Goal: Task Accomplishment & Management: Manage account settings

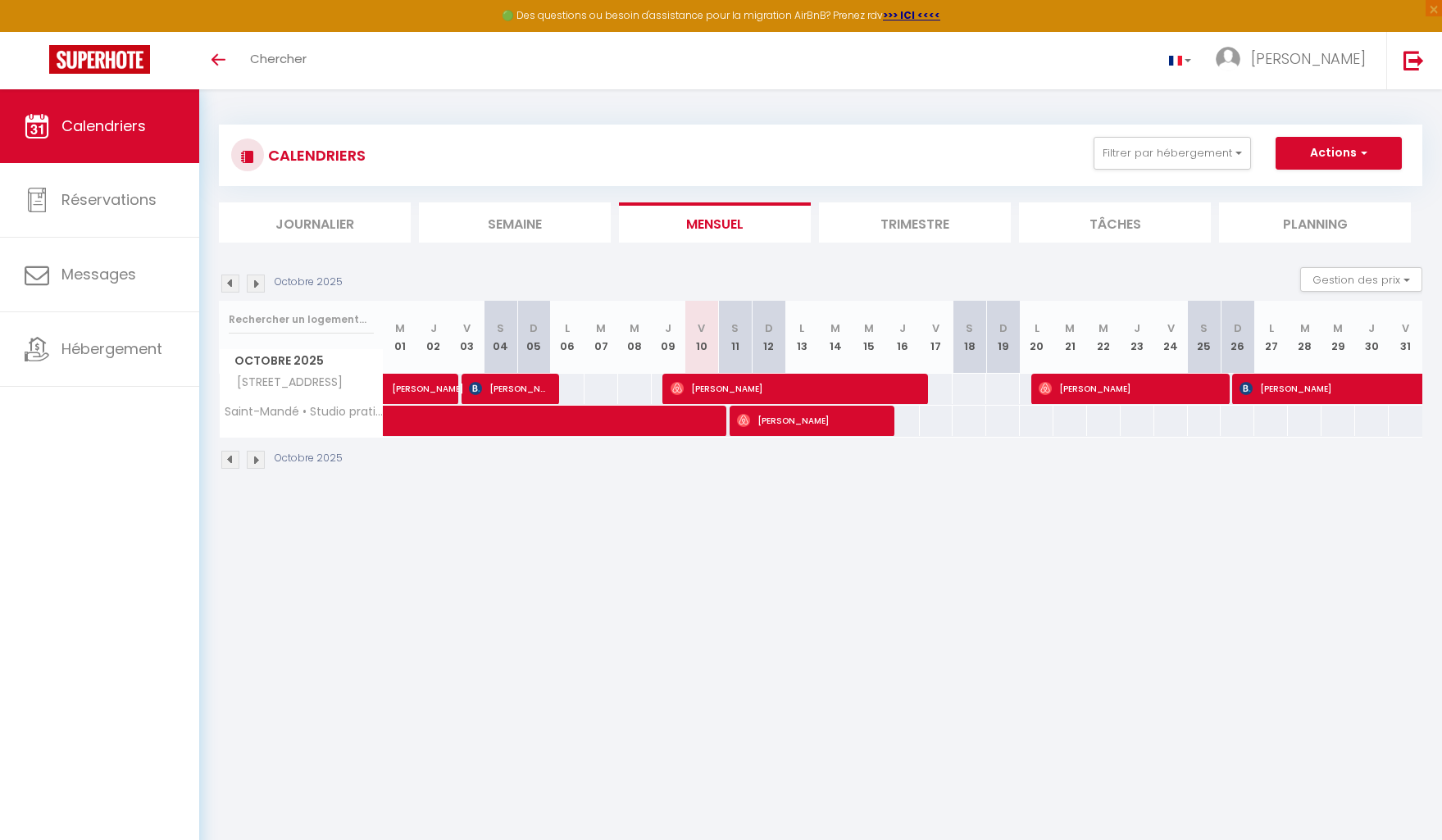
scroll to position [85, 0]
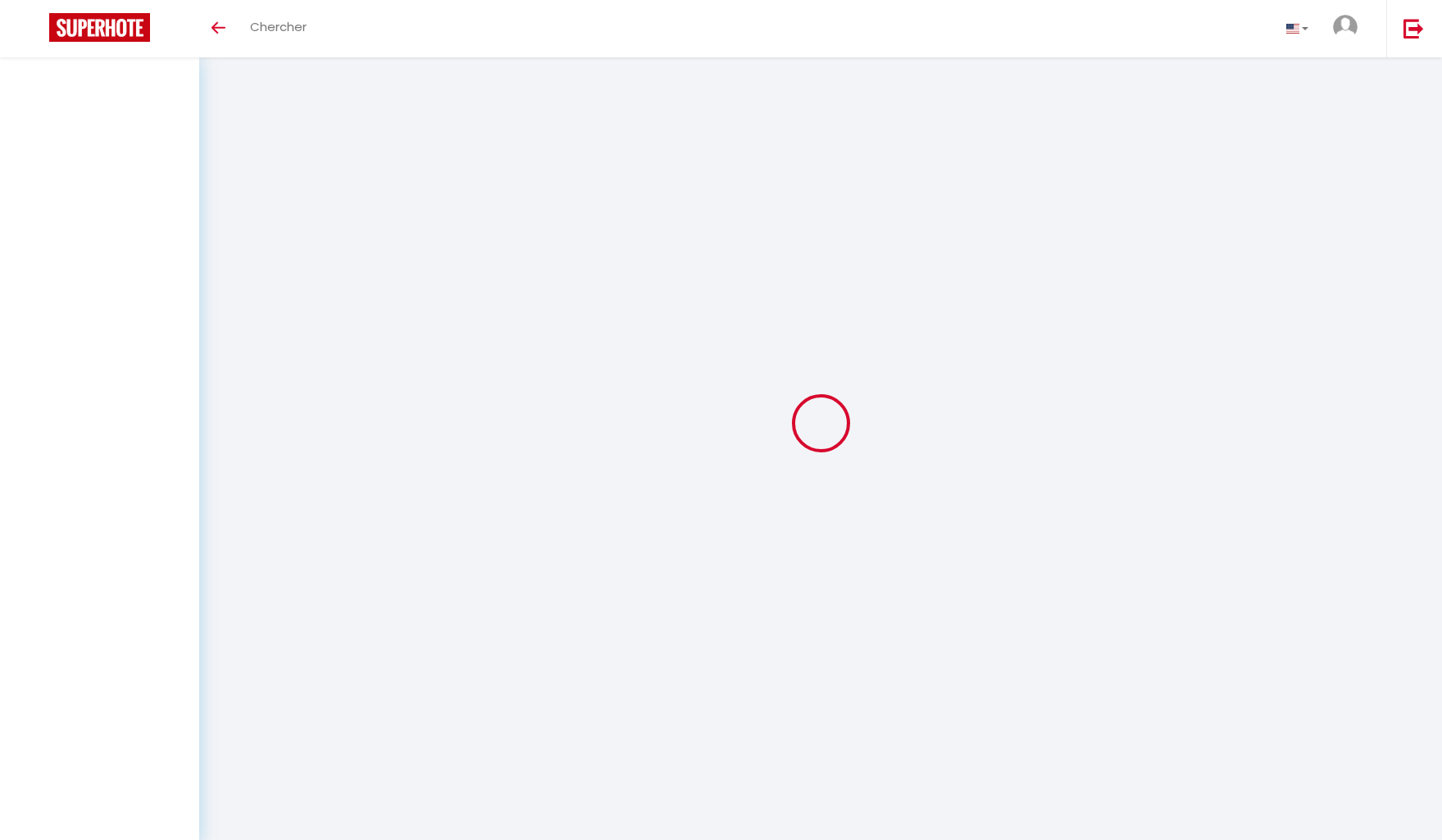
select select
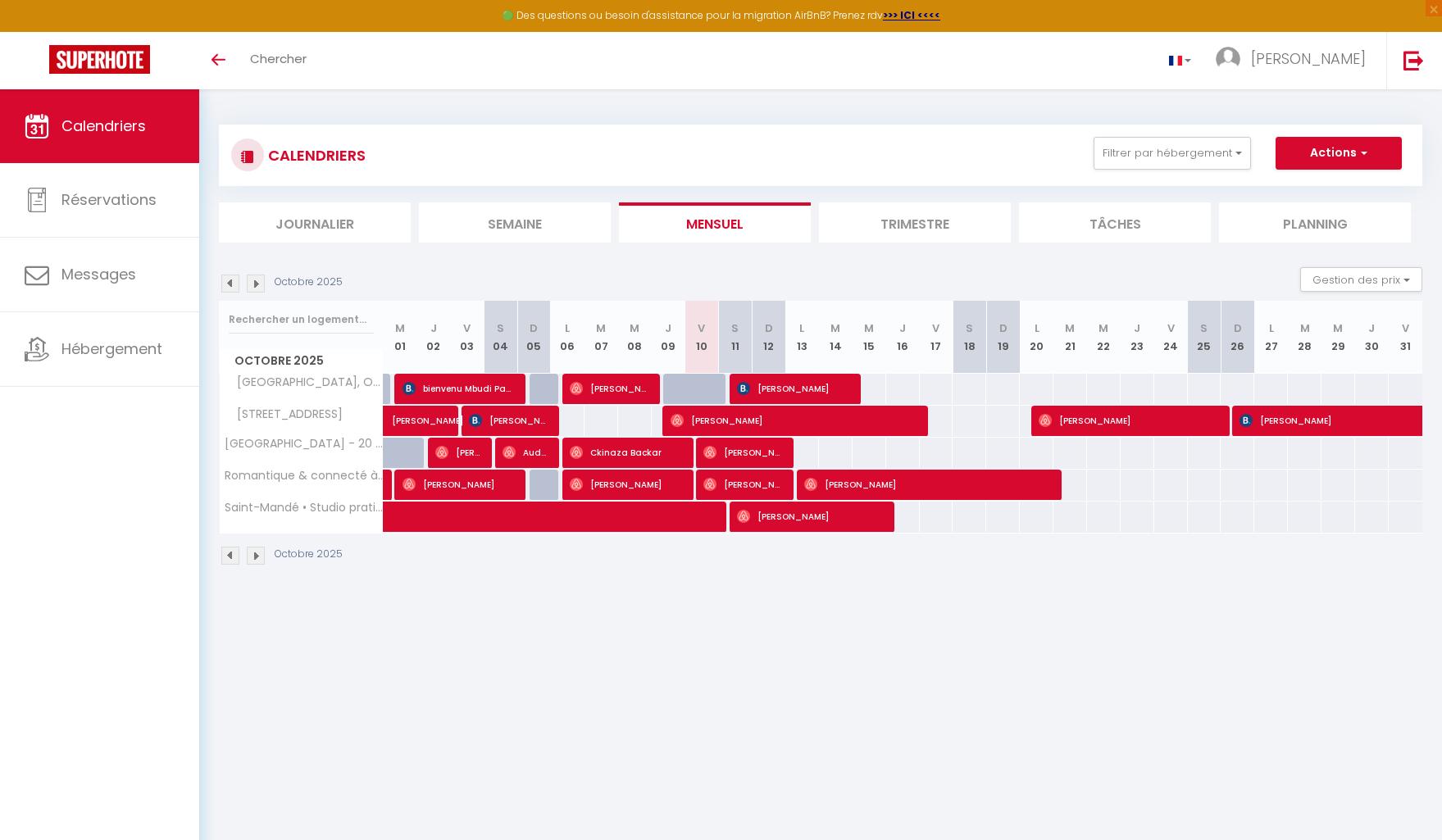
scroll to position [85, 0]
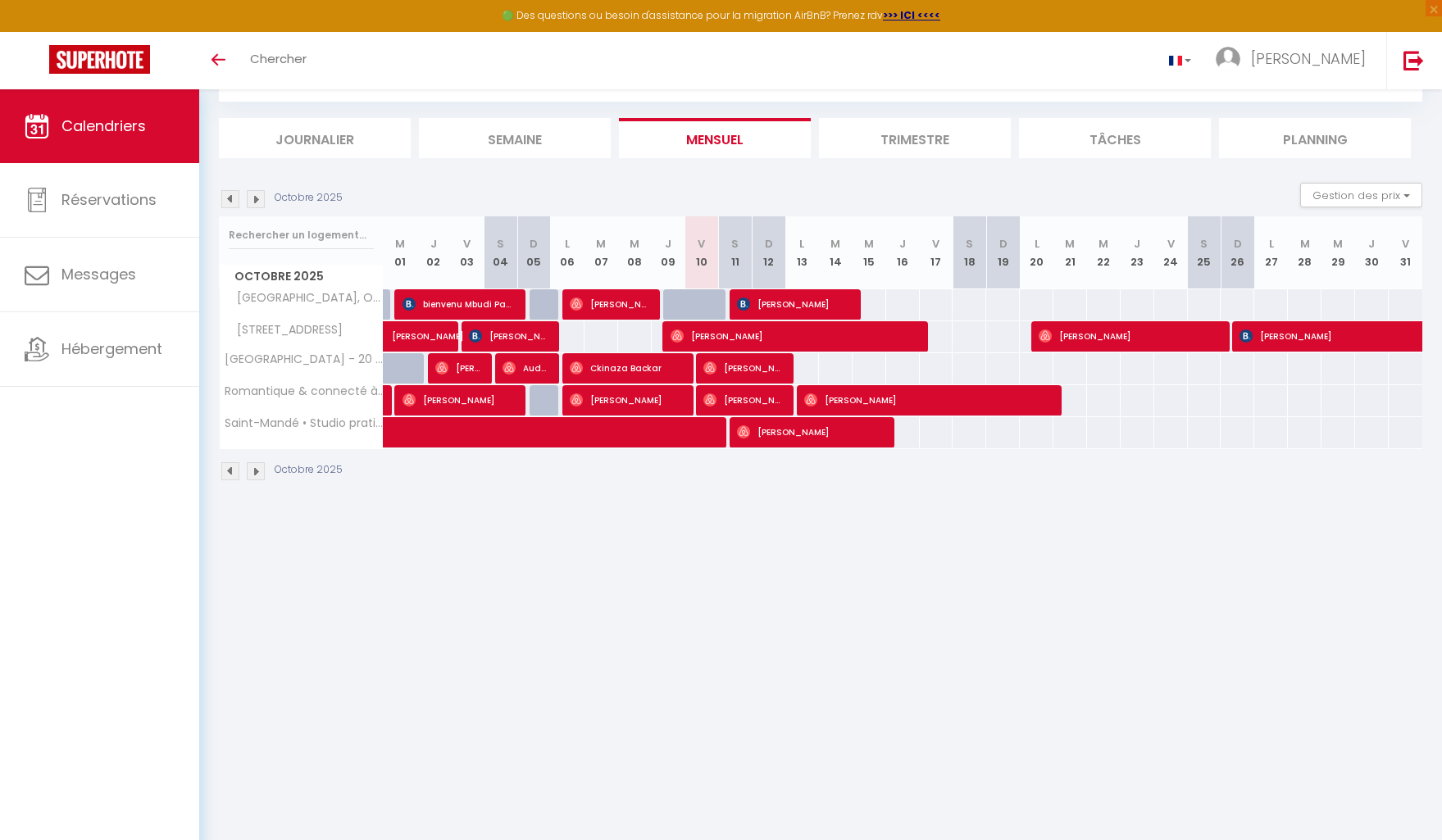
select select
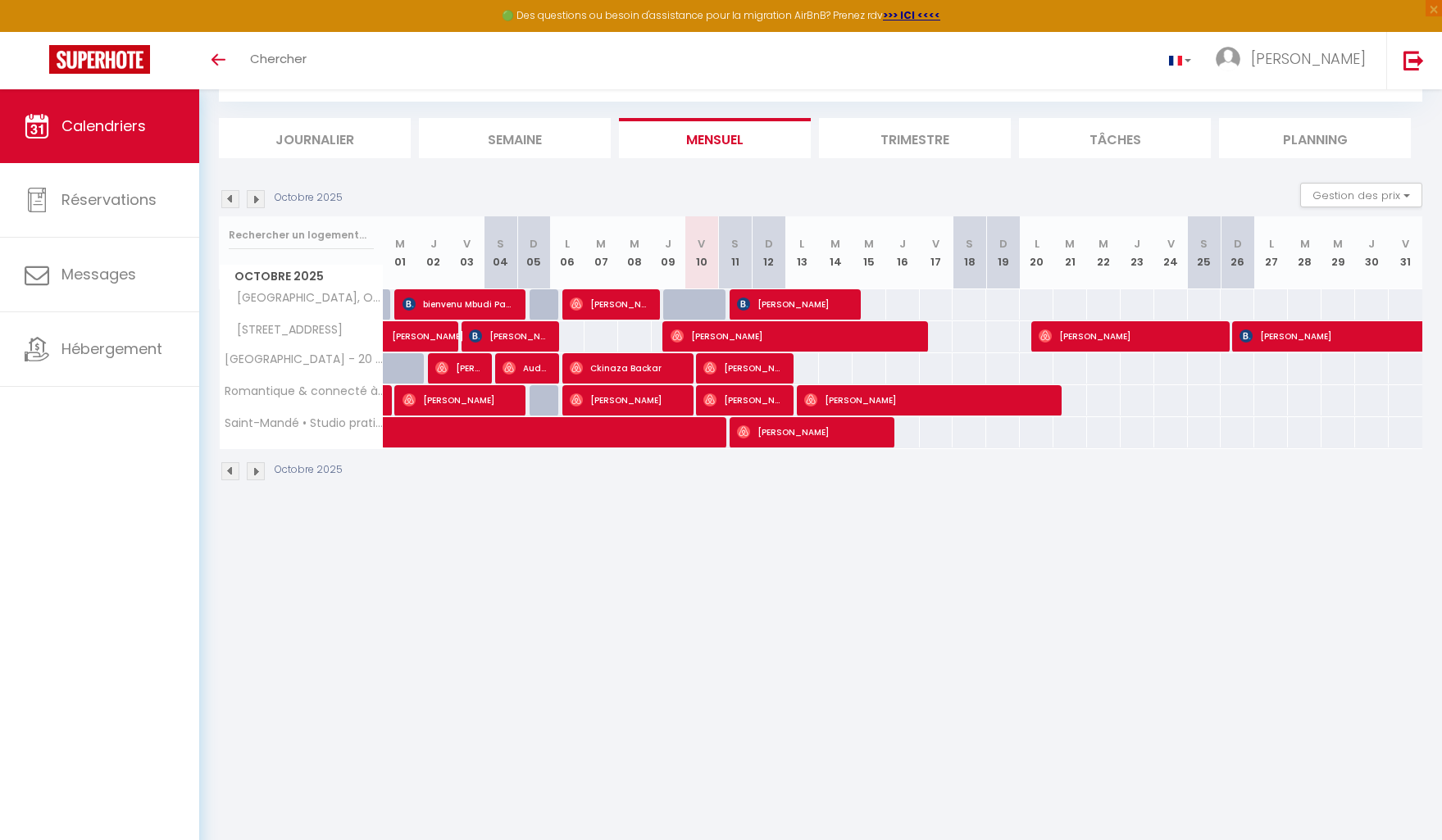
select select
click at [464, 369] on span "[PERSON_NAME]" at bounding box center [458, 368] width 45 height 31
select select "OK"
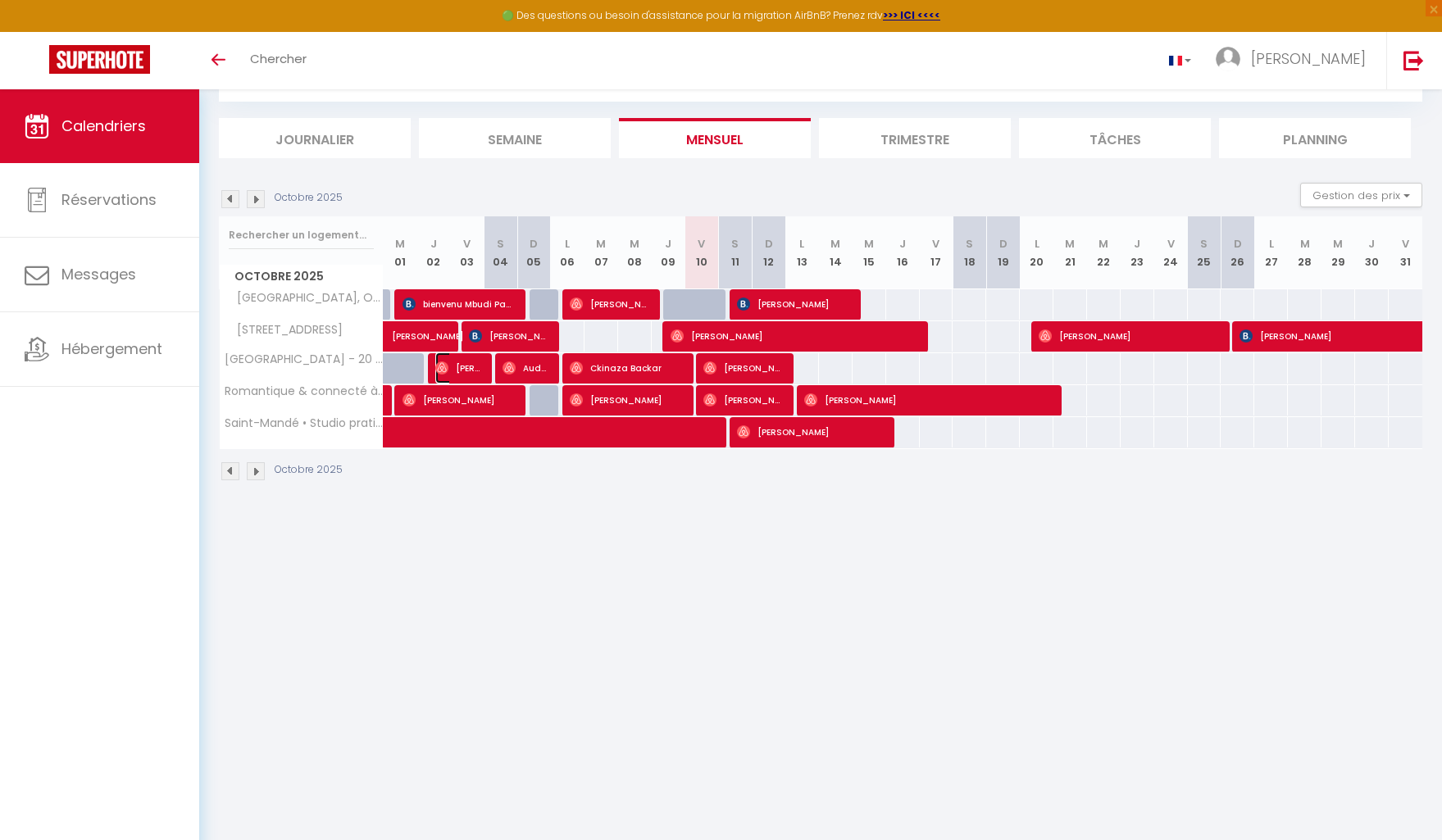
select select "0"
select select "1"
select select
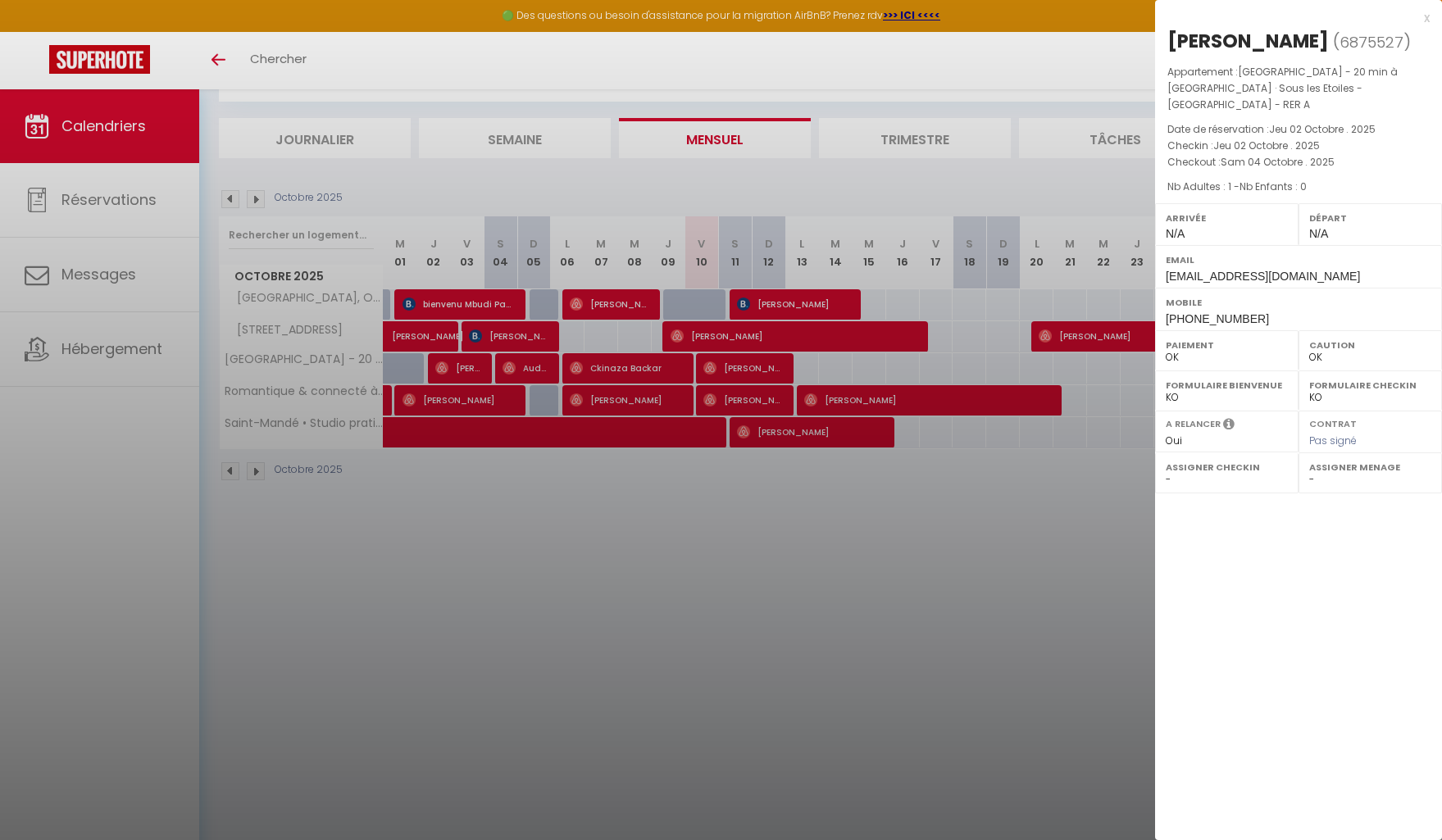
click at [664, 366] on div at bounding box center [721, 420] width 1442 height 840
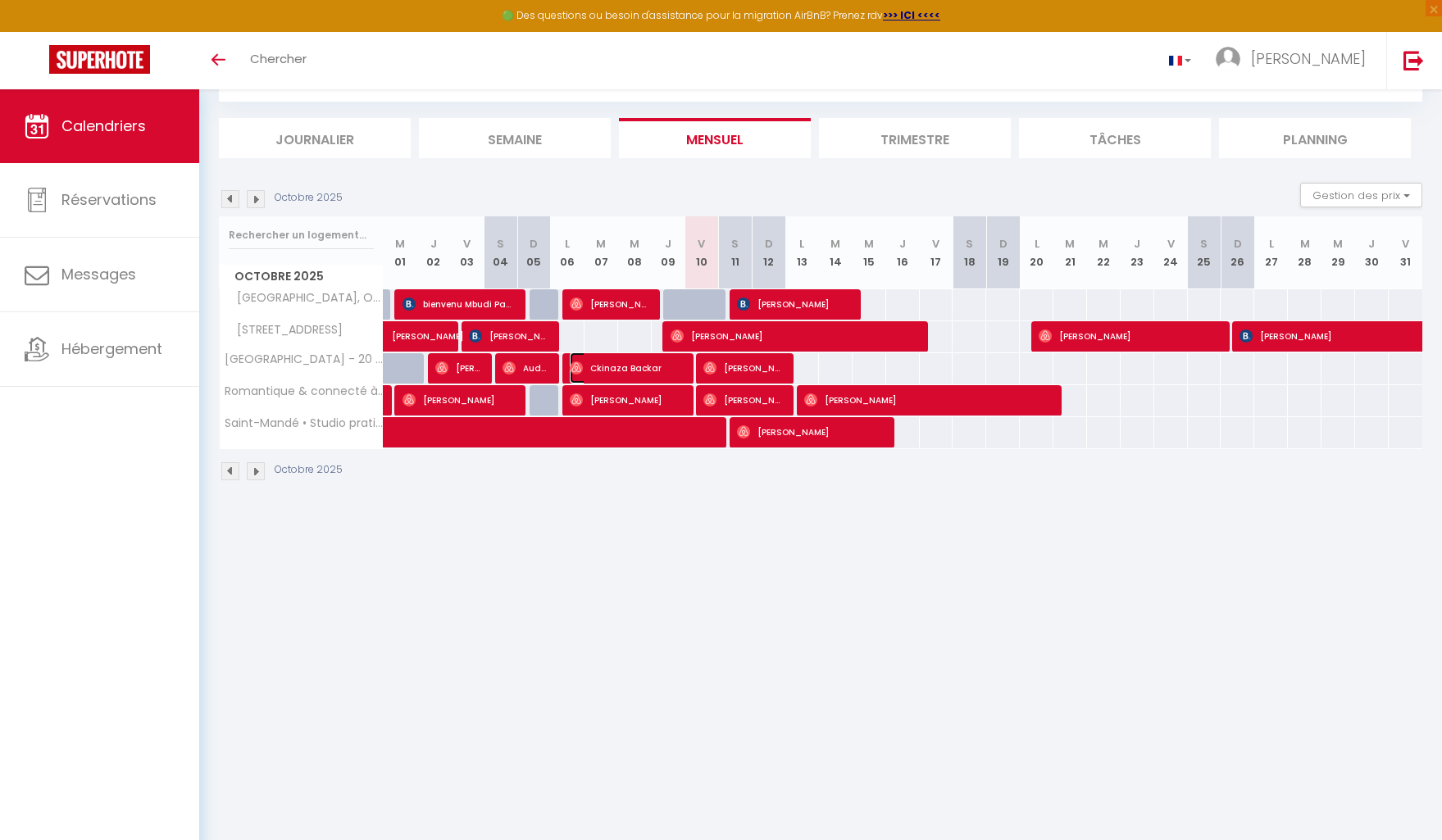
click at [664, 366] on span "Ckinaza Backar" at bounding box center [626, 368] width 113 height 31
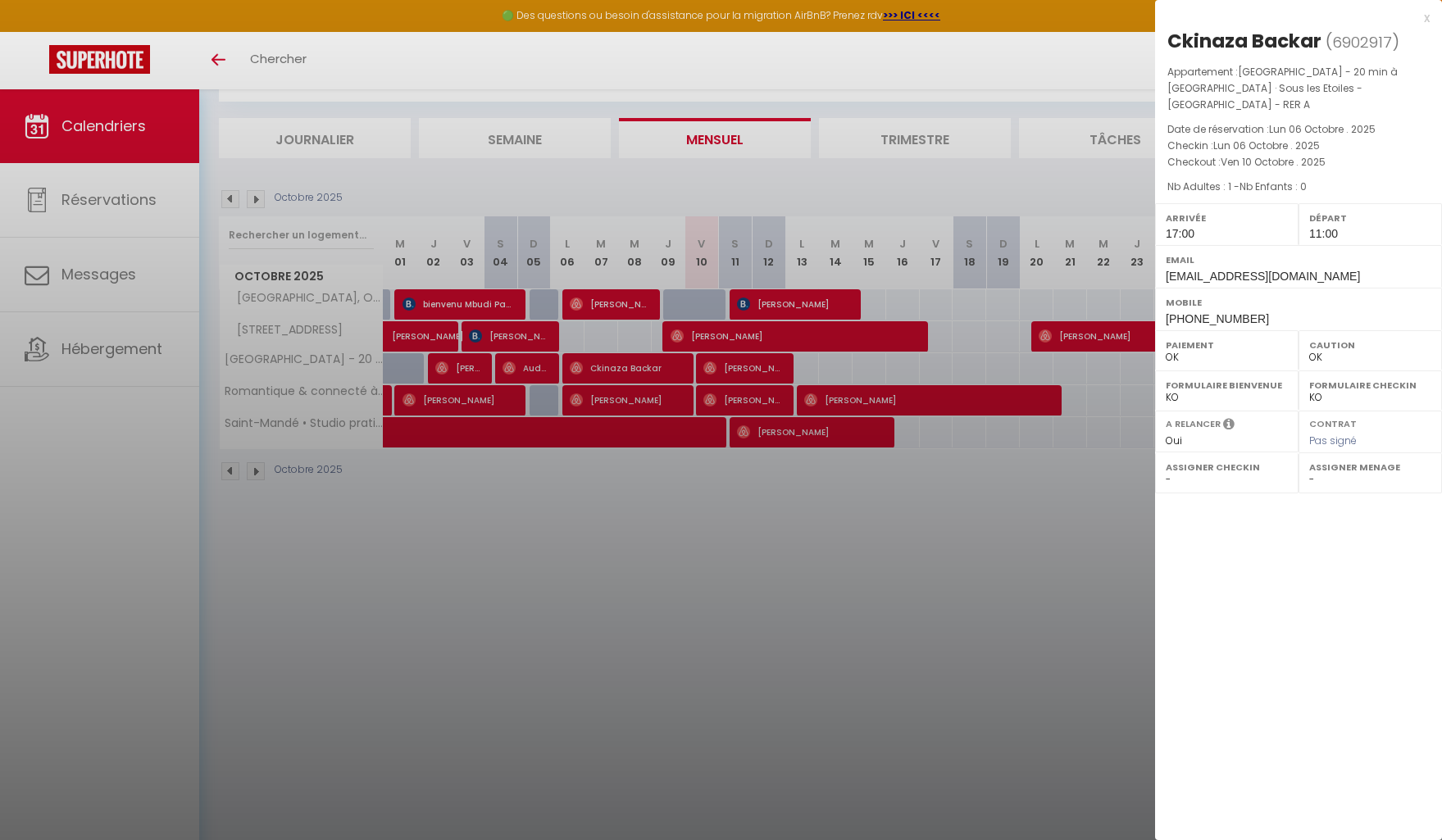
click at [740, 366] on div at bounding box center [721, 420] width 1442 height 840
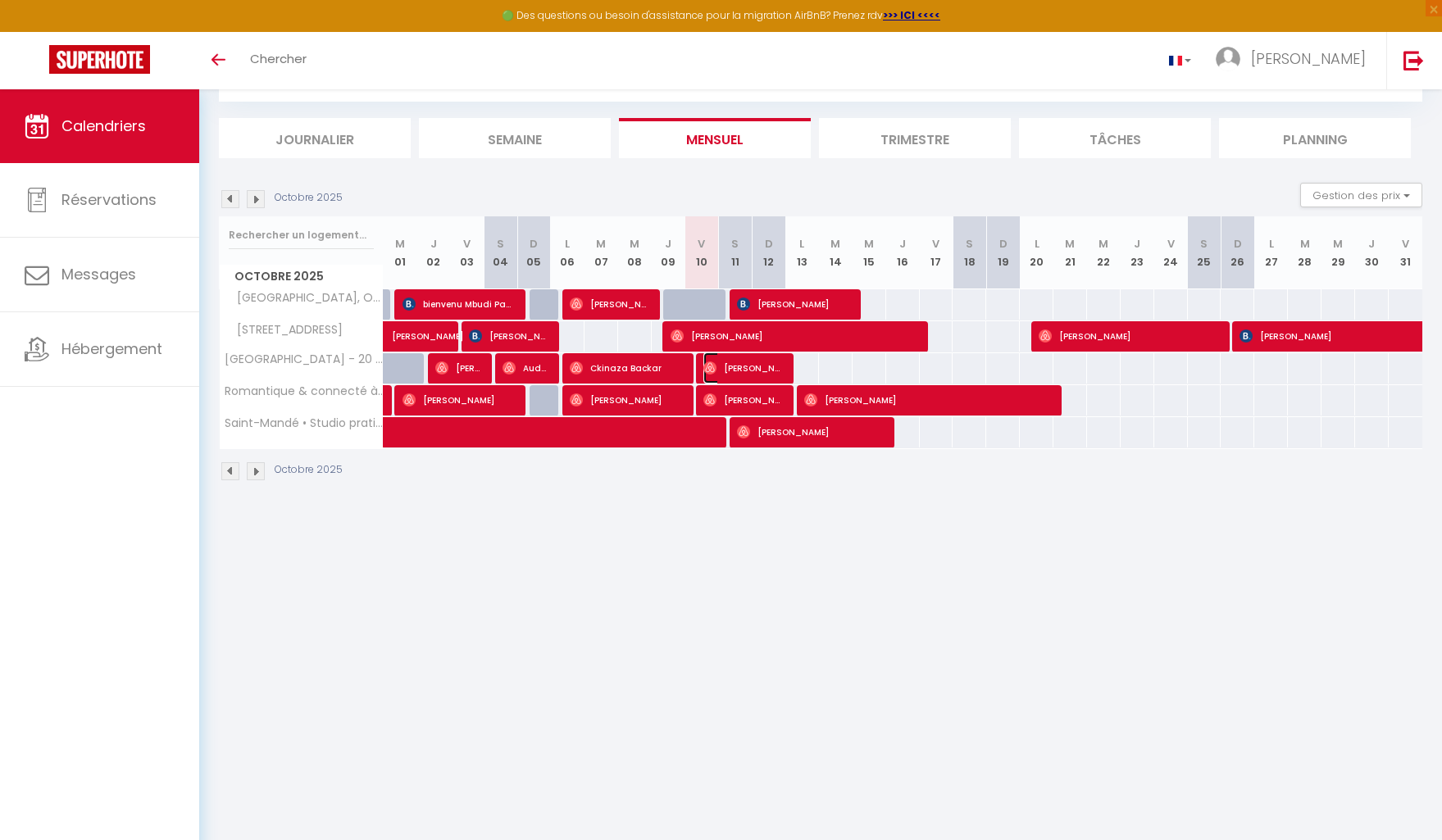
click at [740, 366] on span "[PERSON_NAME]" at bounding box center [743, 368] width 79 height 31
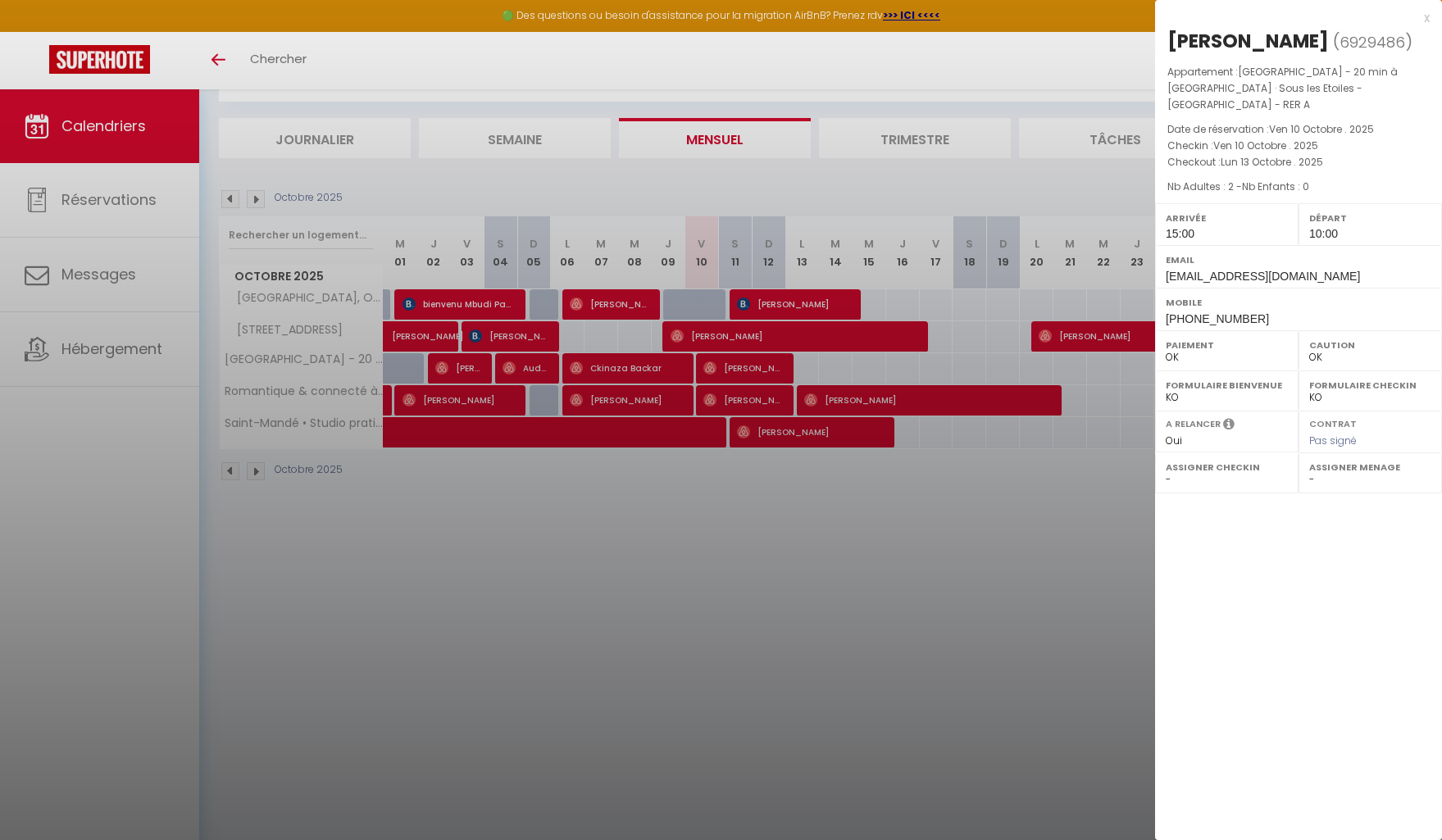
drag, startPoint x: 535, startPoint y: 597, endPoint x: 524, endPoint y: 592, distance: 12.1
click at [535, 597] on div at bounding box center [721, 420] width 1442 height 840
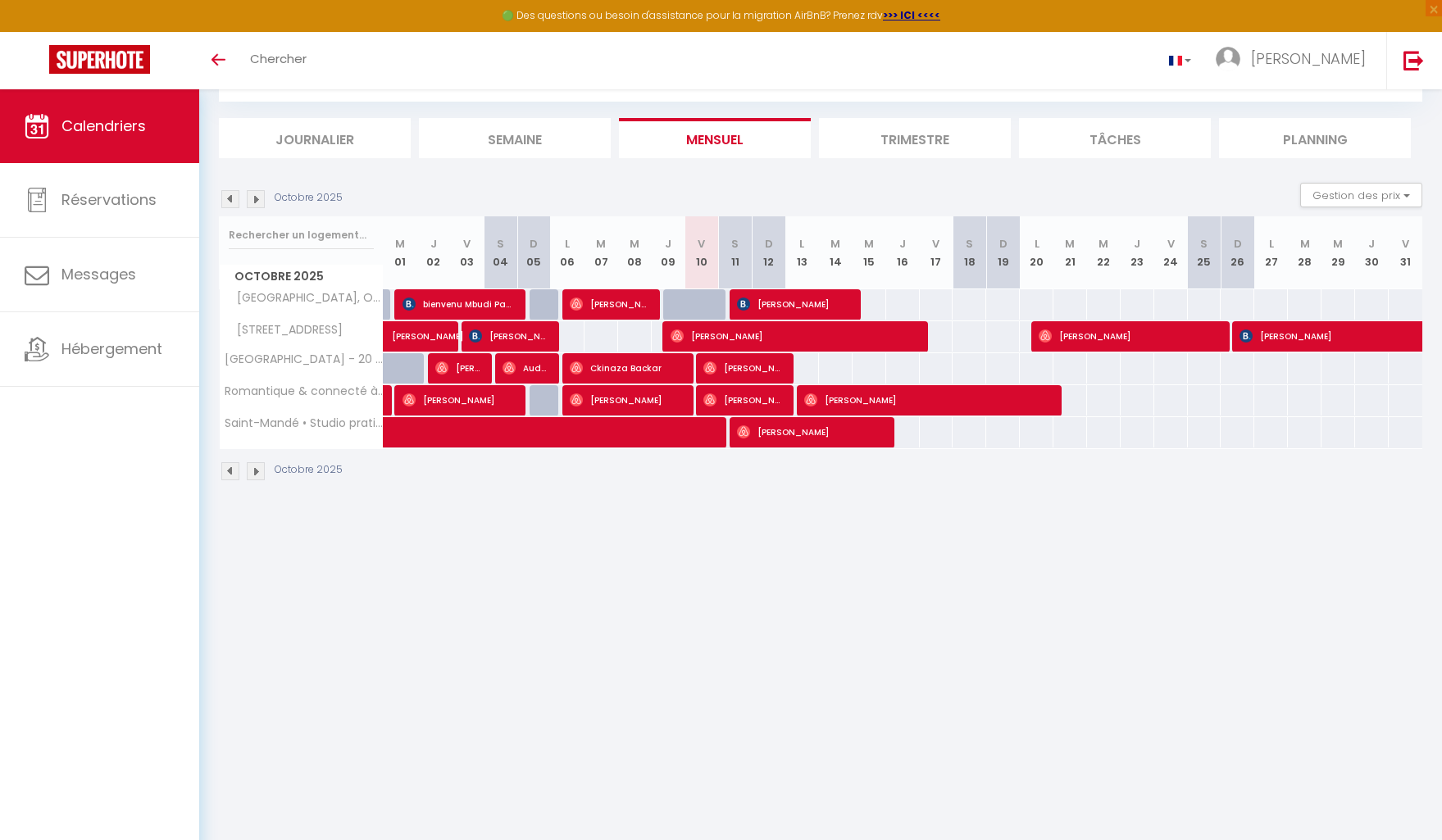
scroll to position [90, 0]
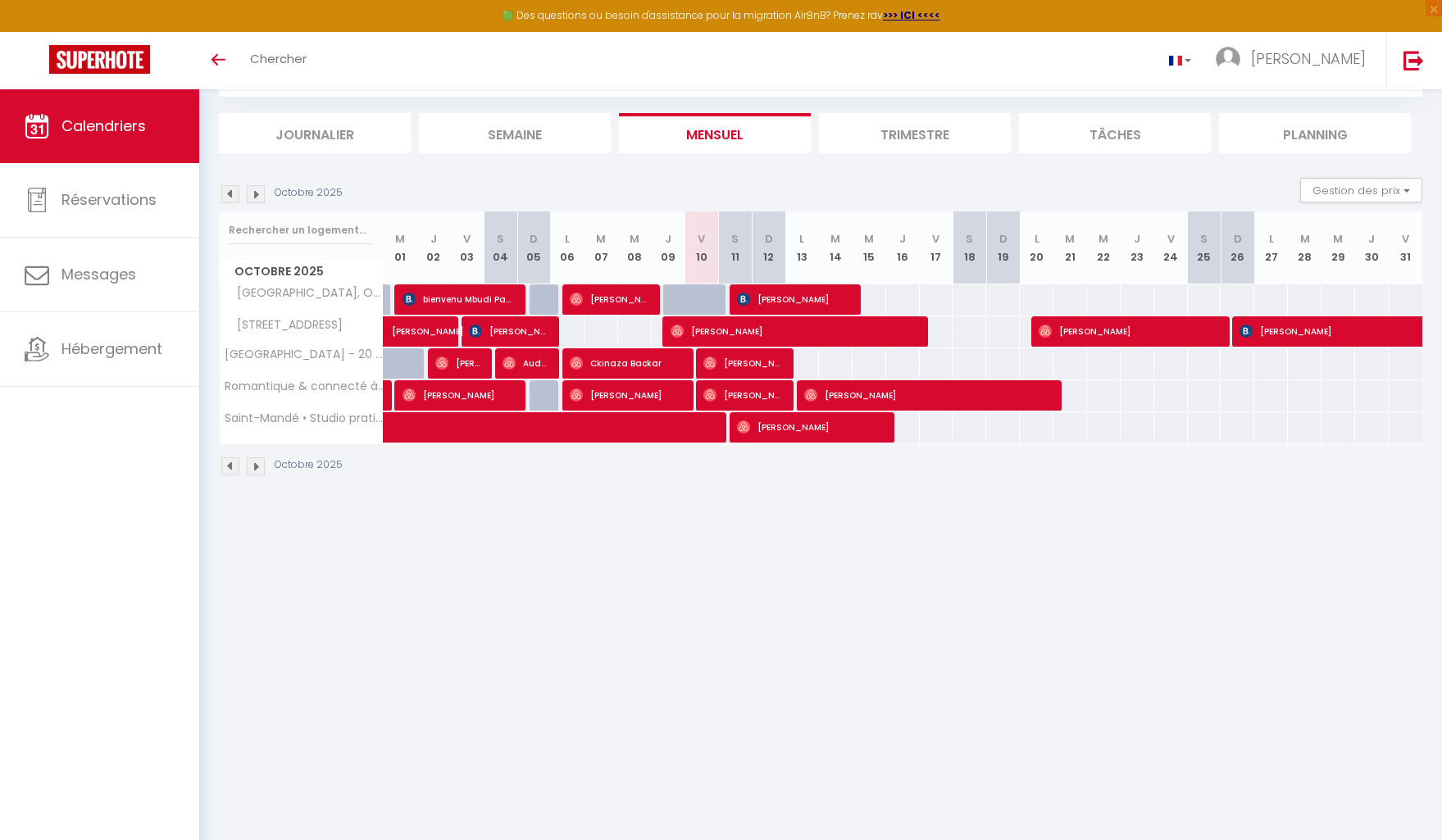
click at [229, 197] on img at bounding box center [230, 194] width 18 height 18
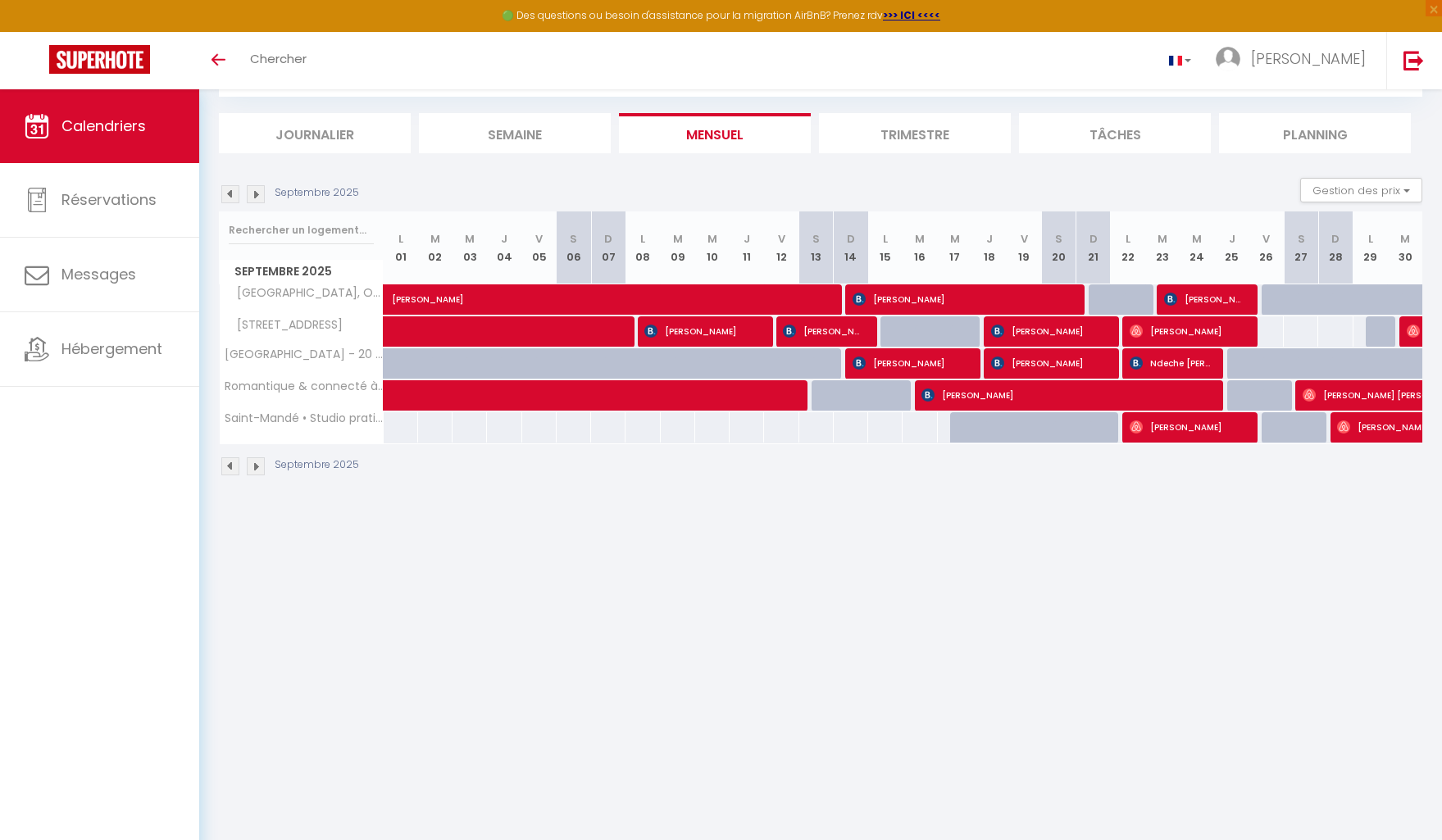
click at [256, 197] on img at bounding box center [255, 194] width 18 height 18
select select "0"
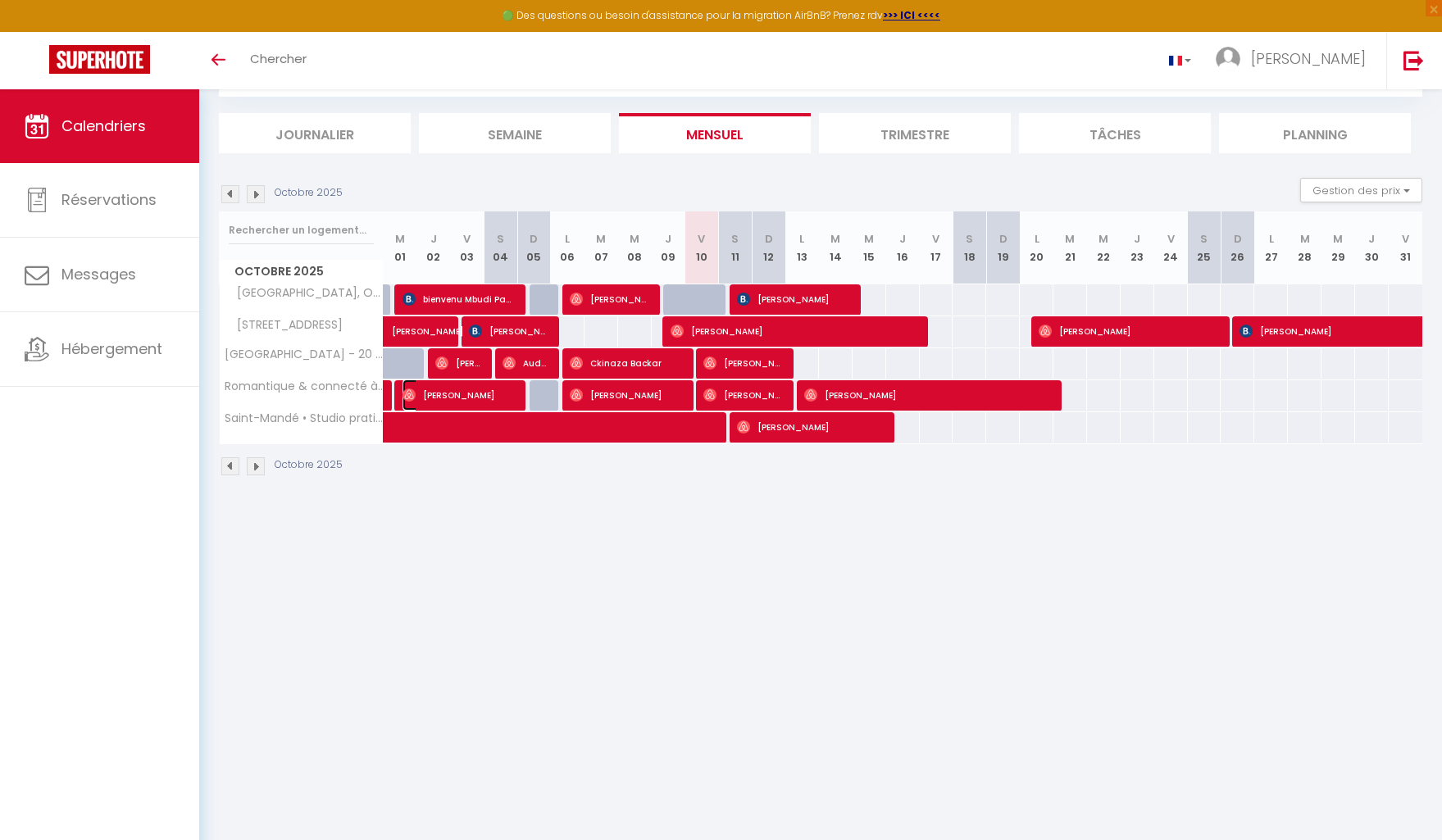
click at [436, 392] on span "[PERSON_NAME]" at bounding box center [458, 395] width 113 height 31
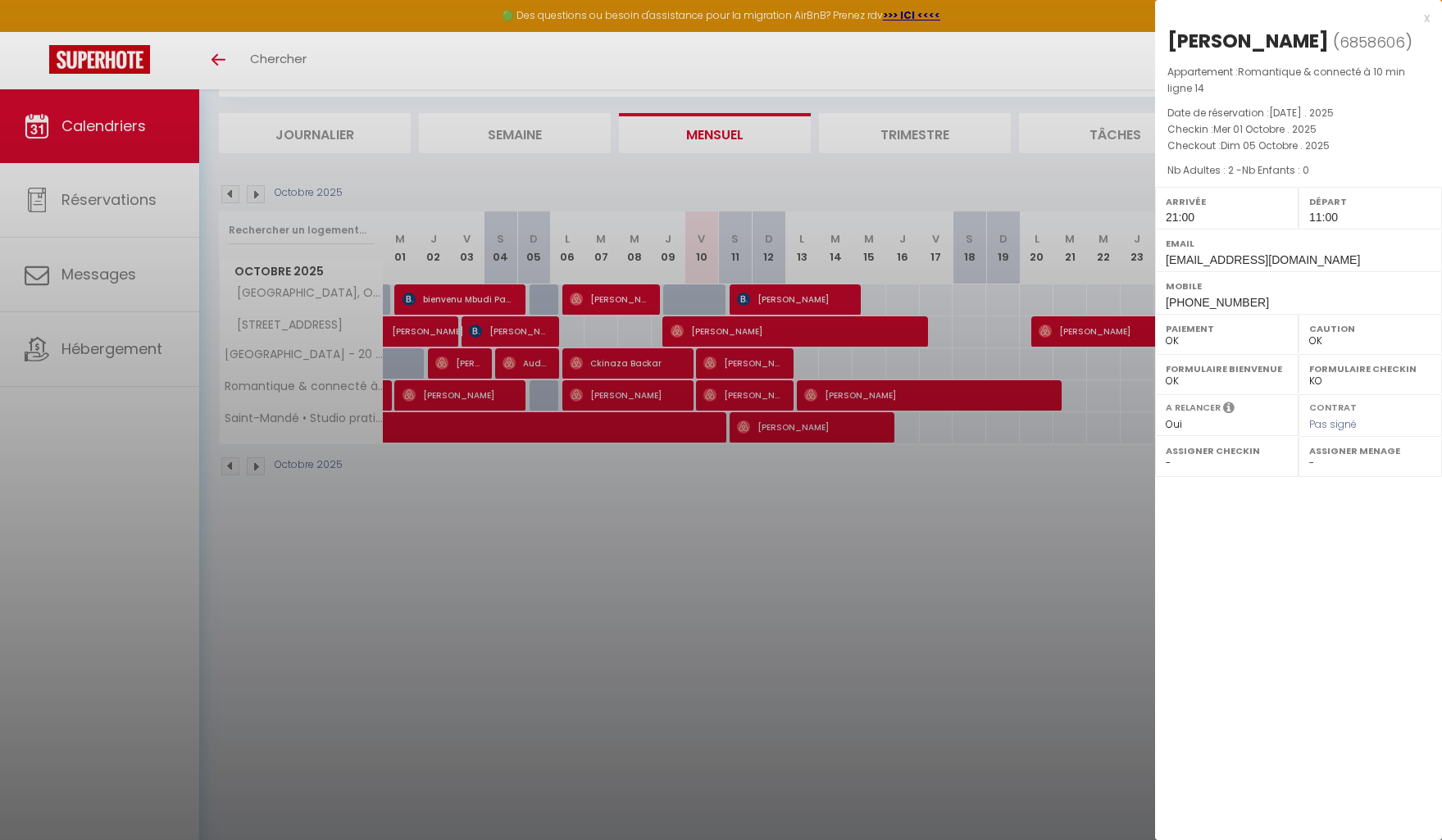
click at [628, 503] on div at bounding box center [721, 420] width 1442 height 840
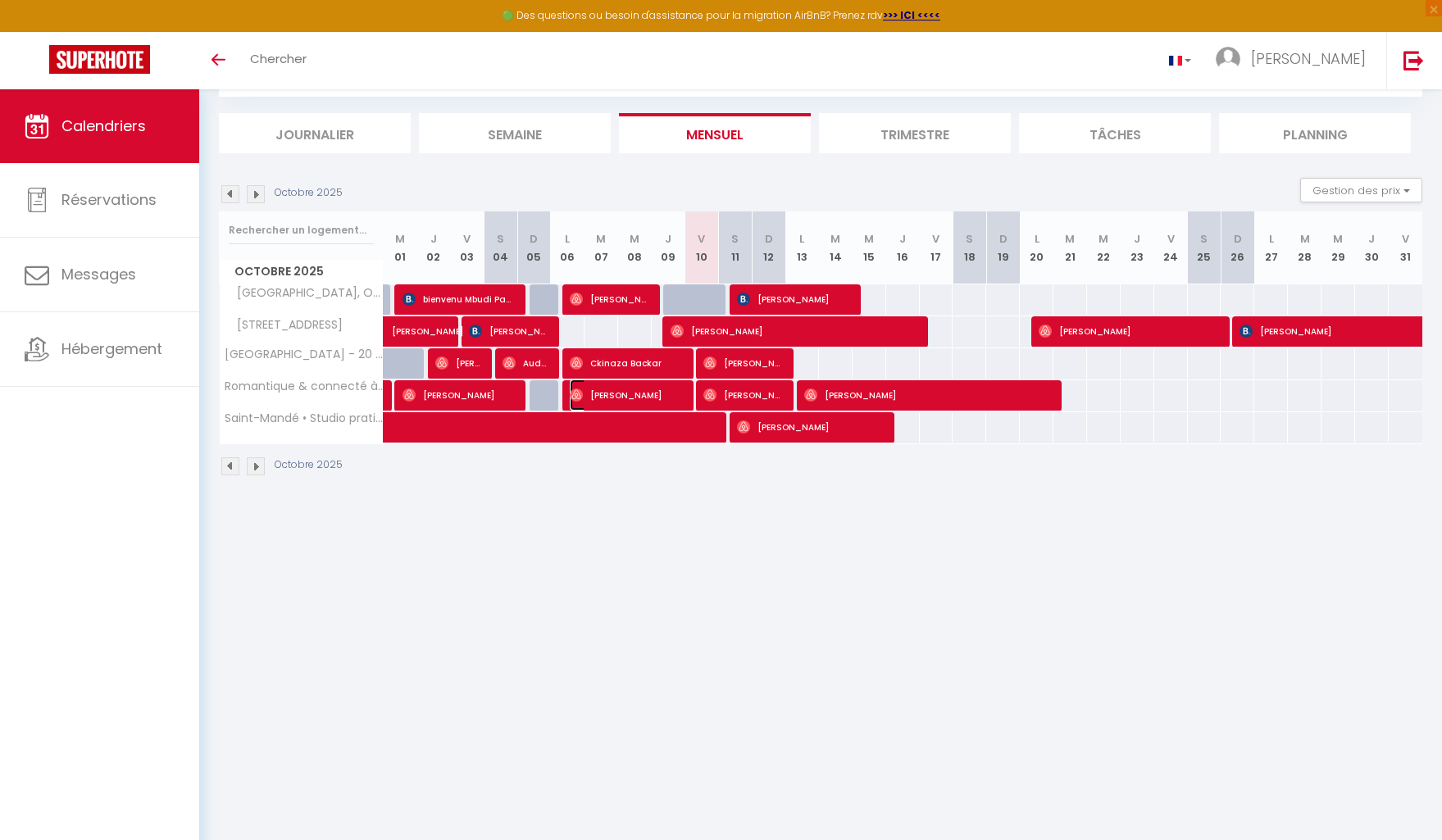
click at [623, 397] on span "[PERSON_NAME]" at bounding box center [626, 395] width 113 height 31
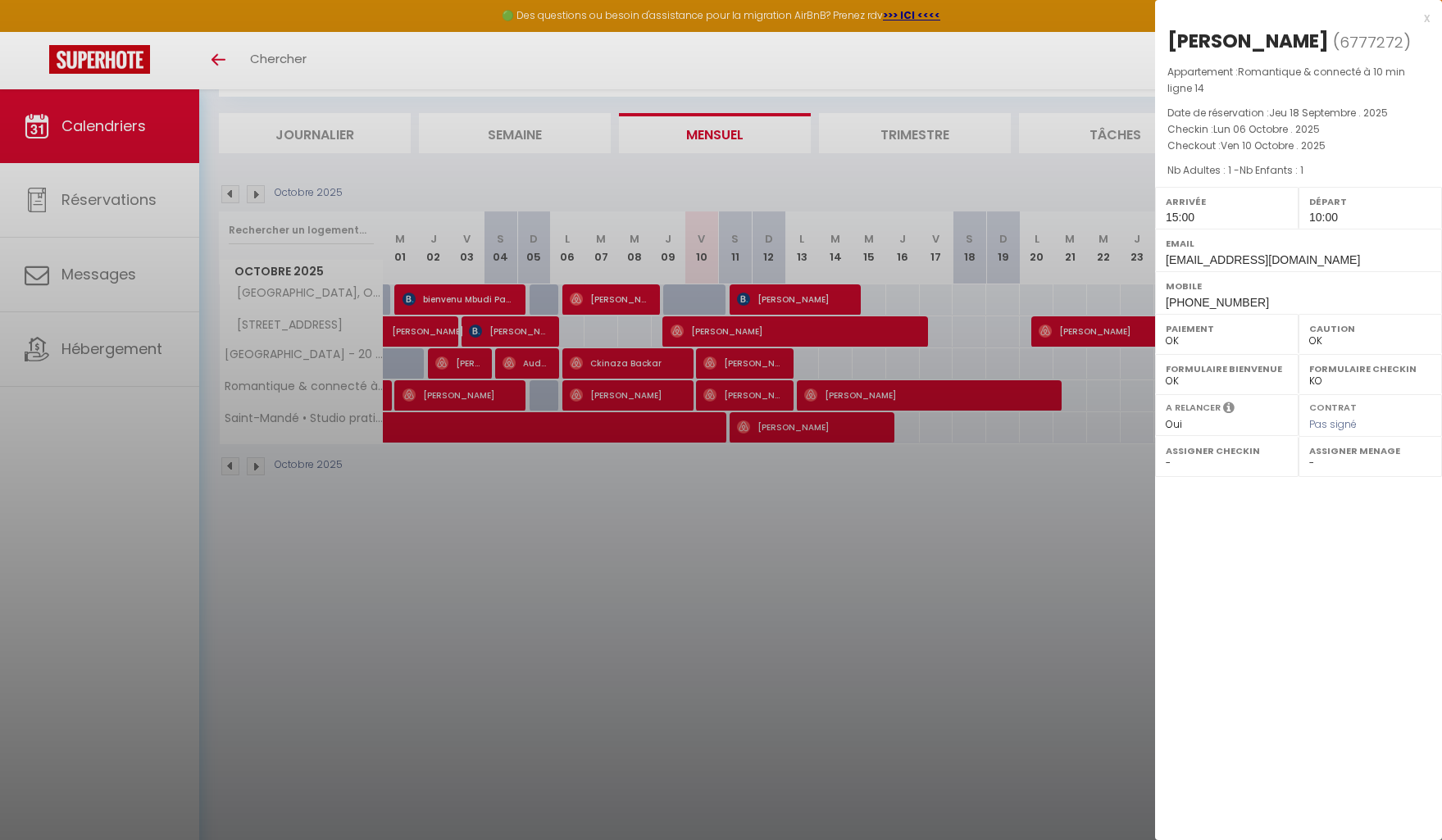
click at [725, 525] on div at bounding box center [721, 420] width 1442 height 840
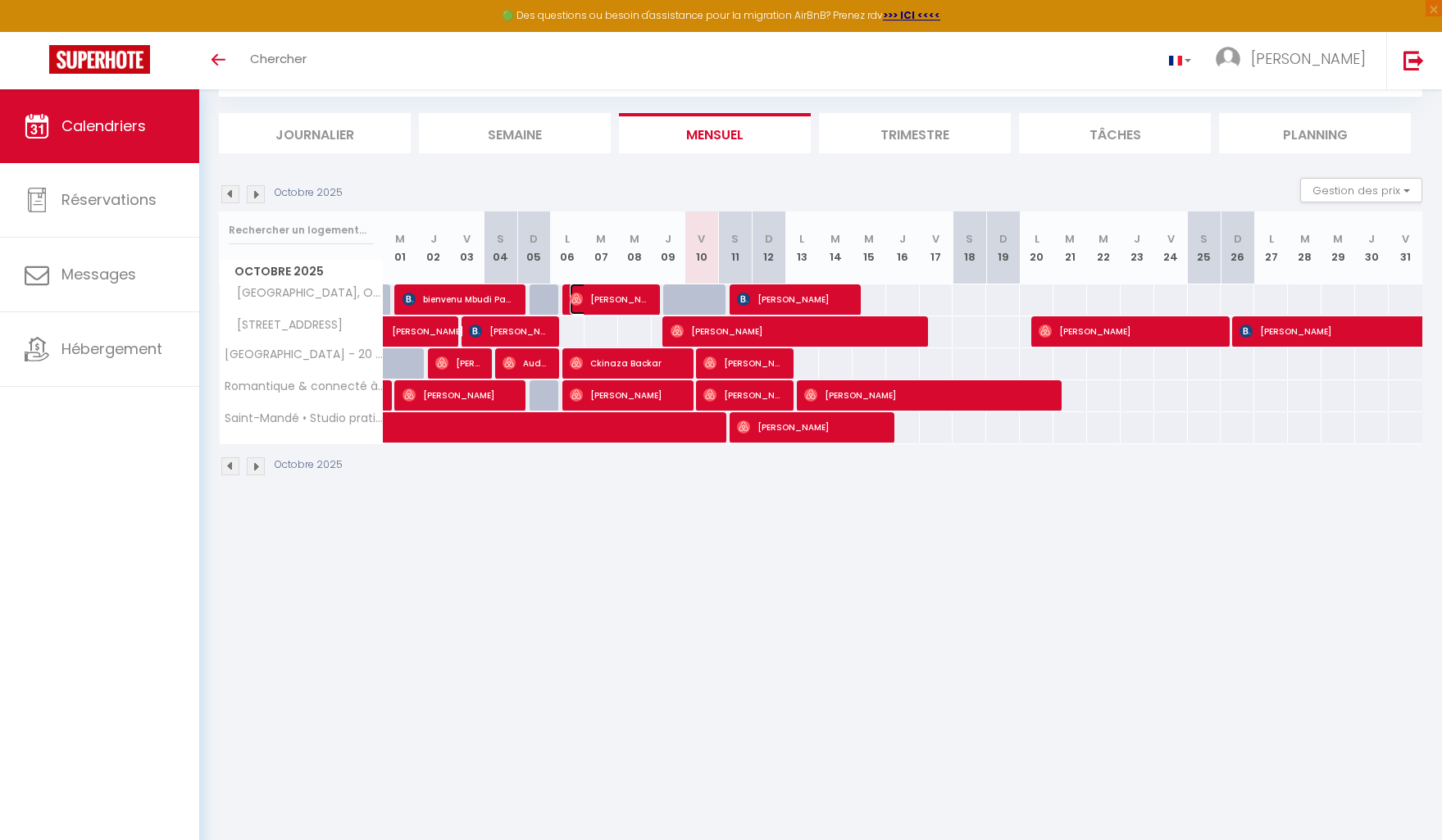
click at [632, 294] on span "[PERSON_NAME]" at bounding box center [609, 299] width 79 height 31
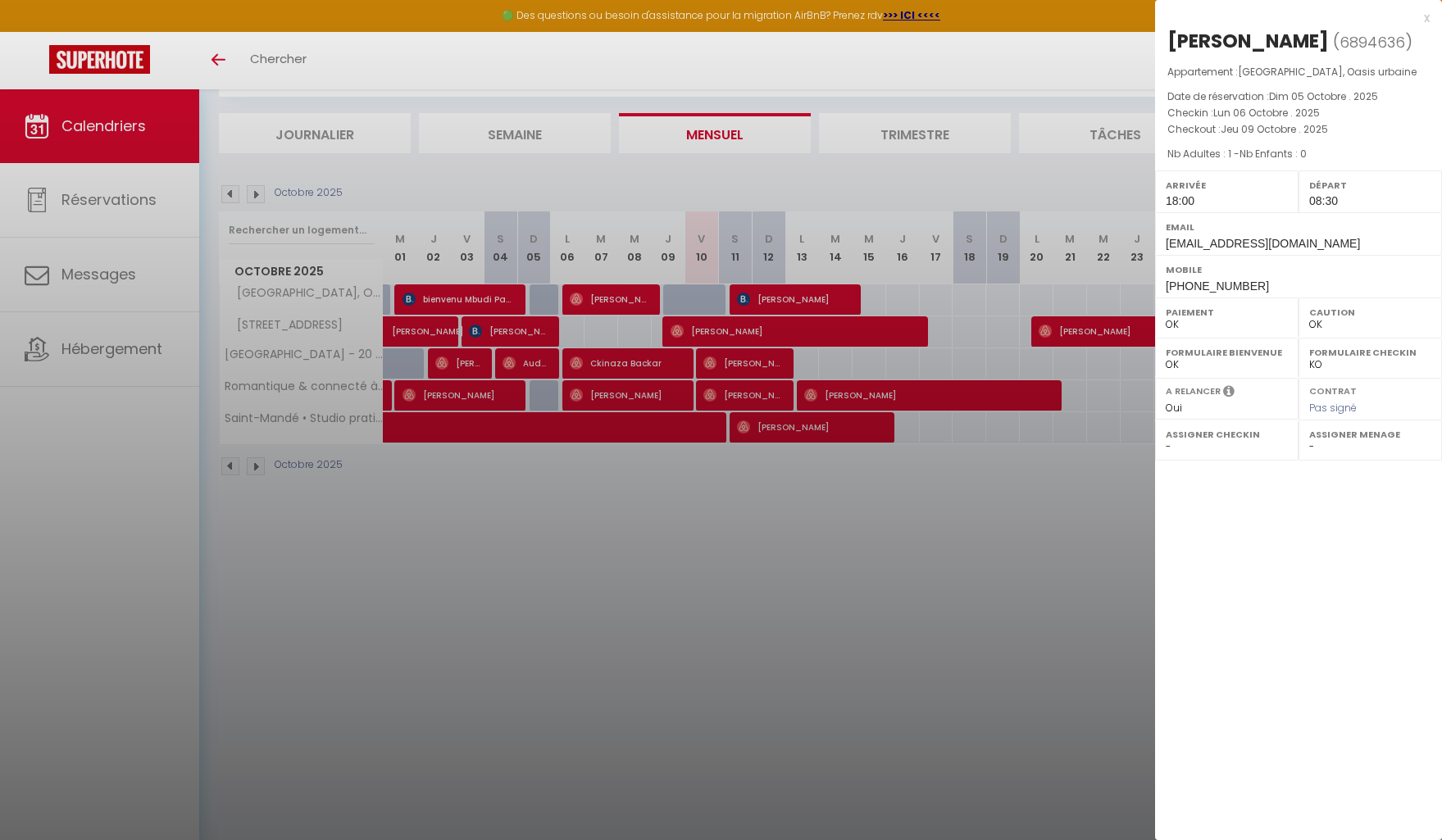
click at [751, 510] on div at bounding box center [721, 420] width 1442 height 840
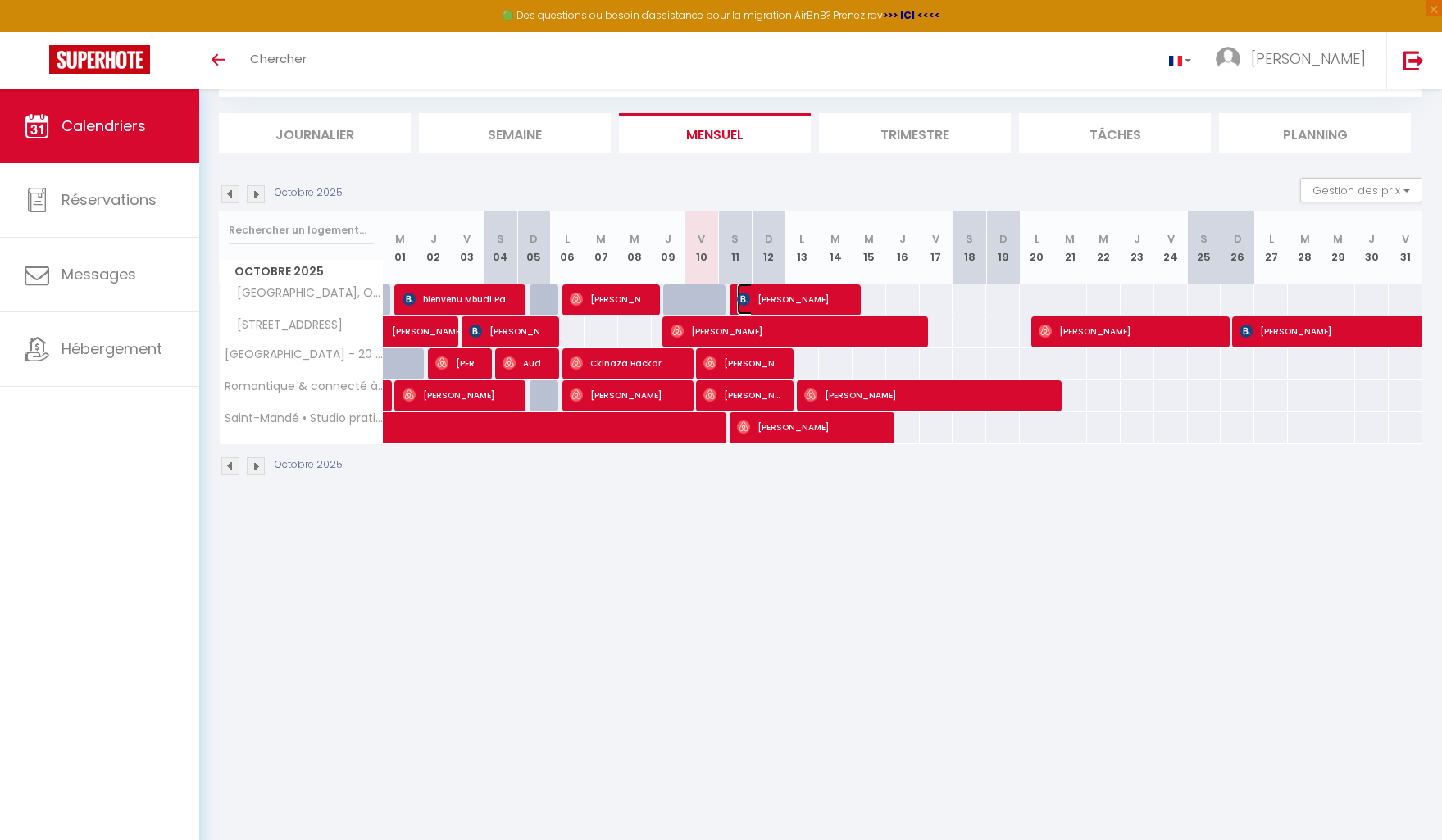
click at [785, 294] on span "[PERSON_NAME]" at bounding box center [793, 299] width 113 height 31
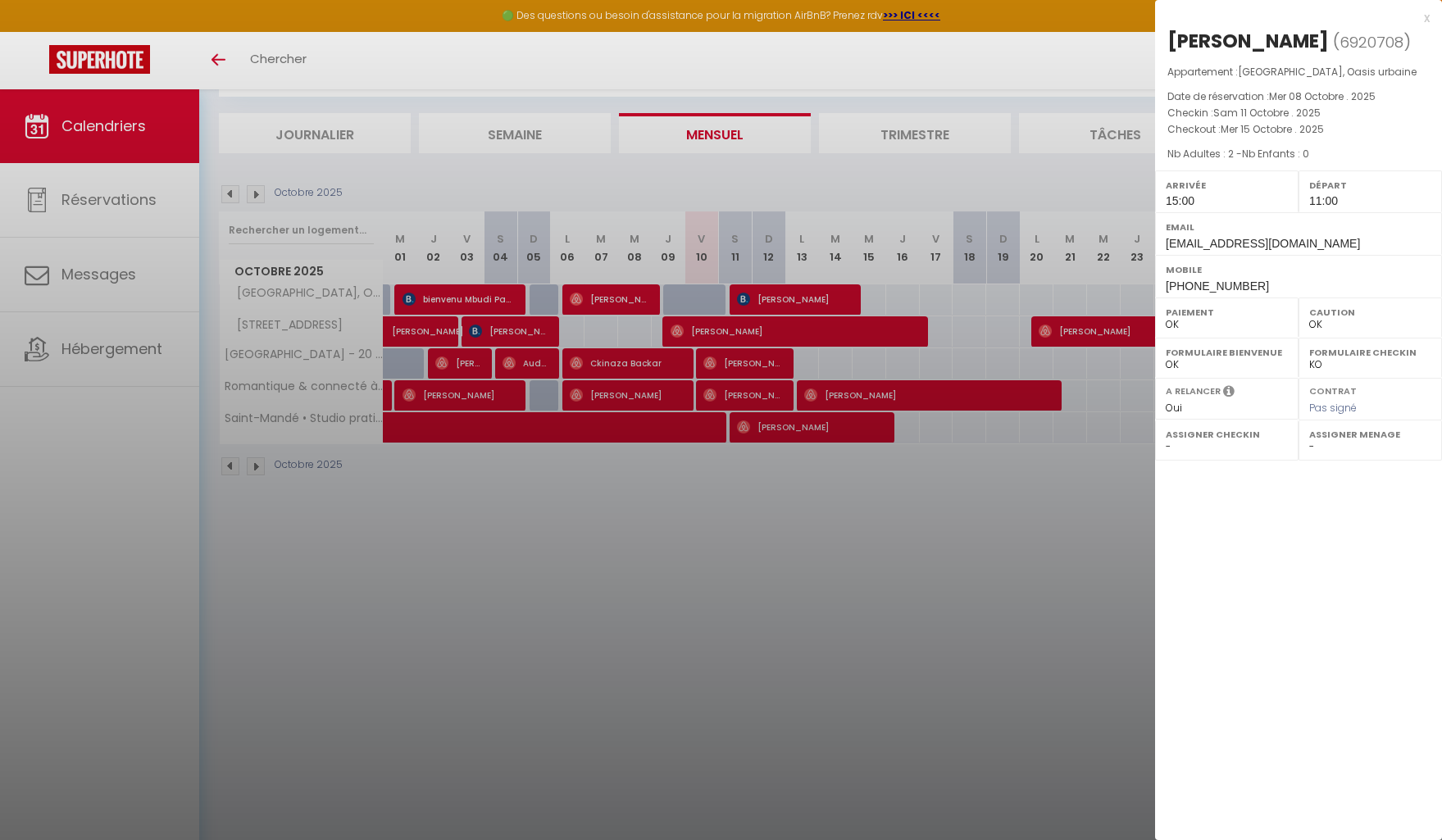
click at [865, 627] on div at bounding box center [721, 420] width 1442 height 840
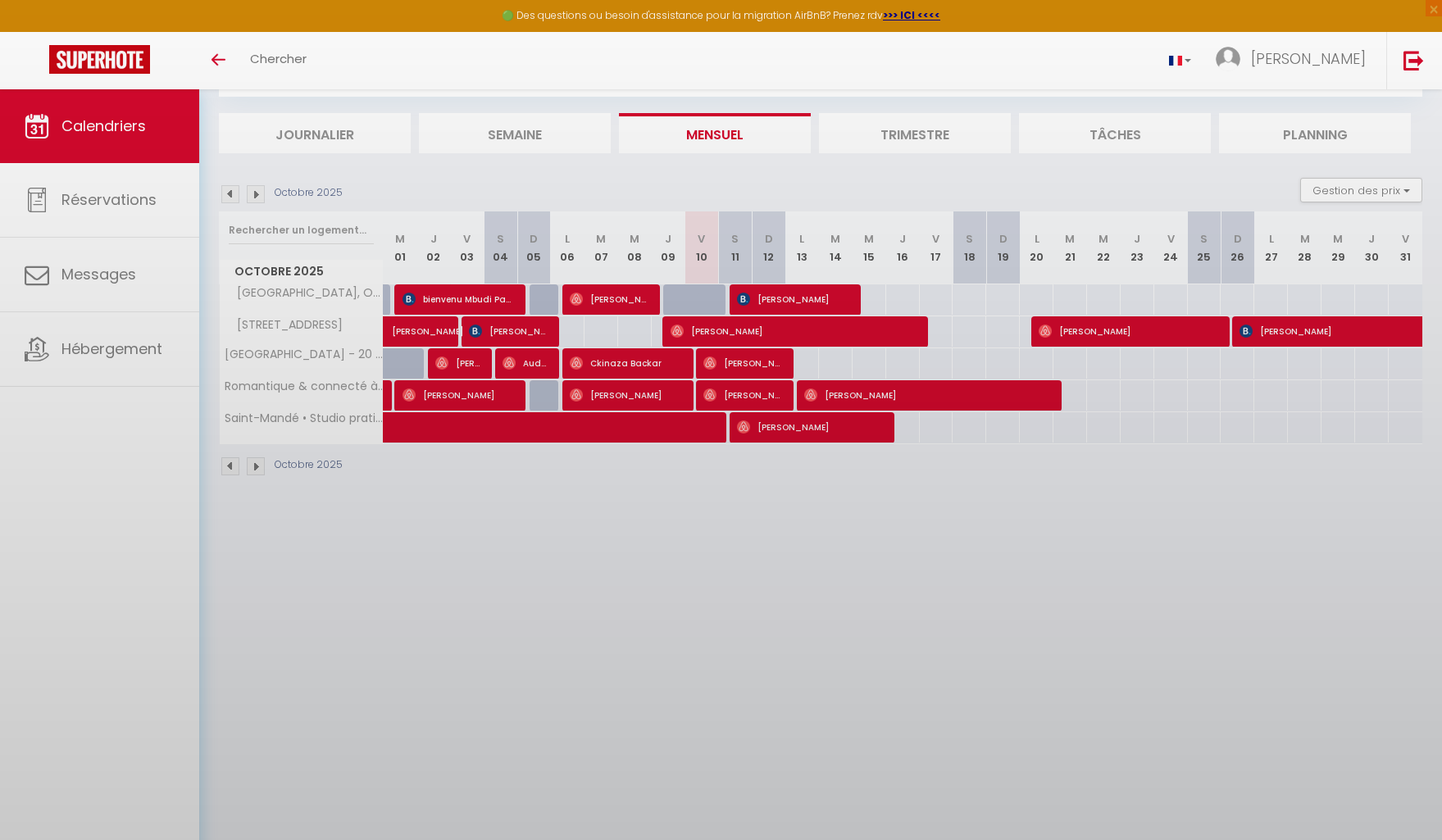
scroll to position [89, 0]
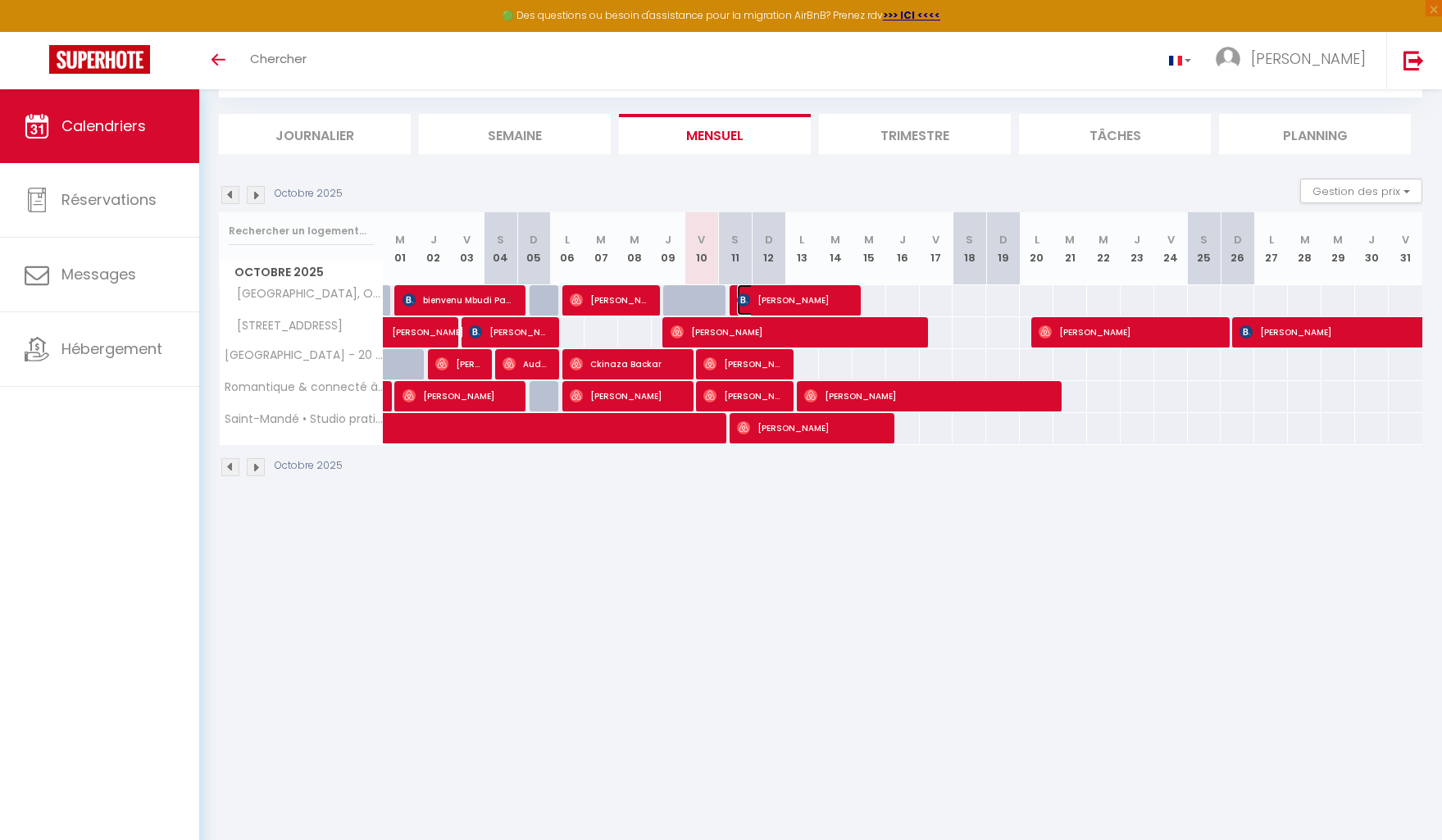
click at [806, 295] on span "[PERSON_NAME]" at bounding box center [793, 300] width 113 height 31
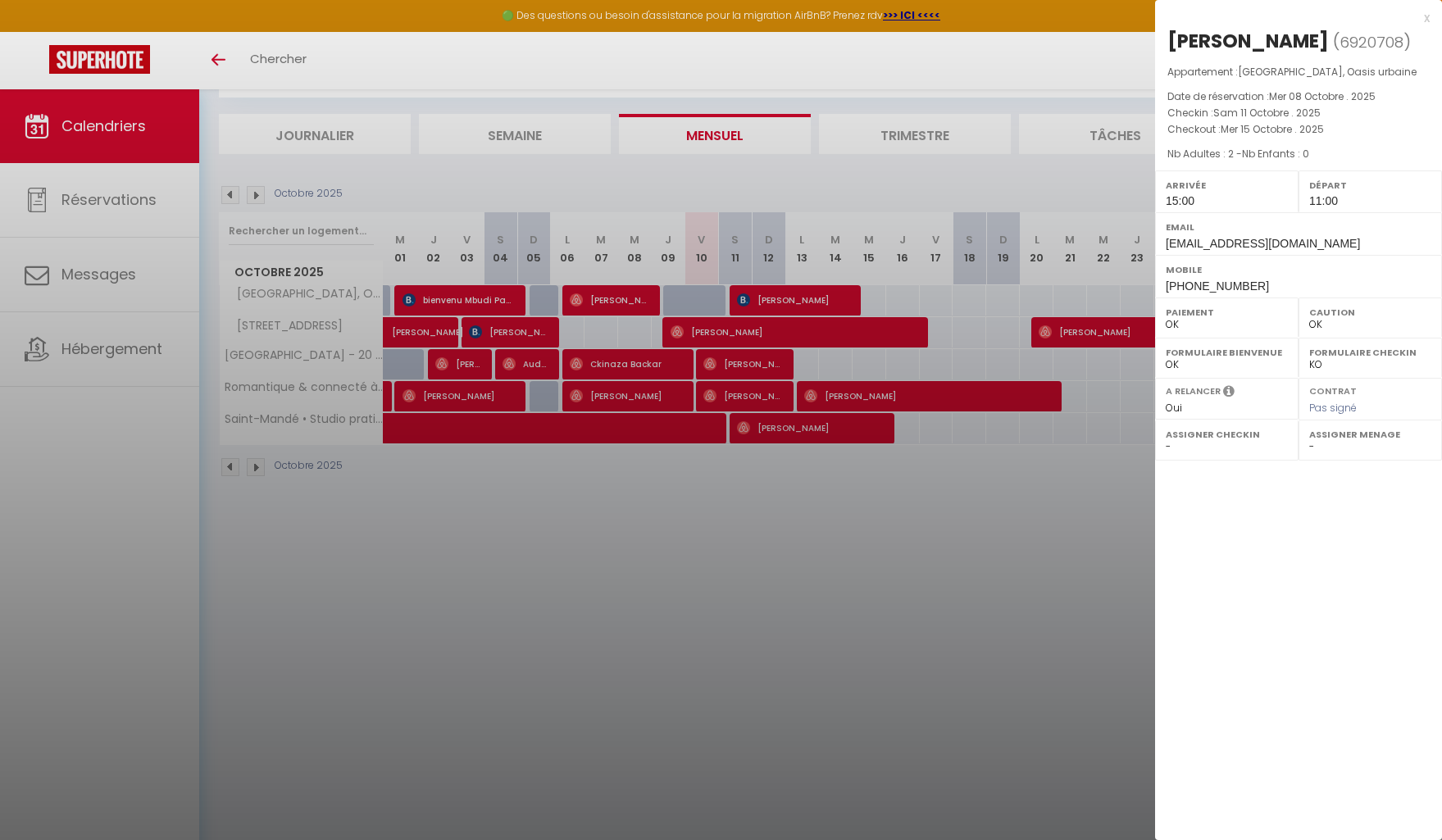
scroll to position [90, 0]
click at [688, 571] on div at bounding box center [721, 420] width 1442 height 840
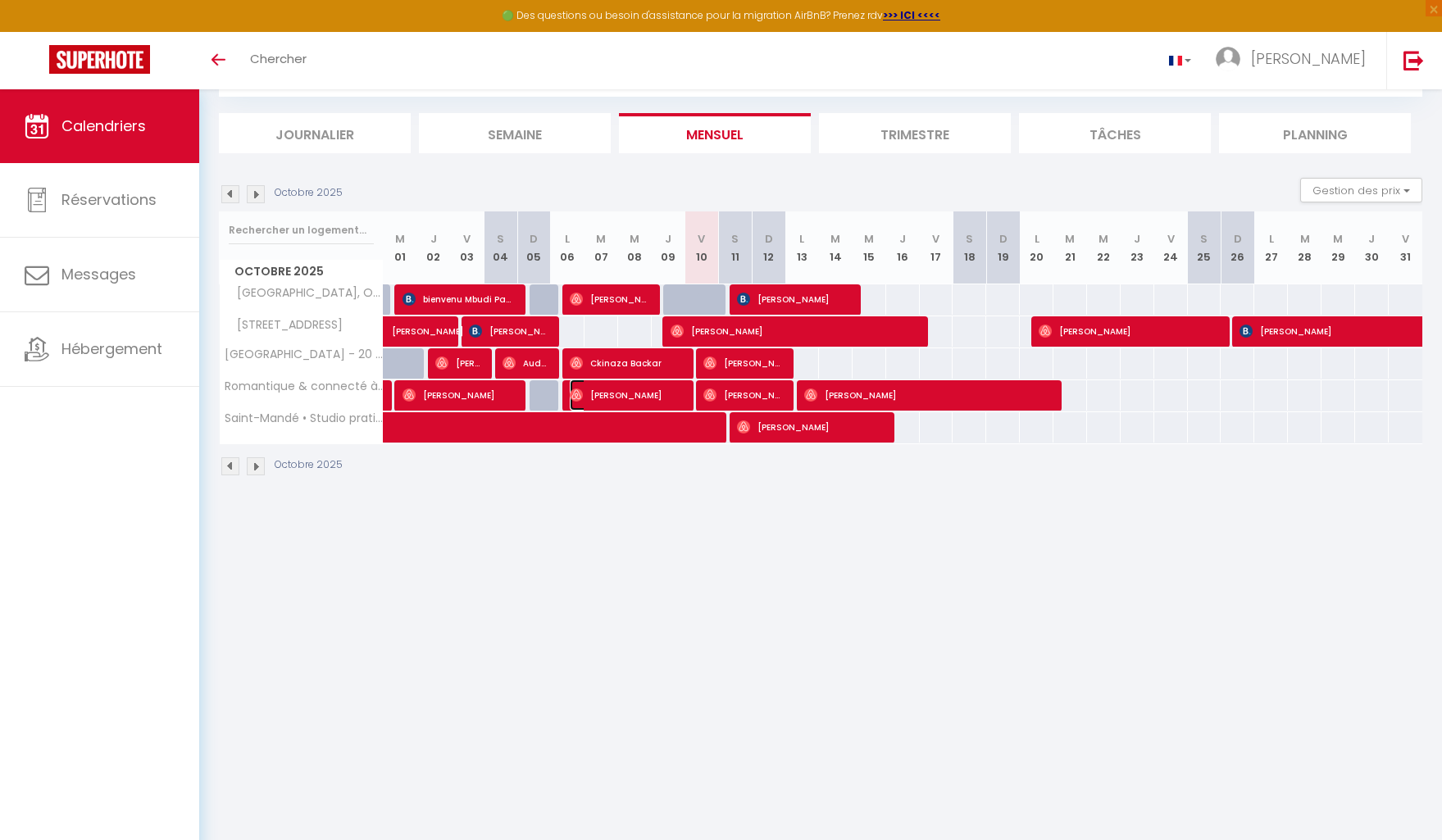
click at [660, 389] on span "[PERSON_NAME]" at bounding box center [626, 395] width 113 height 31
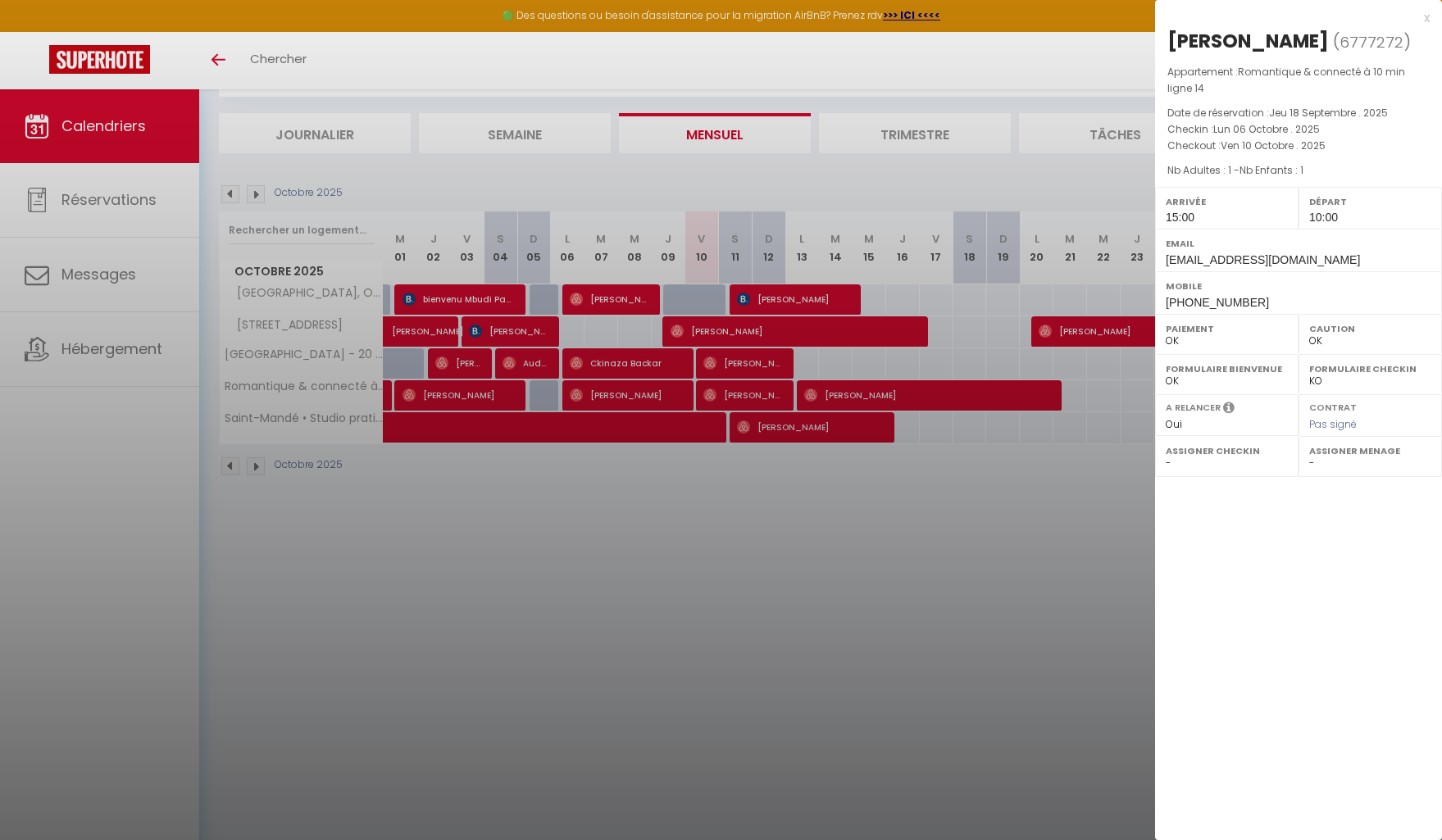
click at [814, 535] on div at bounding box center [721, 420] width 1442 height 840
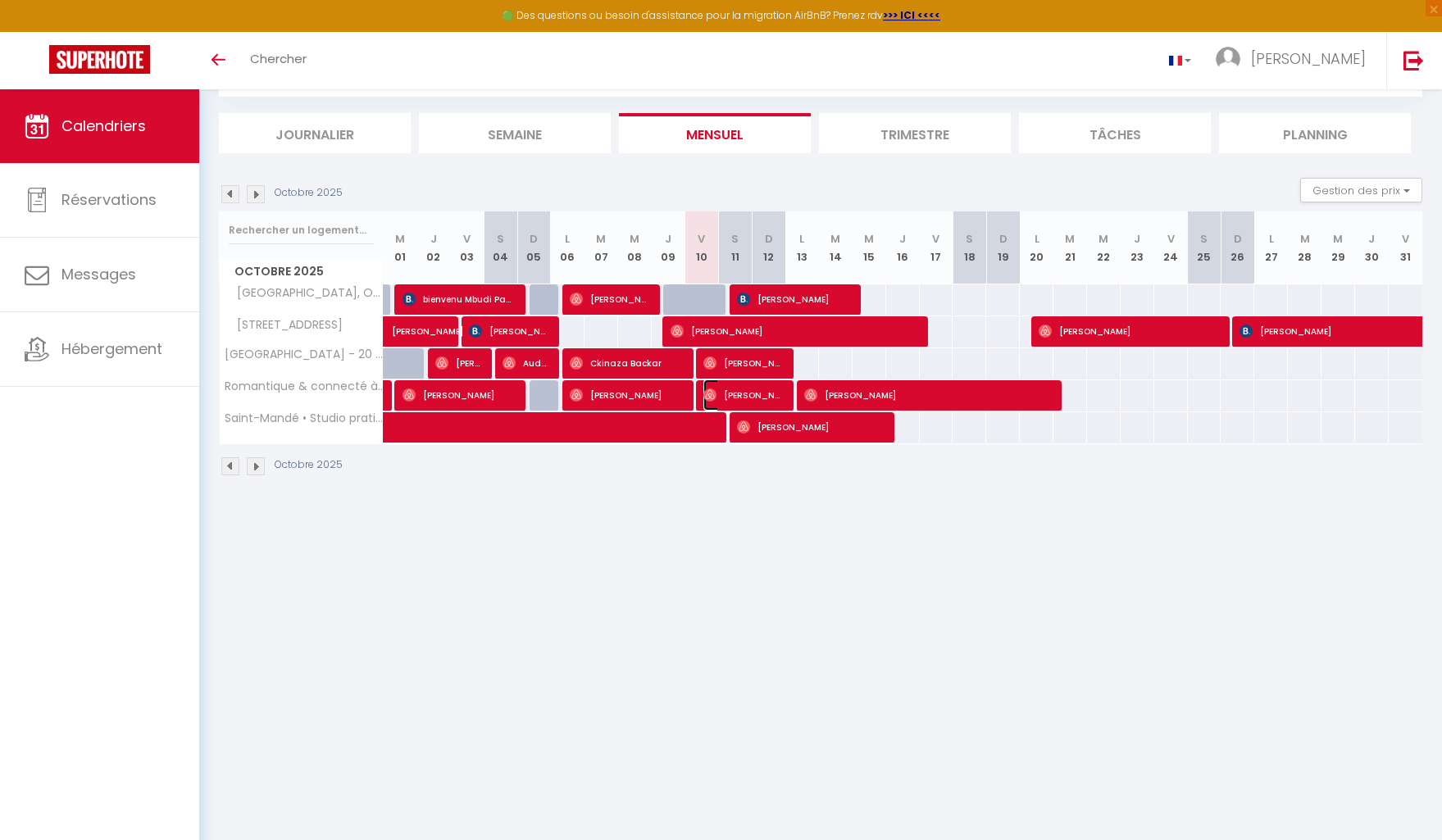
click at [746, 394] on span "[PERSON_NAME]" at bounding box center [743, 395] width 79 height 31
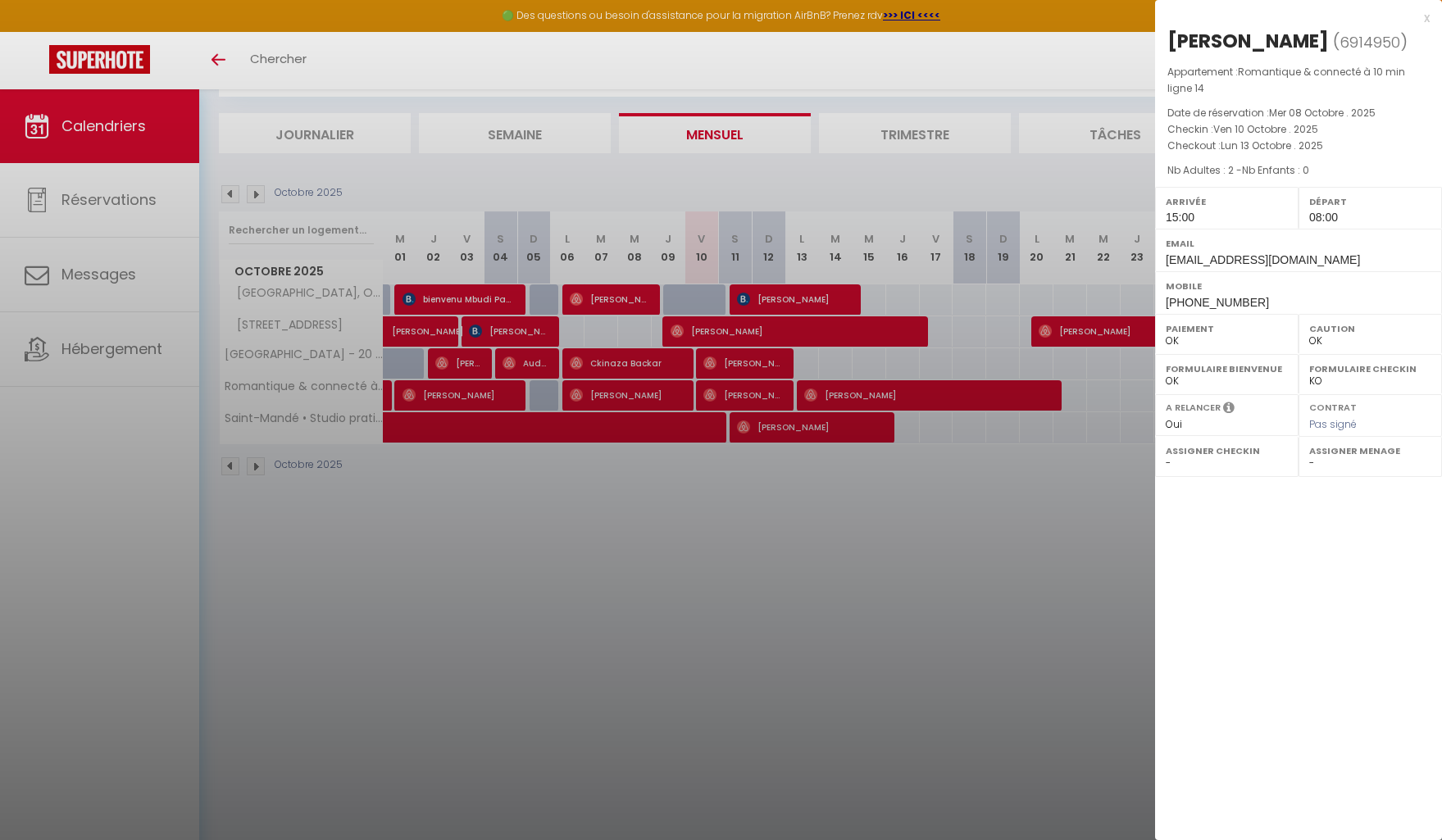
click at [932, 398] on div at bounding box center [721, 420] width 1442 height 840
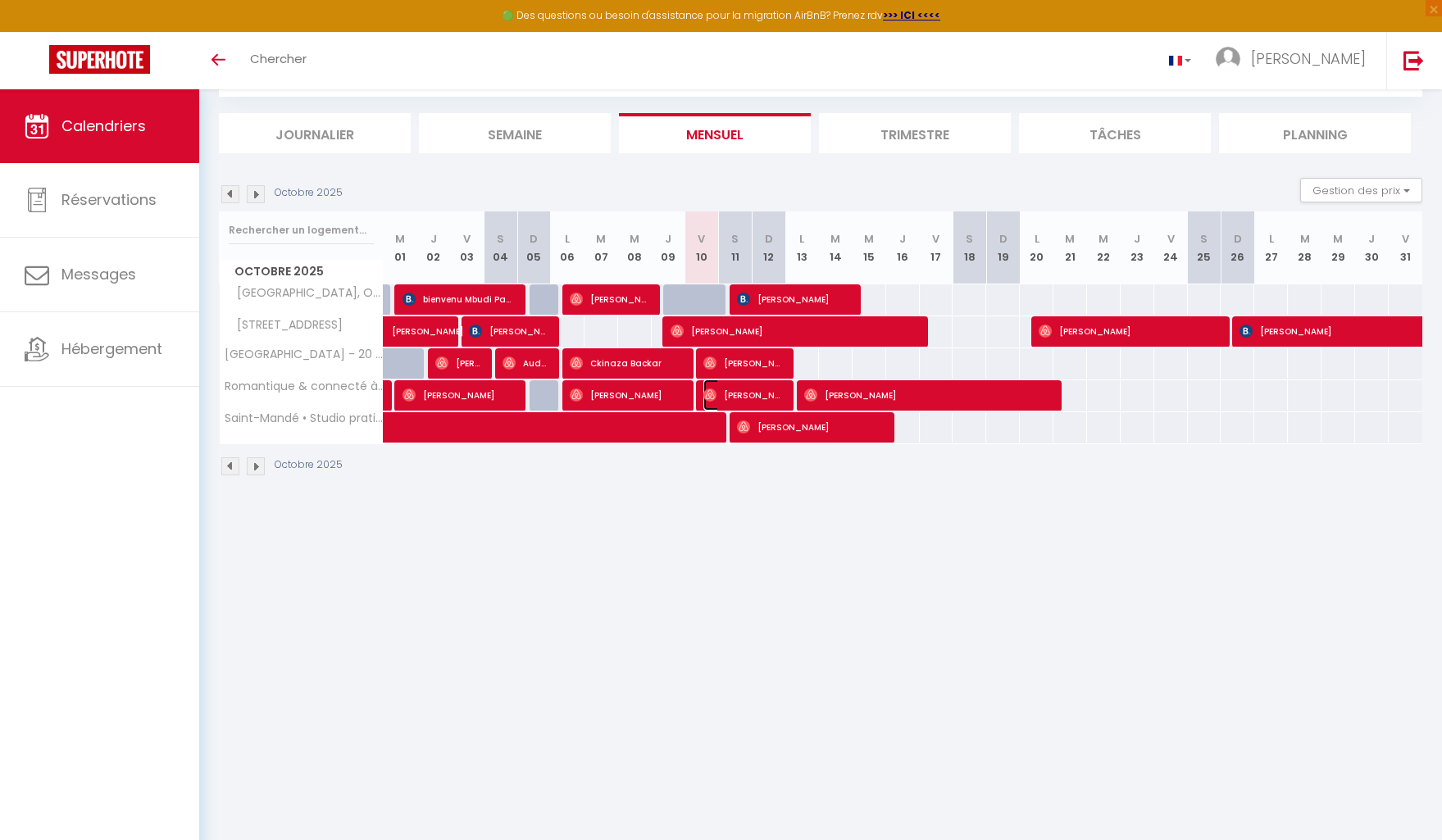
click at [741, 400] on span "[PERSON_NAME]" at bounding box center [743, 395] width 79 height 31
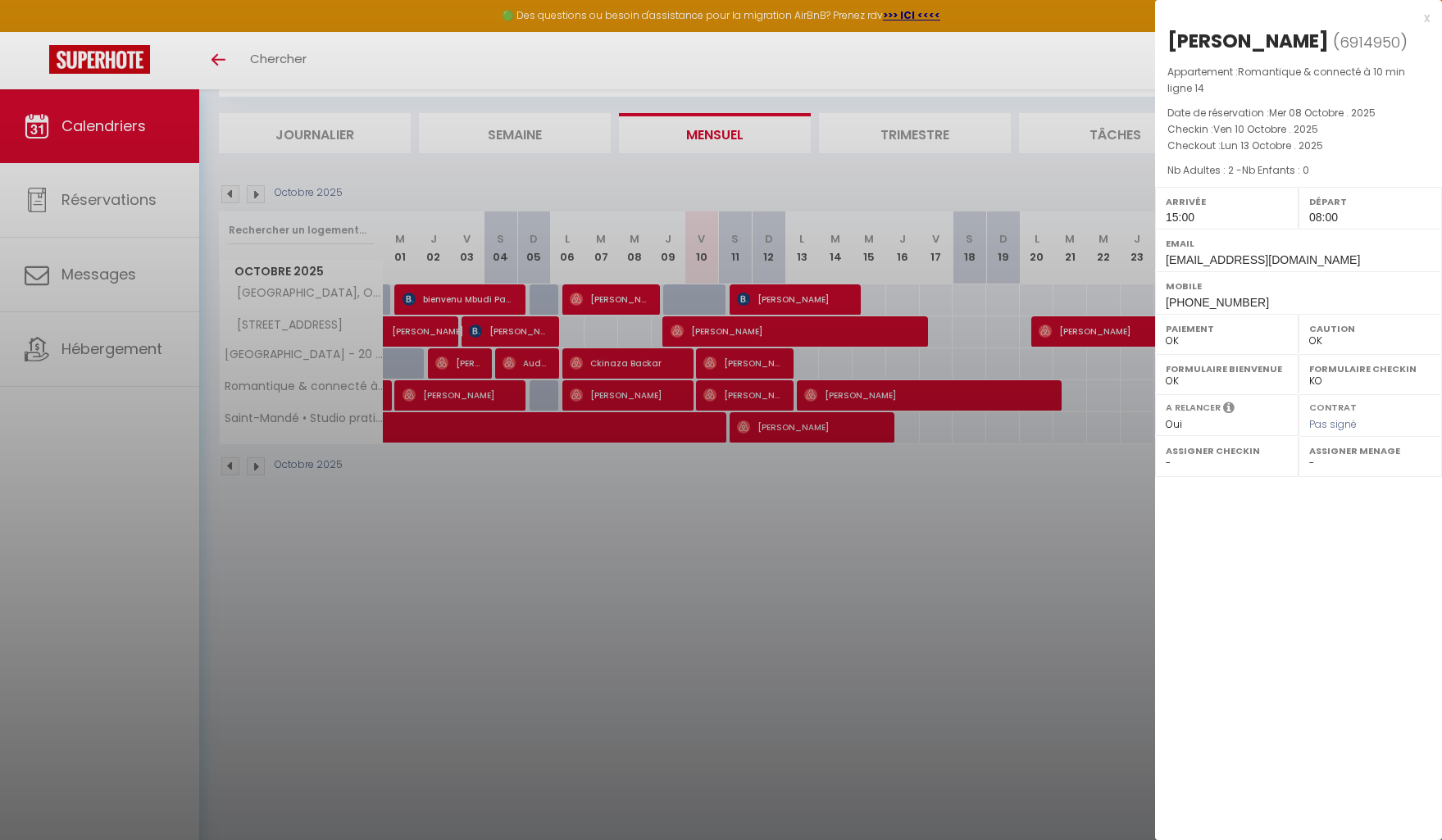
click at [978, 543] on div at bounding box center [721, 420] width 1442 height 840
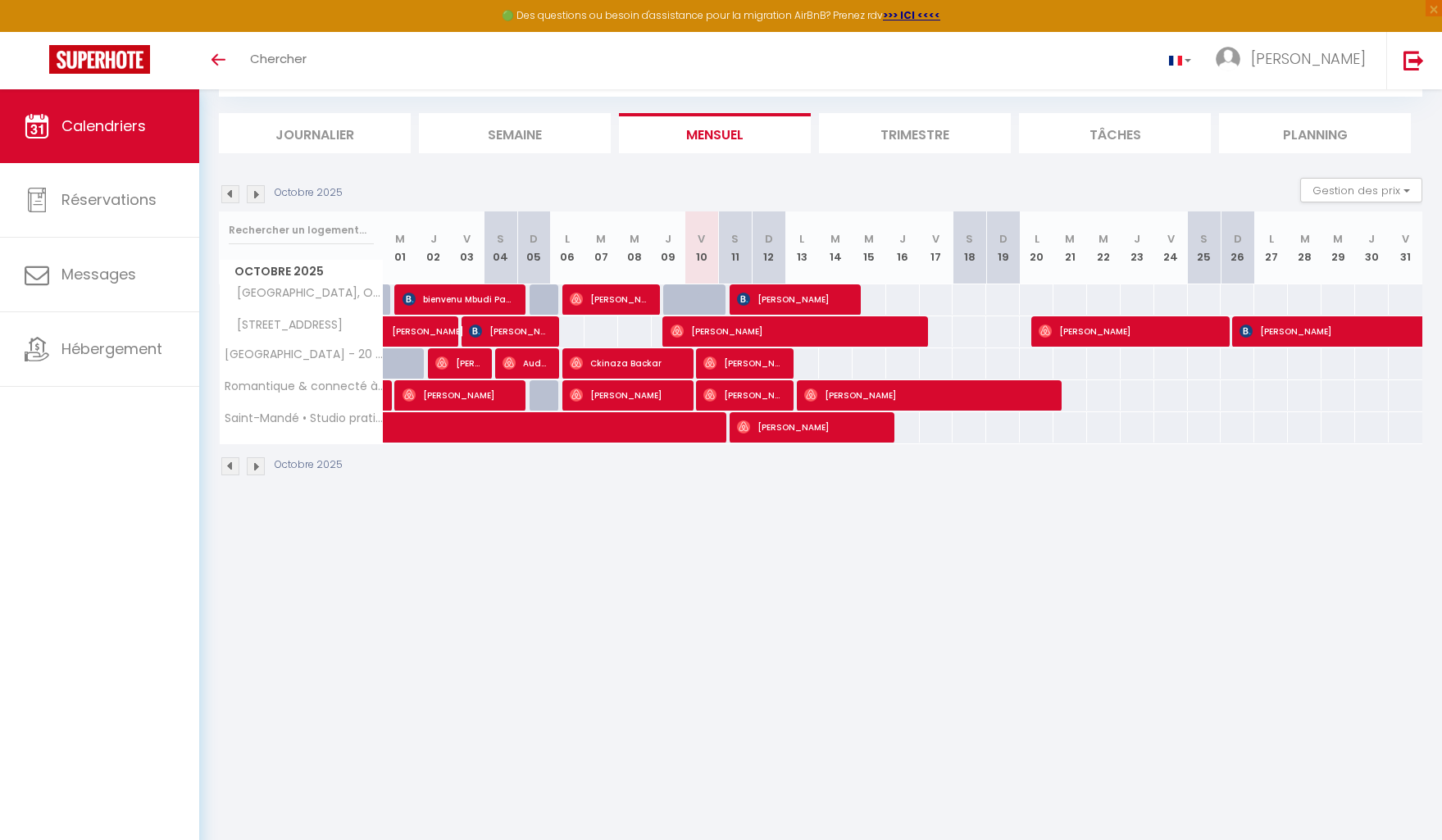
click at [248, 190] on img at bounding box center [255, 194] width 18 height 18
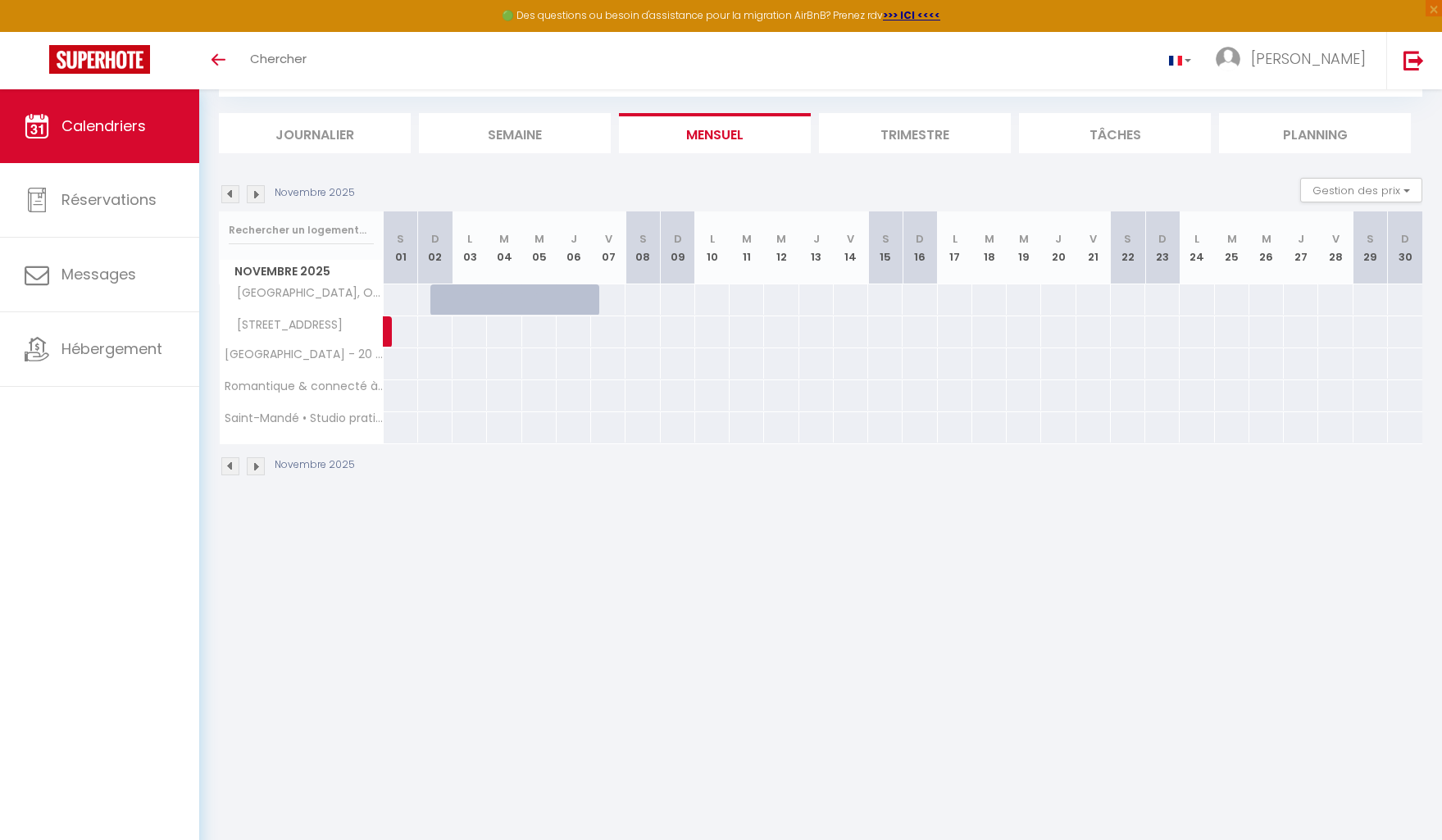
click at [226, 195] on img at bounding box center [230, 194] width 18 height 18
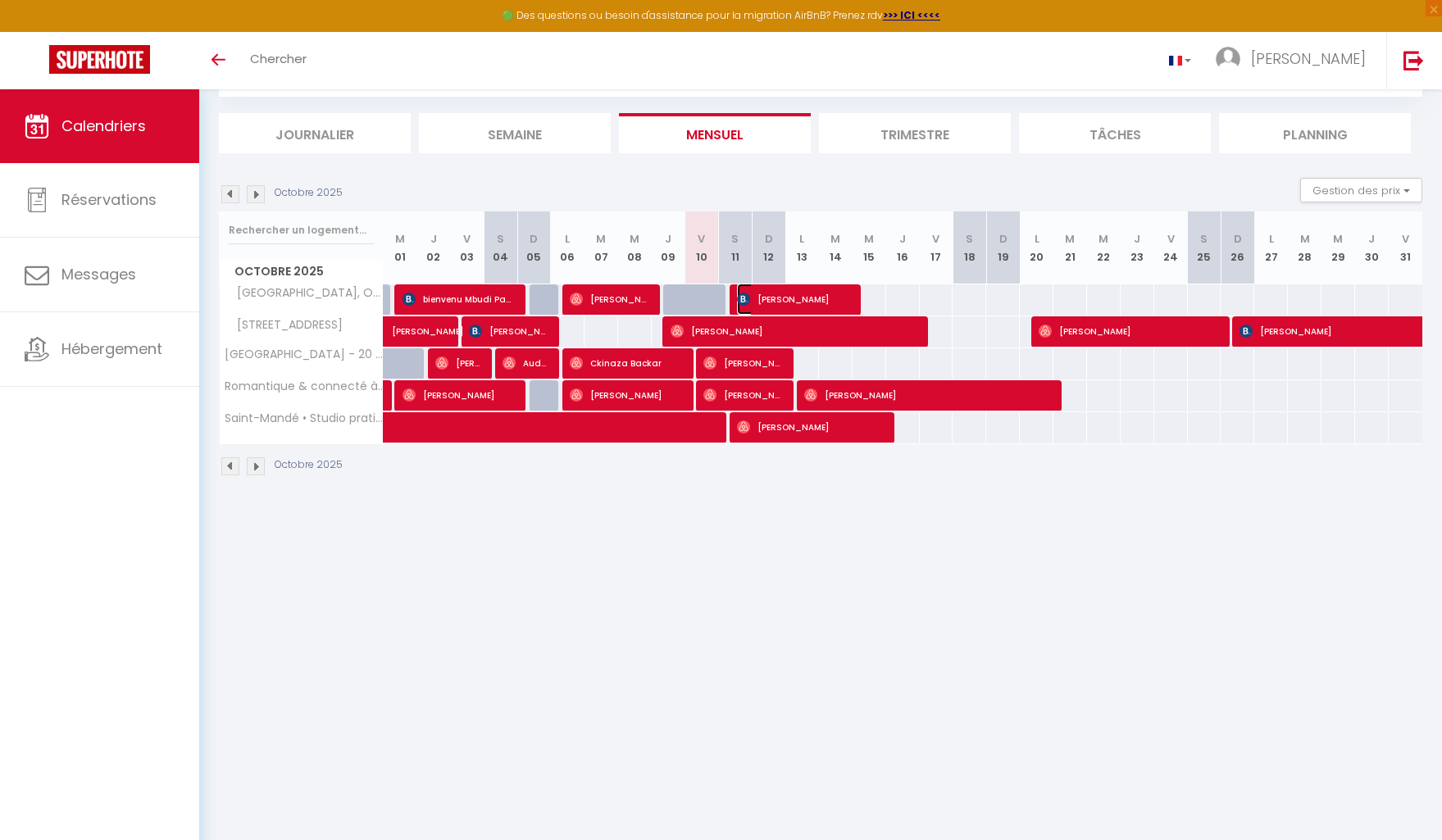
click at [811, 300] on span "[PERSON_NAME]" at bounding box center [793, 299] width 113 height 31
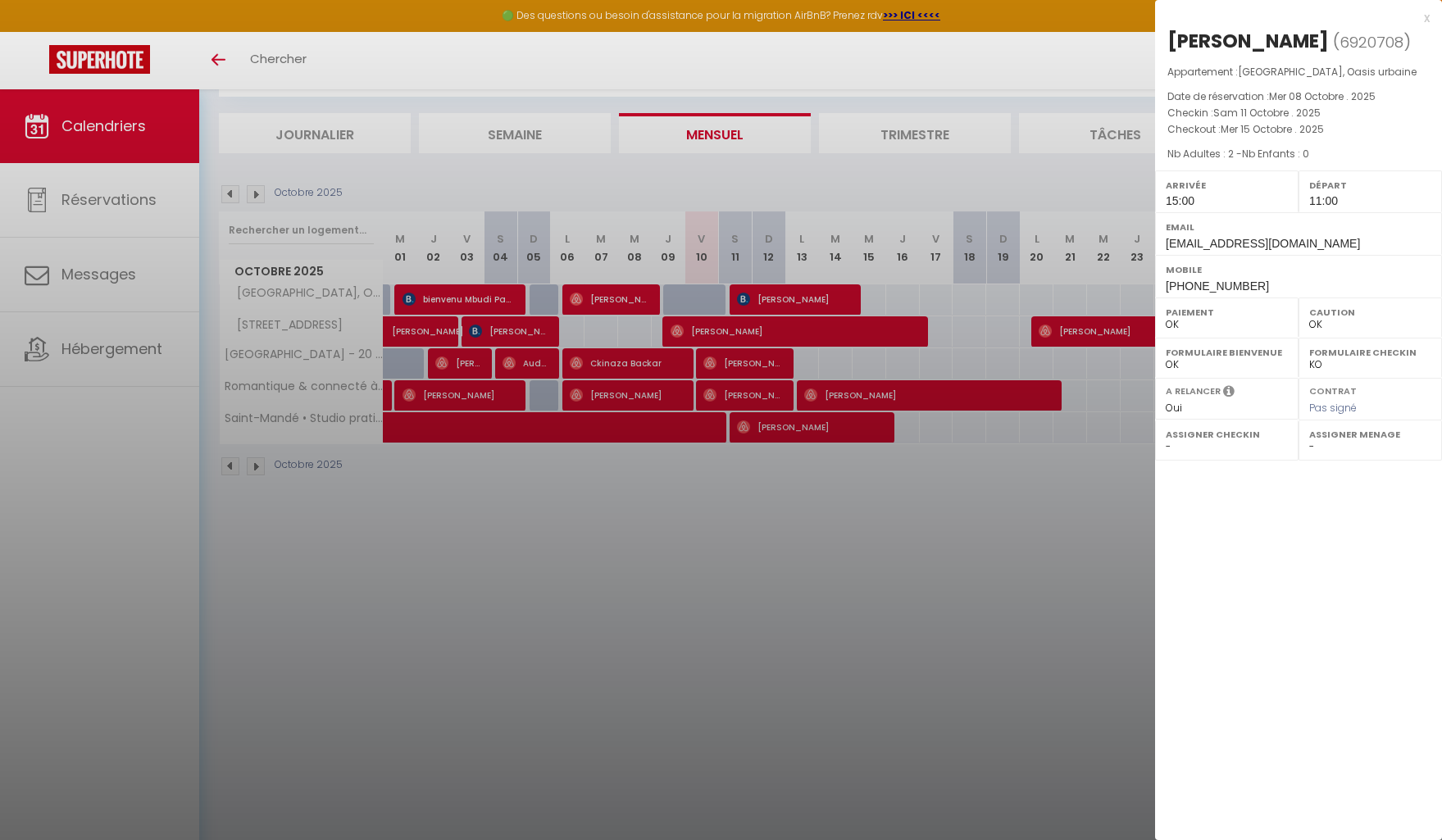
drag, startPoint x: 849, startPoint y: 578, endPoint x: 677, endPoint y: 491, distance: 192.8
click at [849, 578] on div at bounding box center [721, 420] width 1442 height 840
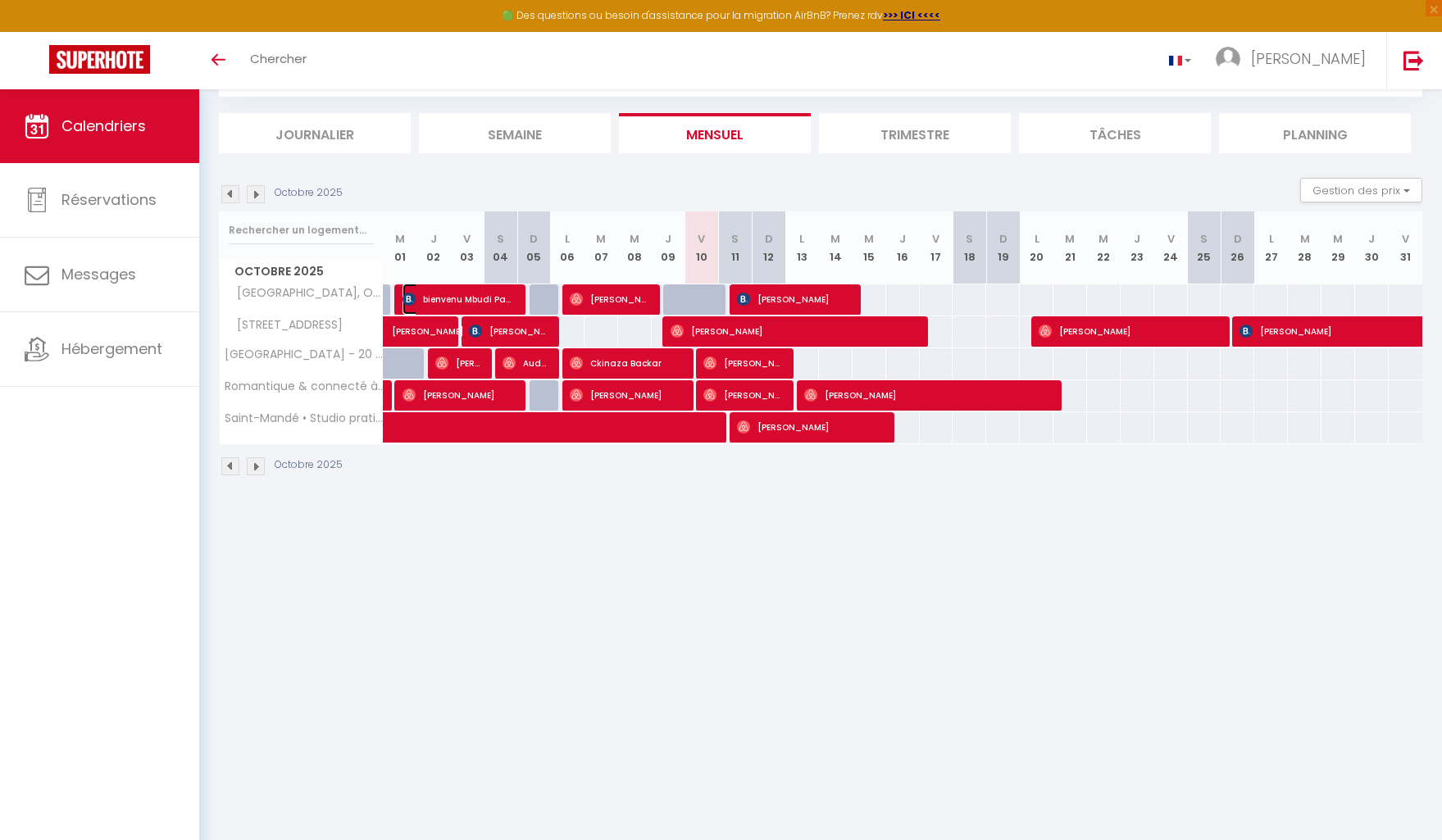
click at [481, 294] on span "bienvenu Mbudi Pate" at bounding box center [458, 299] width 113 height 31
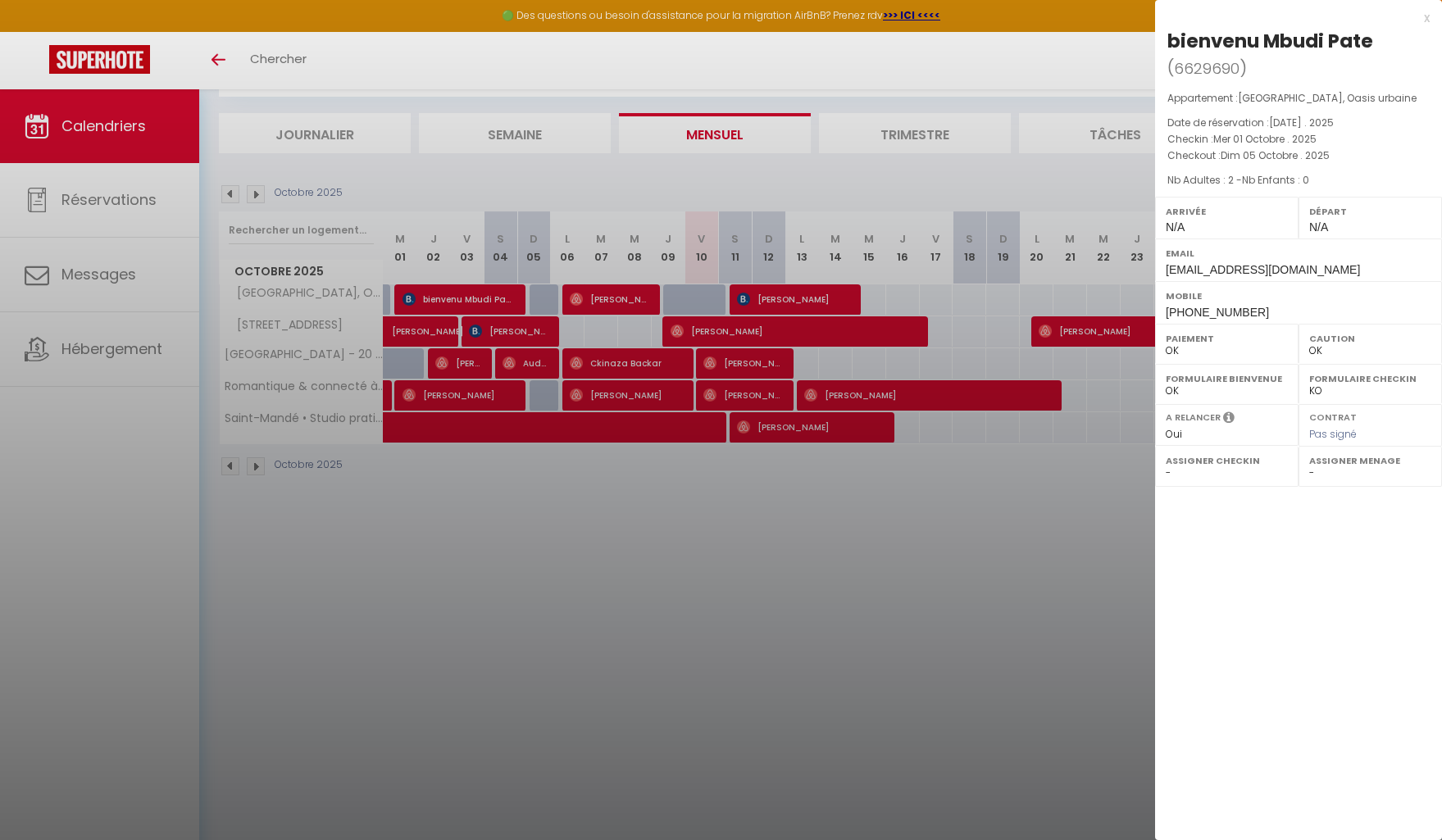
click at [1430, 19] on div "x bienvenu Mbudi Pate ( 6629690 ) Appartement : [GEOGRAPHIC_DATA], Oasis urbain…" at bounding box center [1299, 166] width 287 height 332
click at [1430, 16] on div "x bienvenu Mbudi Pate ( 6629690 ) Appartement : [GEOGRAPHIC_DATA], Oasis urbain…" at bounding box center [1299, 166] width 287 height 332
click at [1018, 537] on div at bounding box center [721, 420] width 1442 height 840
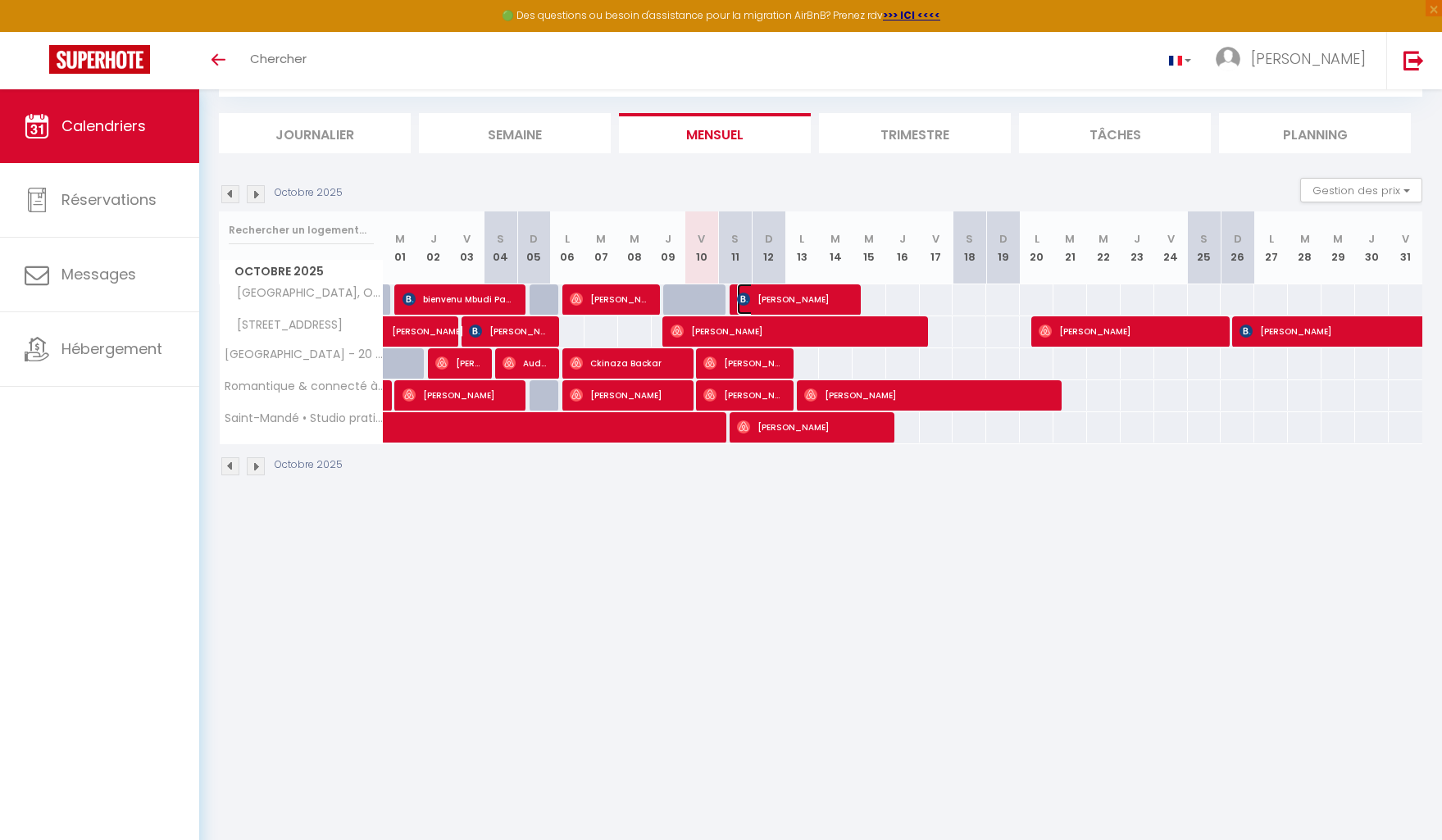
click at [824, 292] on span "[PERSON_NAME]" at bounding box center [793, 299] width 113 height 31
select select "1"
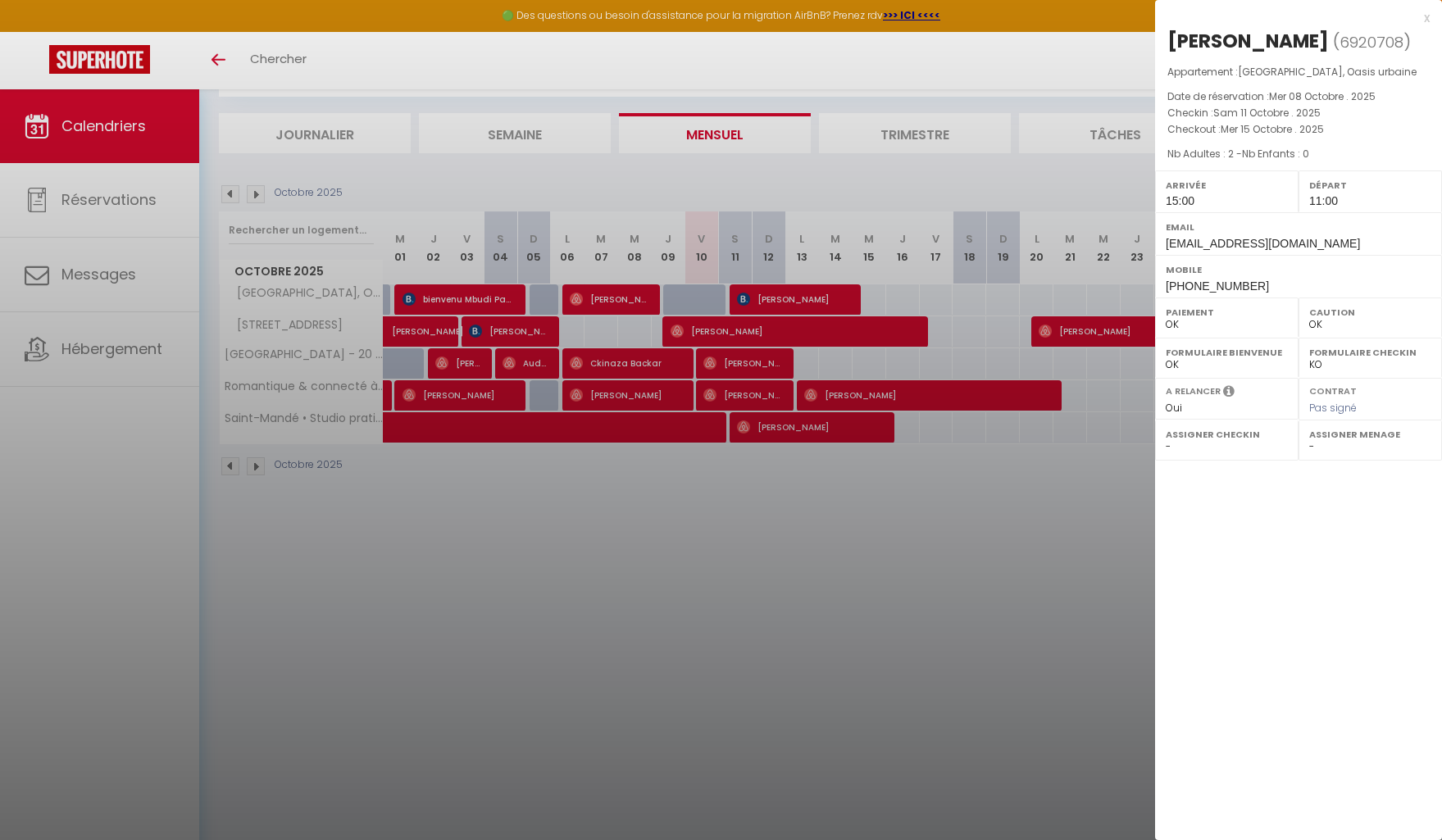
drag, startPoint x: 882, startPoint y: 533, endPoint x: 837, endPoint y: 452, distance: 92.7
click at [882, 533] on div at bounding box center [721, 420] width 1442 height 840
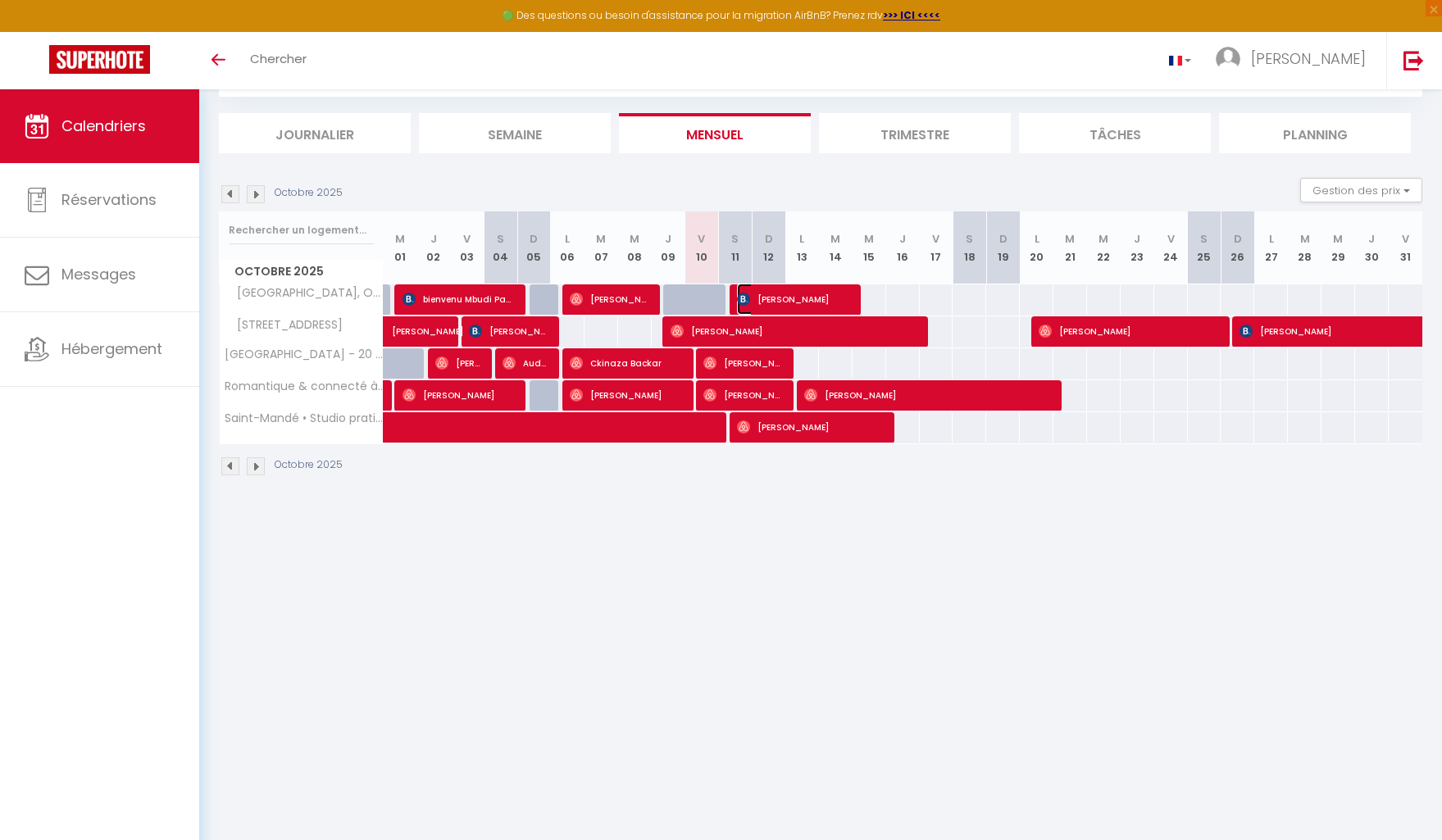
click at [834, 302] on span "[PERSON_NAME]" at bounding box center [793, 299] width 113 height 31
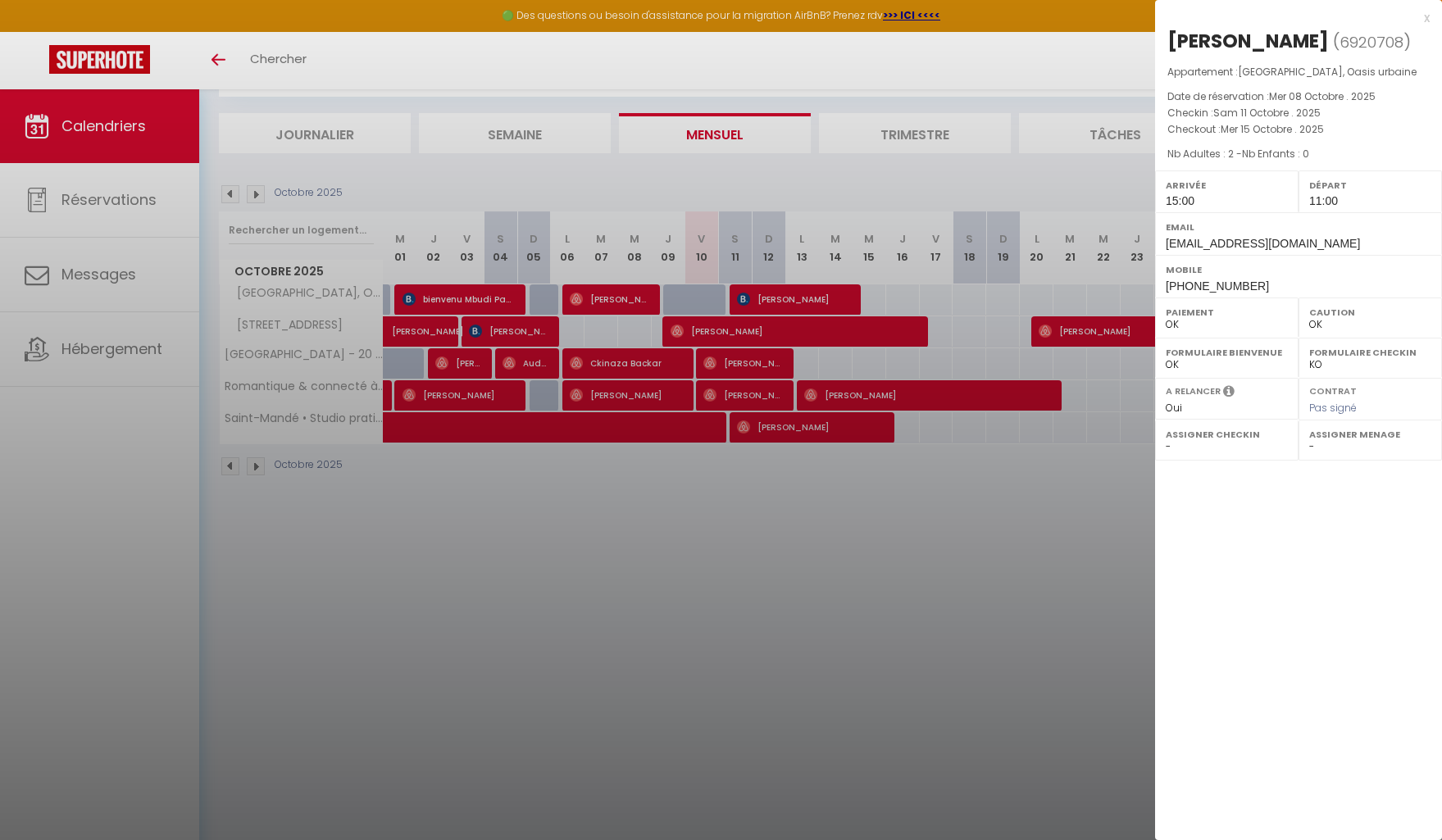
click at [1021, 571] on div at bounding box center [721, 420] width 1442 height 840
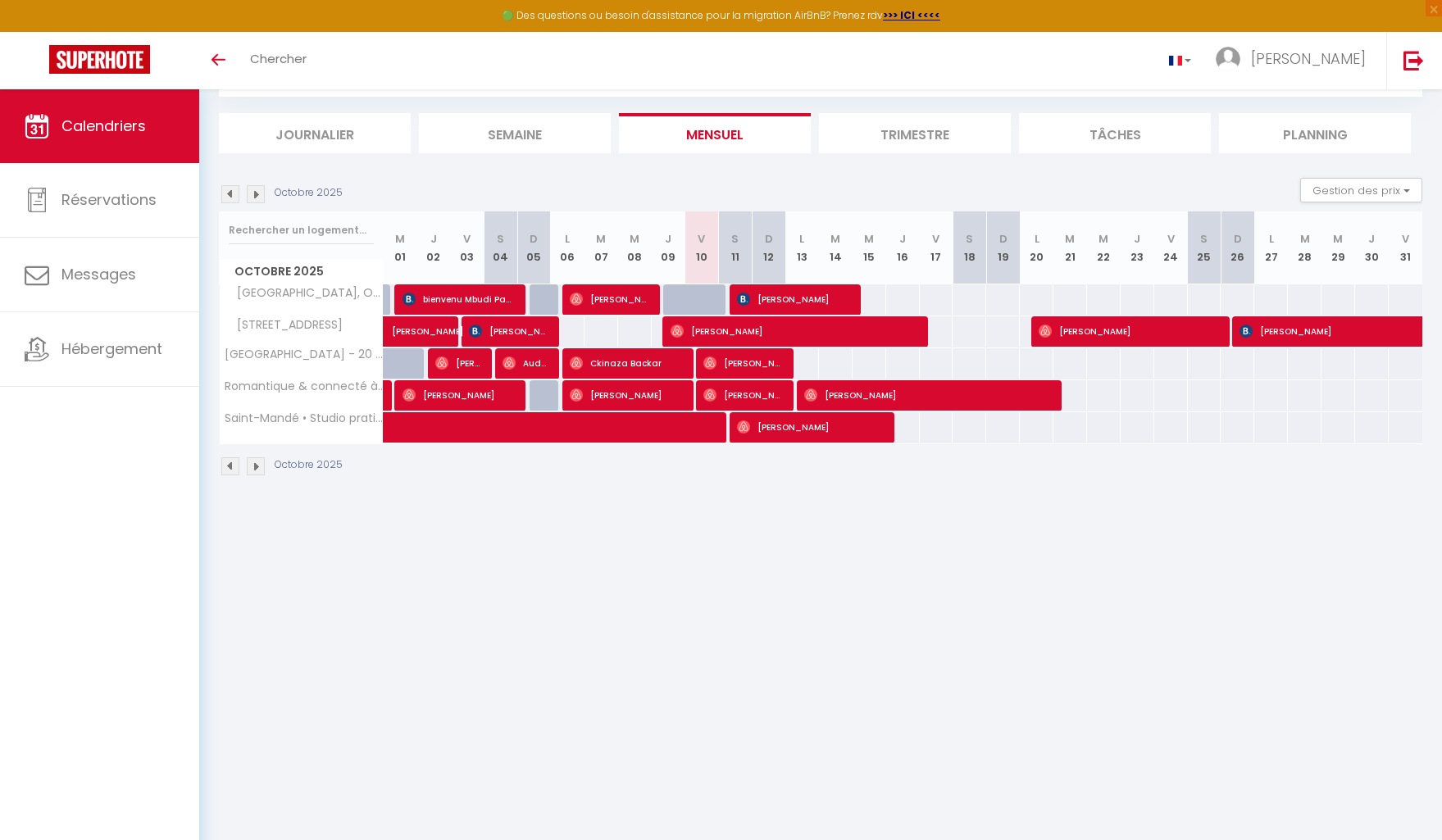
click at [255, 192] on img at bounding box center [255, 194] width 18 height 18
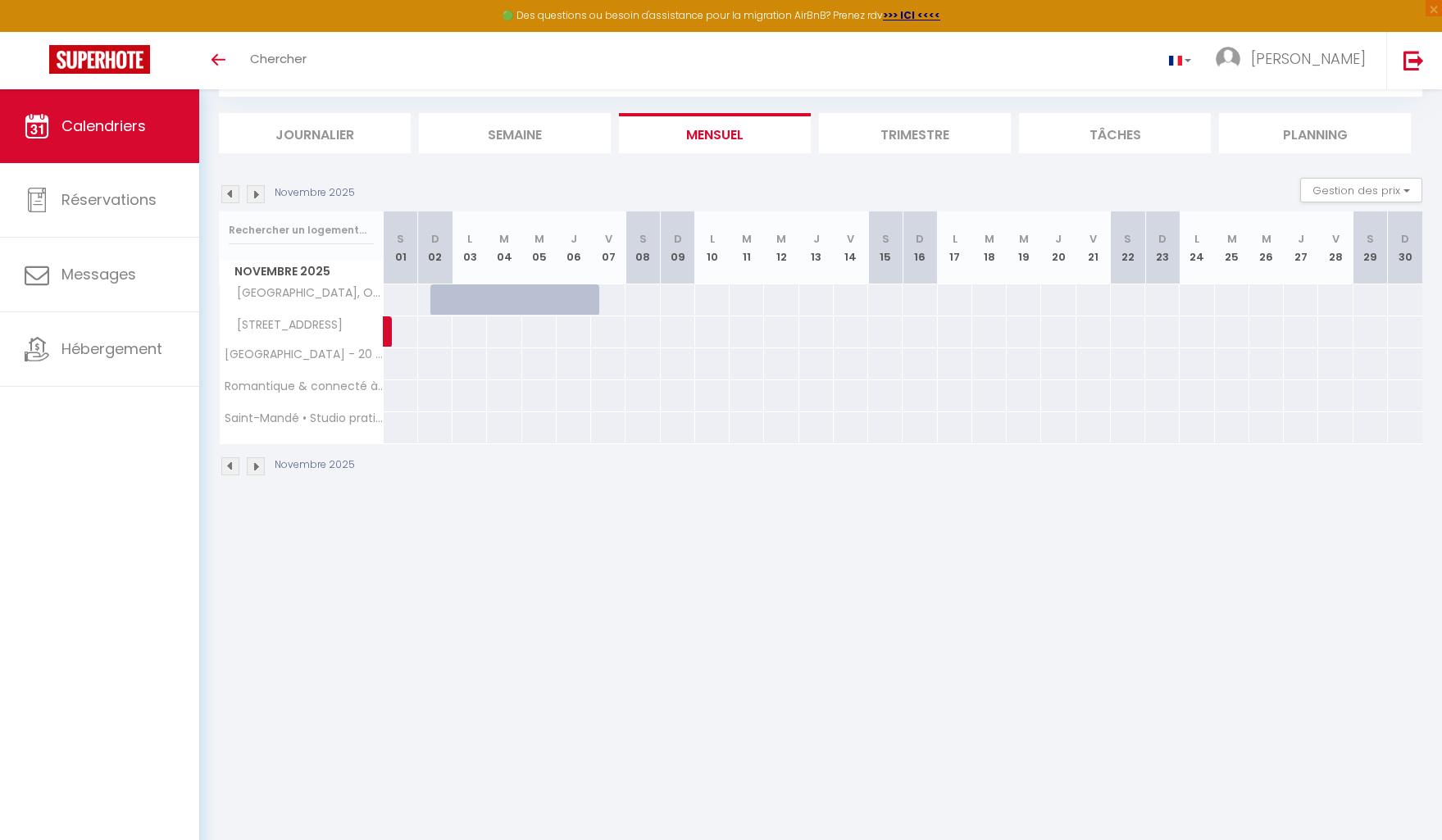
click at [223, 195] on img at bounding box center [230, 194] width 18 height 18
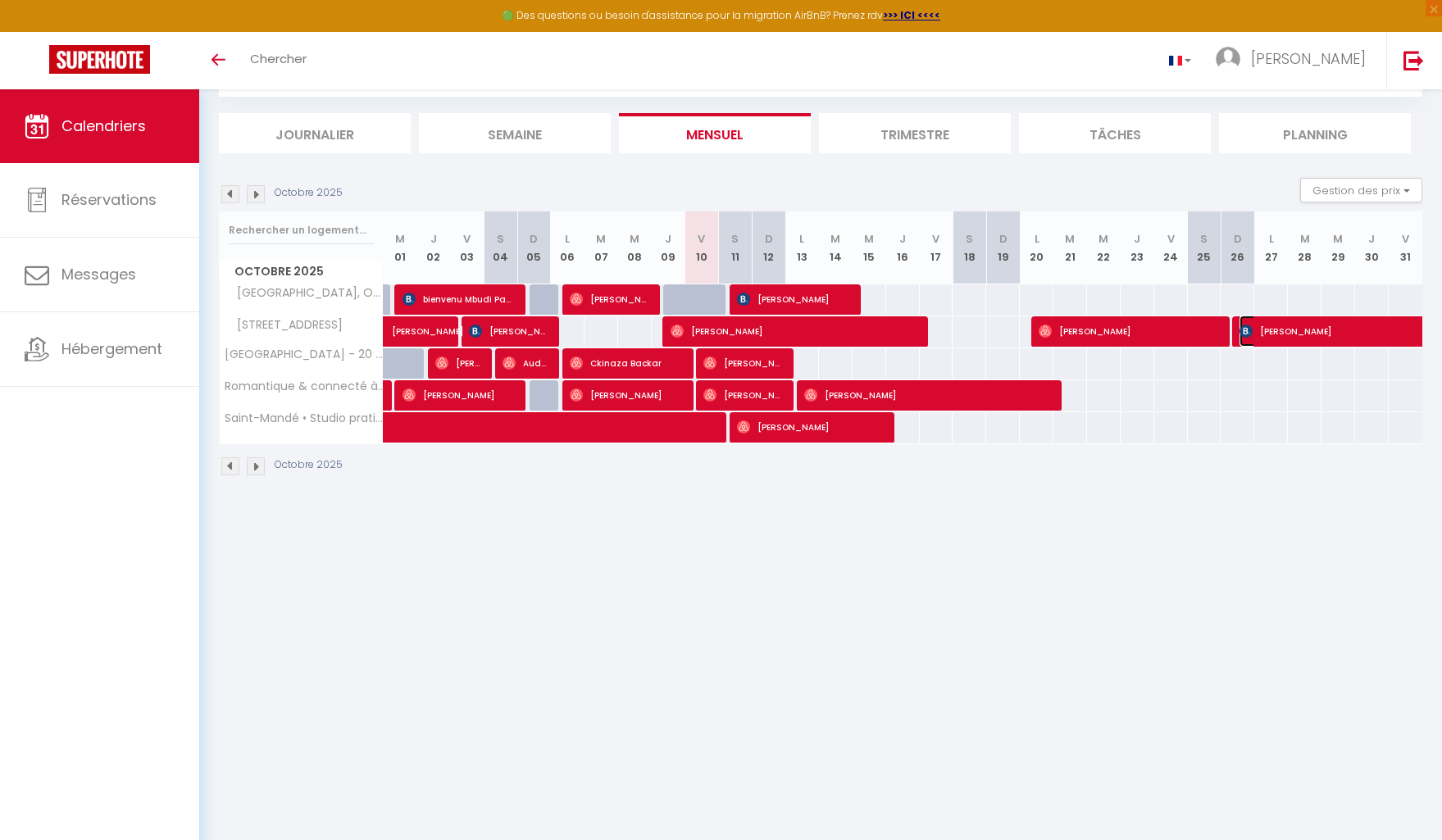
click at [1269, 335] on span "[PERSON_NAME]" at bounding box center [1352, 331] width 226 height 31
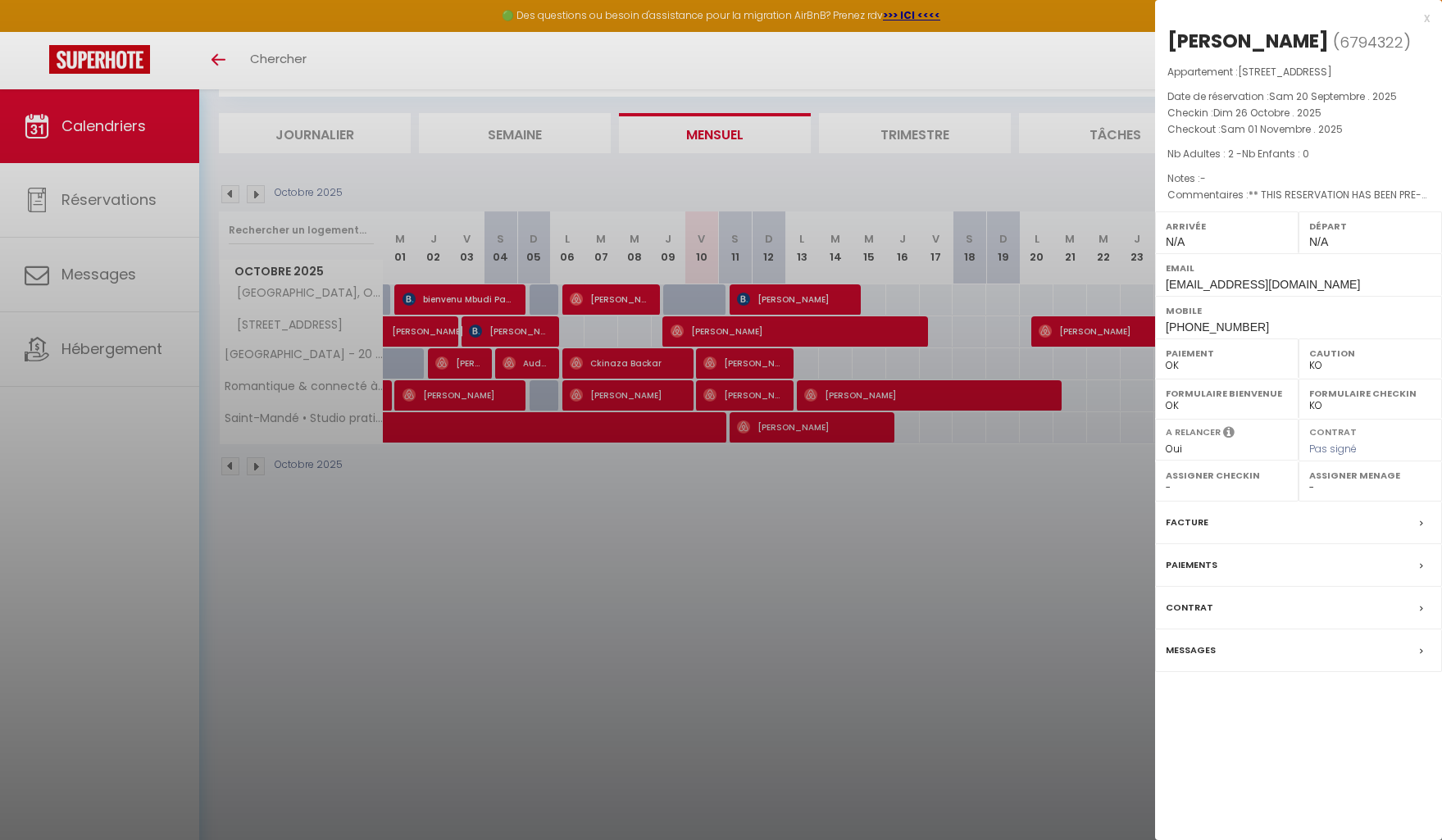
drag, startPoint x: 925, startPoint y: 565, endPoint x: 925, endPoint y: 544, distance: 21.0
click at [922, 564] on div at bounding box center [721, 420] width 1442 height 840
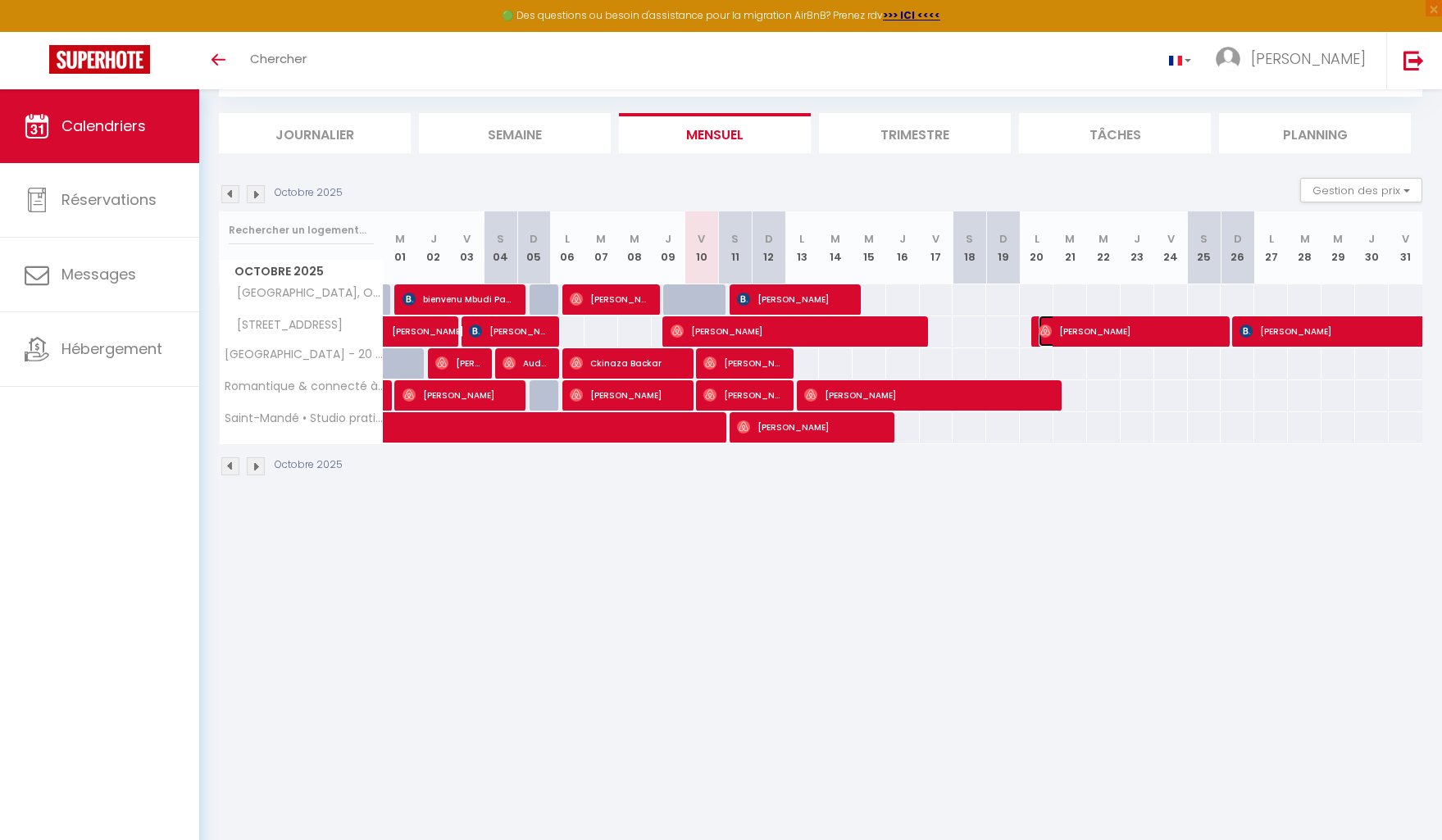
click at [1139, 337] on span "[PERSON_NAME]" at bounding box center [1129, 331] width 179 height 31
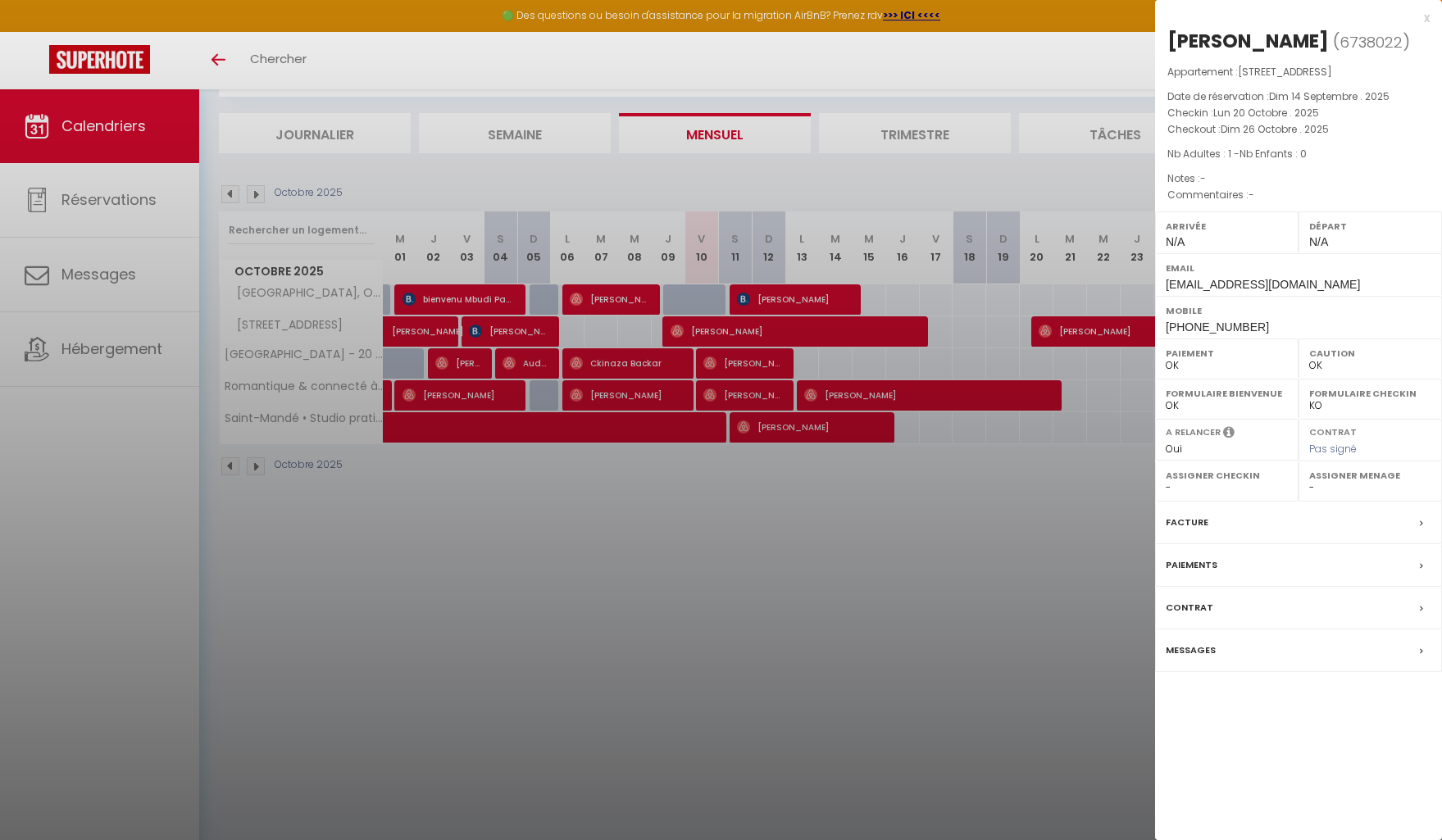
drag, startPoint x: 1020, startPoint y: 527, endPoint x: 965, endPoint y: 481, distance: 71.7
click at [1019, 527] on div at bounding box center [721, 420] width 1442 height 840
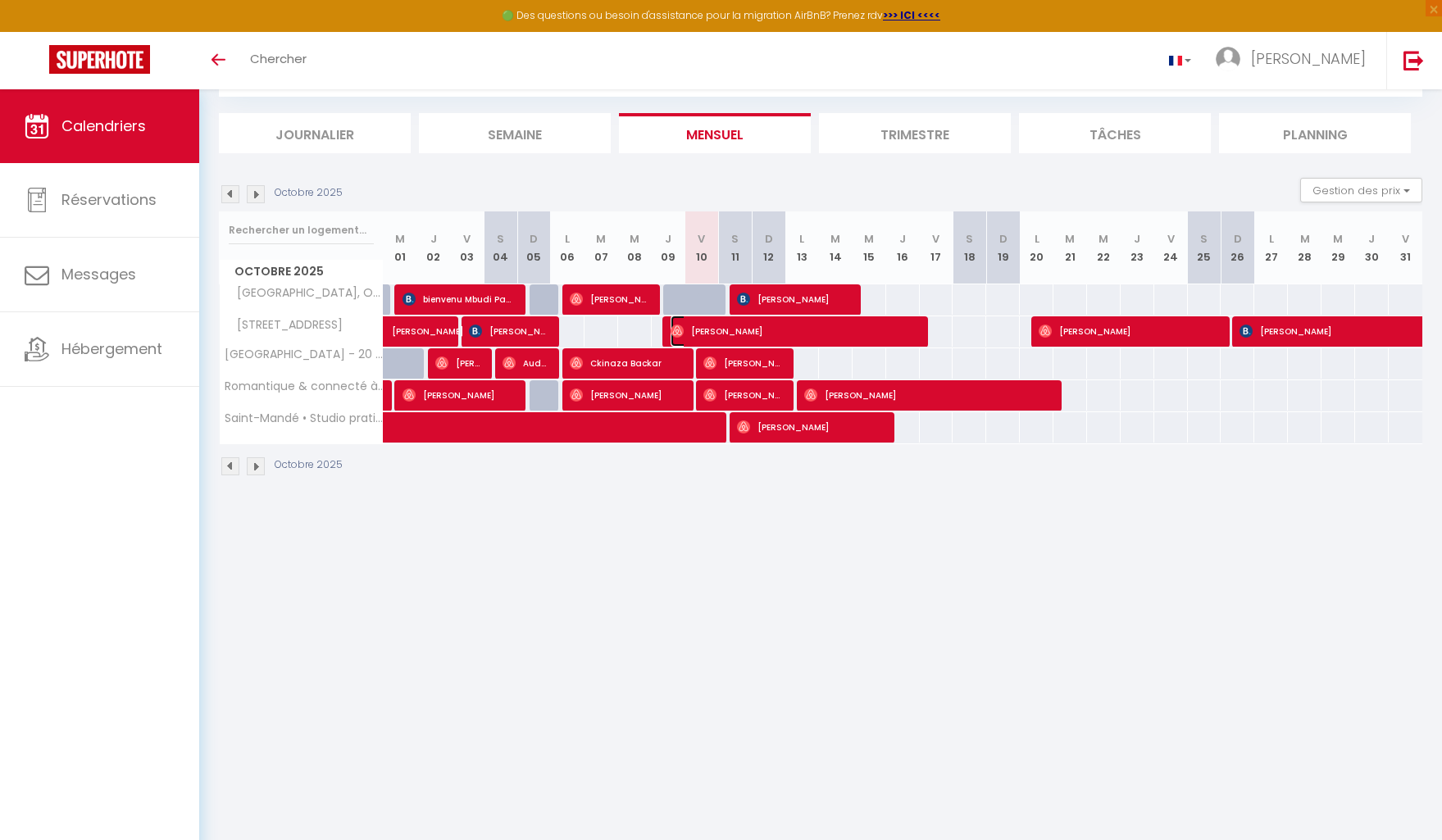
click at [886, 329] on span "[PERSON_NAME]" at bounding box center [793, 331] width 247 height 31
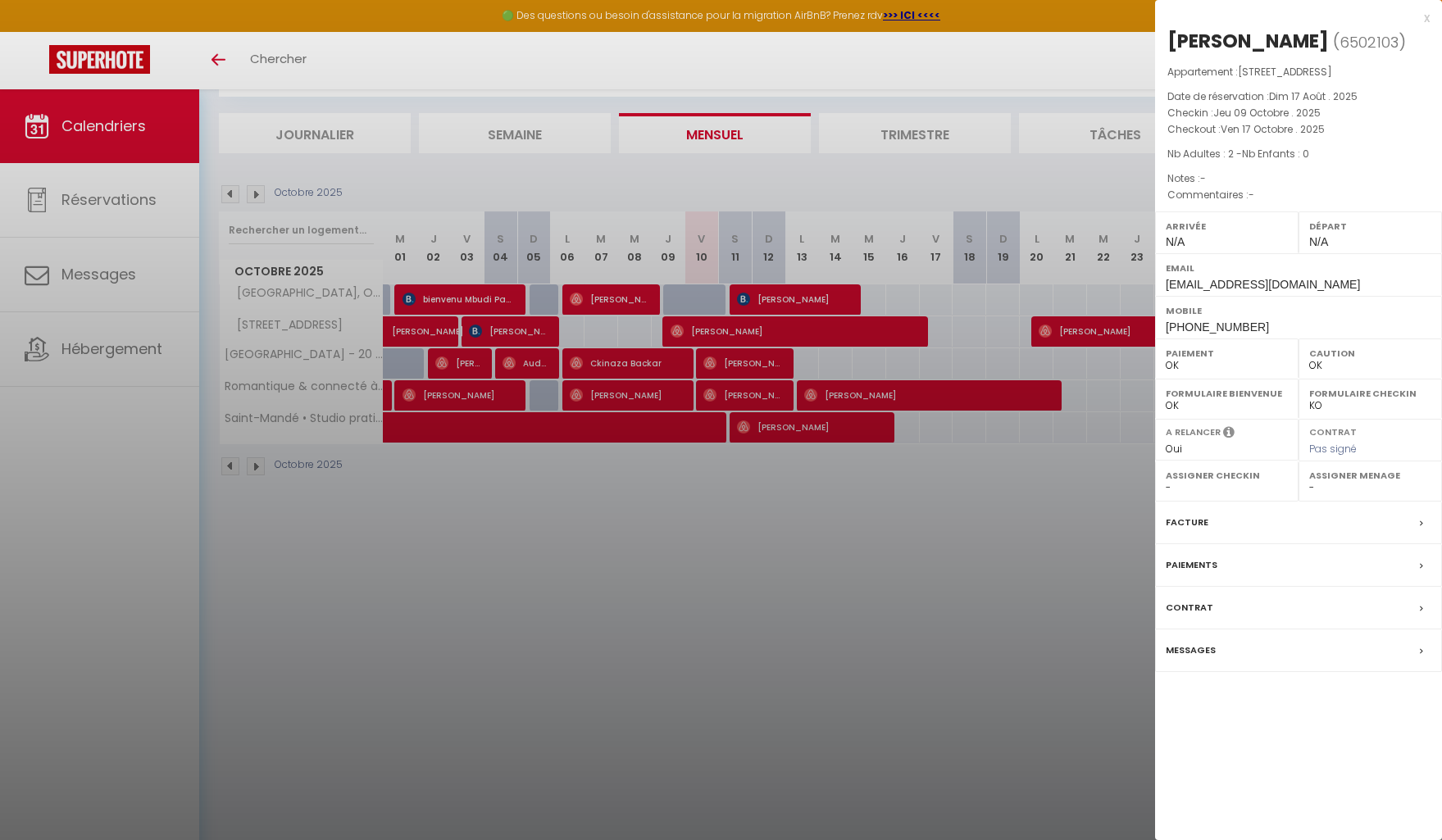
click at [955, 493] on div at bounding box center [721, 420] width 1442 height 840
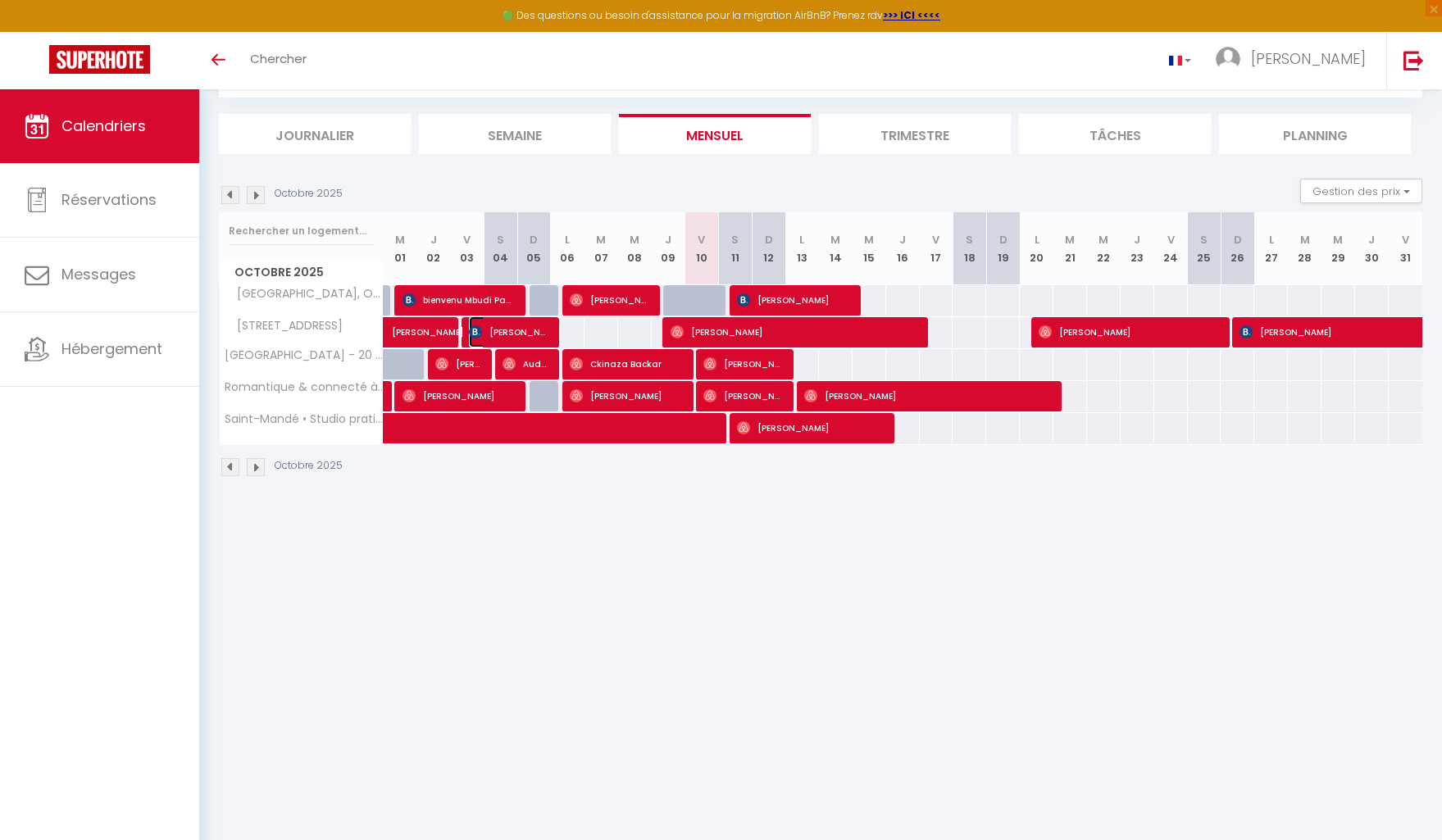
click at [527, 339] on span "[PERSON_NAME]" at bounding box center [508, 332] width 79 height 31
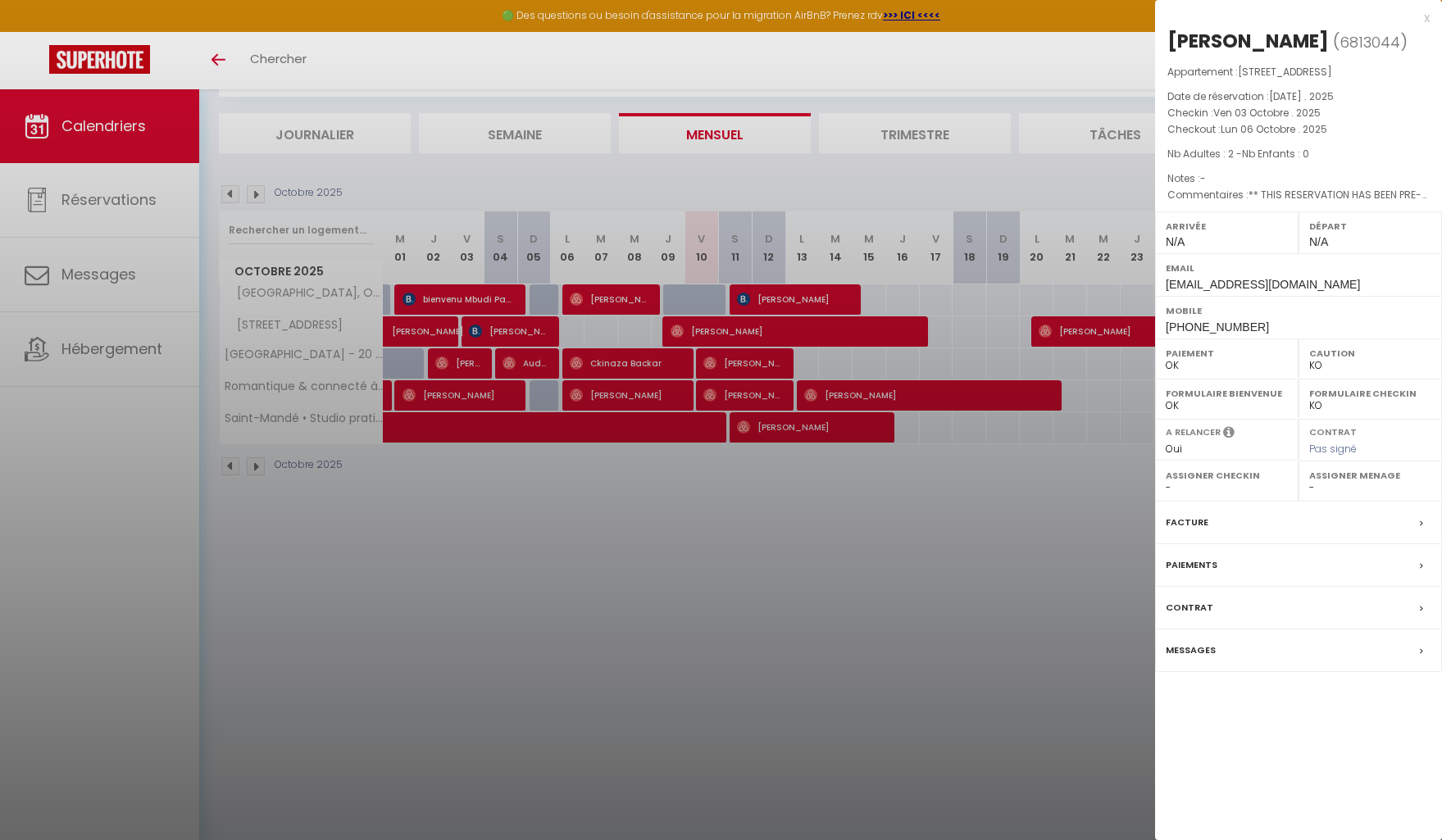
click at [779, 452] on div at bounding box center [721, 420] width 1442 height 840
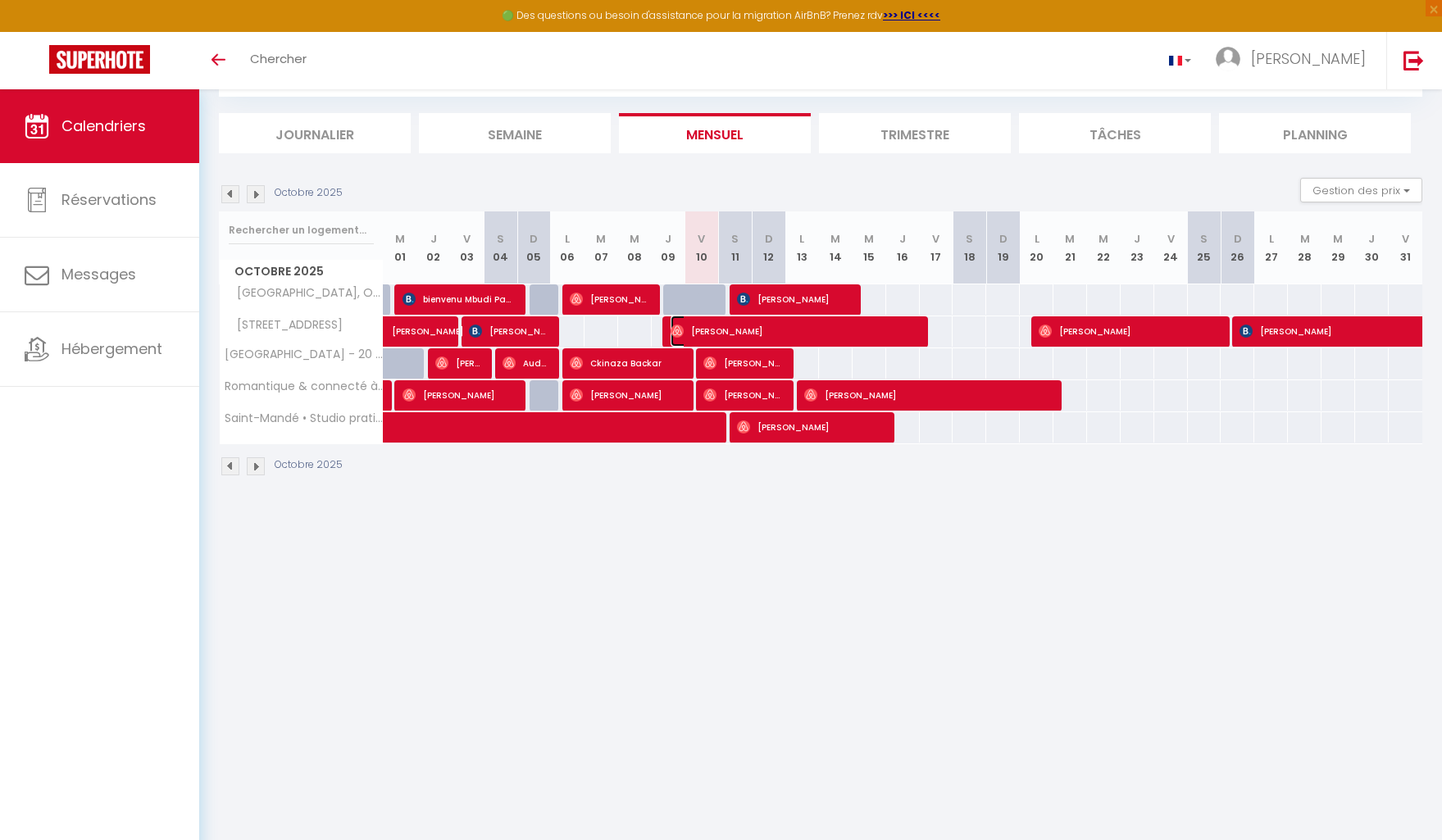
click at [819, 330] on span "[PERSON_NAME]" at bounding box center [793, 331] width 247 height 31
select select "OK"
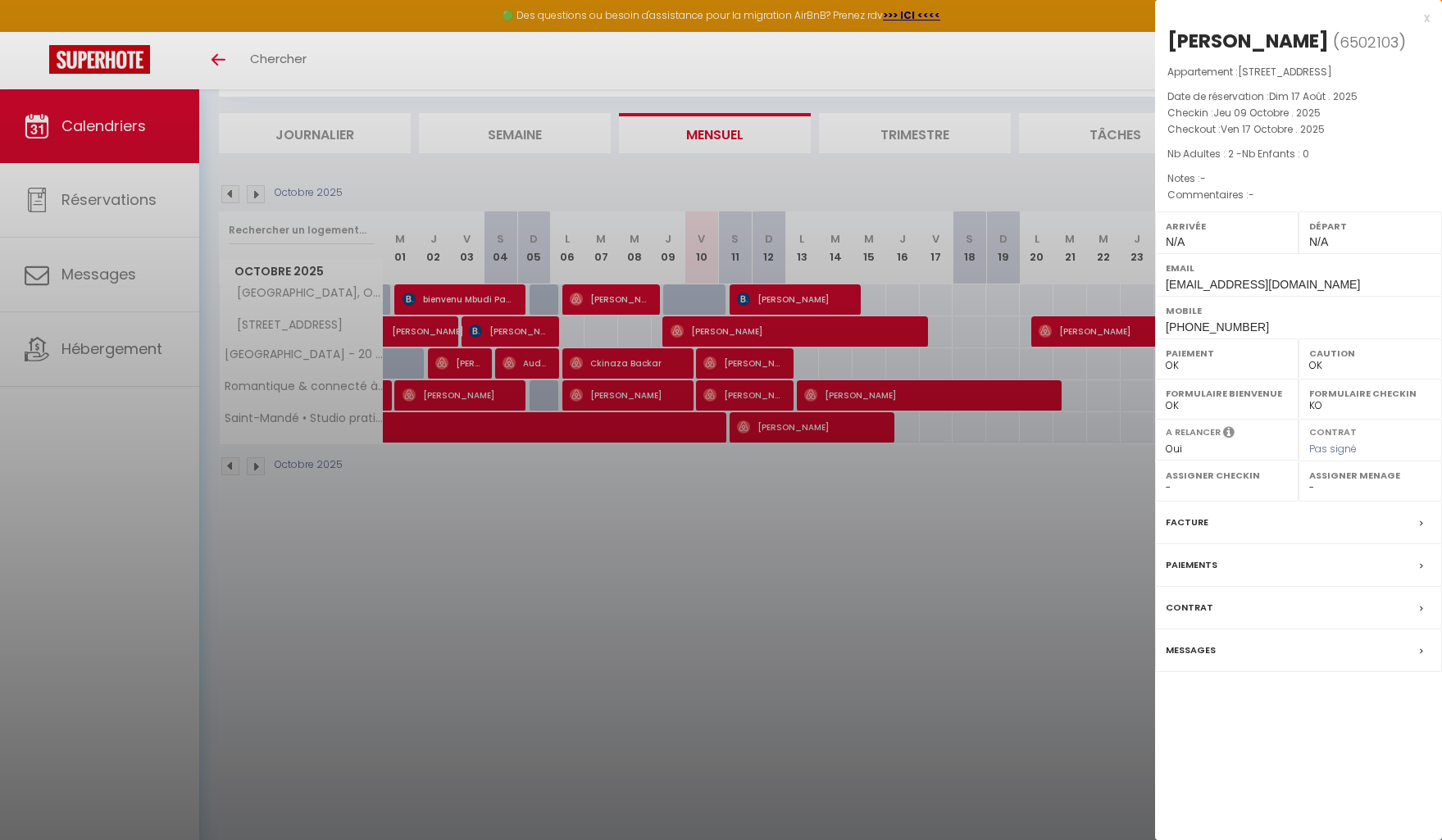
drag, startPoint x: 670, startPoint y: 622, endPoint x: 664, endPoint y: 609, distance: 14.3
click at [669, 622] on div at bounding box center [721, 420] width 1442 height 840
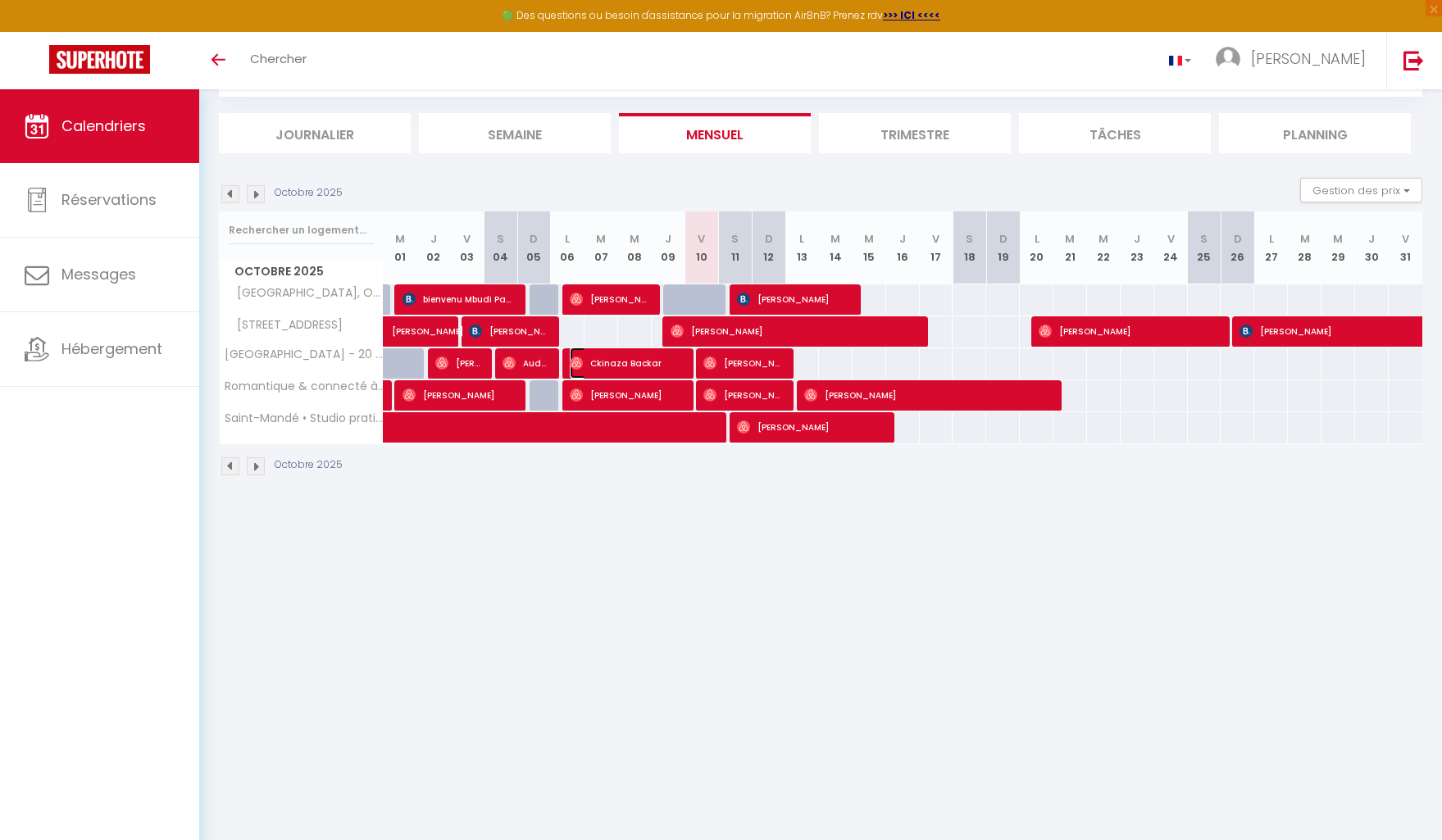
click at [662, 369] on span "Ckinaza Backar" at bounding box center [626, 363] width 113 height 31
select select "1"
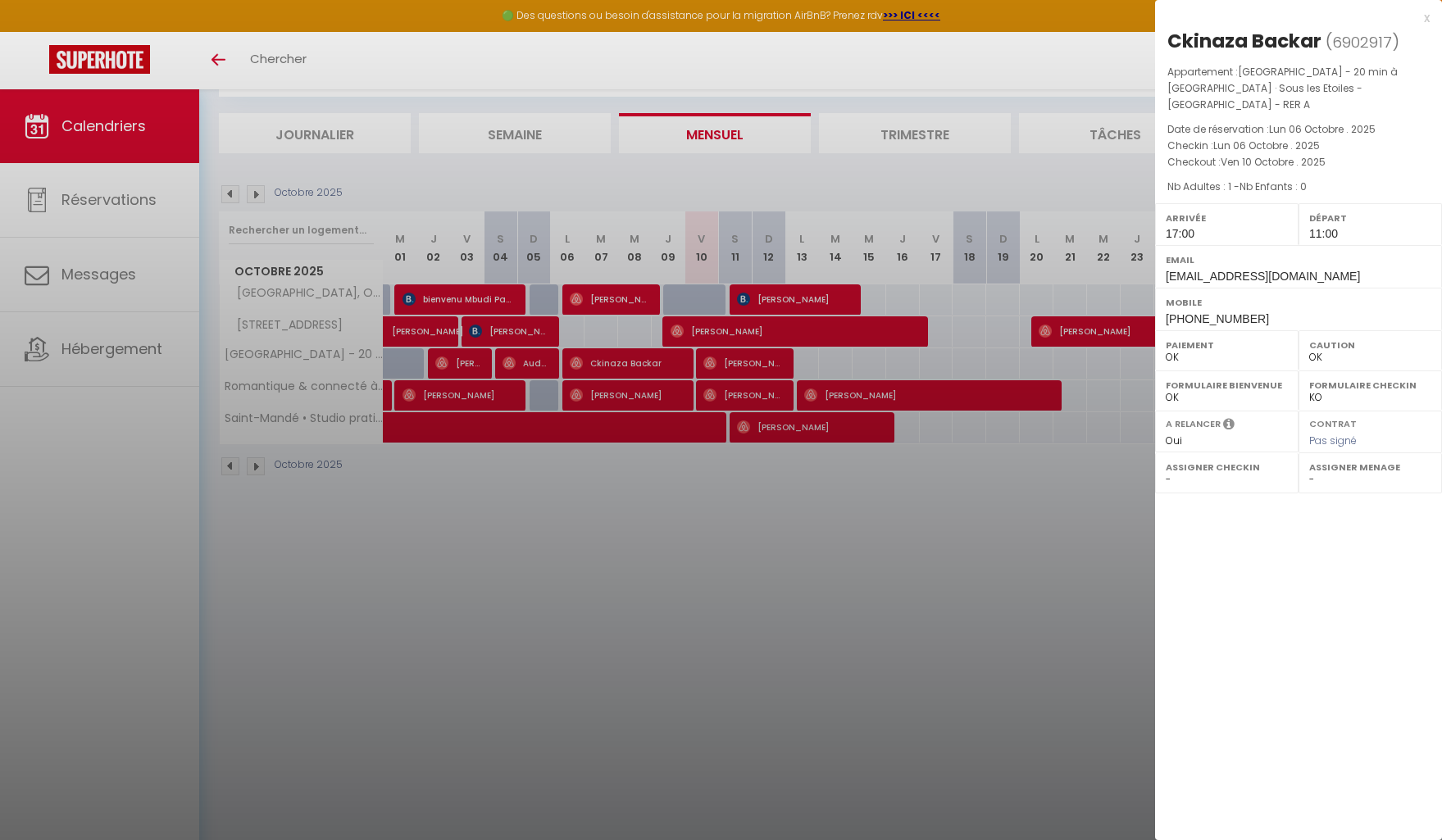
drag, startPoint x: 790, startPoint y: 644, endPoint x: 770, endPoint y: 529, distance: 116.7
click at [790, 643] on div at bounding box center [721, 420] width 1442 height 840
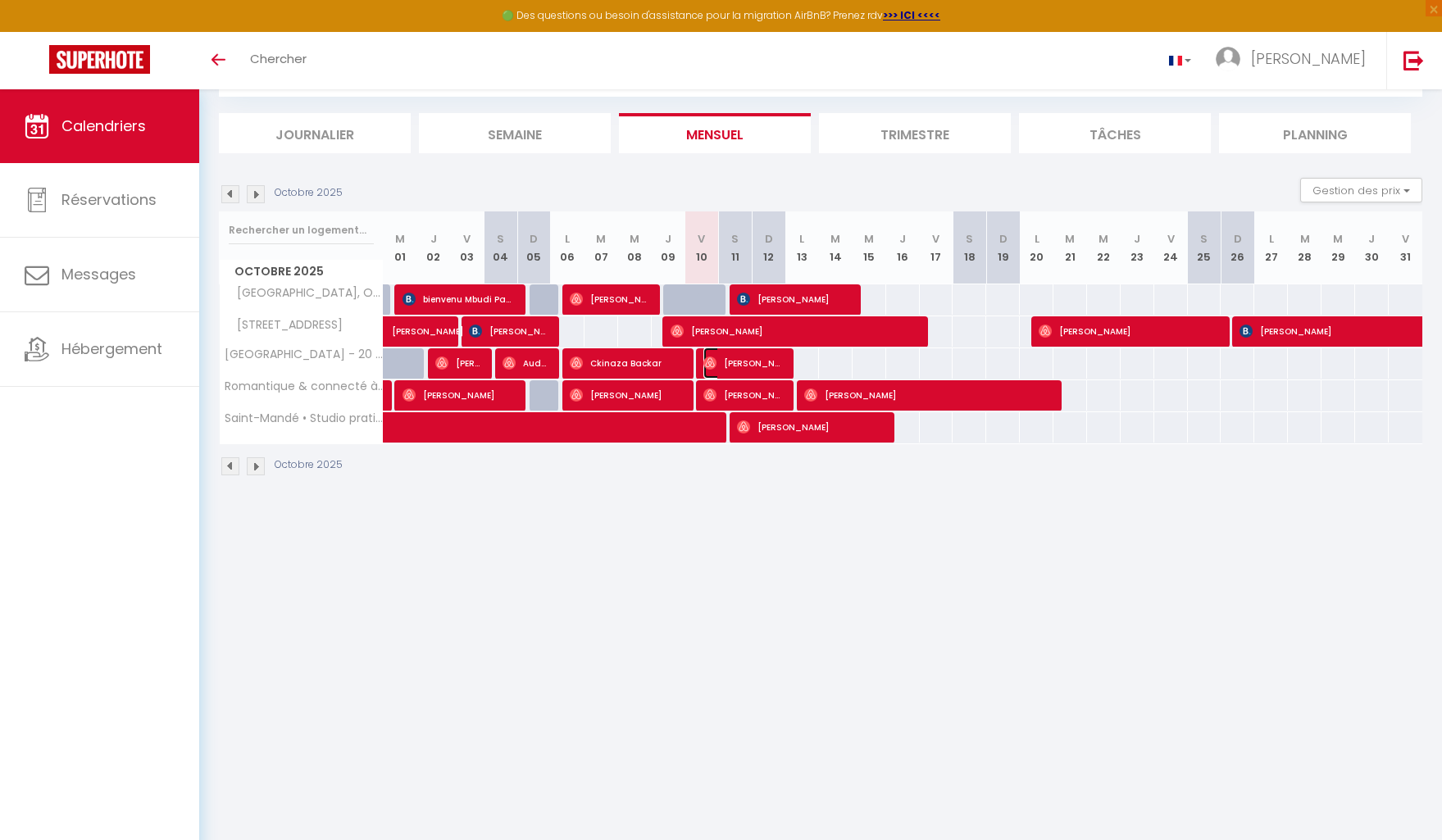
click at [764, 358] on span "[PERSON_NAME]" at bounding box center [743, 363] width 79 height 31
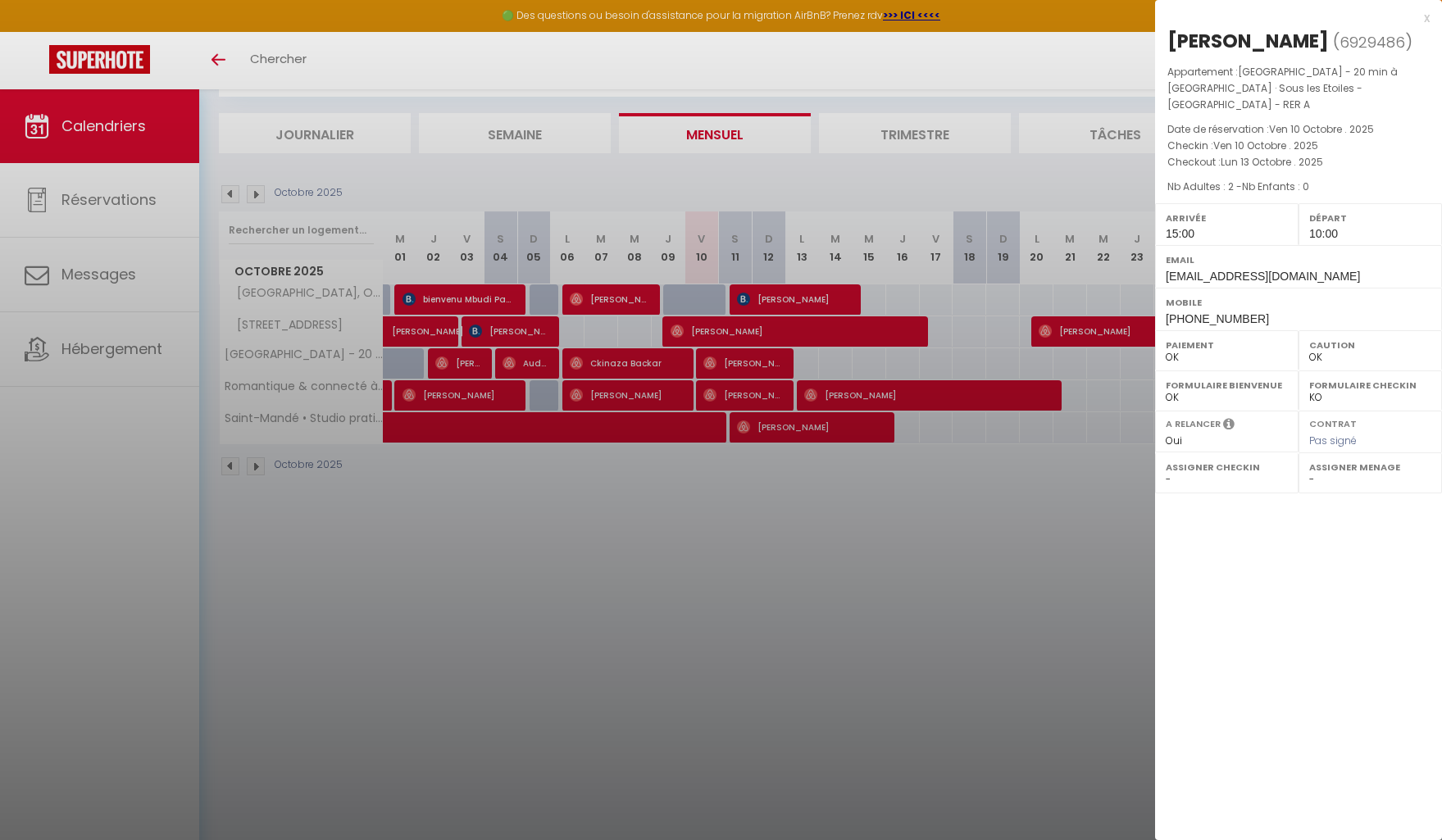
click at [697, 524] on div at bounding box center [721, 420] width 1442 height 840
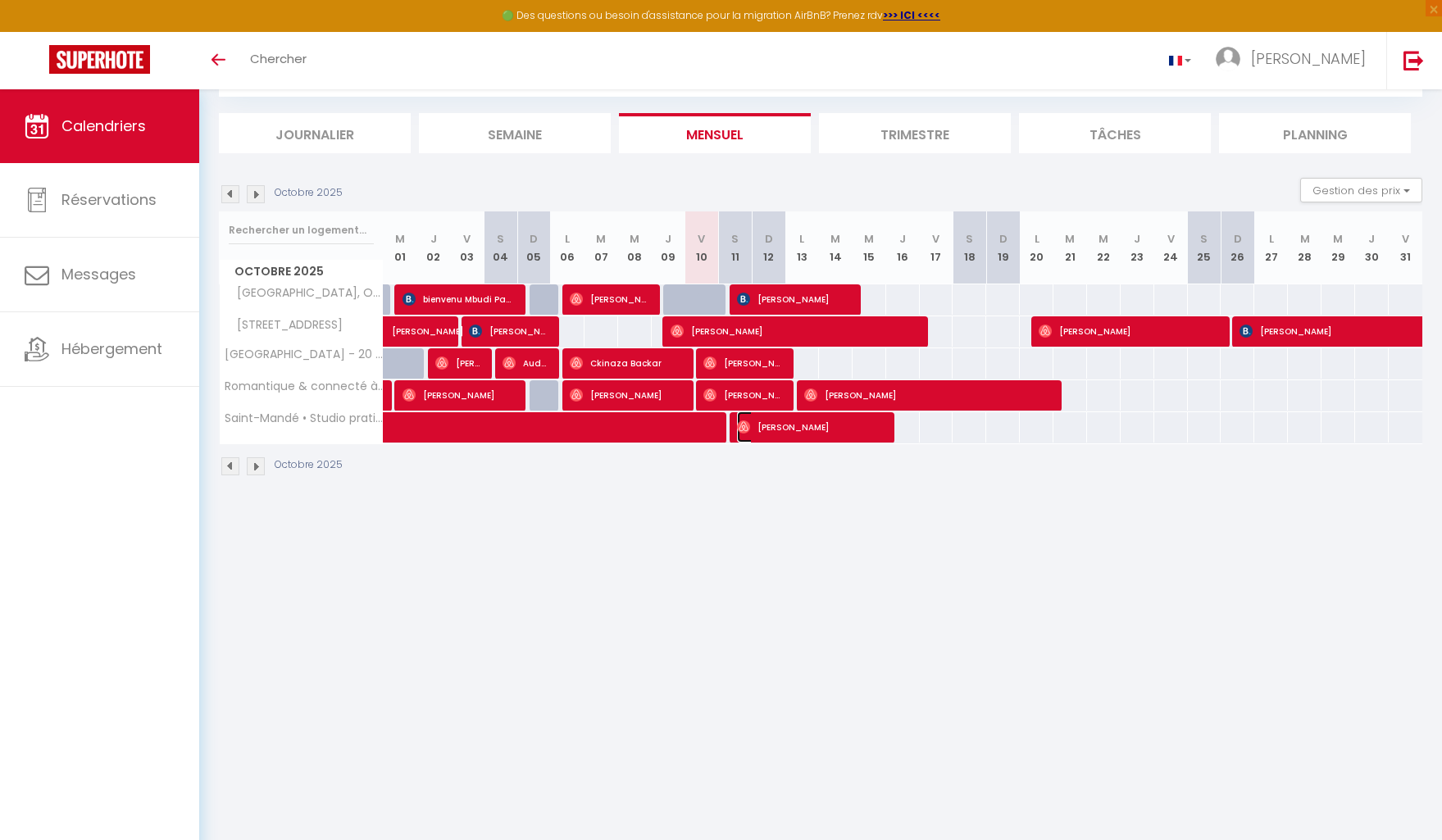
click at [854, 433] on span "[PERSON_NAME]" at bounding box center [809, 427] width 146 height 31
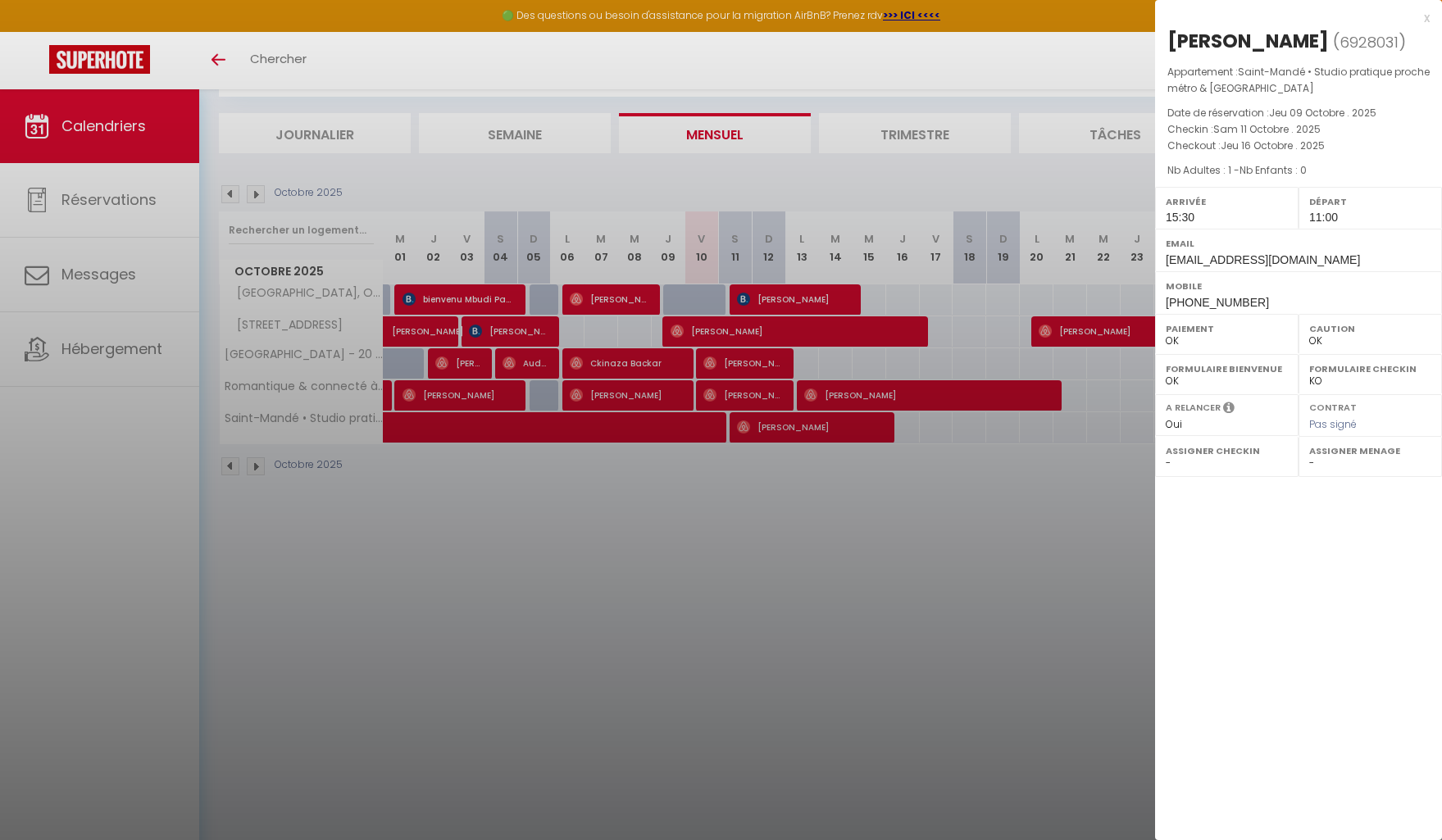
drag, startPoint x: 720, startPoint y: 505, endPoint x: 700, endPoint y: 487, distance: 26.9
click at [719, 505] on div at bounding box center [721, 420] width 1442 height 840
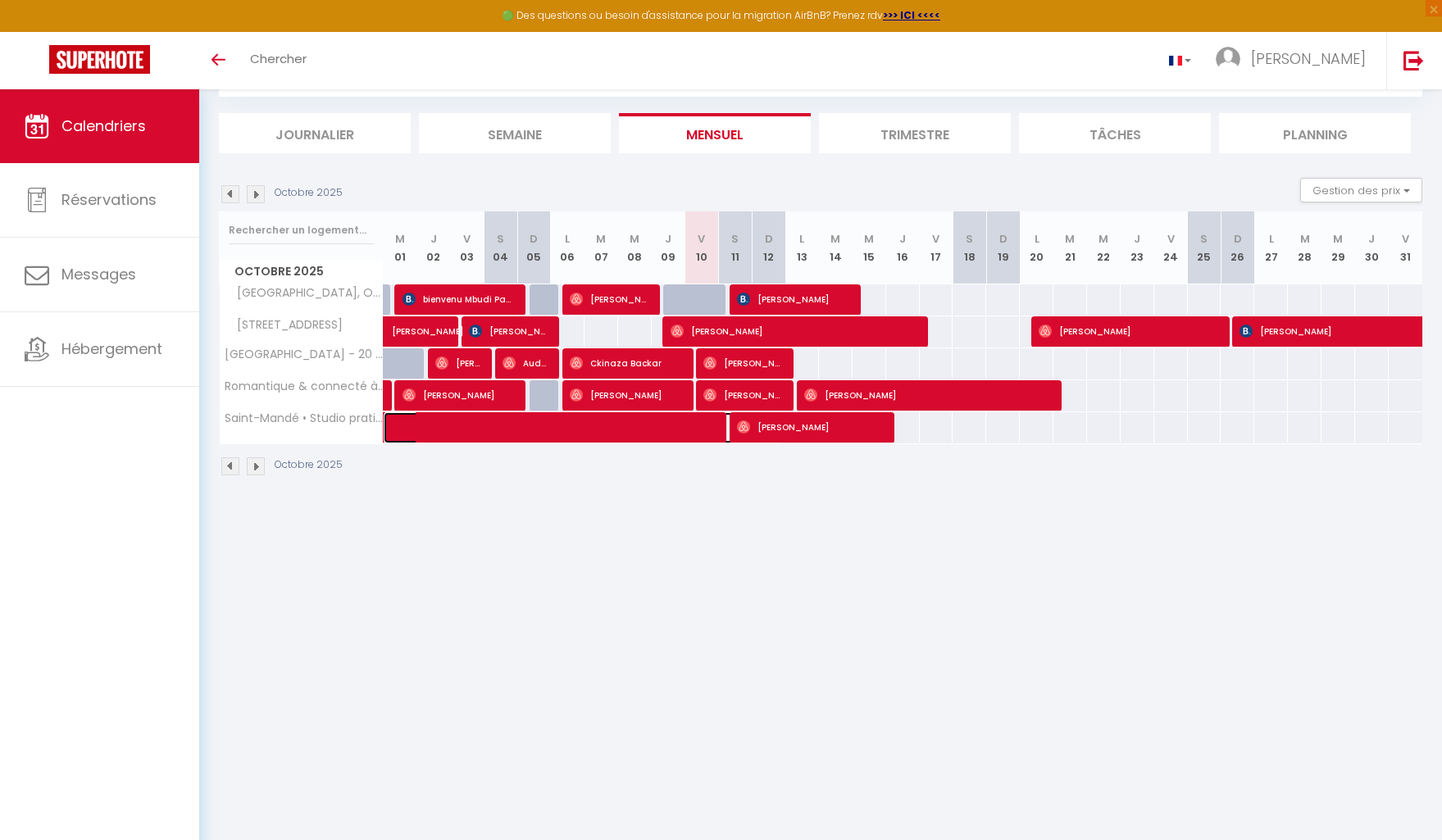
click at [684, 429] on span at bounding box center [591, 428] width 377 height 31
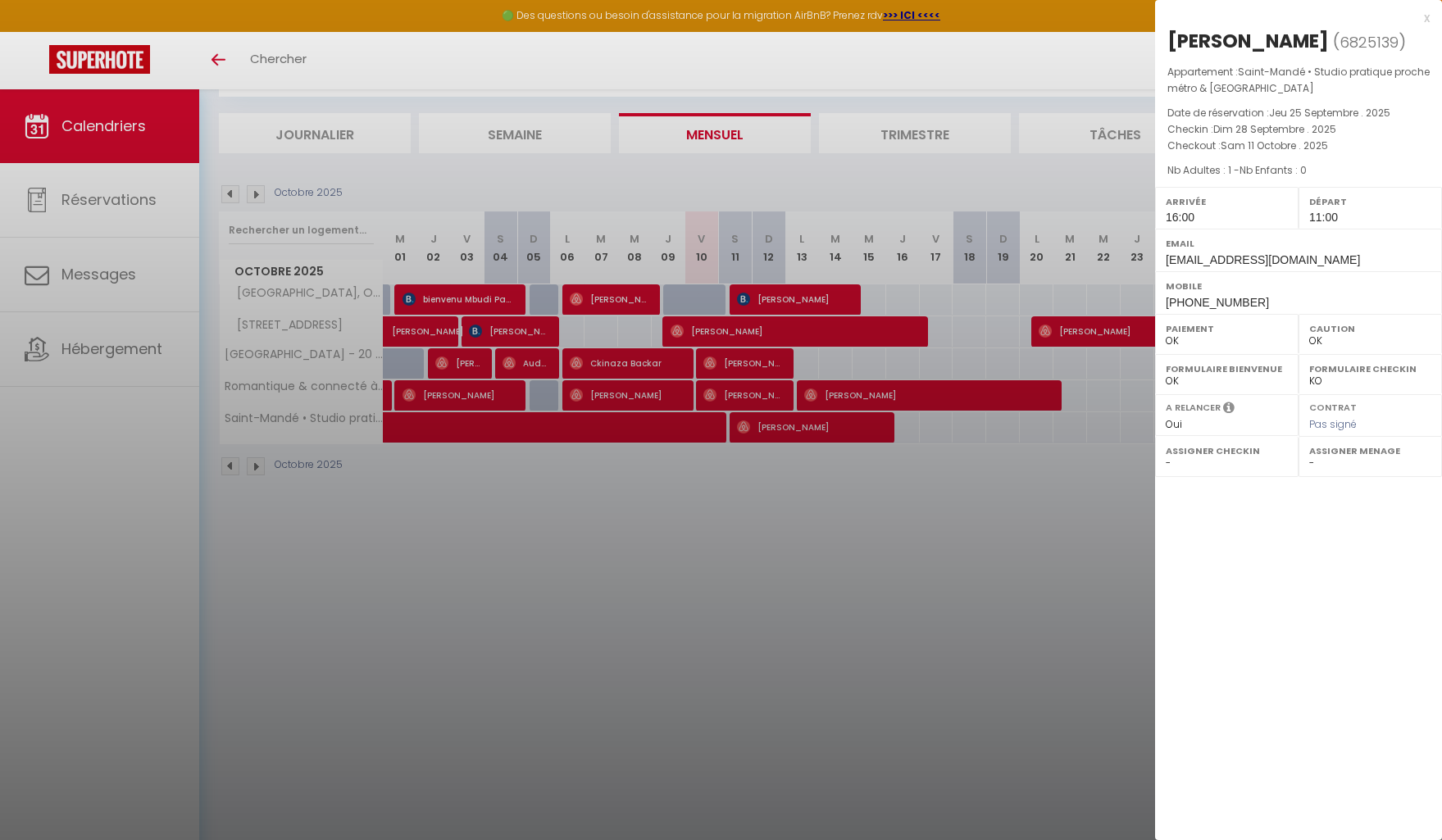
click at [676, 492] on div at bounding box center [721, 420] width 1442 height 840
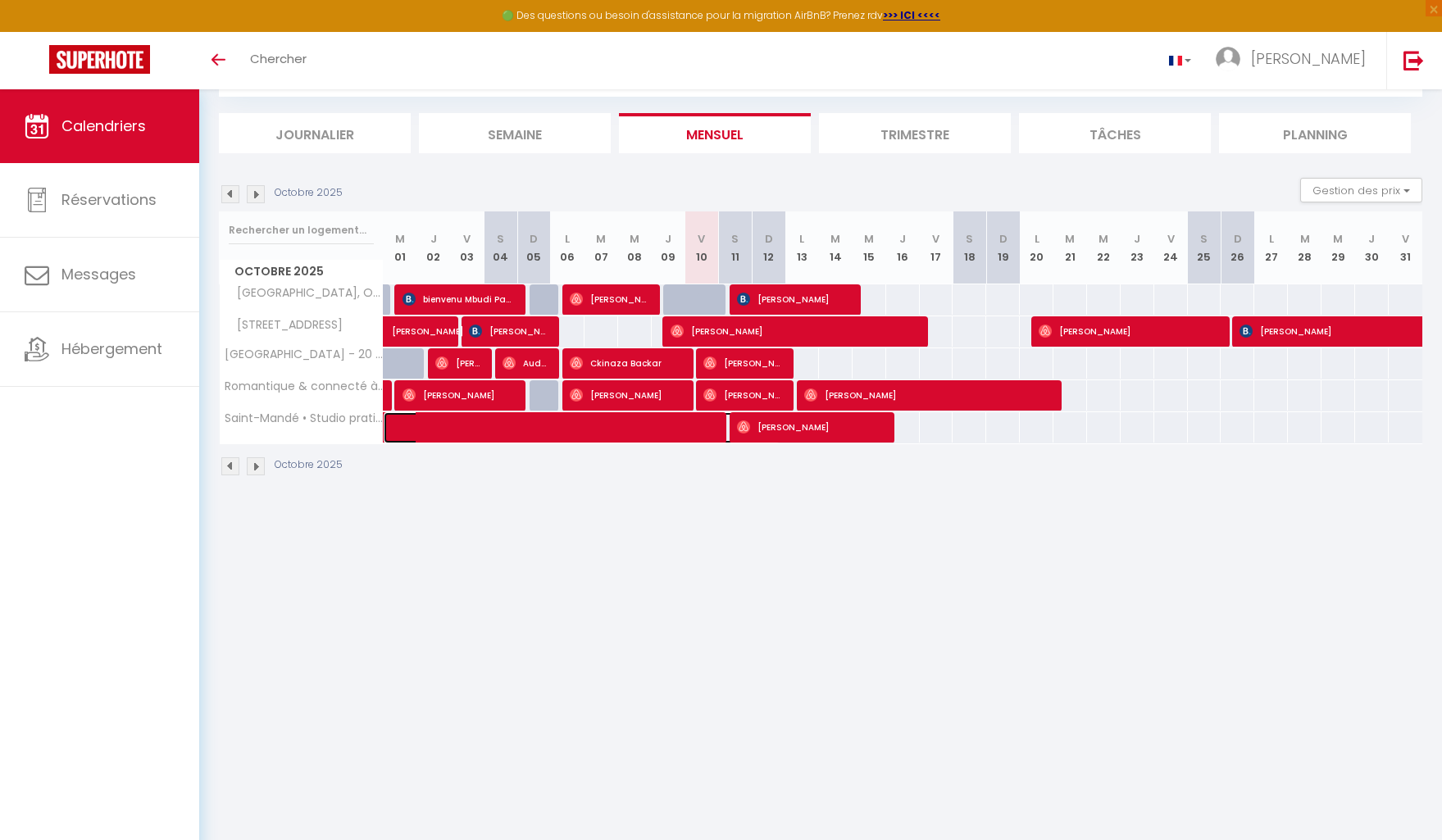
click at [648, 428] on span at bounding box center [591, 428] width 377 height 31
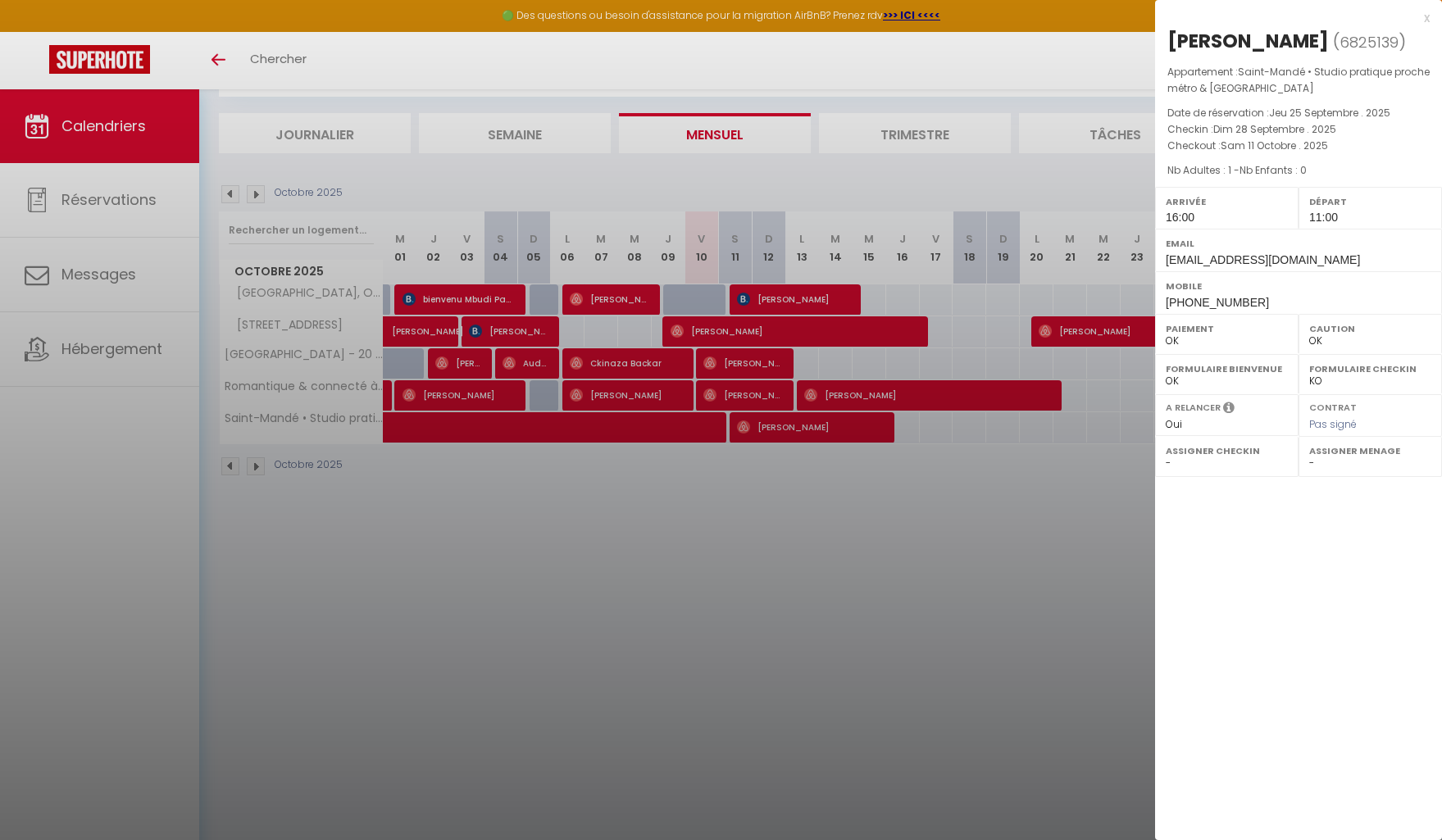
click at [809, 296] on div at bounding box center [721, 420] width 1442 height 840
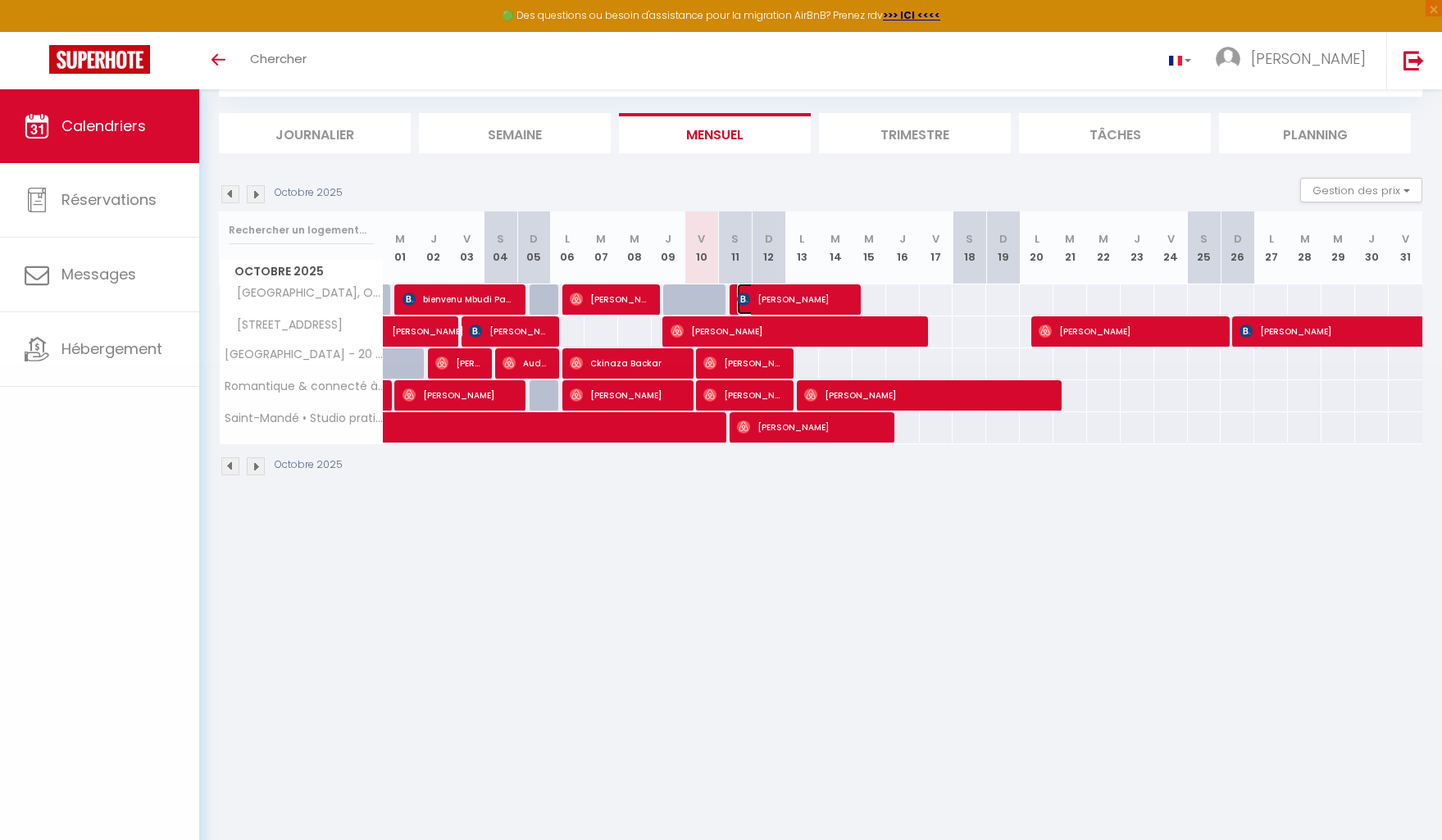
click at [809, 296] on span "[PERSON_NAME]" at bounding box center [793, 299] width 113 height 31
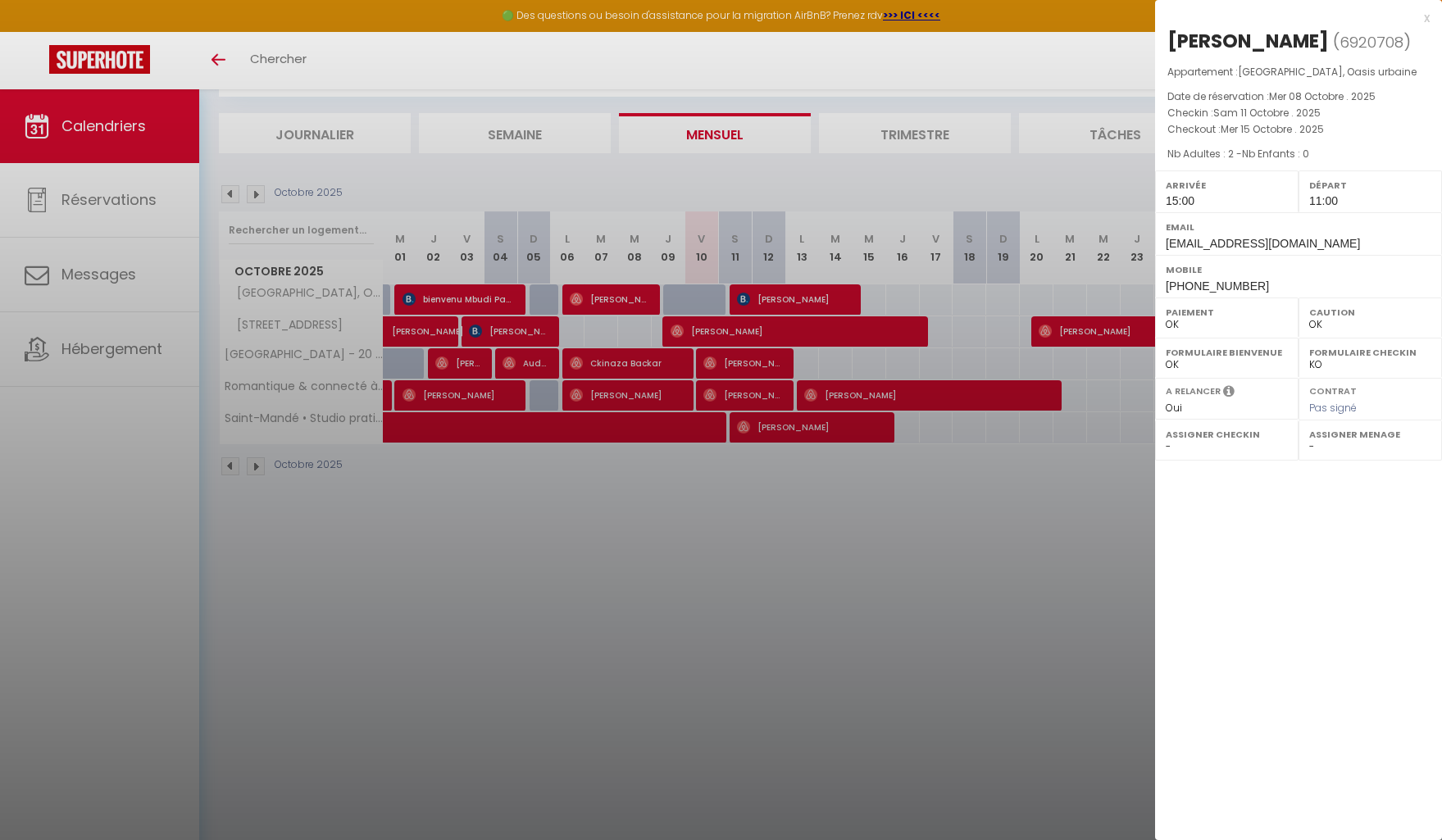
drag, startPoint x: 873, startPoint y: 557, endPoint x: 814, endPoint y: 511, distance: 74.8
click at [873, 557] on div at bounding box center [721, 420] width 1442 height 840
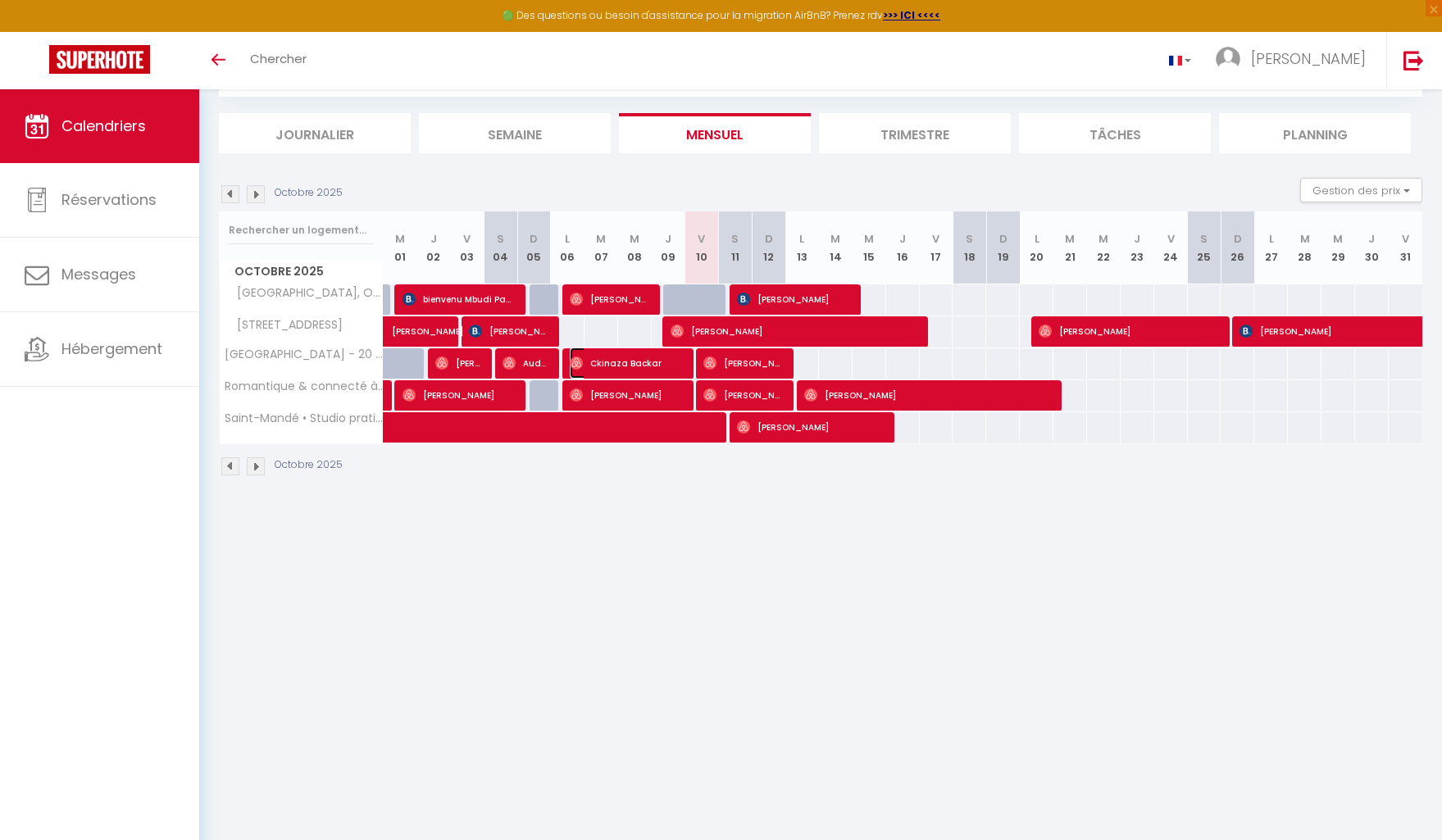
click at [639, 360] on span "Ckinaza Backar" at bounding box center [626, 363] width 113 height 31
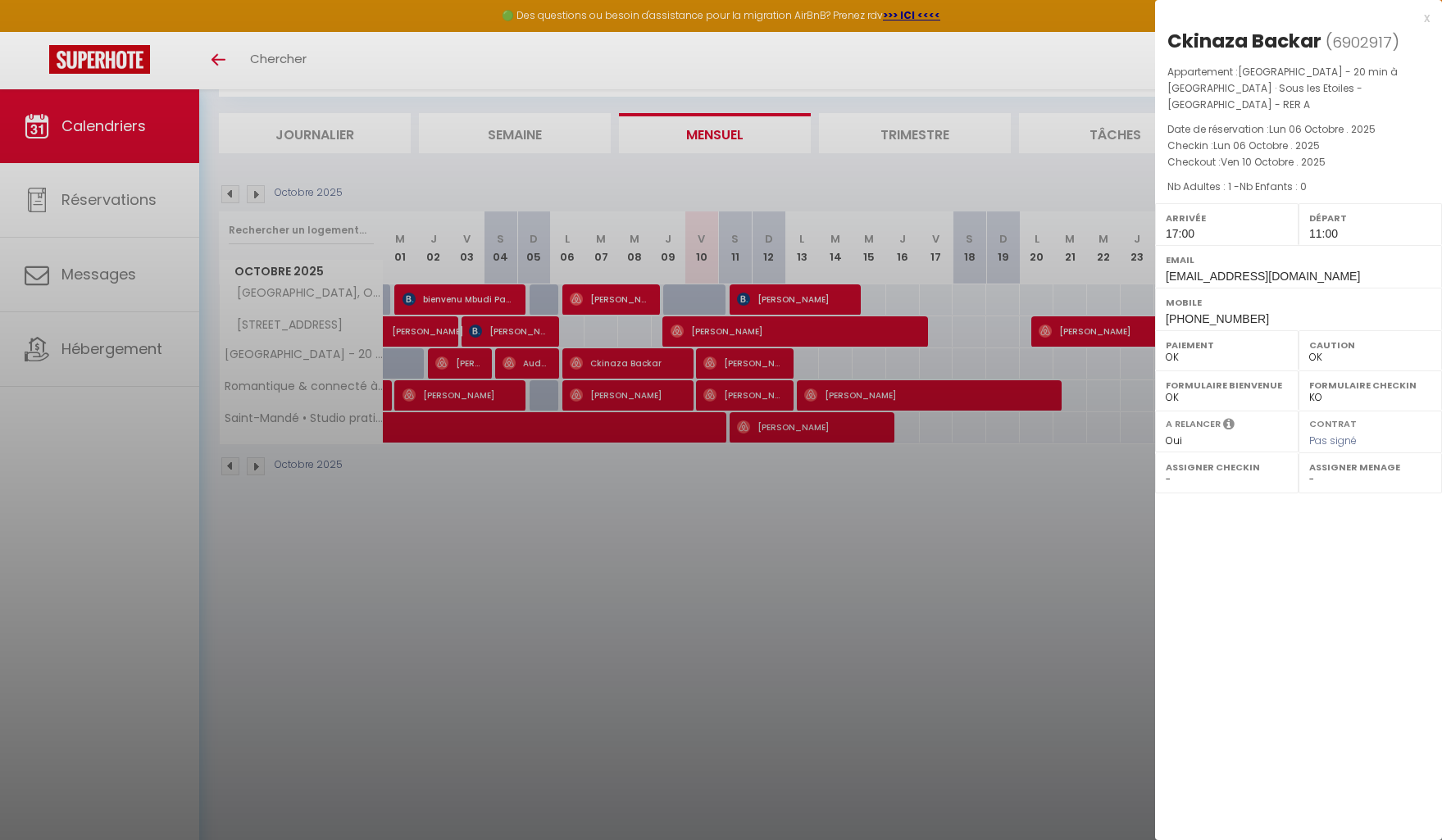
click at [777, 513] on div at bounding box center [721, 420] width 1442 height 840
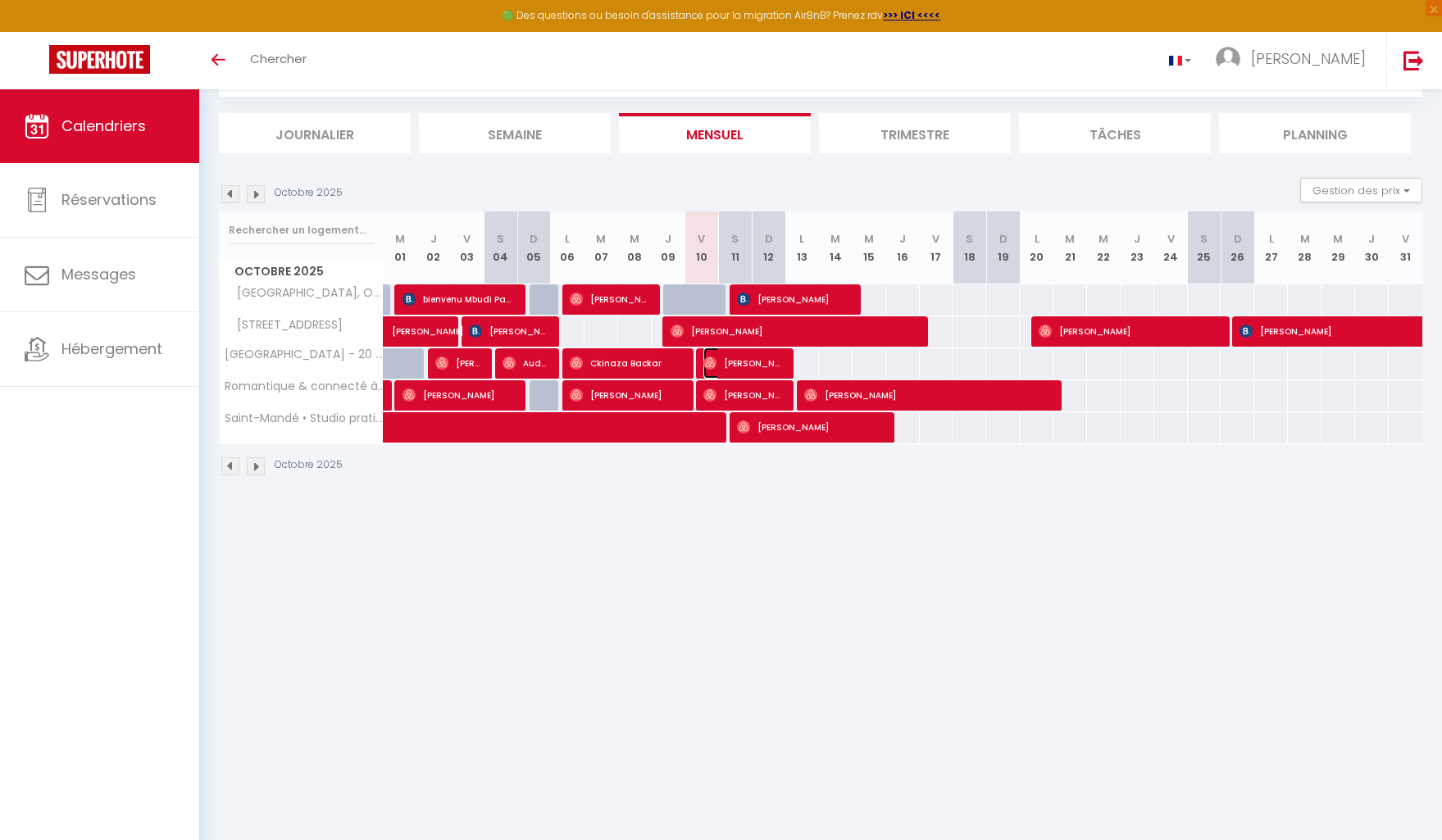
click at [762, 362] on span "[PERSON_NAME]" at bounding box center [743, 363] width 79 height 31
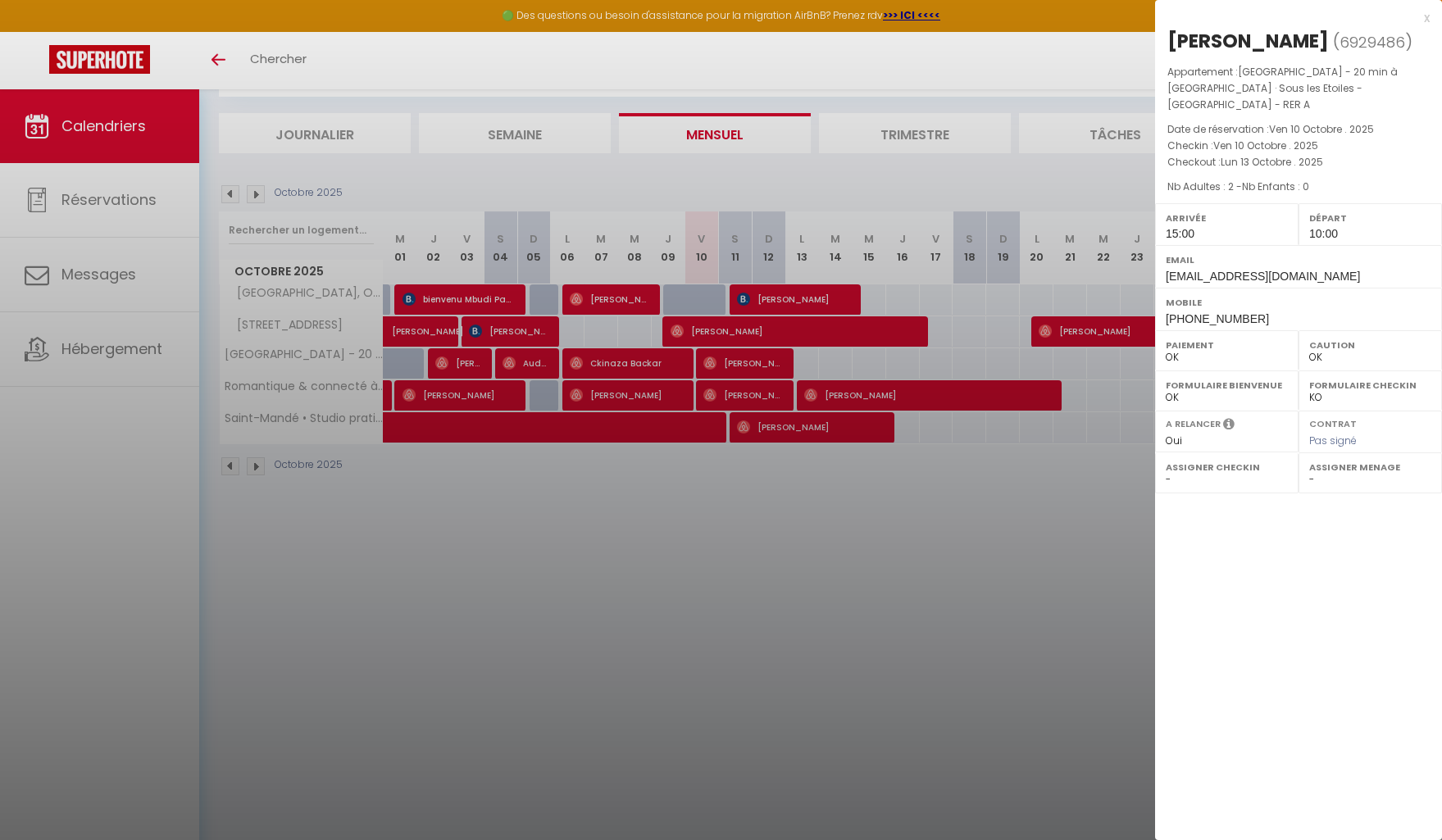
click at [760, 543] on div at bounding box center [721, 420] width 1442 height 840
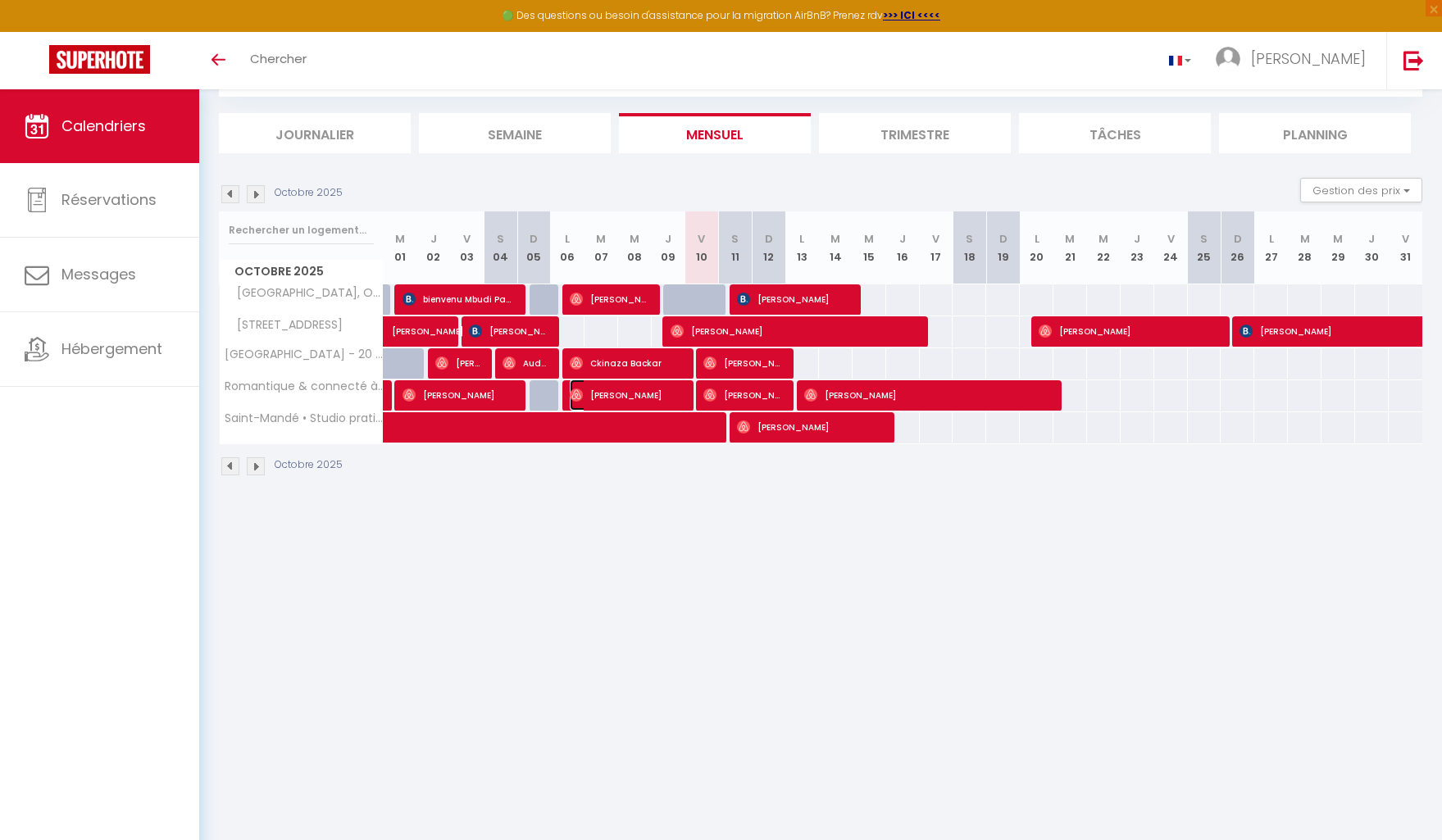
click at [666, 395] on span "[PERSON_NAME]" at bounding box center [626, 395] width 113 height 31
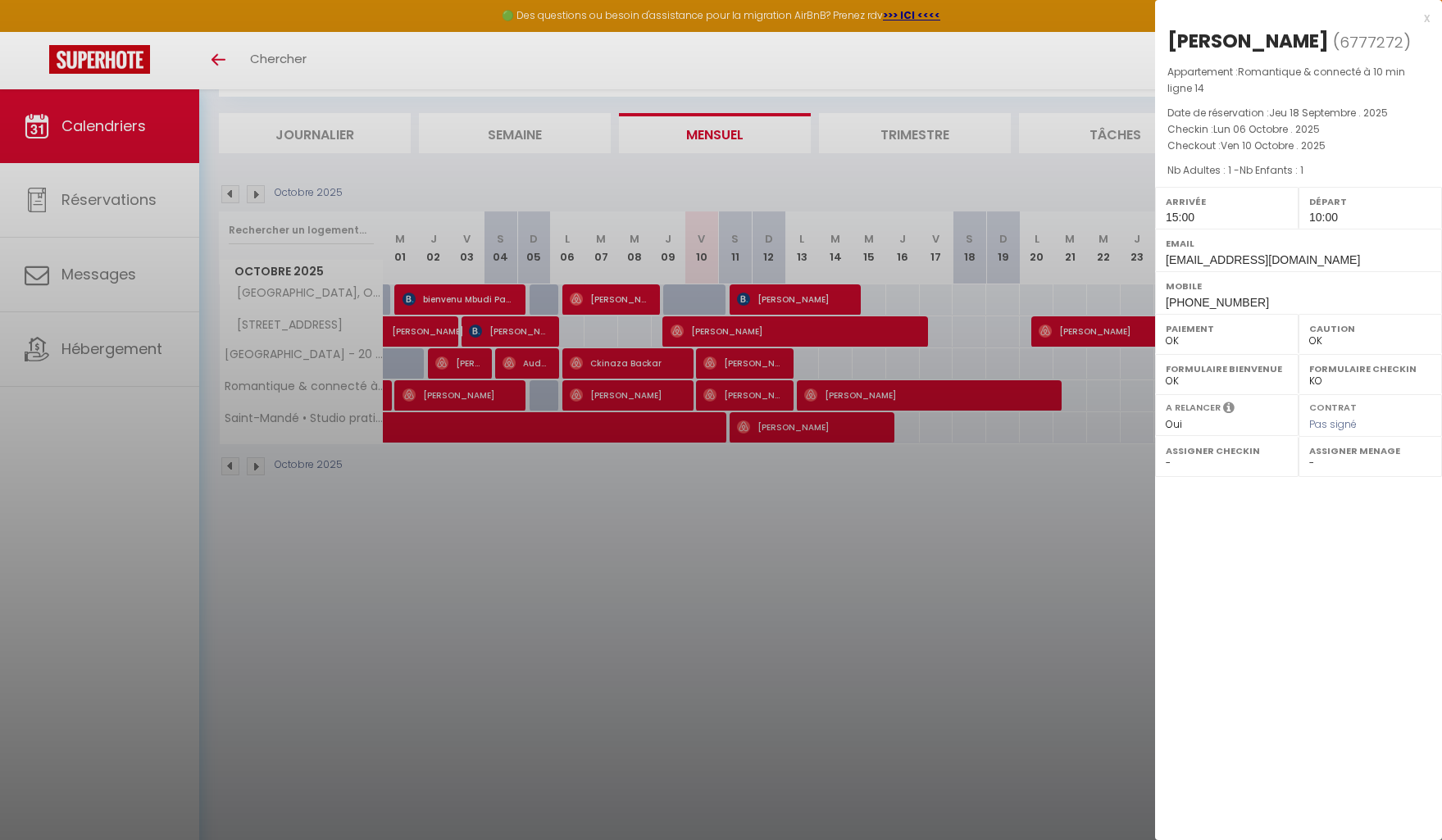
click at [772, 550] on div at bounding box center [721, 420] width 1442 height 840
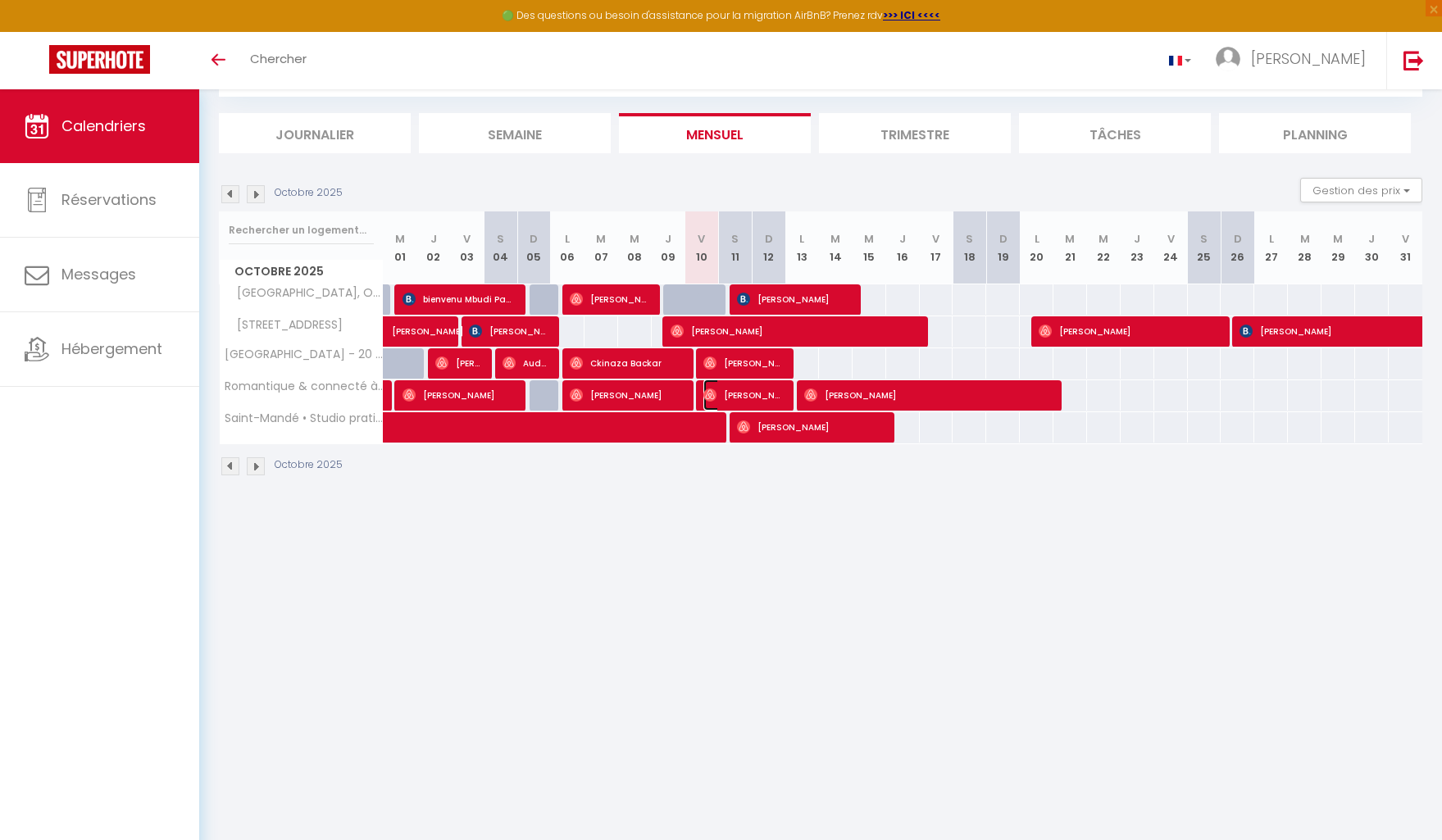
click at [772, 398] on span "[PERSON_NAME]" at bounding box center [743, 395] width 79 height 31
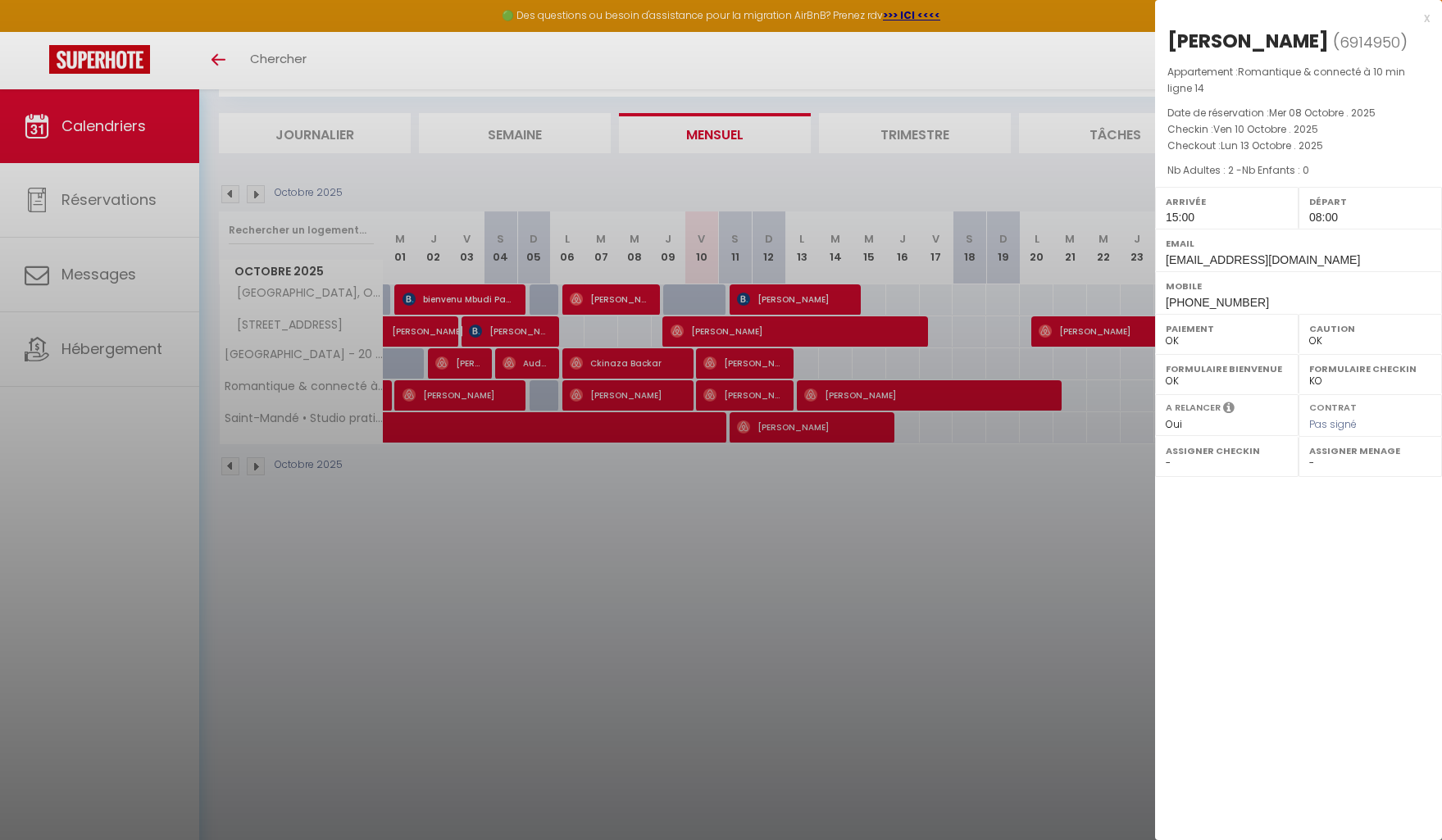
click at [932, 524] on div at bounding box center [721, 420] width 1442 height 840
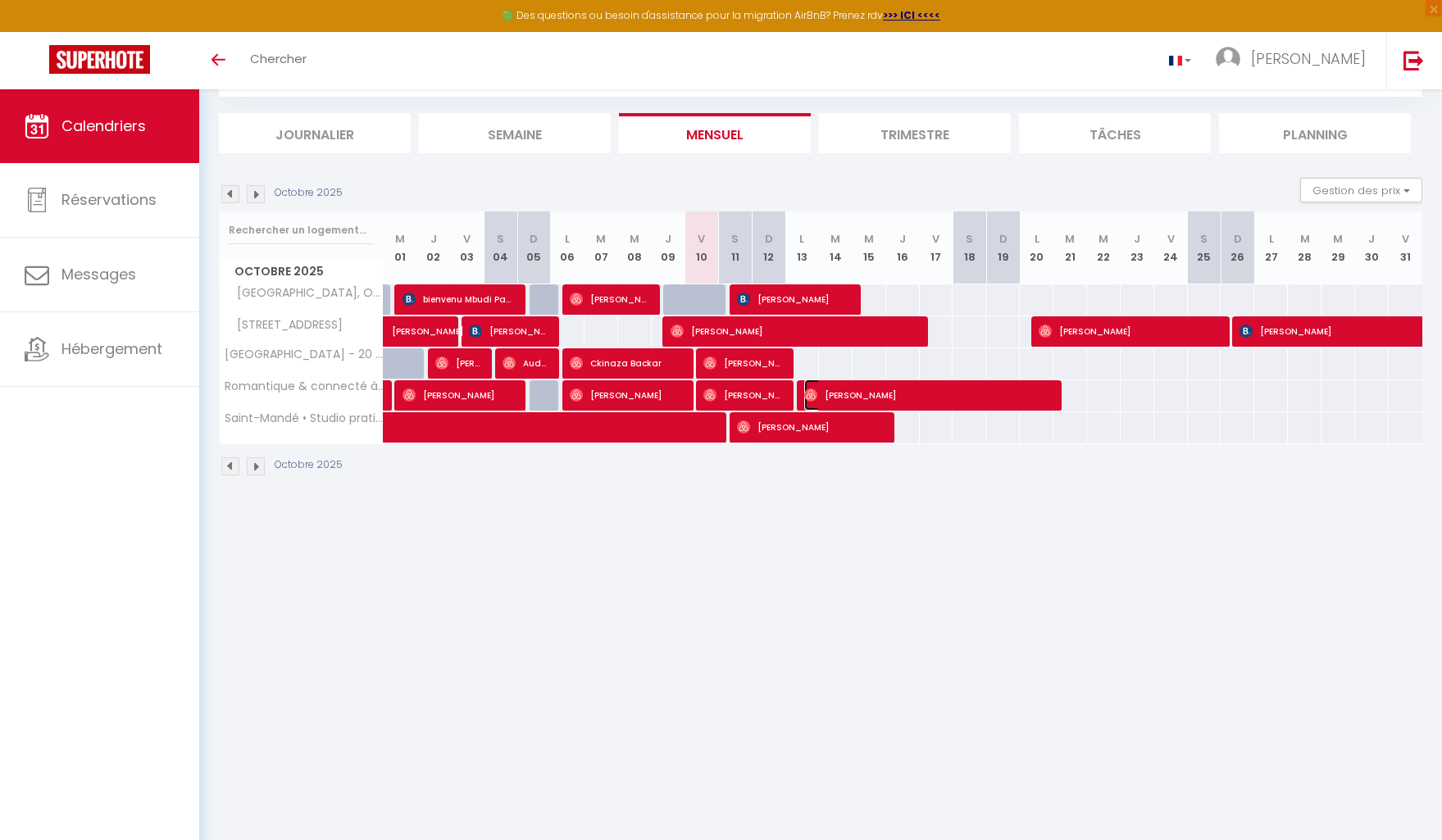
click at [910, 394] on span "[PERSON_NAME]" at bounding box center [927, 395] width 247 height 31
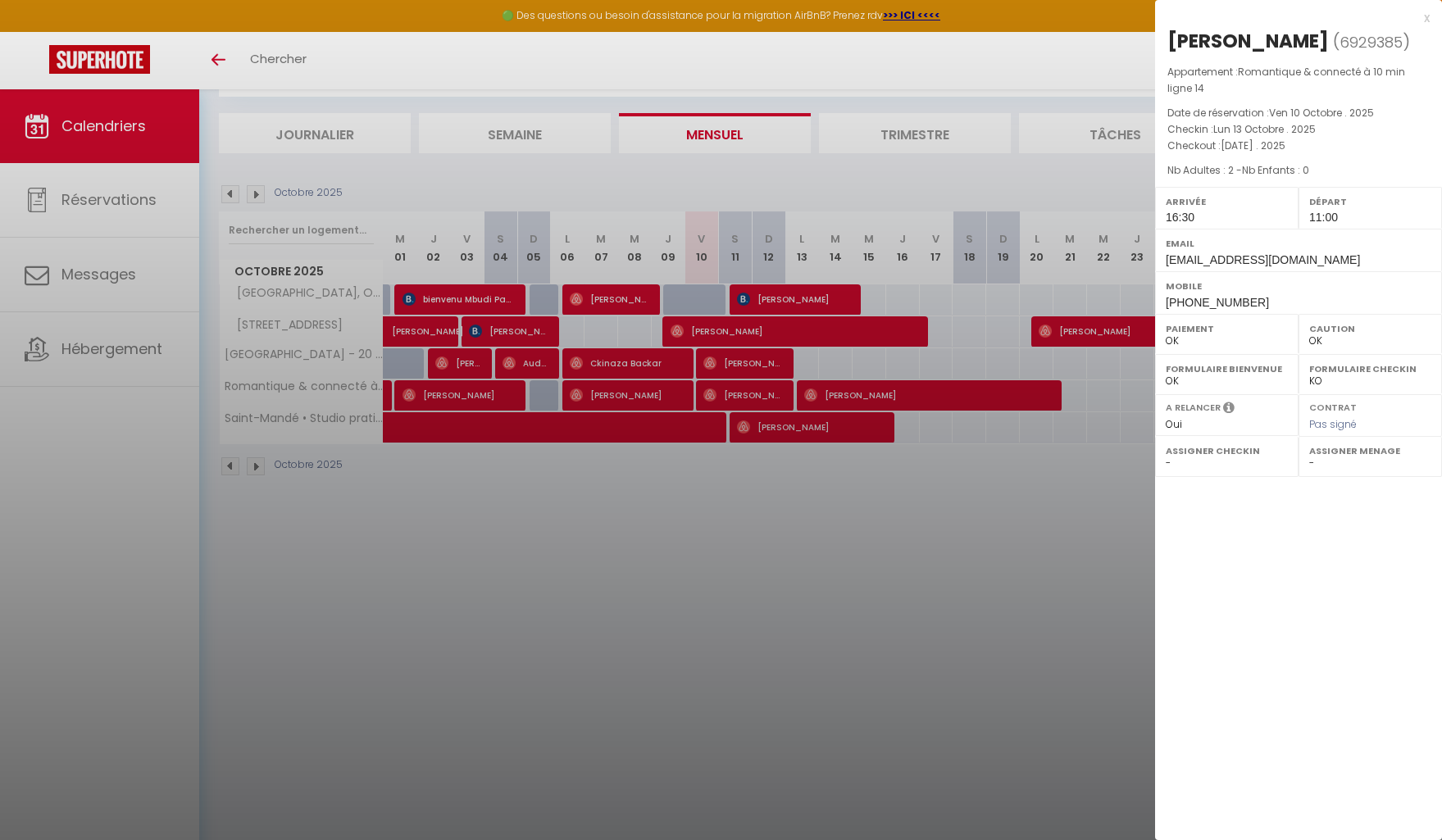
click at [640, 528] on div at bounding box center [721, 420] width 1442 height 840
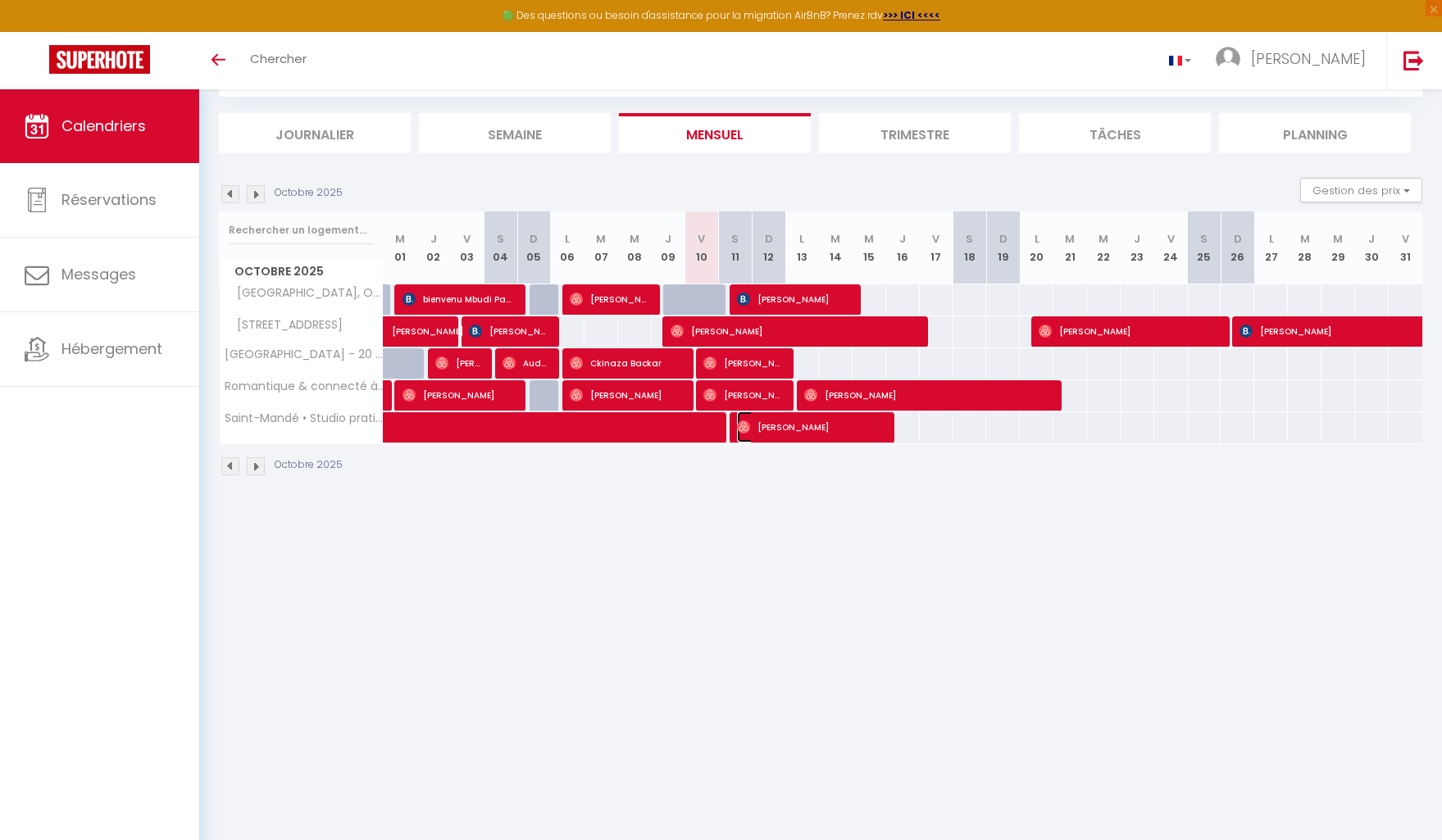
click at [769, 437] on span "[PERSON_NAME]" at bounding box center [809, 427] width 146 height 31
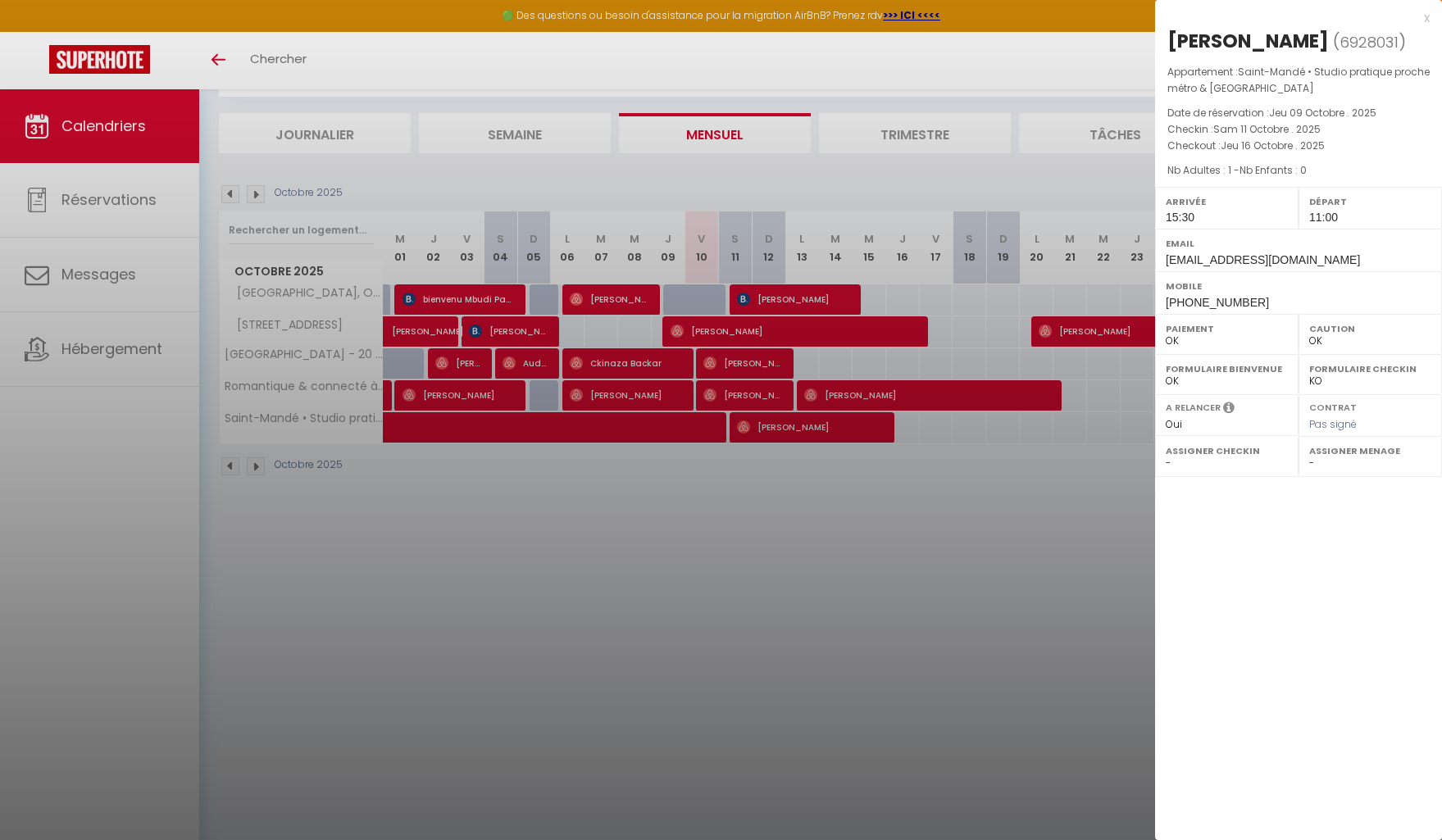
drag, startPoint x: 230, startPoint y: 493, endPoint x: 207, endPoint y: 483, distance: 25.1
click at [230, 493] on div at bounding box center [721, 420] width 1442 height 840
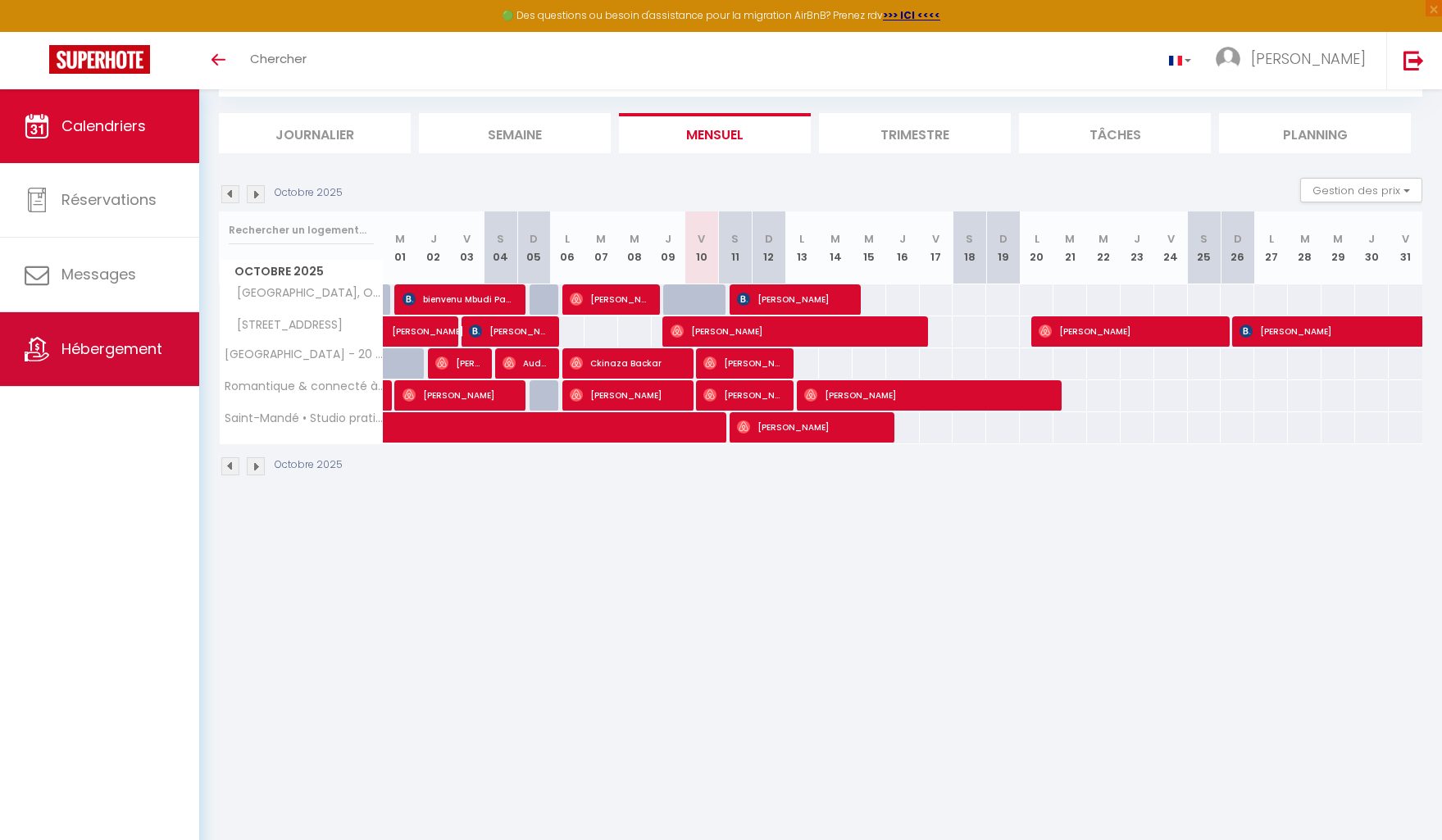
click at [114, 360] on link "Hébergement" at bounding box center [99, 349] width 199 height 73
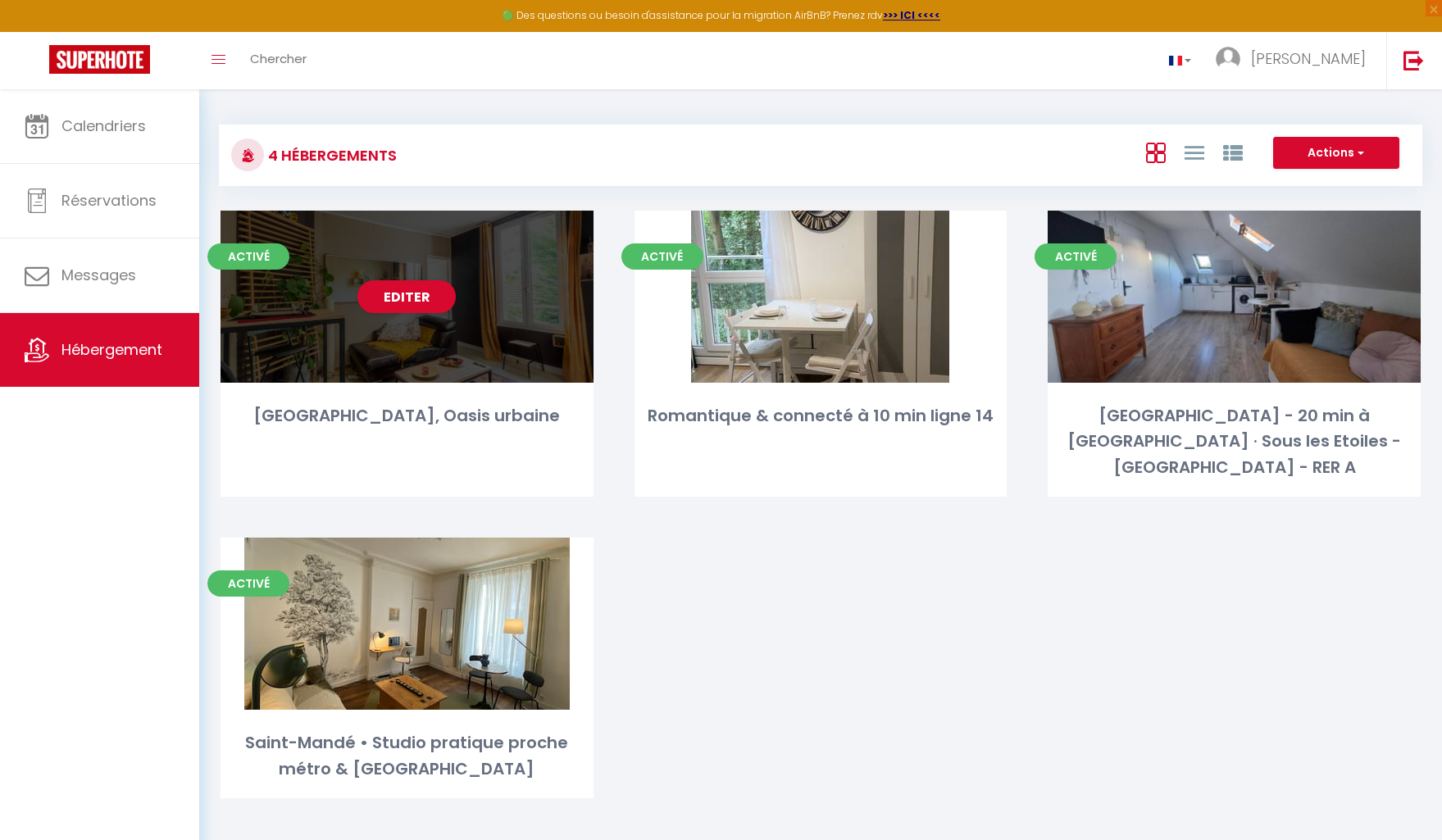
click at [348, 324] on div "Editer" at bounding box center [406, 297] width 373 height 172
select select "3"
select select "2"
select select "1"
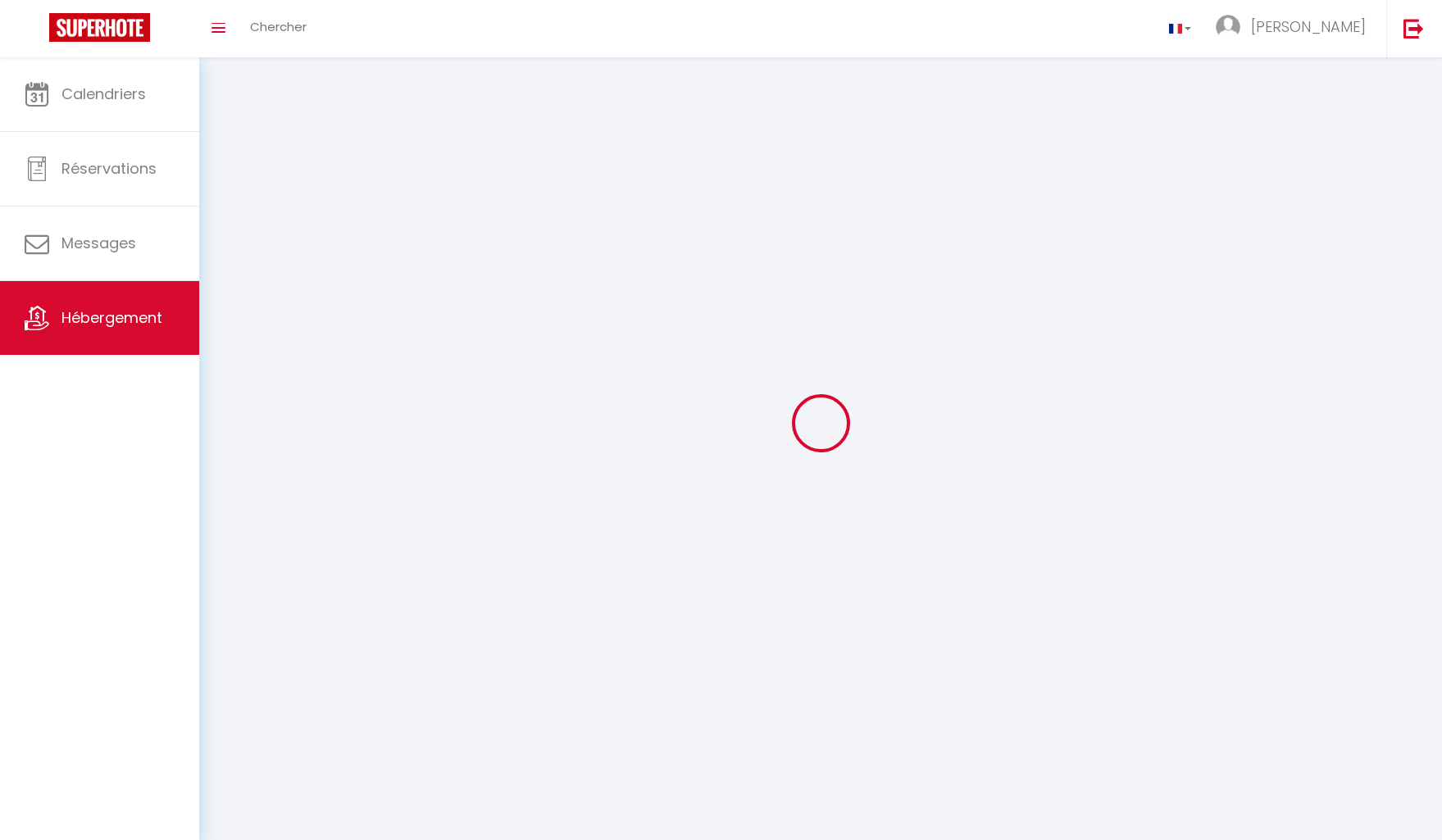
select select
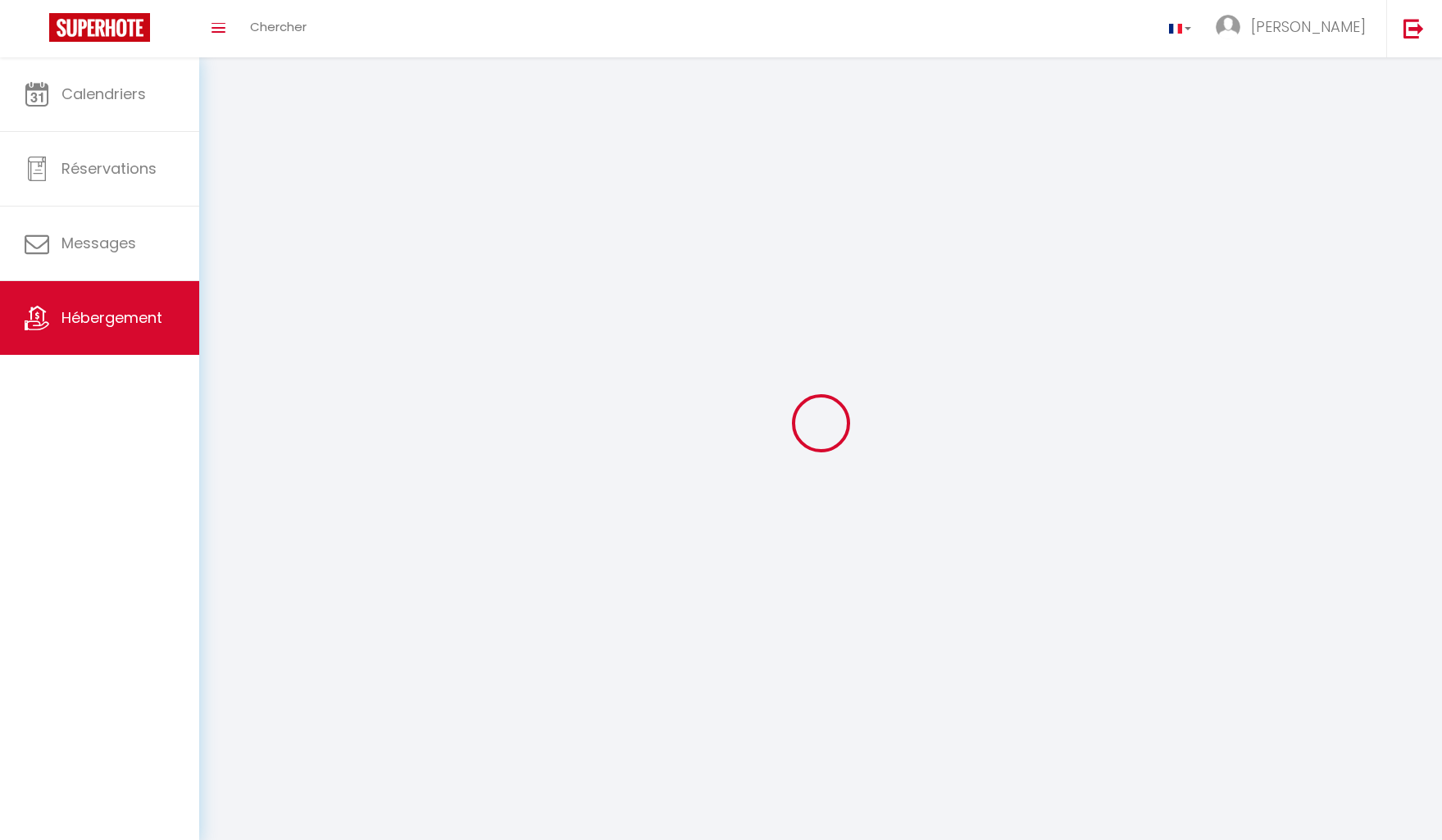
select select
checkbox input "false"
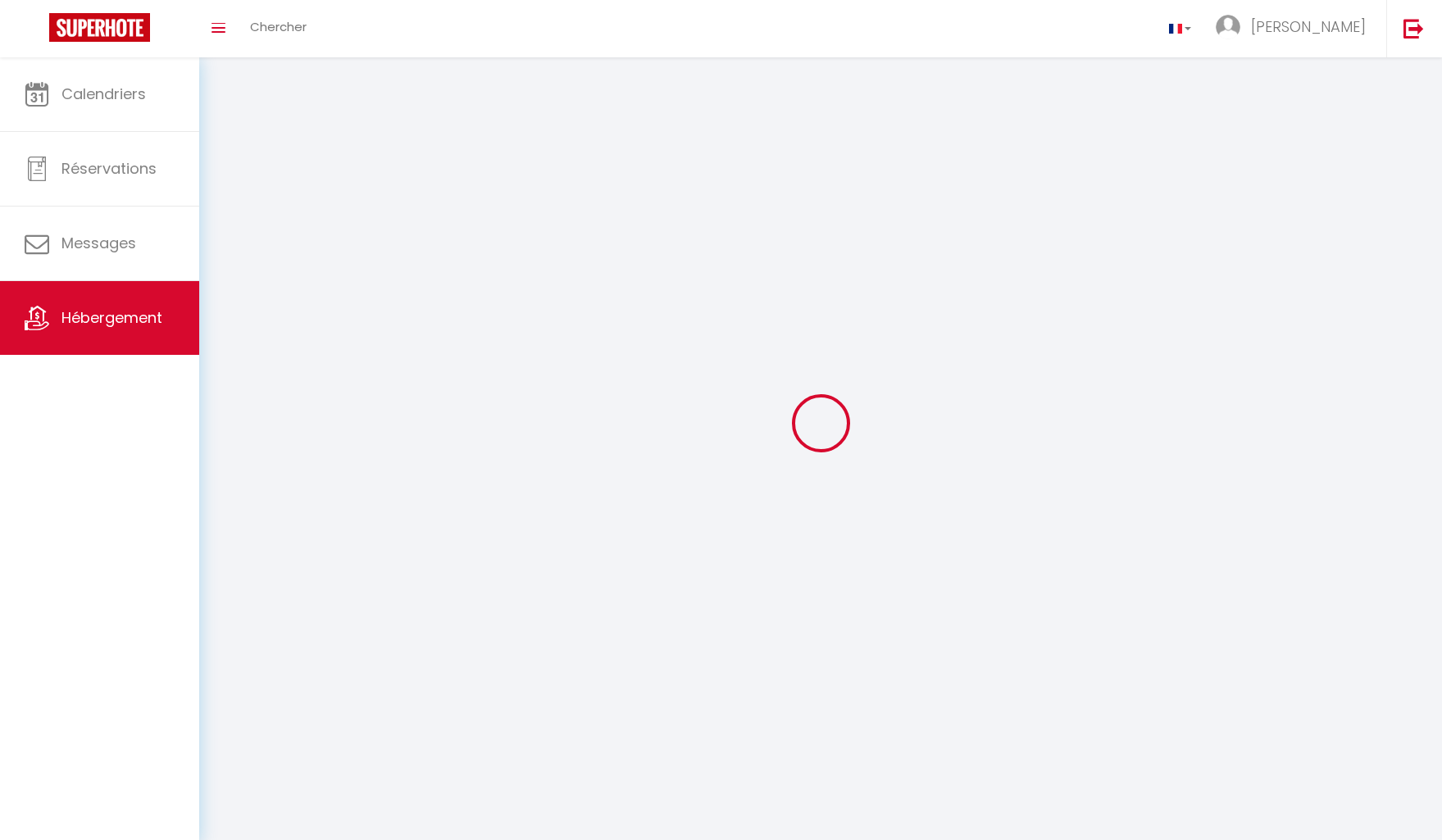
checkbox input "false"
select select
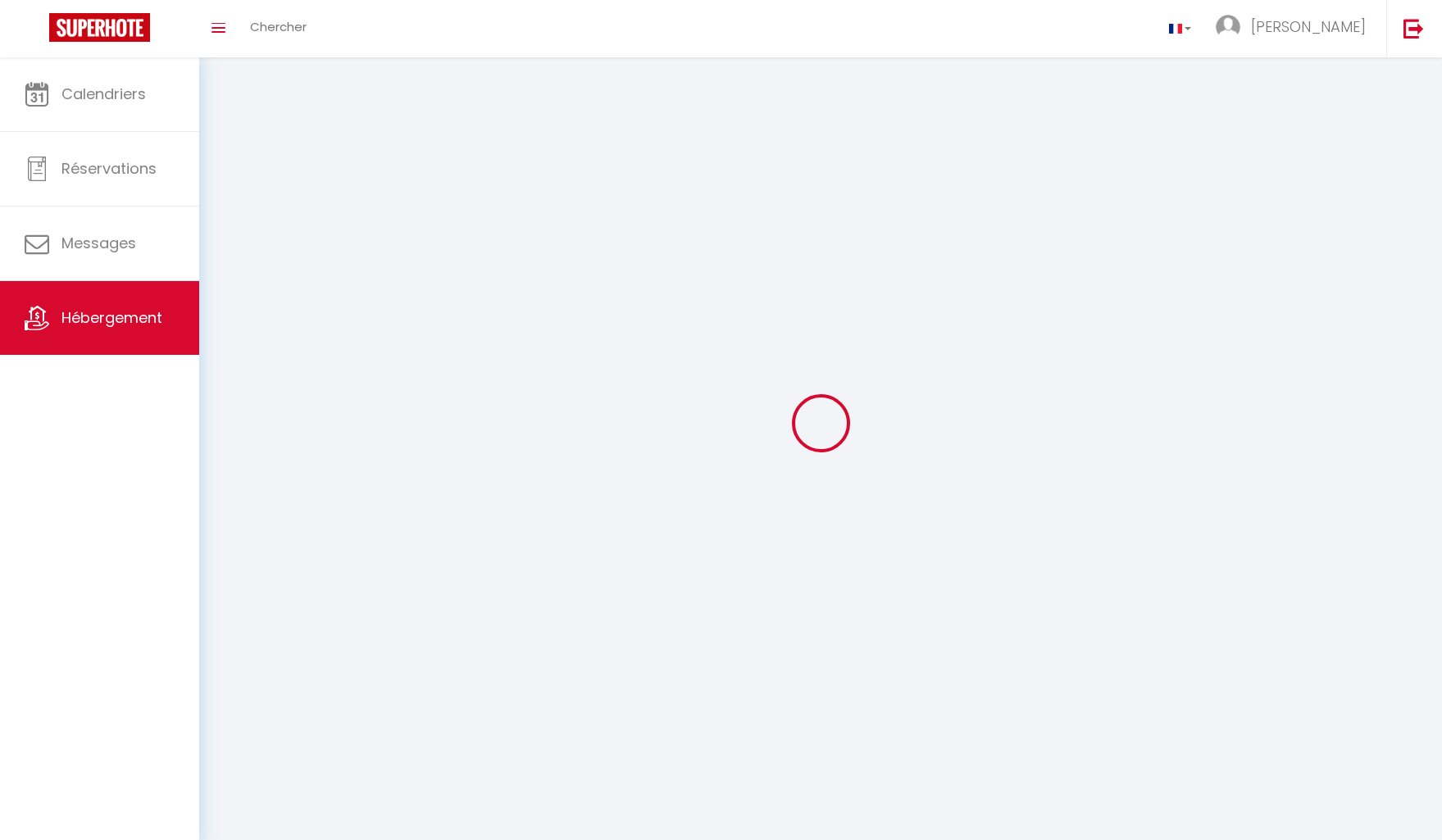
select select
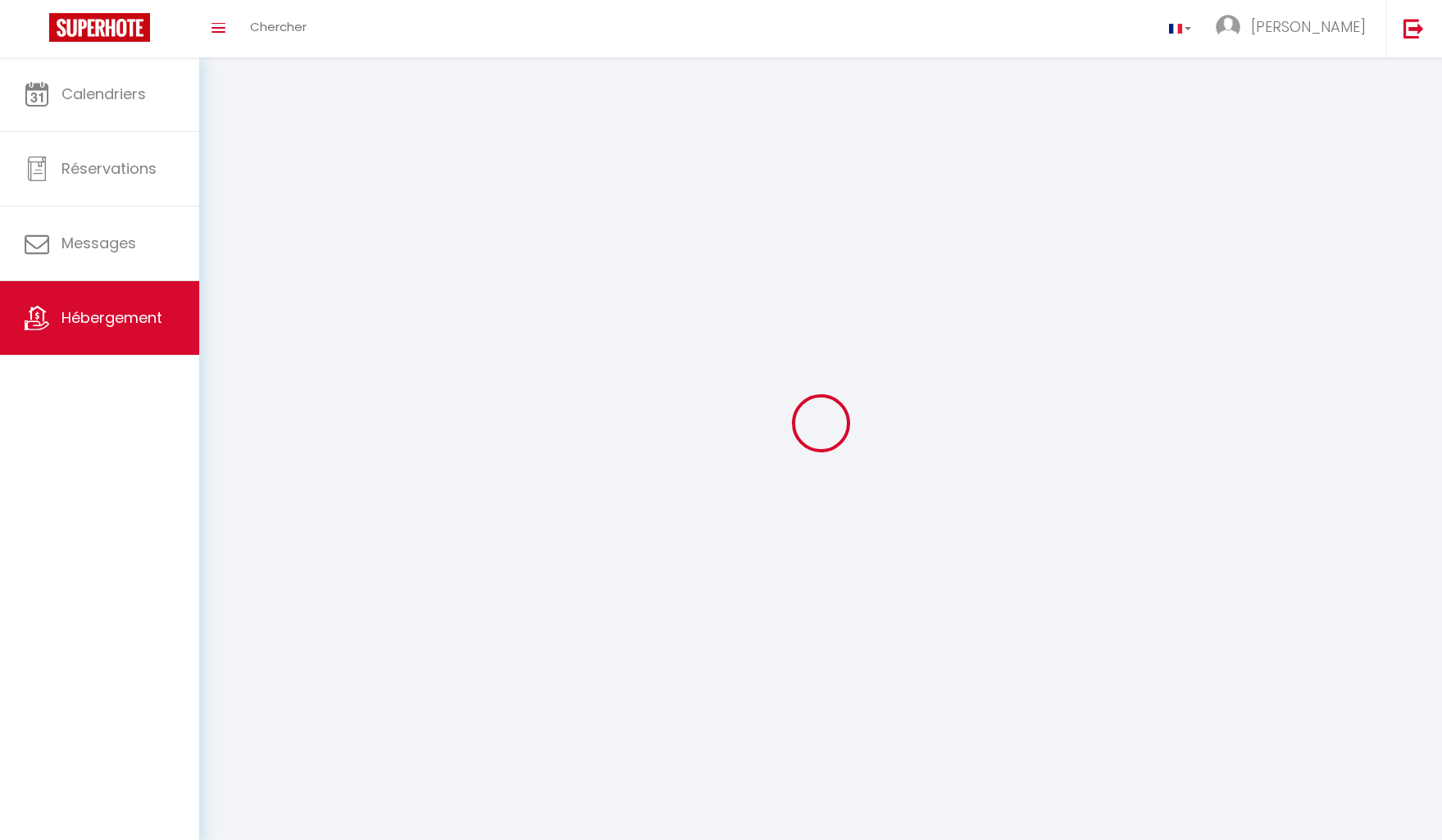
checkbox input "false"
select select
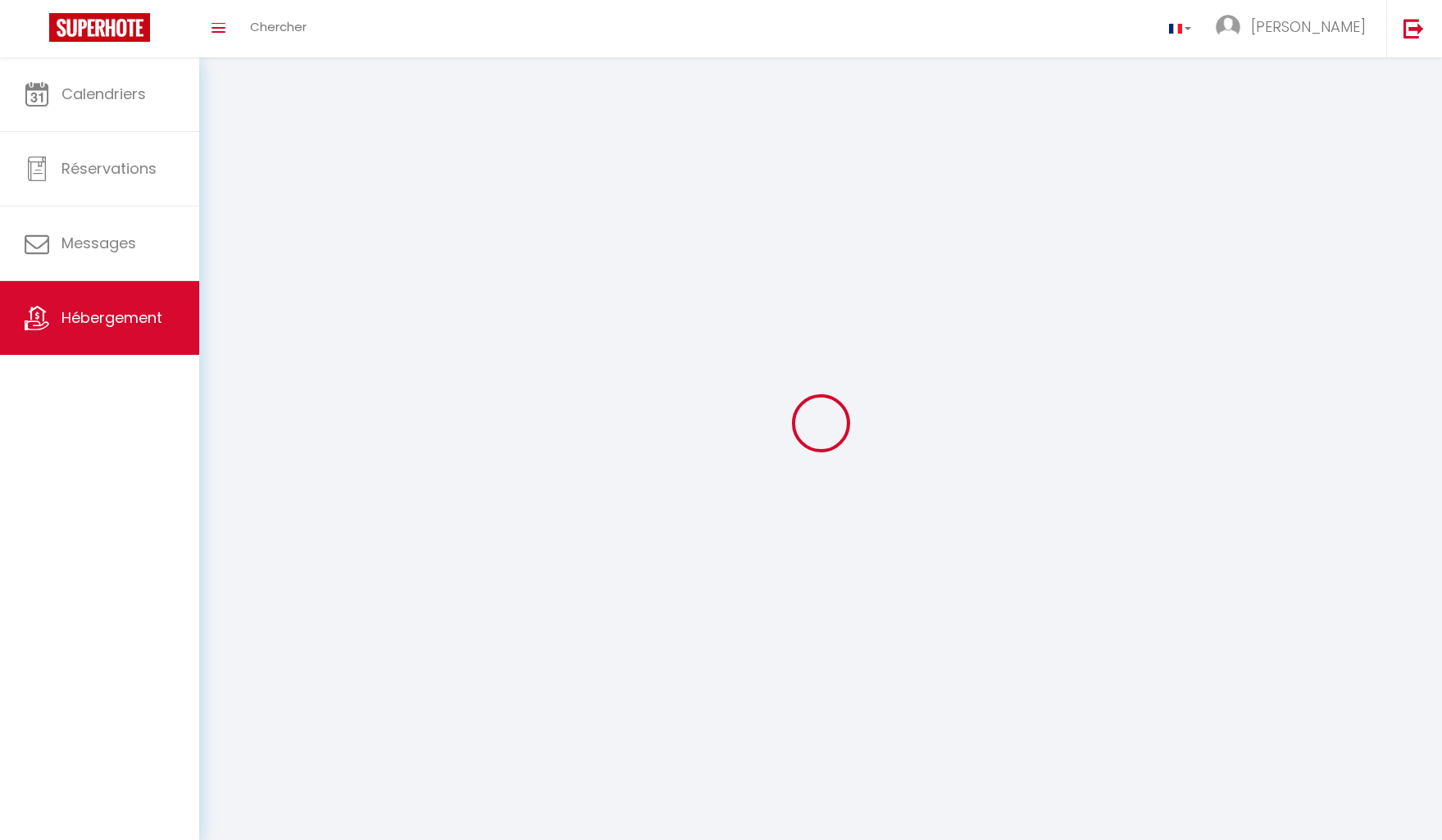
select select
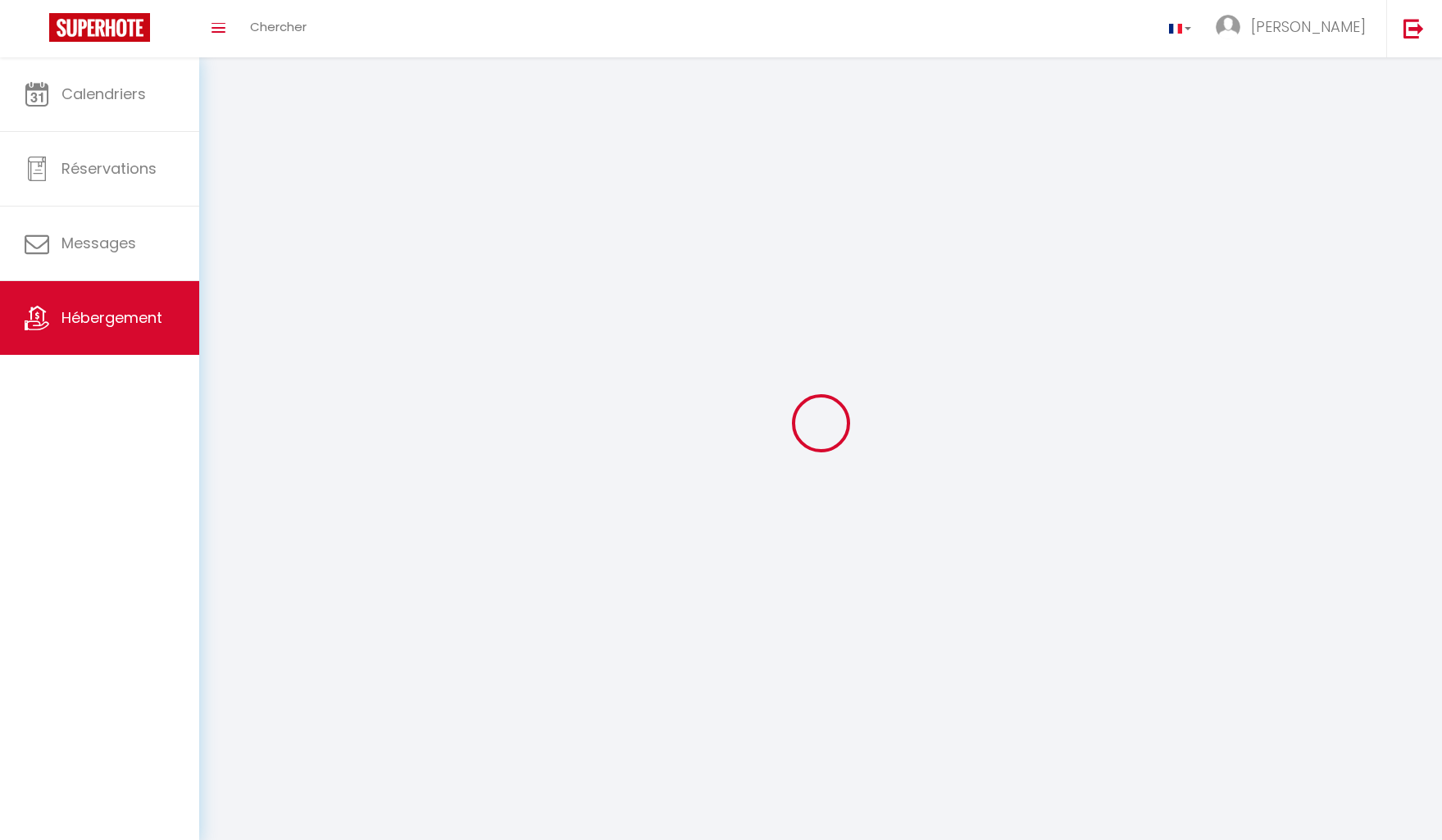
select select
checkbox input "false"
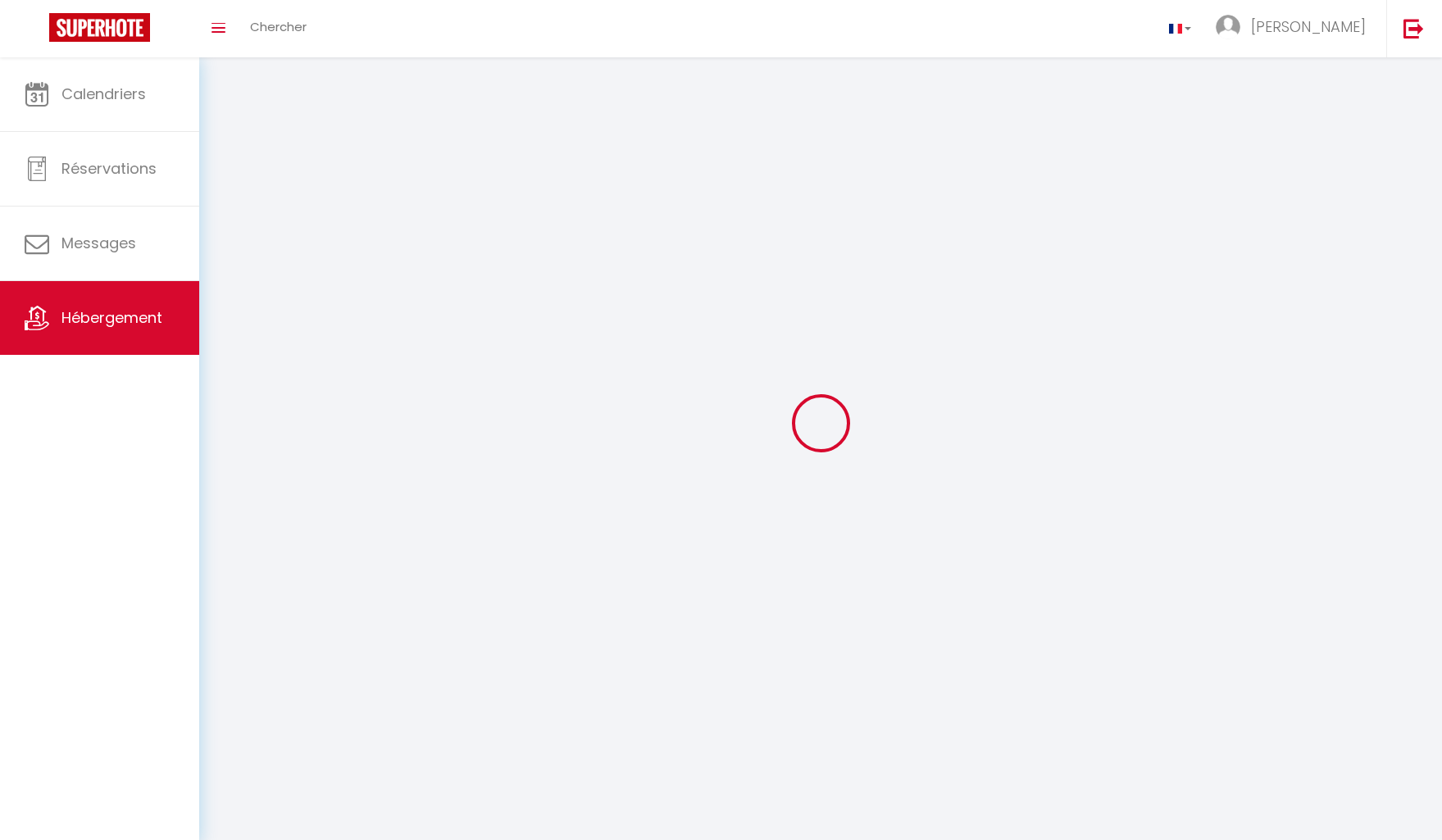
checkbox input "false"
select select
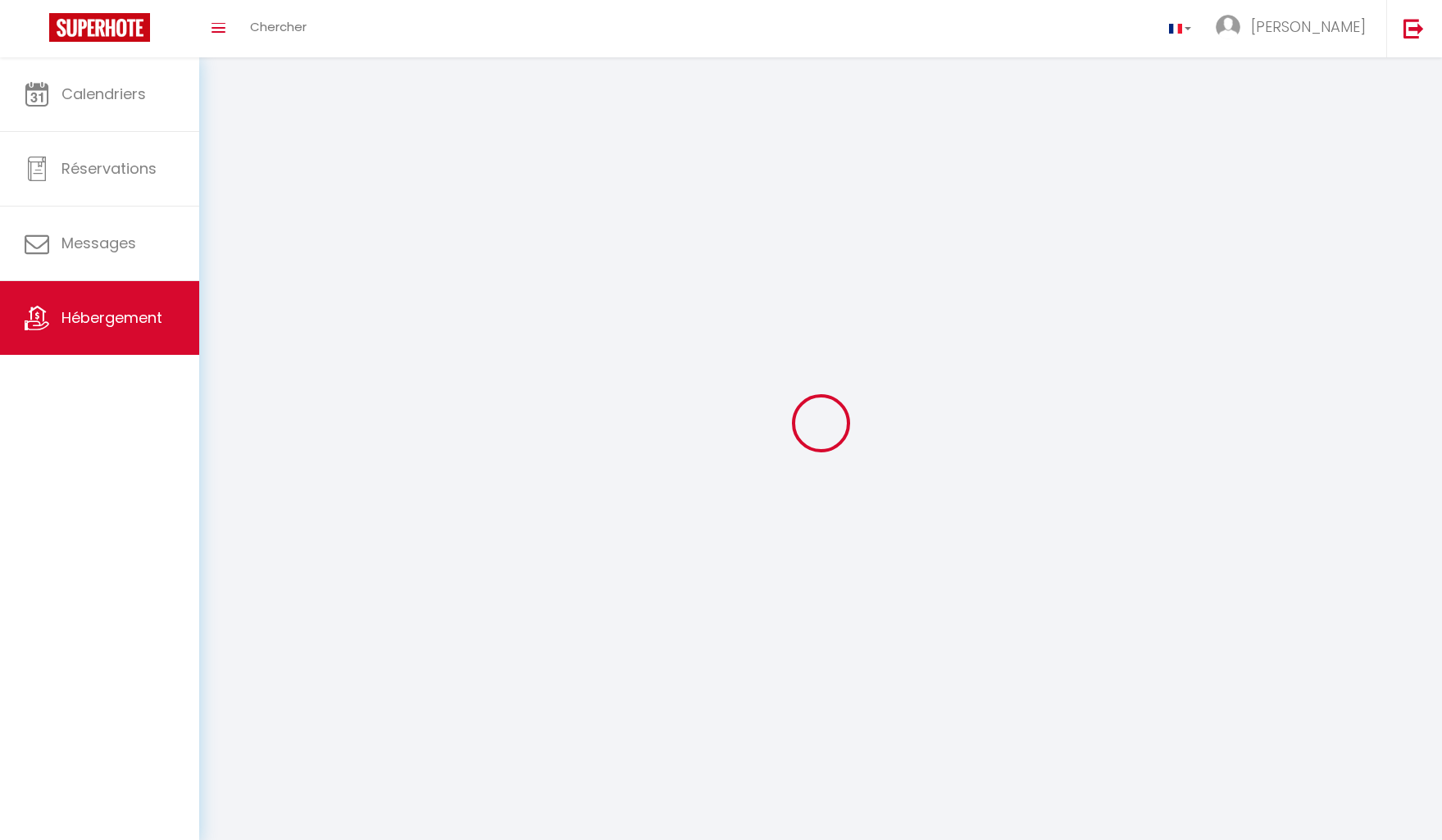
select select
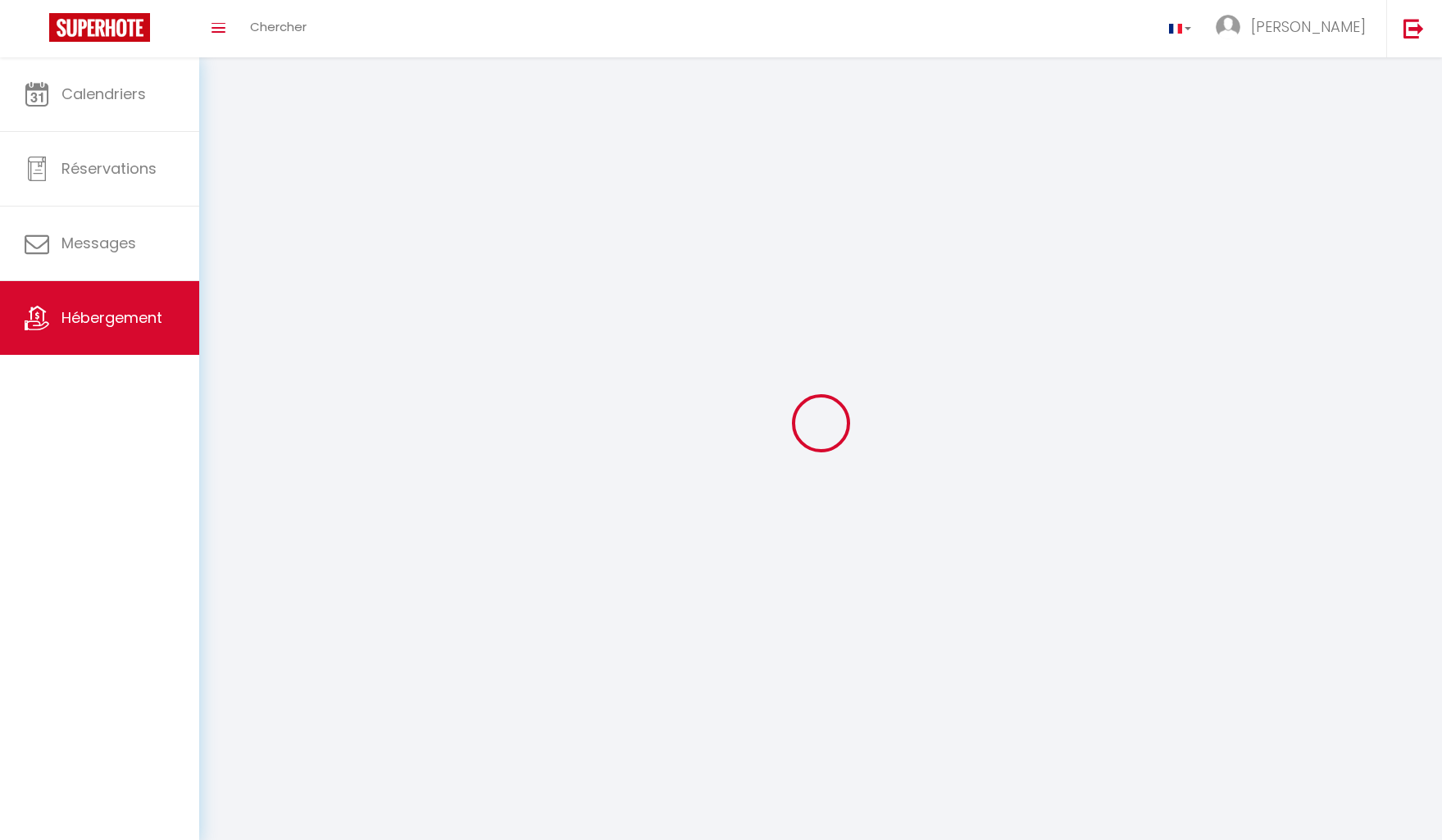
checkbox input "false"
select select
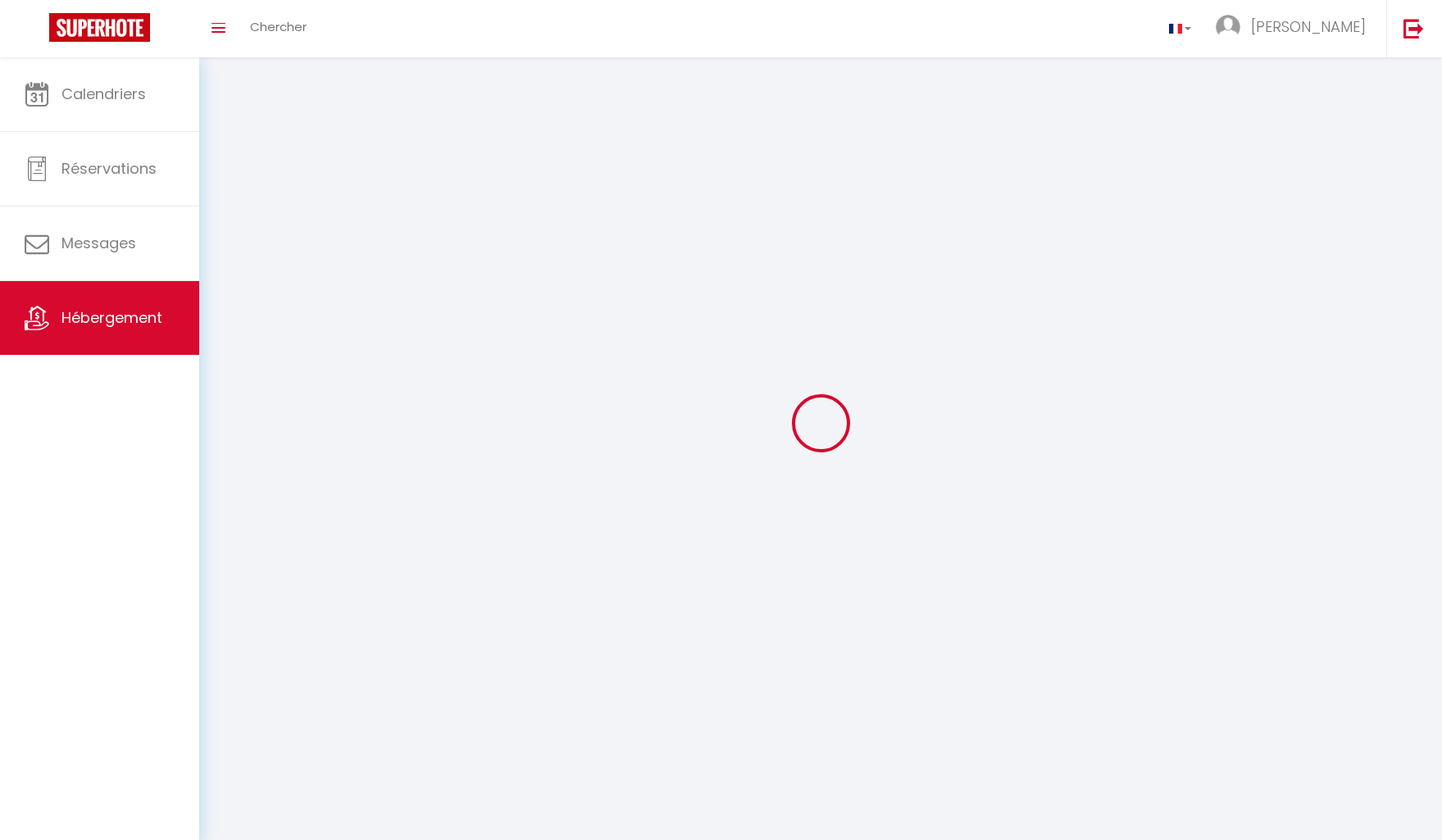
select select
select select "1"
select select "28"
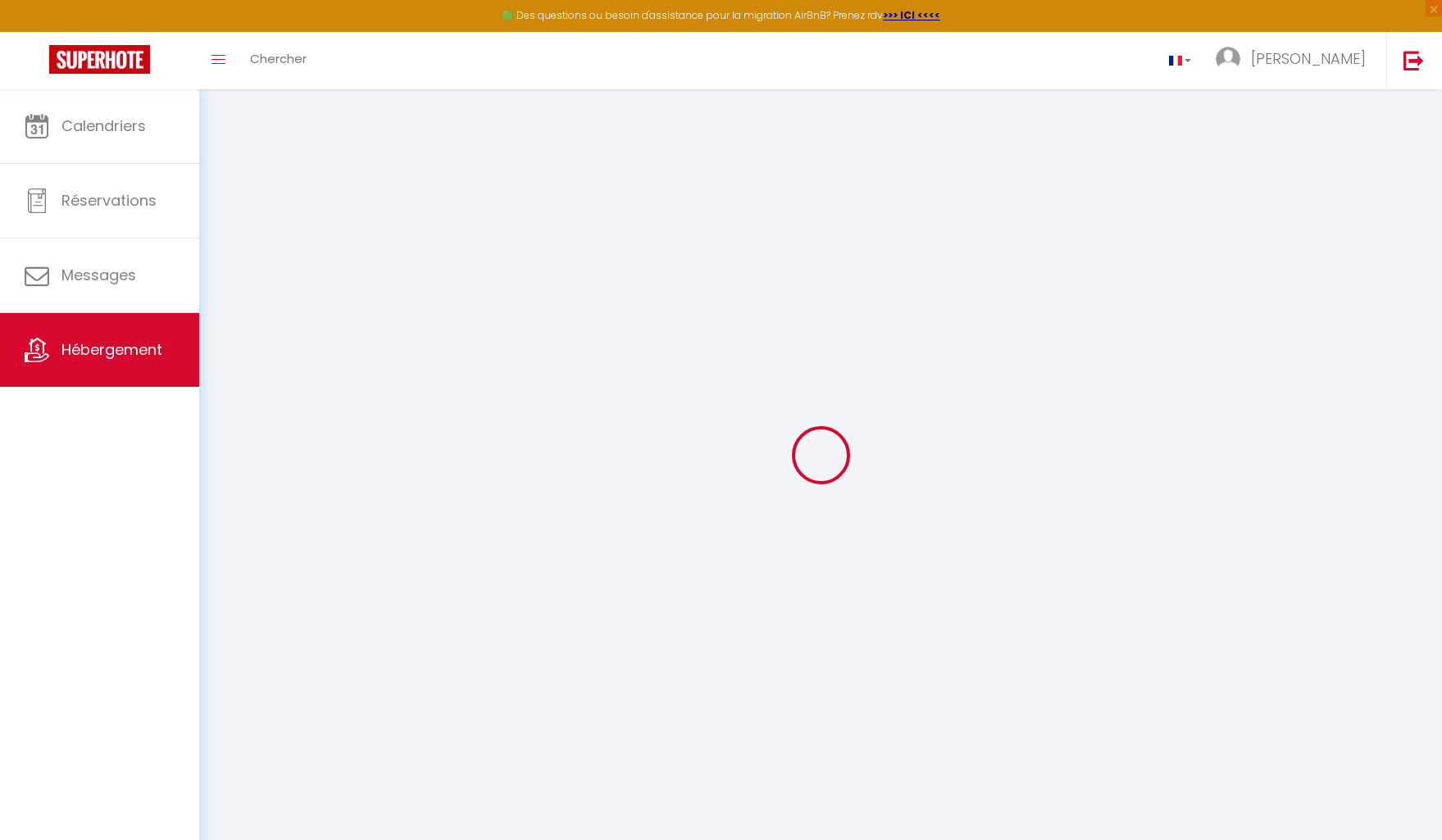
select select
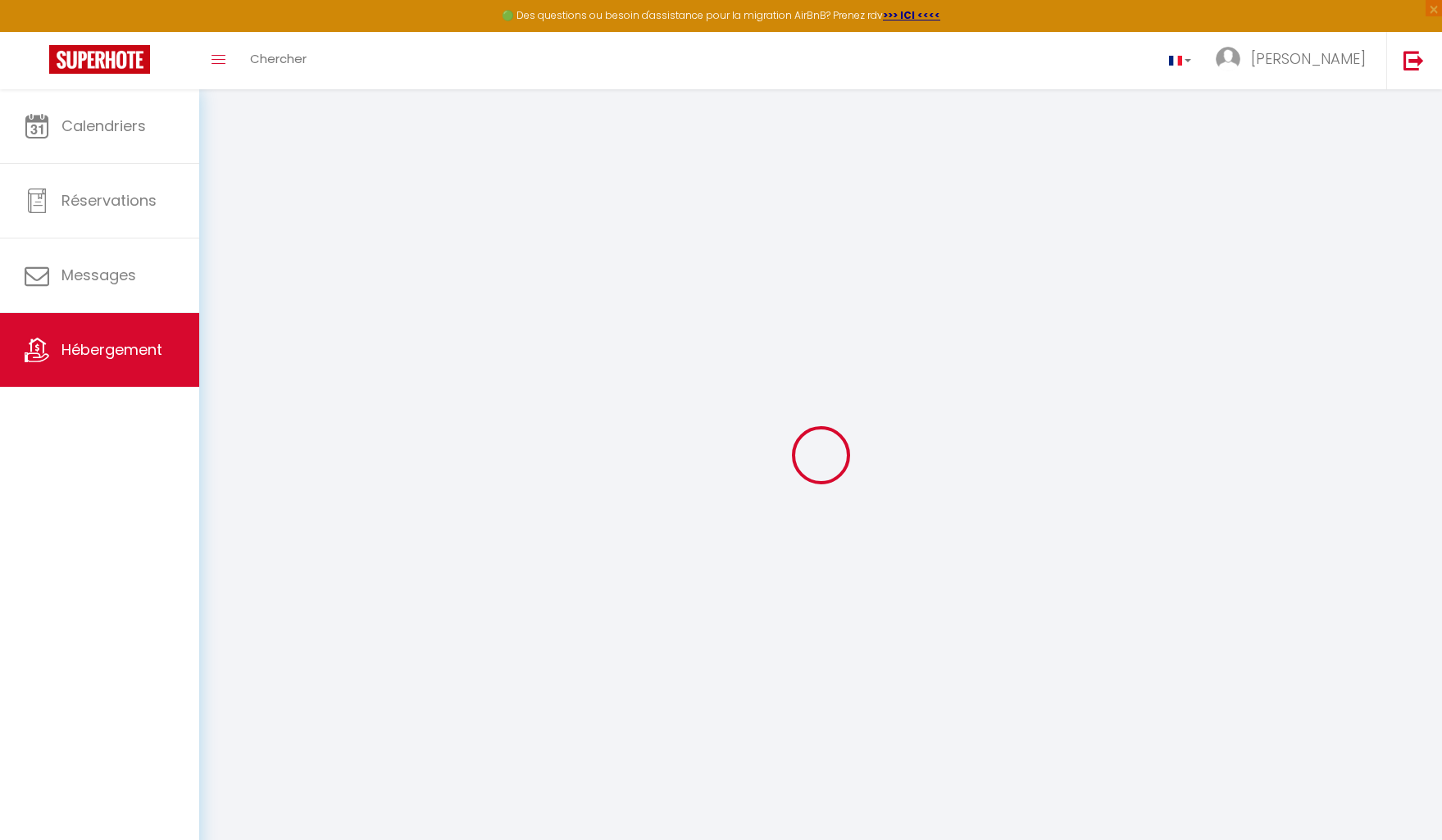
select select
checkbox input "false"
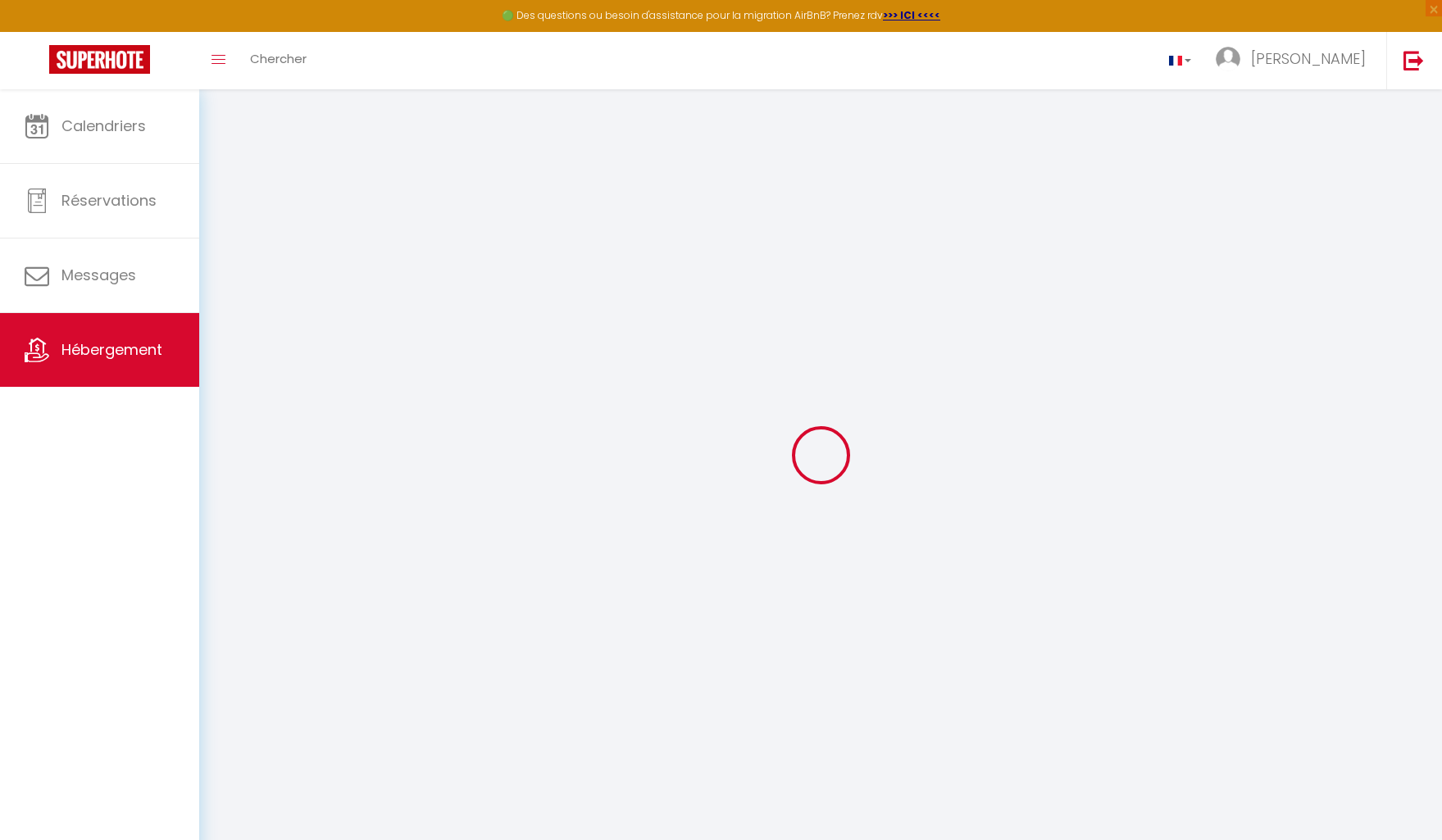
select select
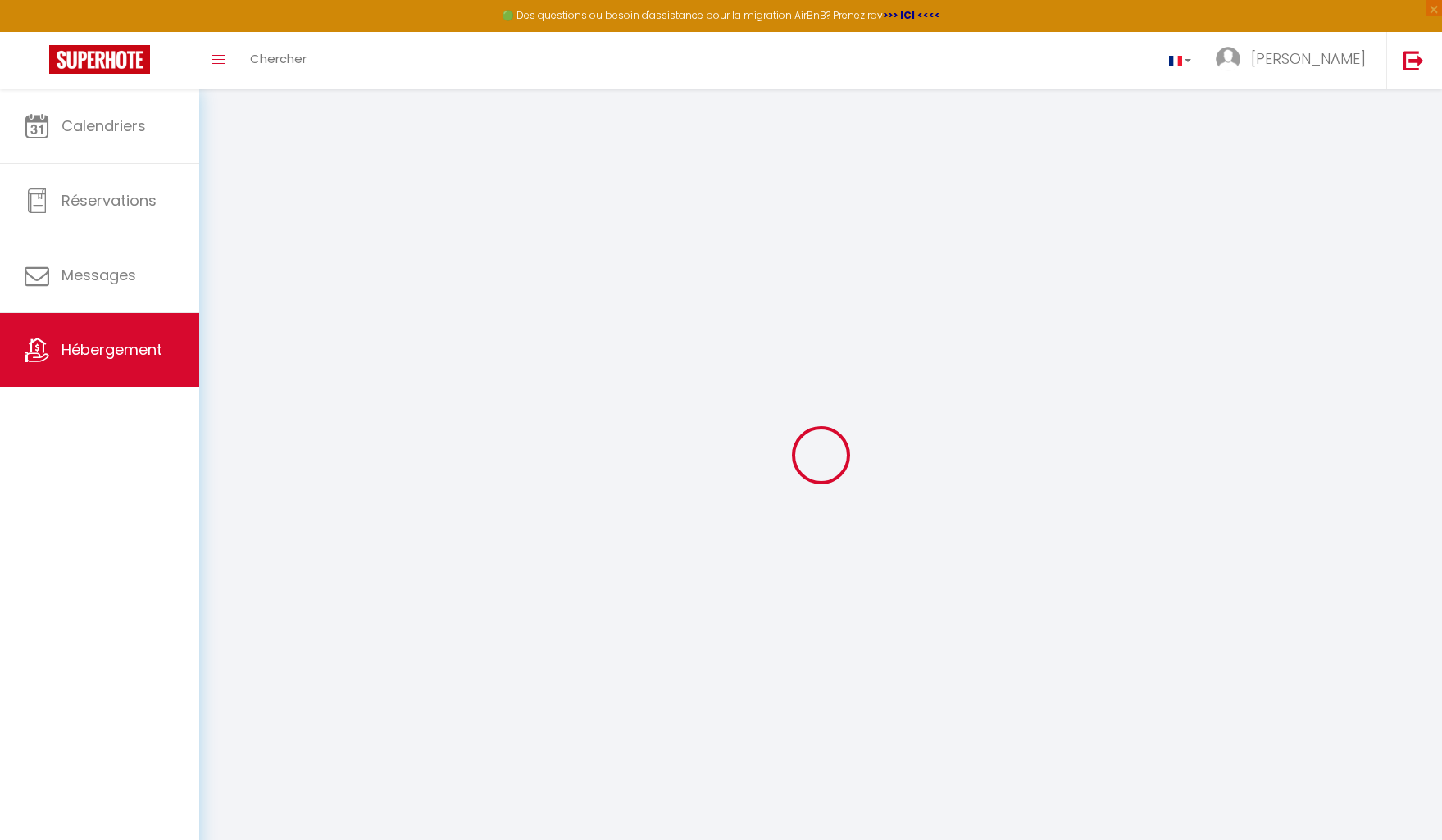
select select
checkbox input "false"
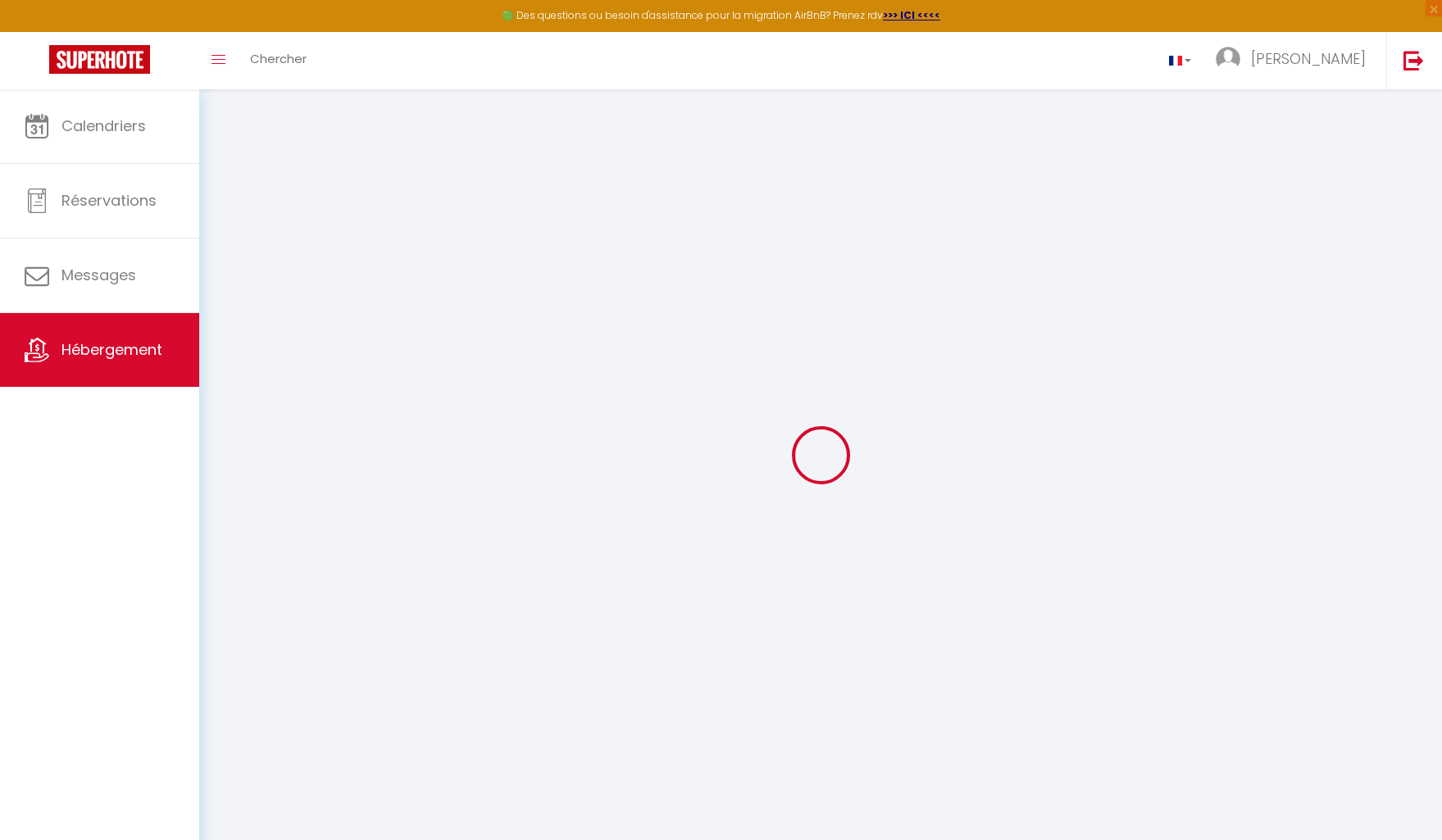
checkbox input "false"
select select
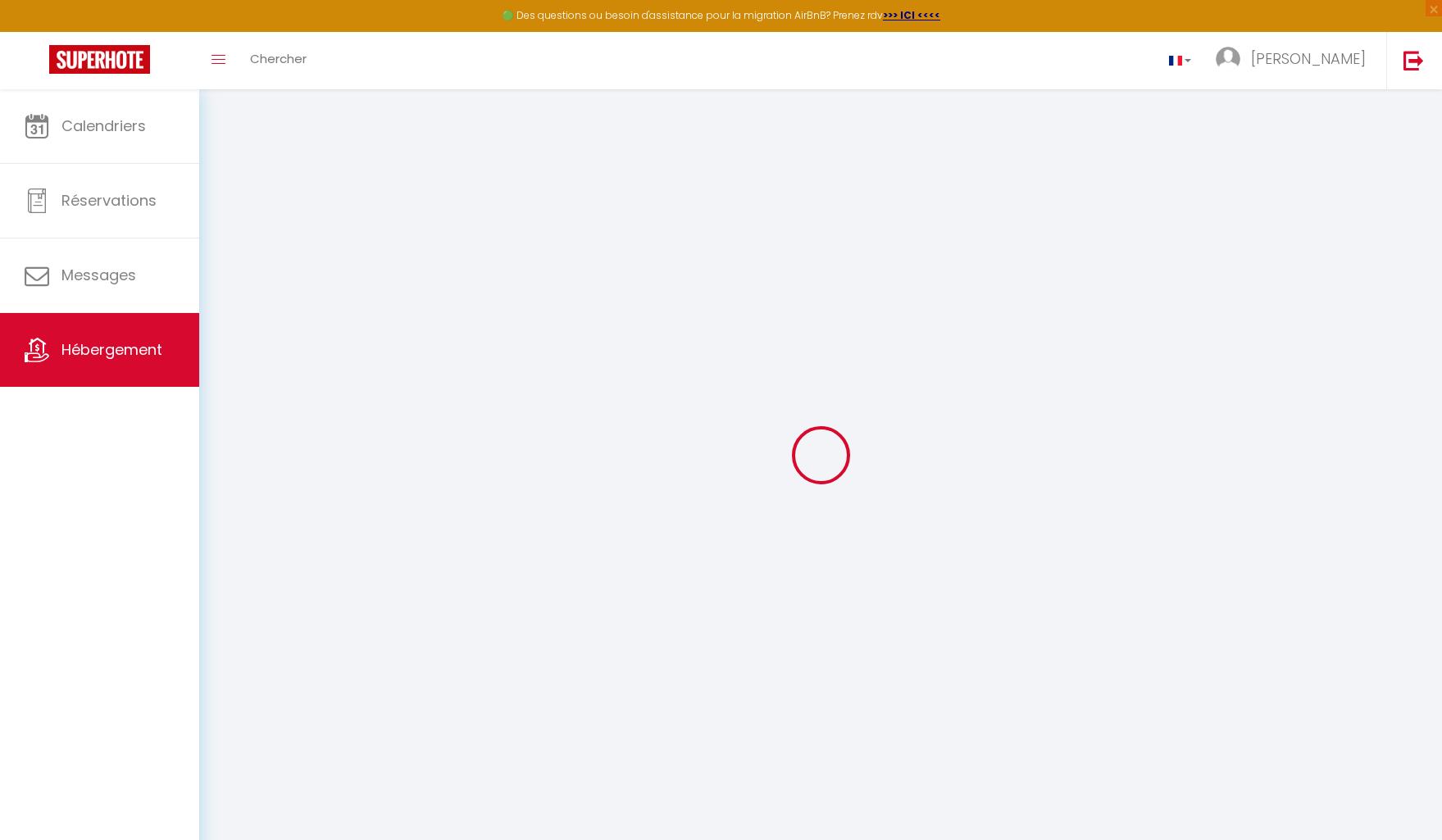
select select
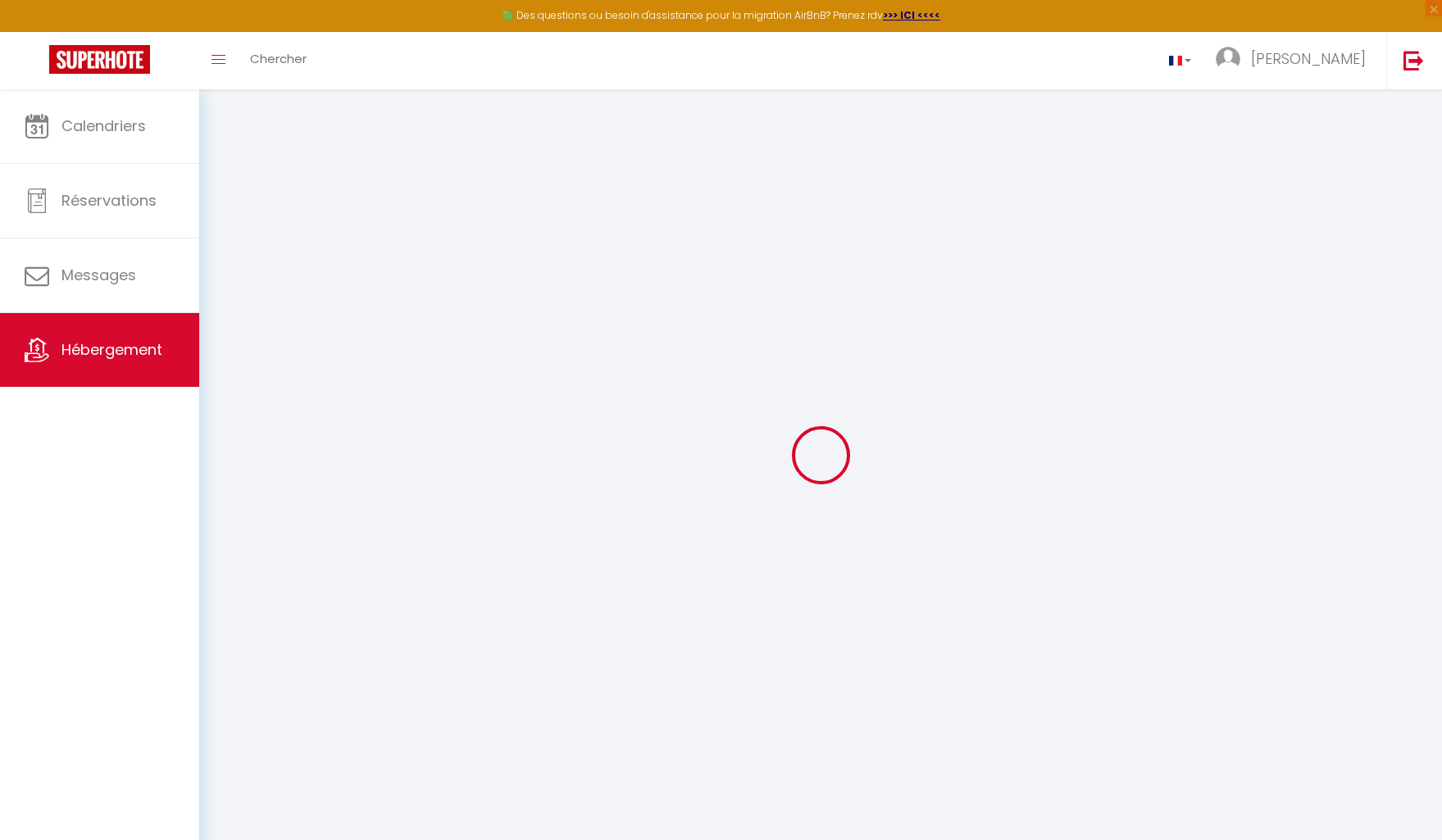
checkbox input "false"
select select
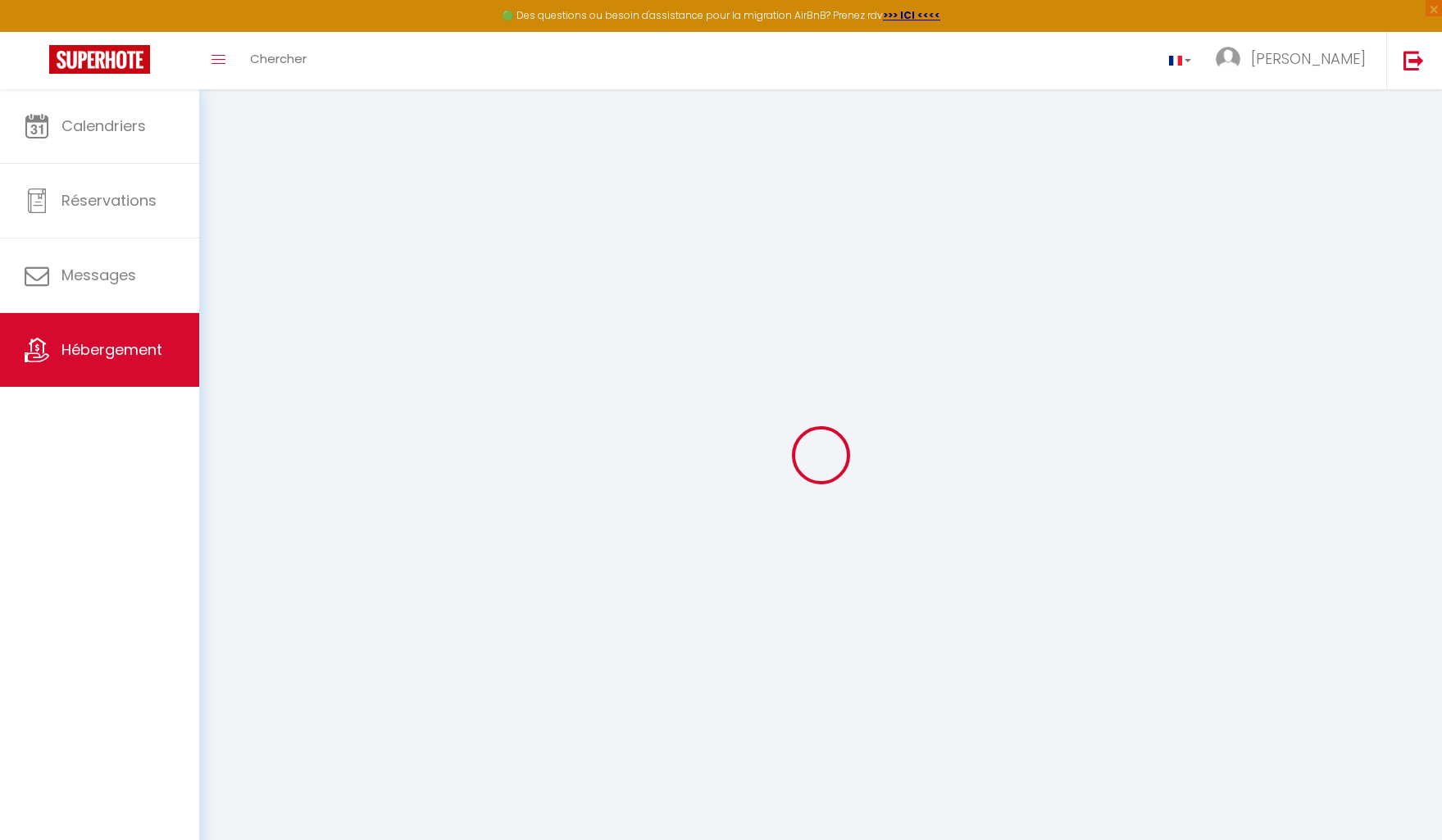
select select
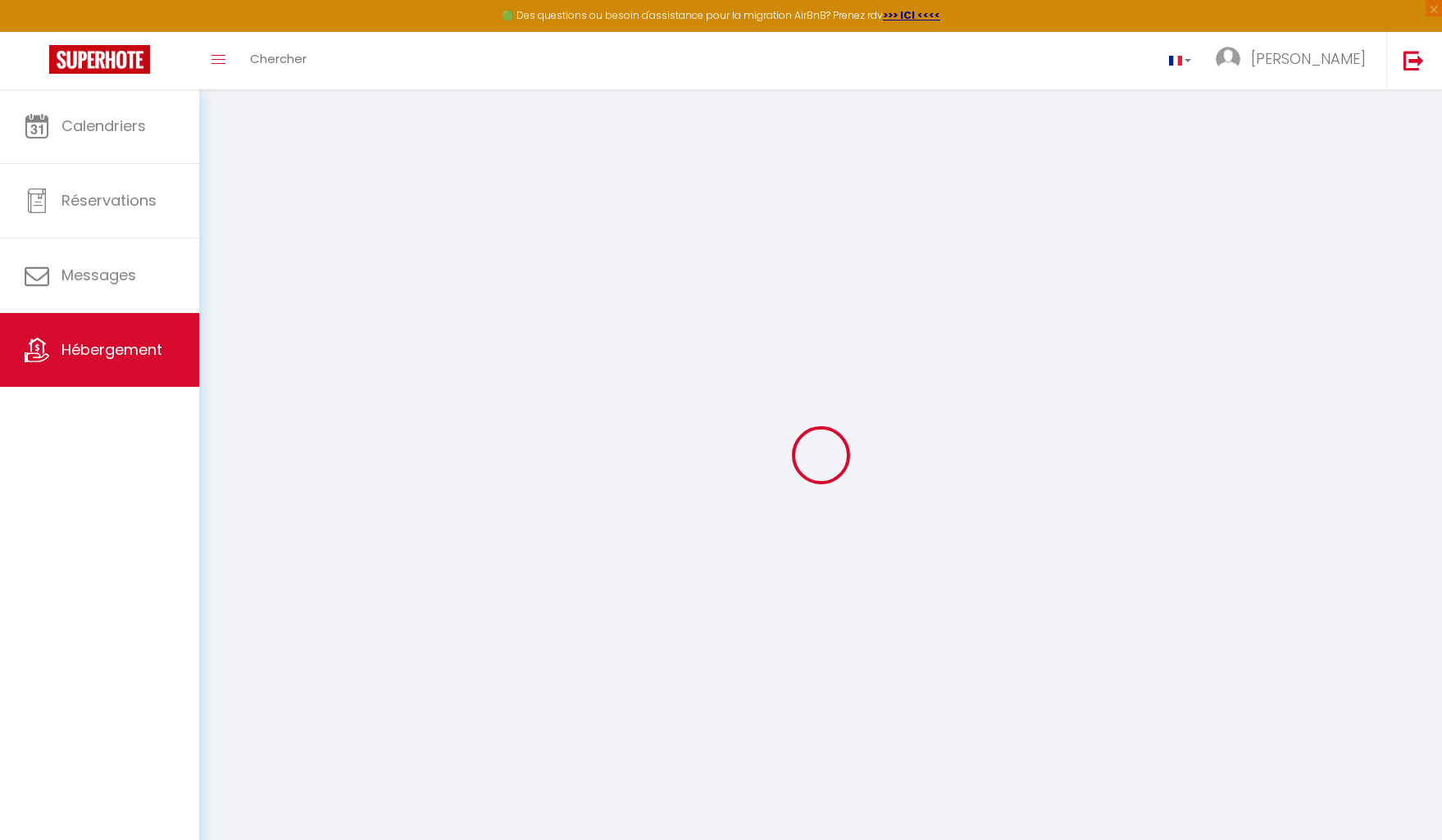
select select
checkbox input "false"
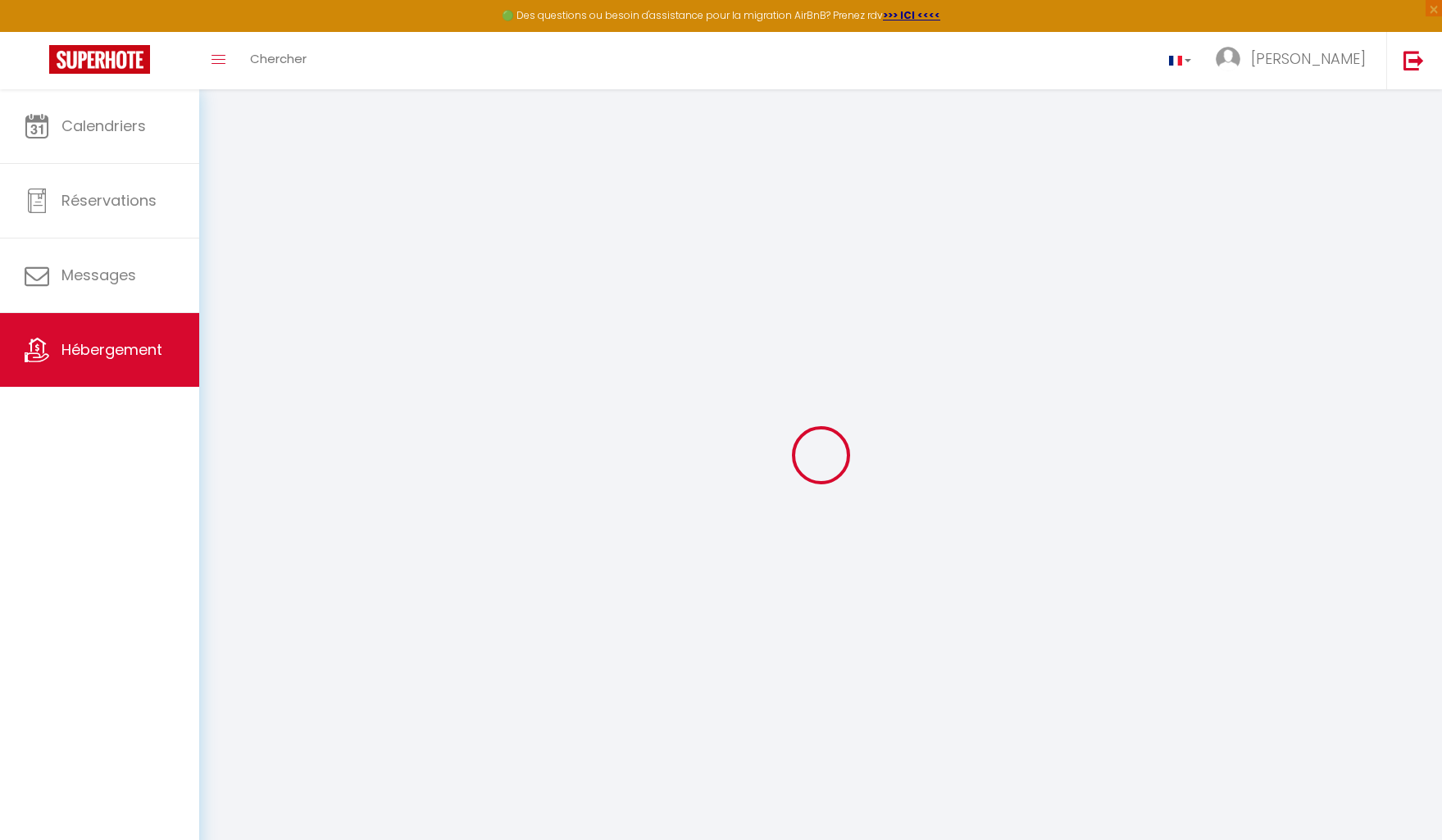
checkbox input "false"
select select
type input "[GEOGRAPHIC_DATA], Oasis urbaine"
type input "Elora"
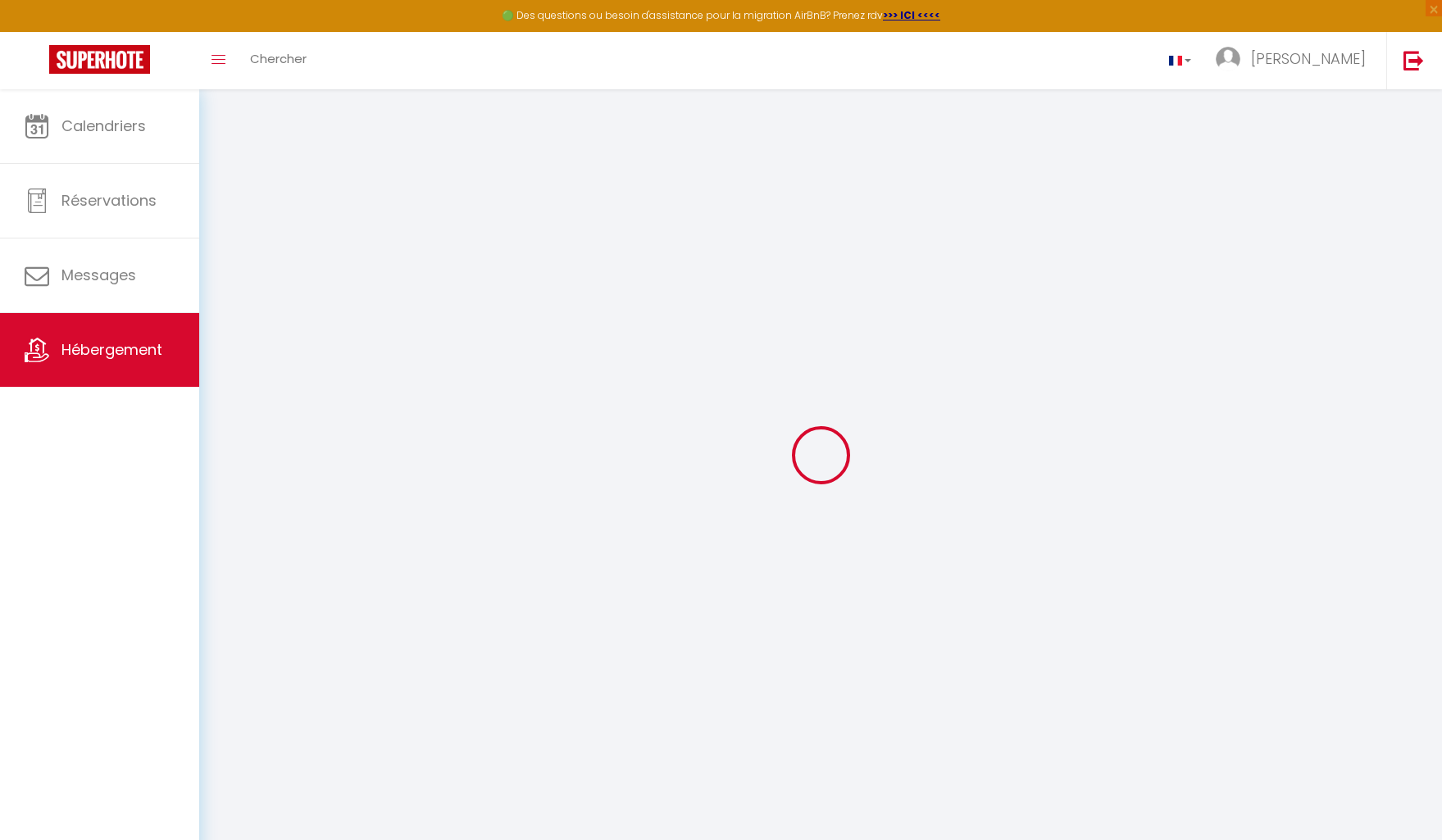
type input "CADASSE"
type input "[STREET_ADDRESS]"
type input "94100"
type input "SAINT-MAUR"
select select "2"
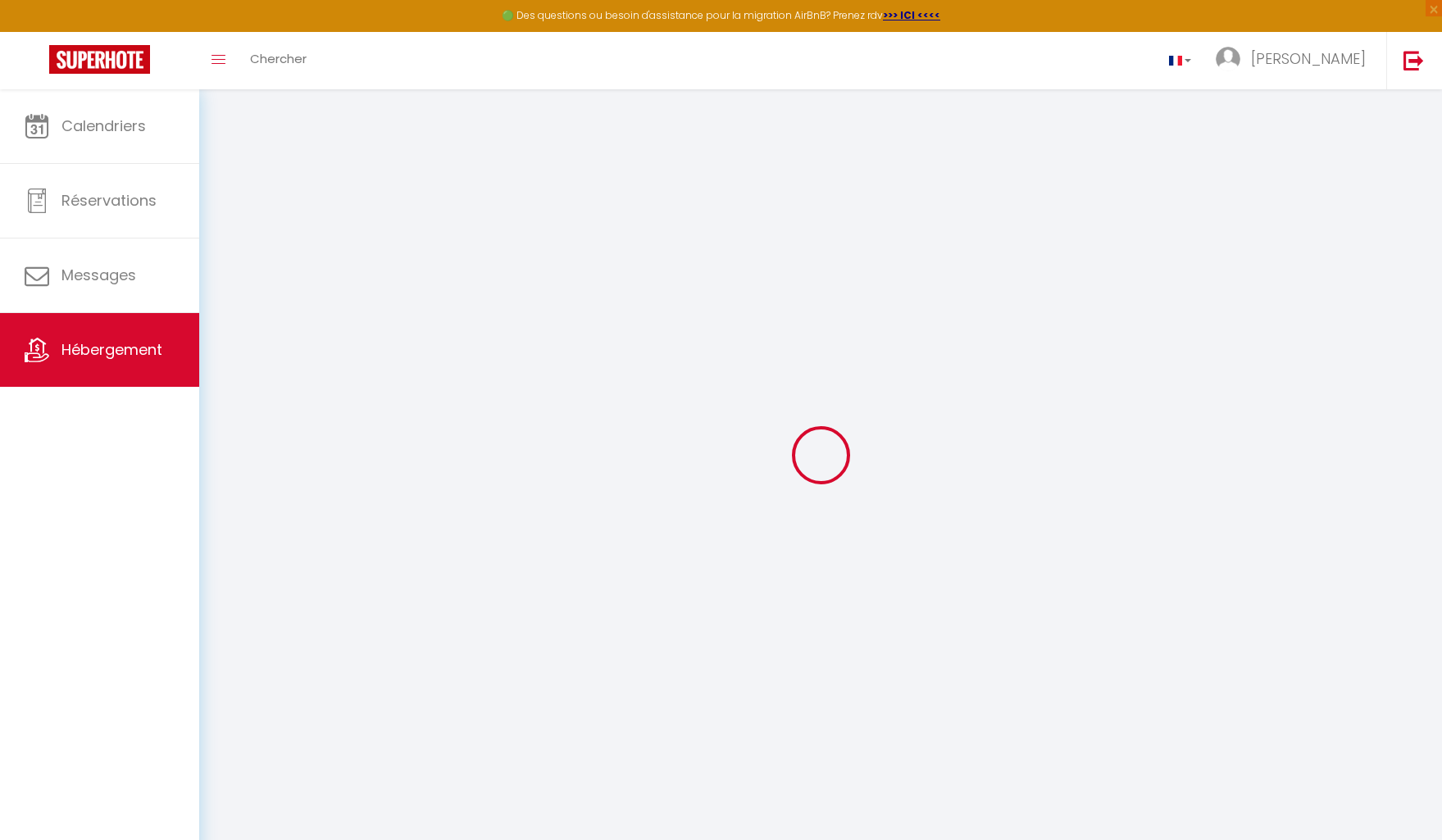
type input "70"
type input "55"
type input "510"
select select
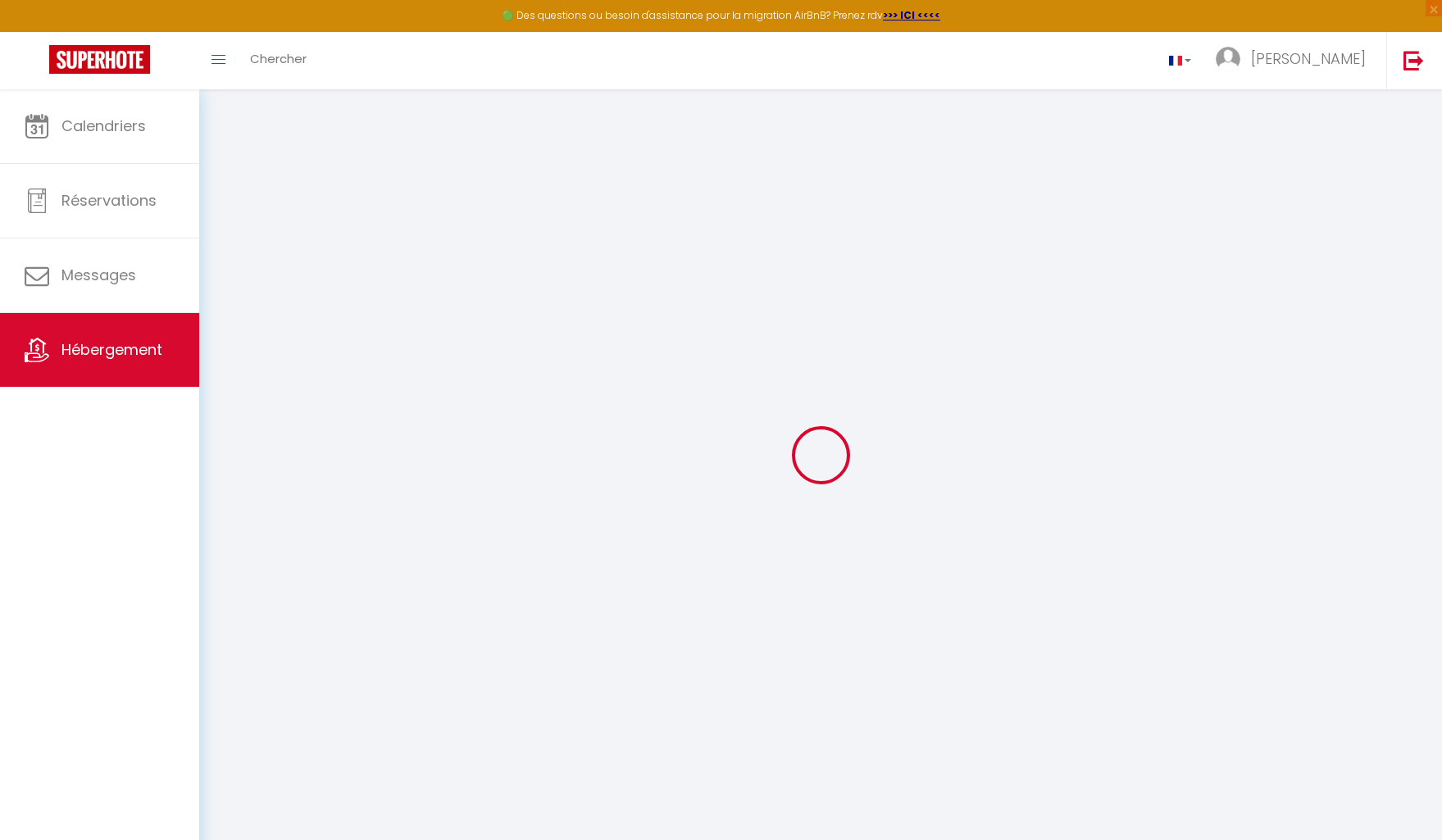
select select
type input "[STREET_ADDRESS]"
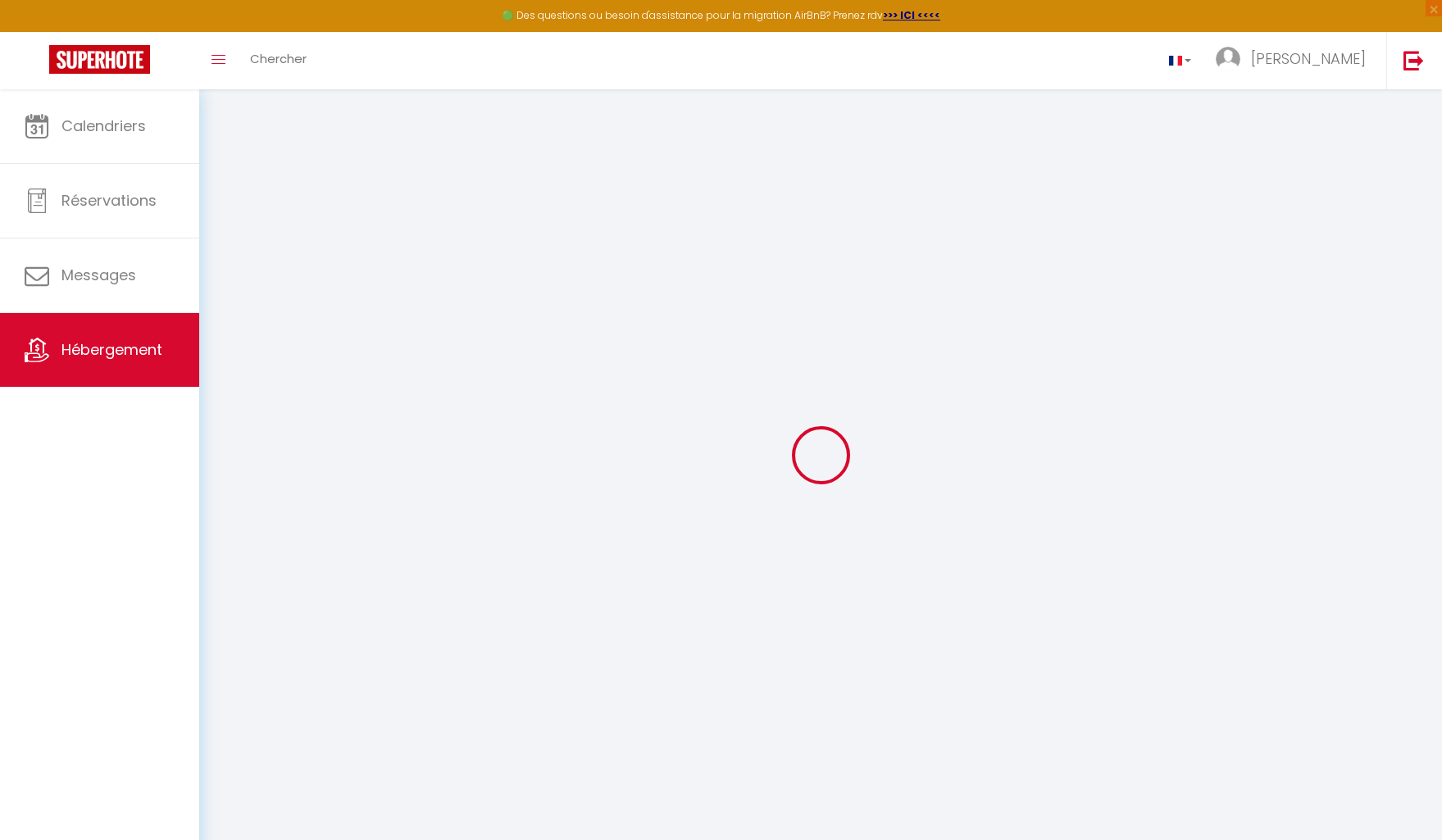
type input "94100"
type input "SAINT-MAUR"
type input "[EMAIL_ADDRESS][DOMAIN_NAME]"
select select
checkbox input "false"
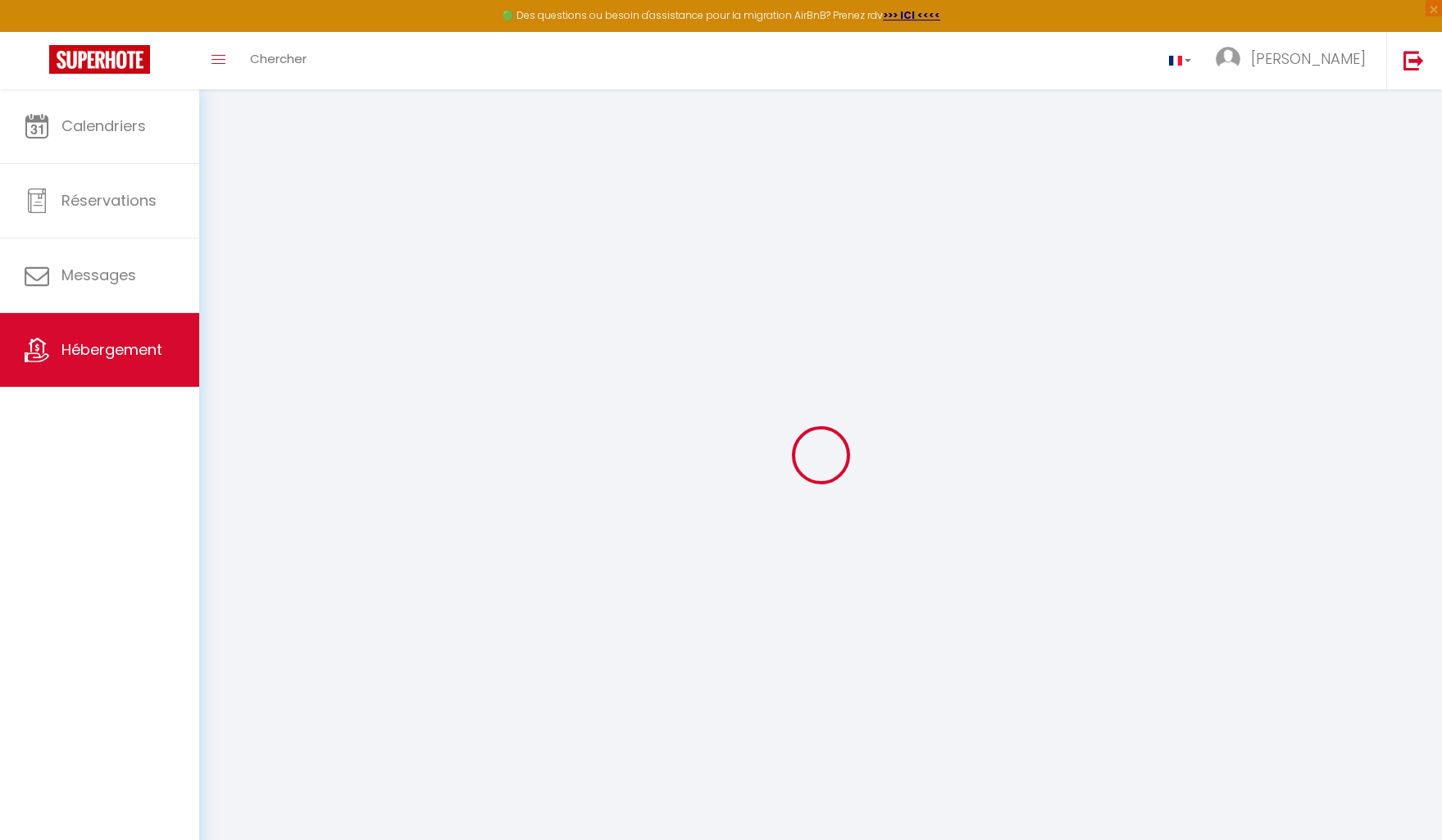
checkbox input "false"
select select
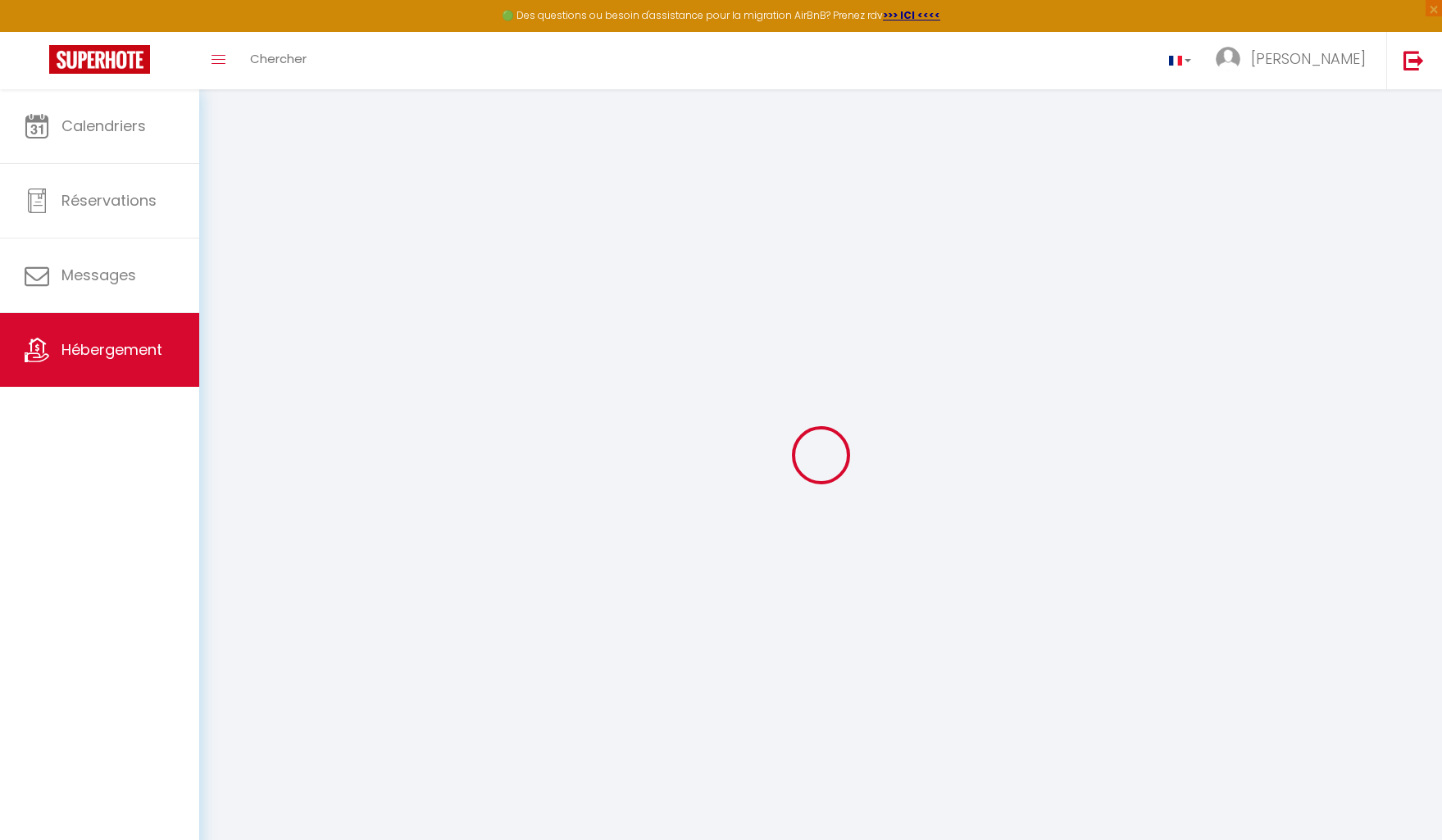
type input "0"
select select
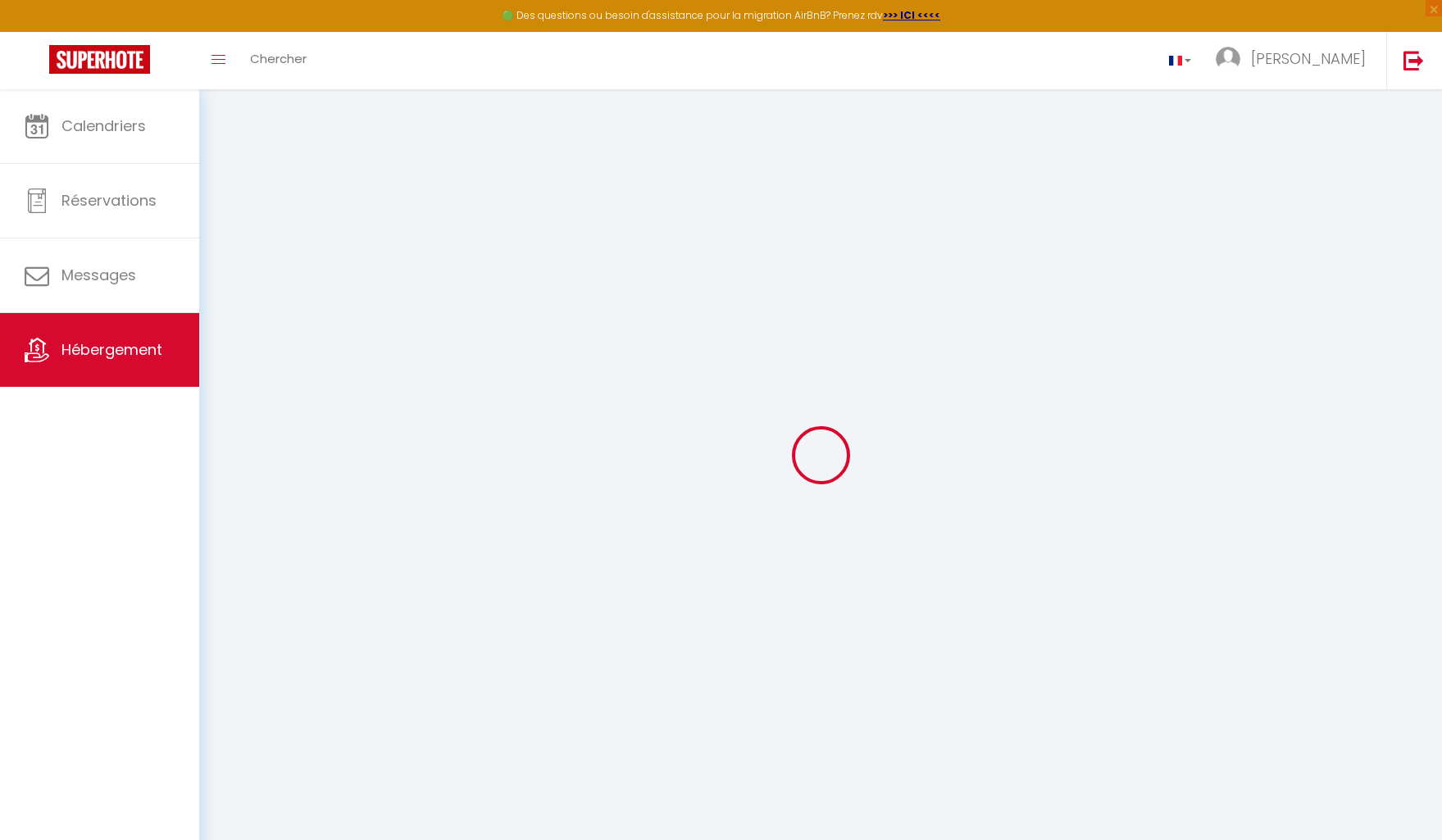
select select
checkbox input "false"
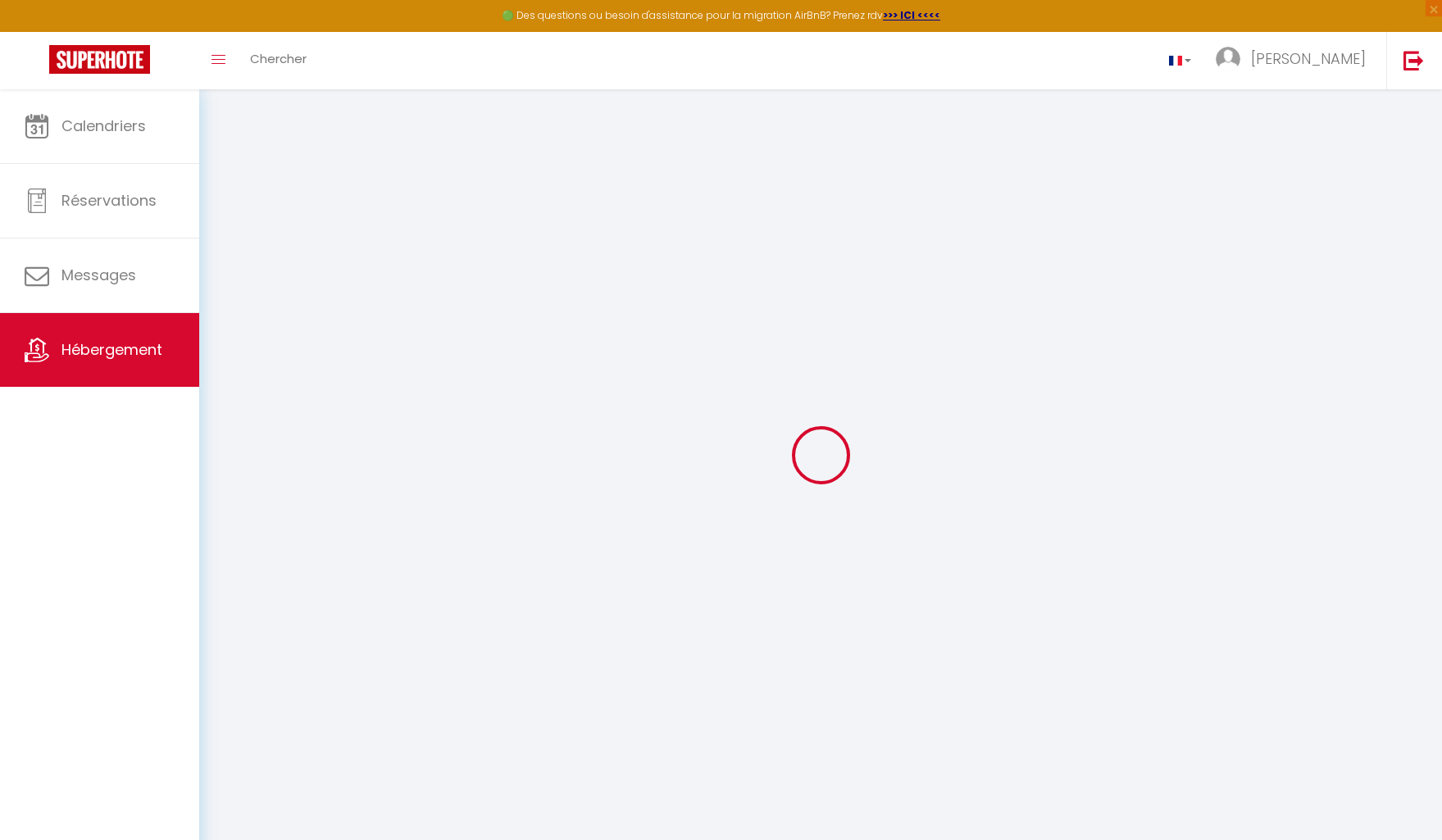
checkbox input "false"
select select
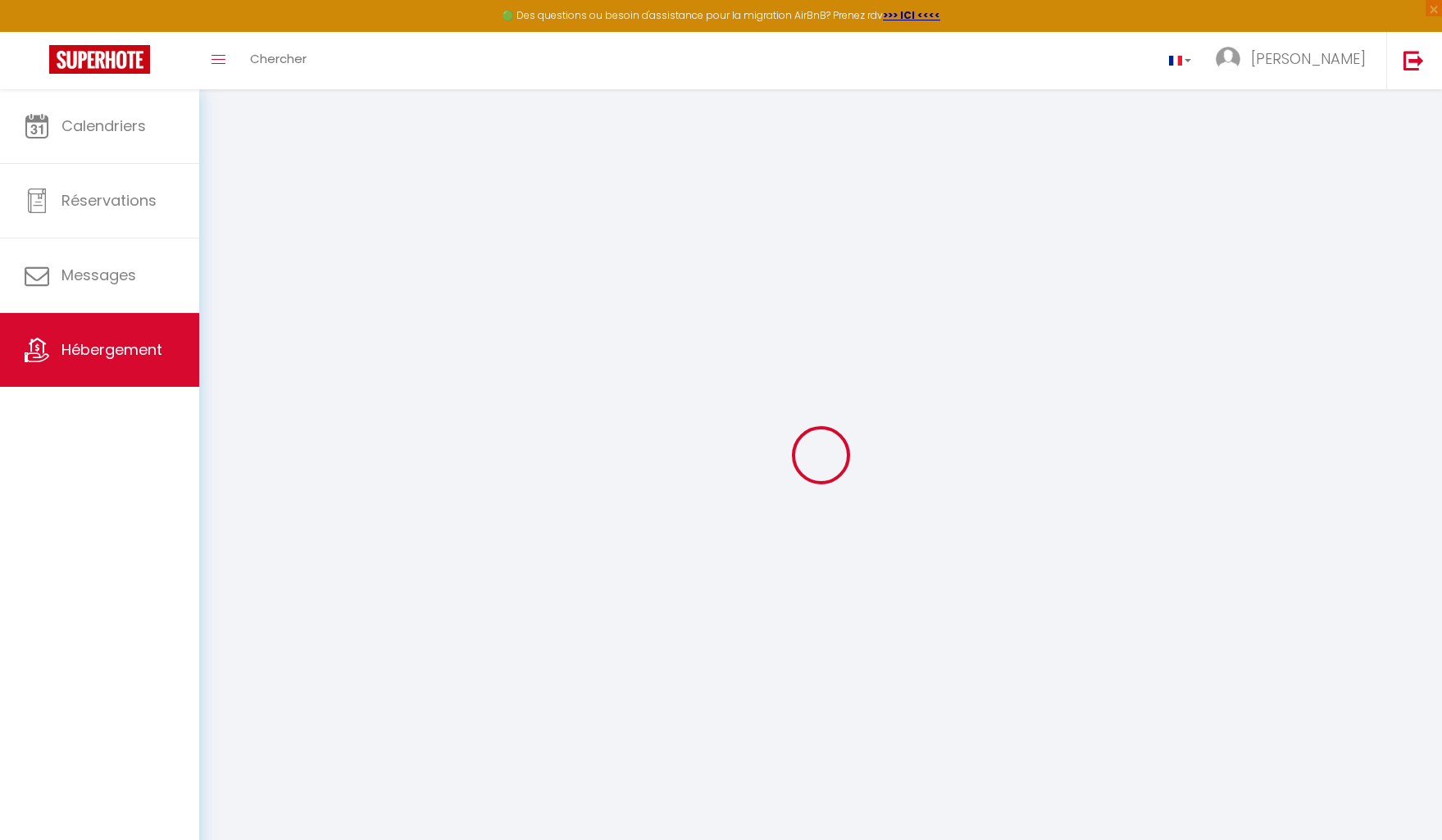
select select
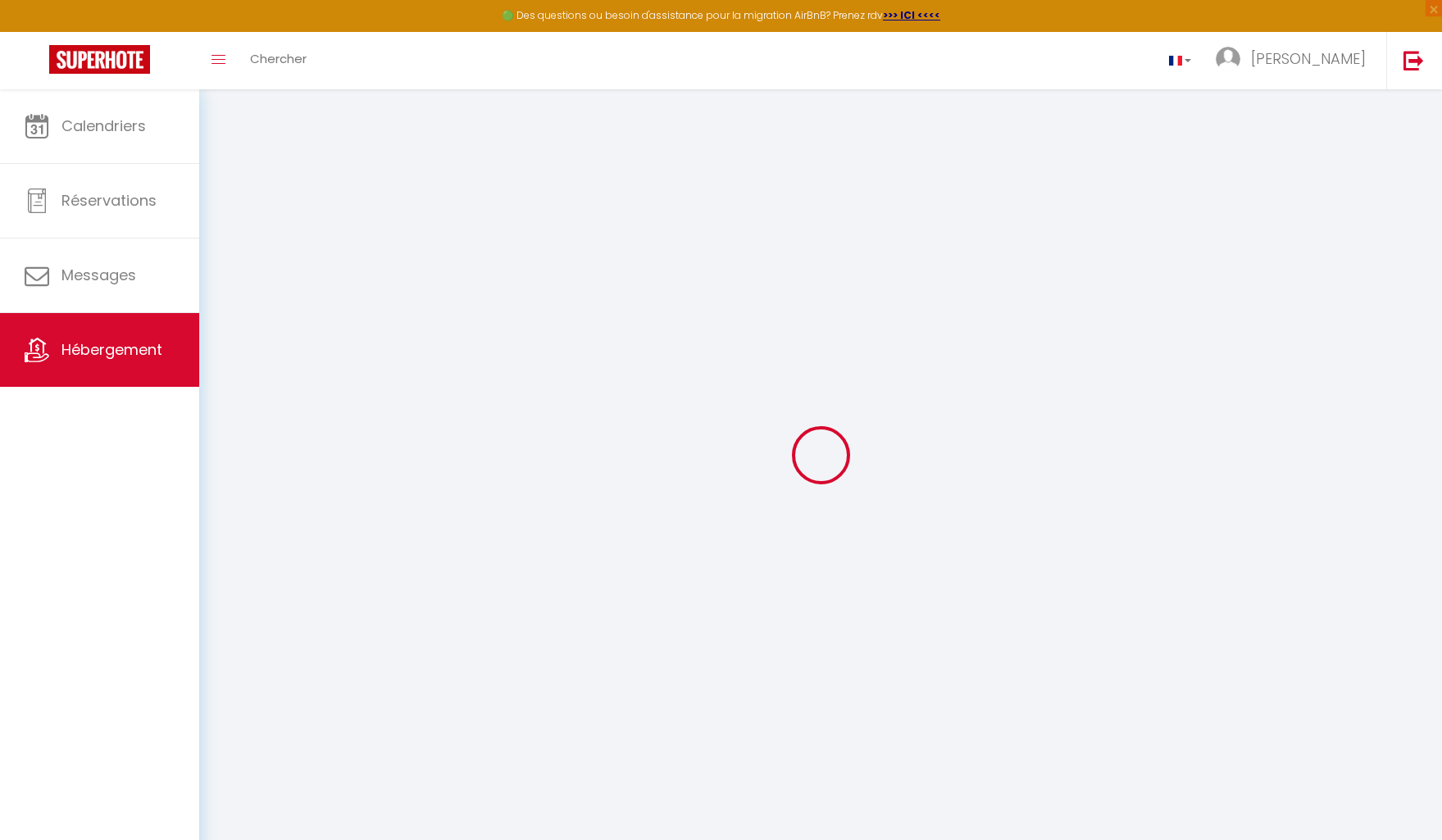
checkbox input "false"
select select
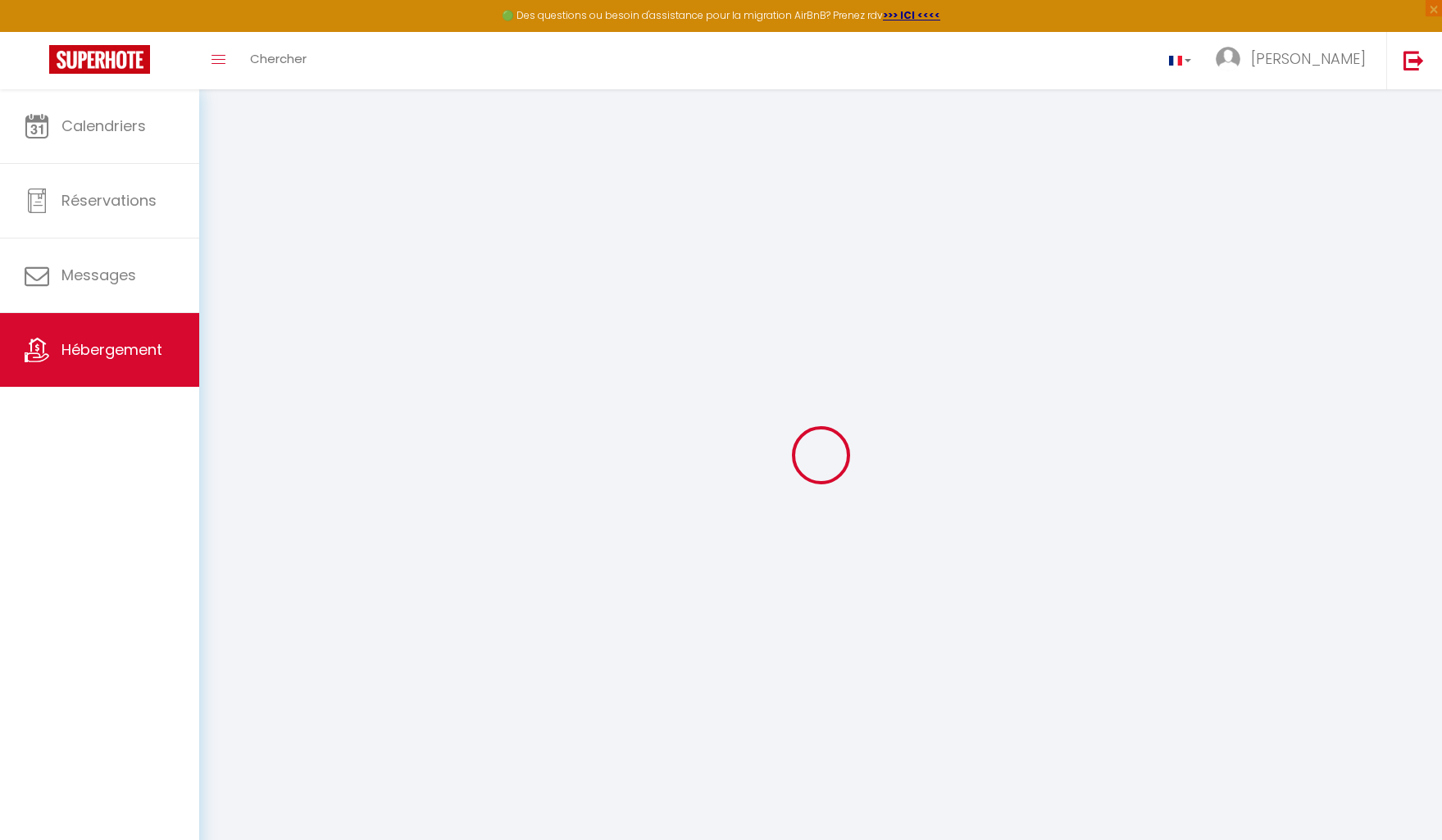
select select
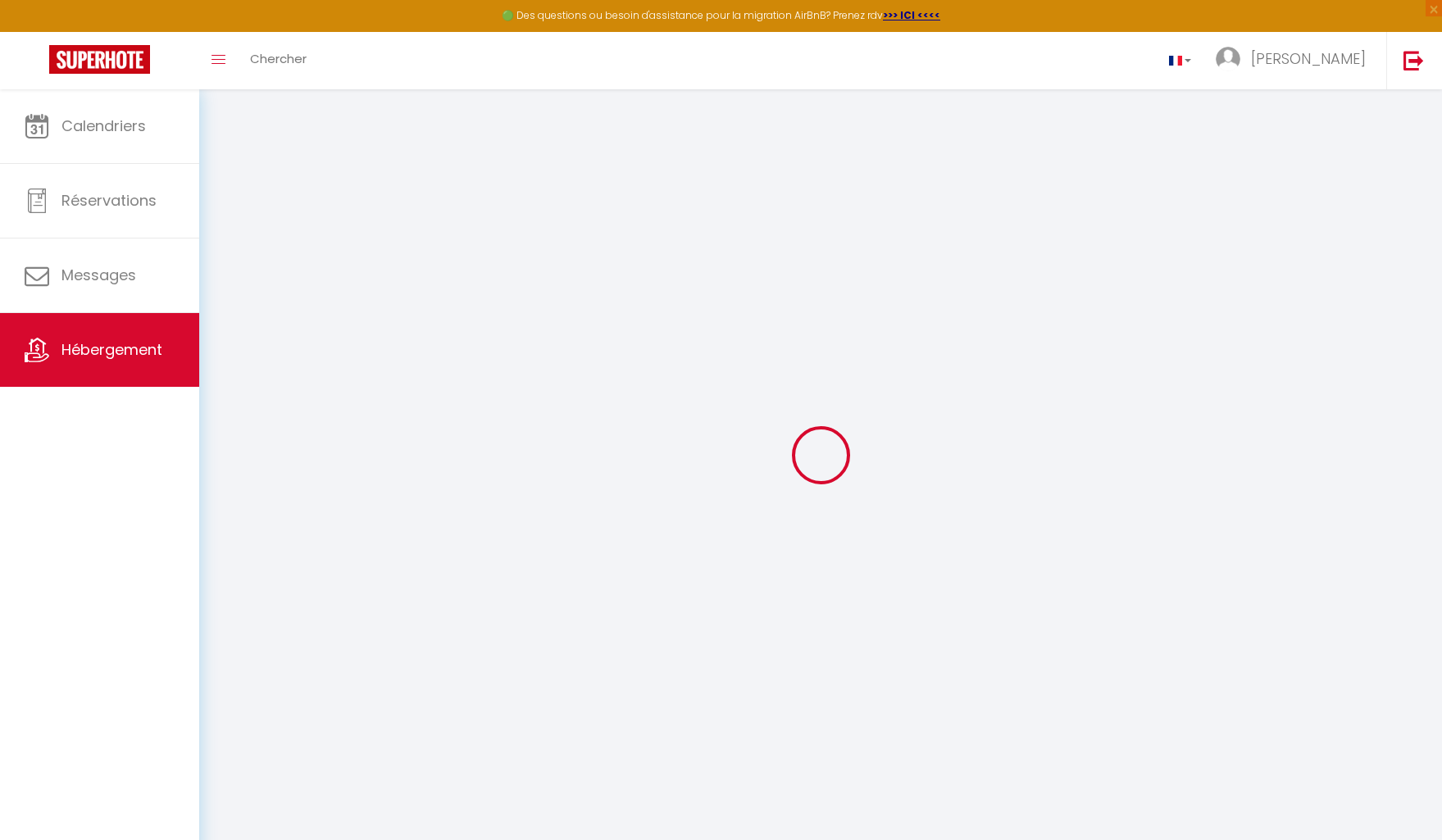
select select
checkbox input "false"
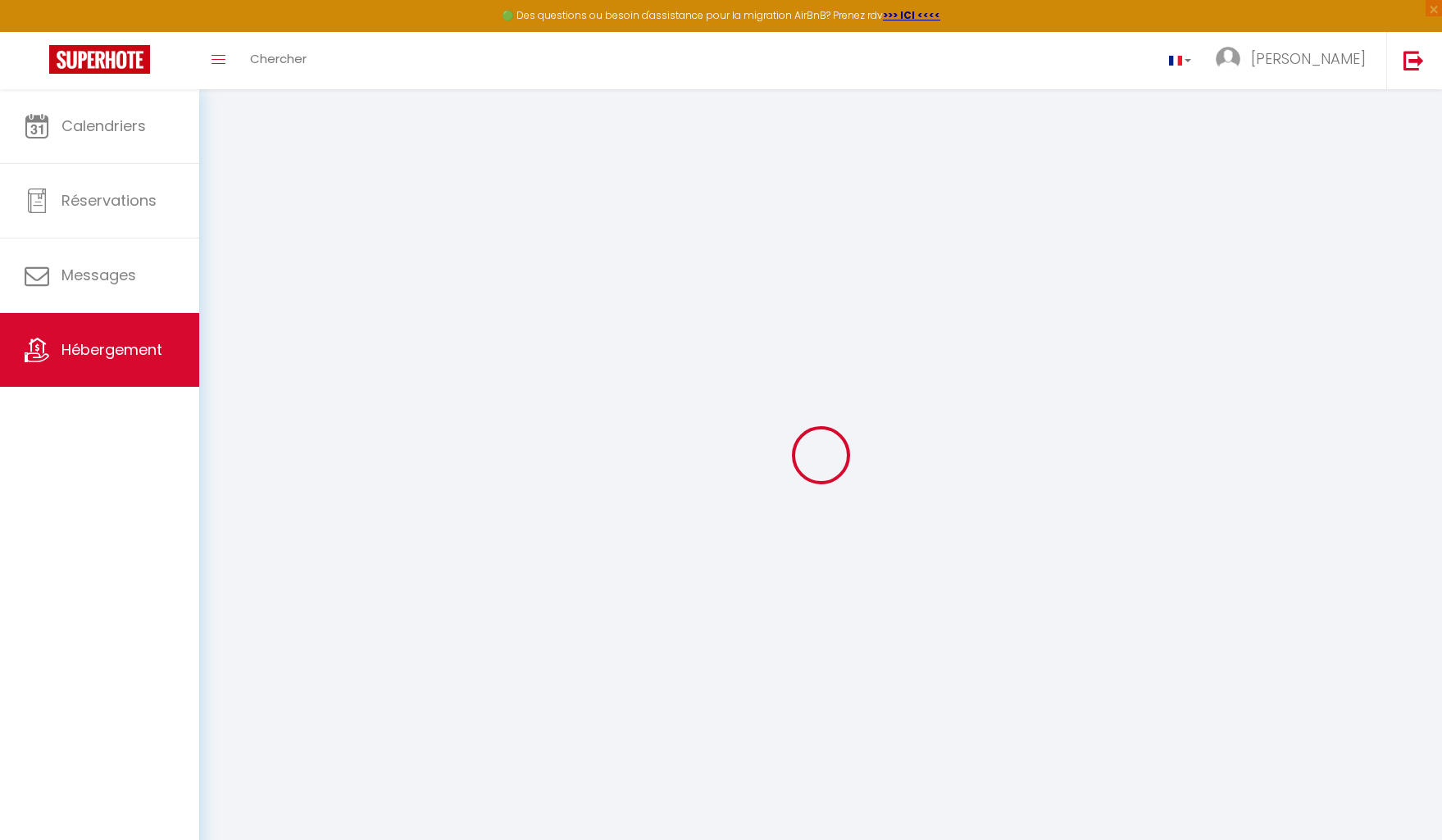
select select
checkbox input "false"
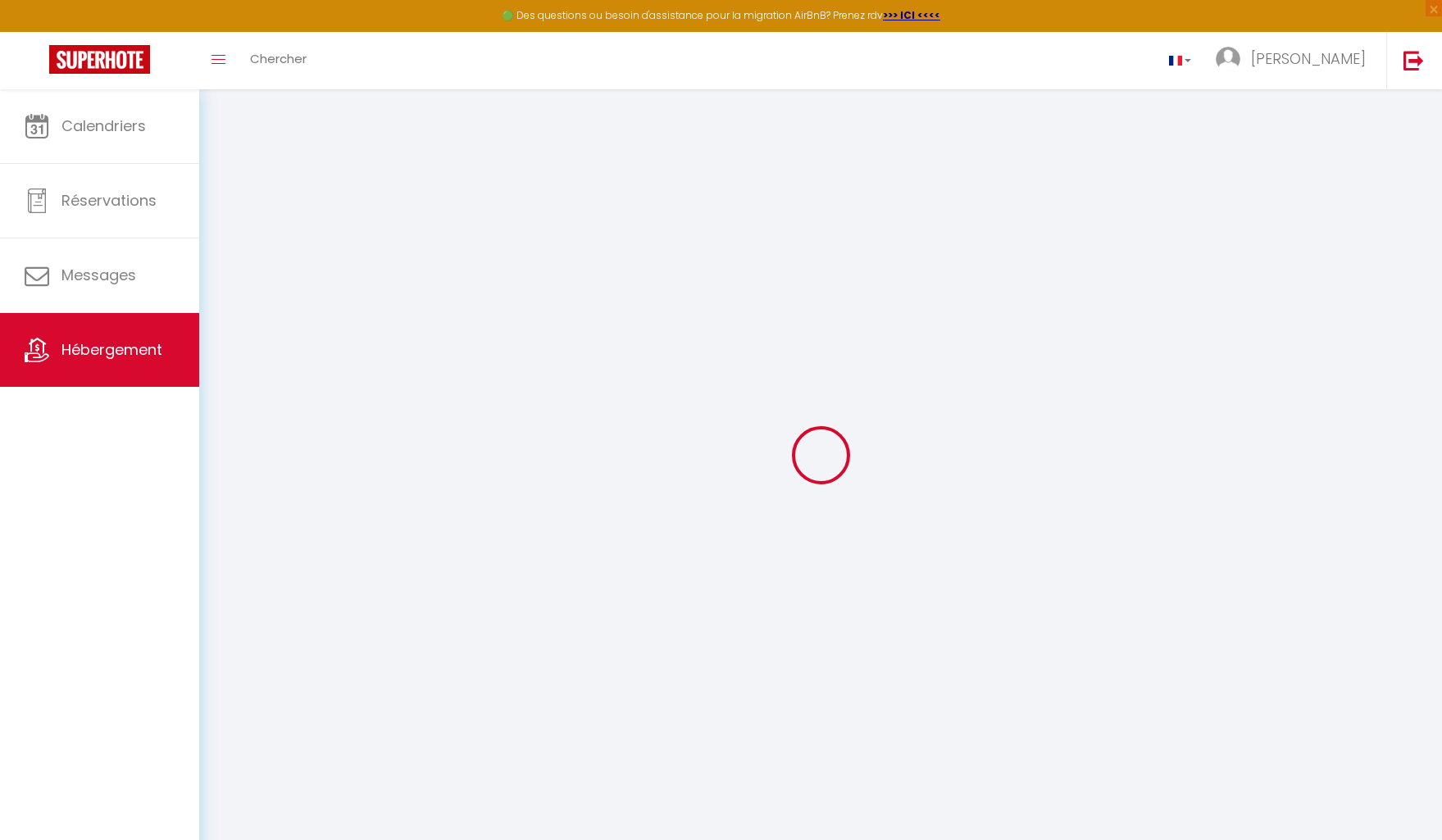
select select "15:00"
select select "21:00"
select select "11:00"
select select "15"
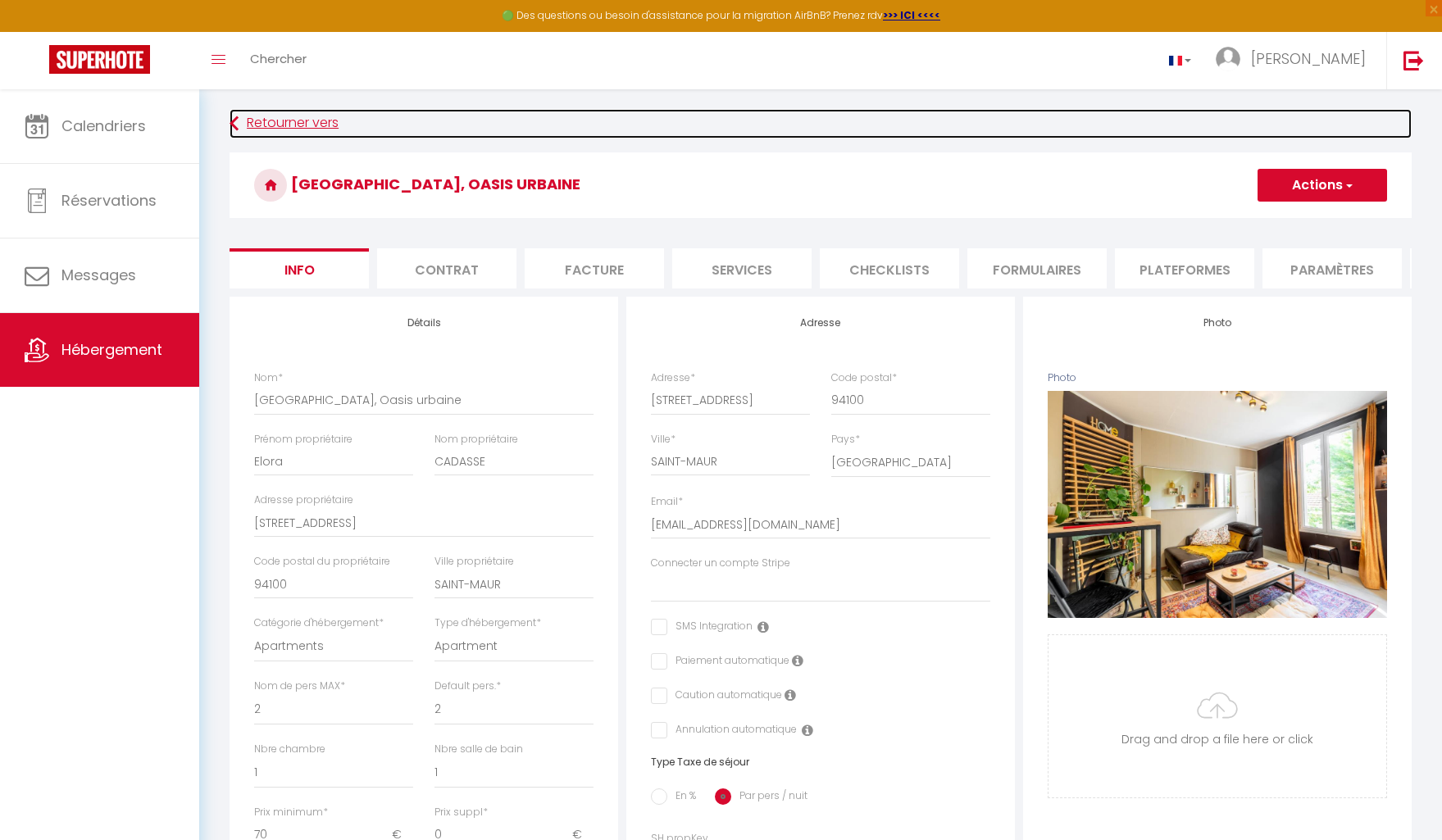
click at [249, 122] on link "Retourner vers" at bounding box center [820, 124] width 1182 height 30
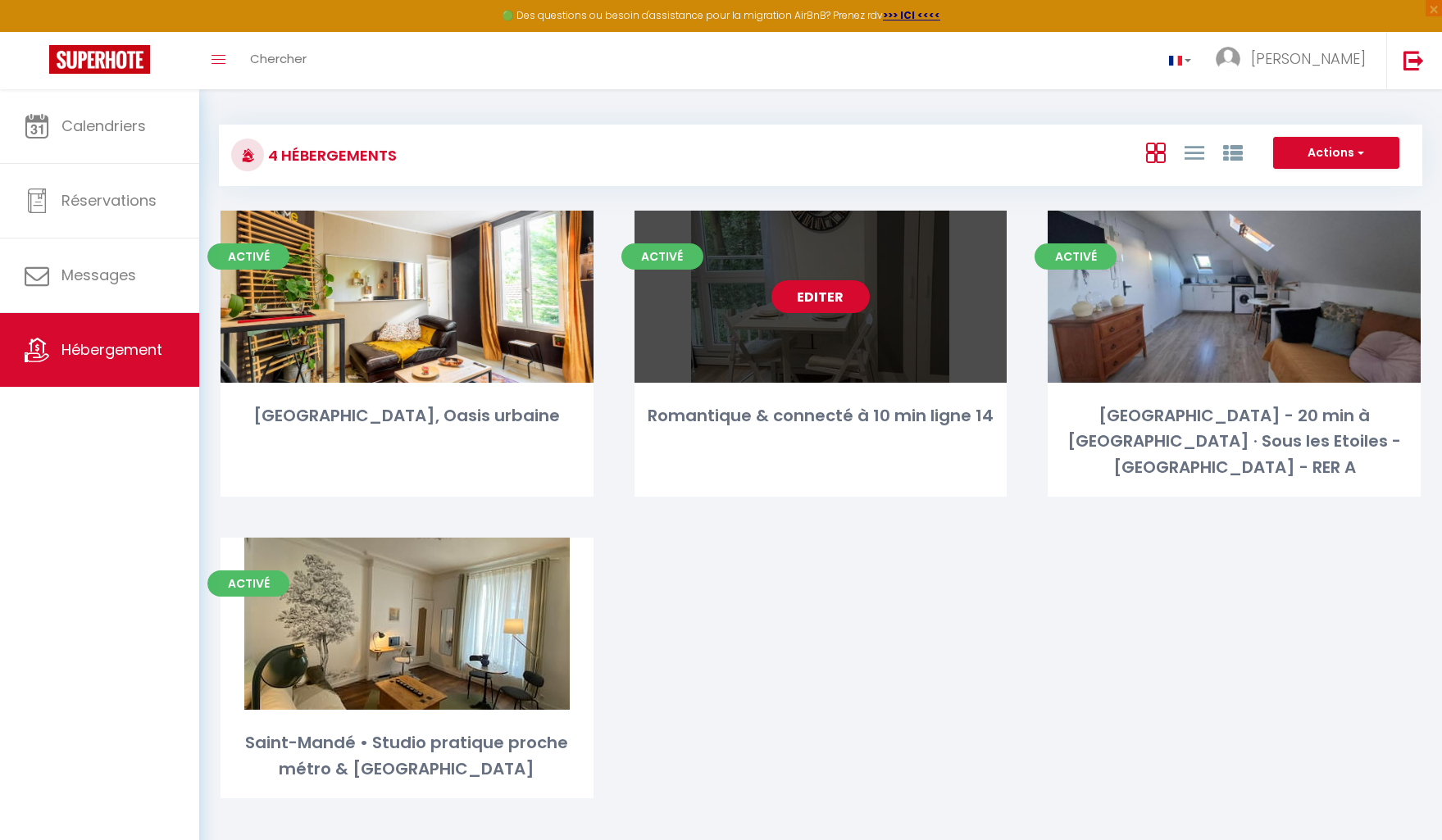
click at [903, 330] on div "Editer" at bounding box center [820, 297] width 373 height 172
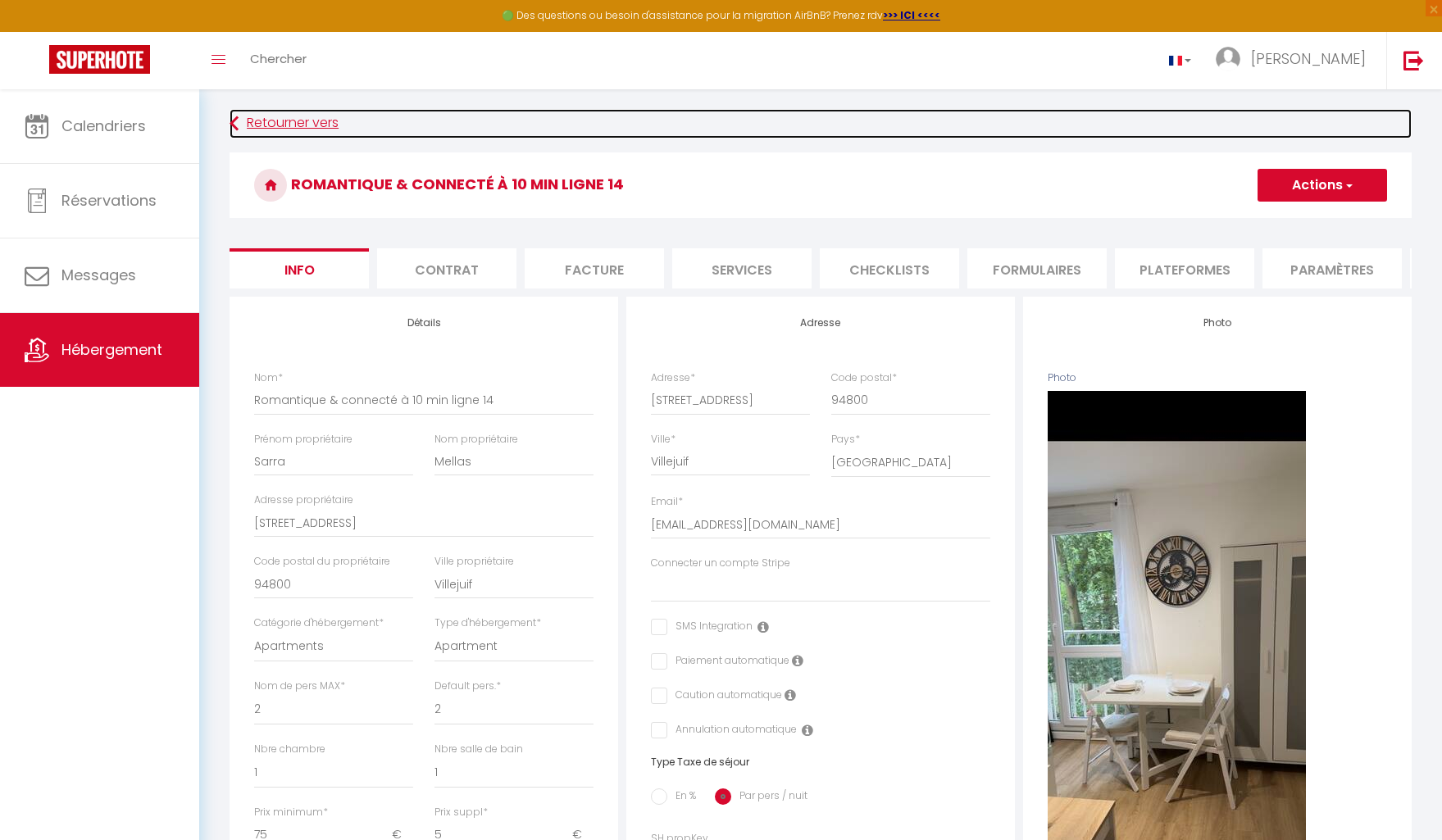
click at [236, 125] on icon at bounding box center [234, 124] width 9 height 30
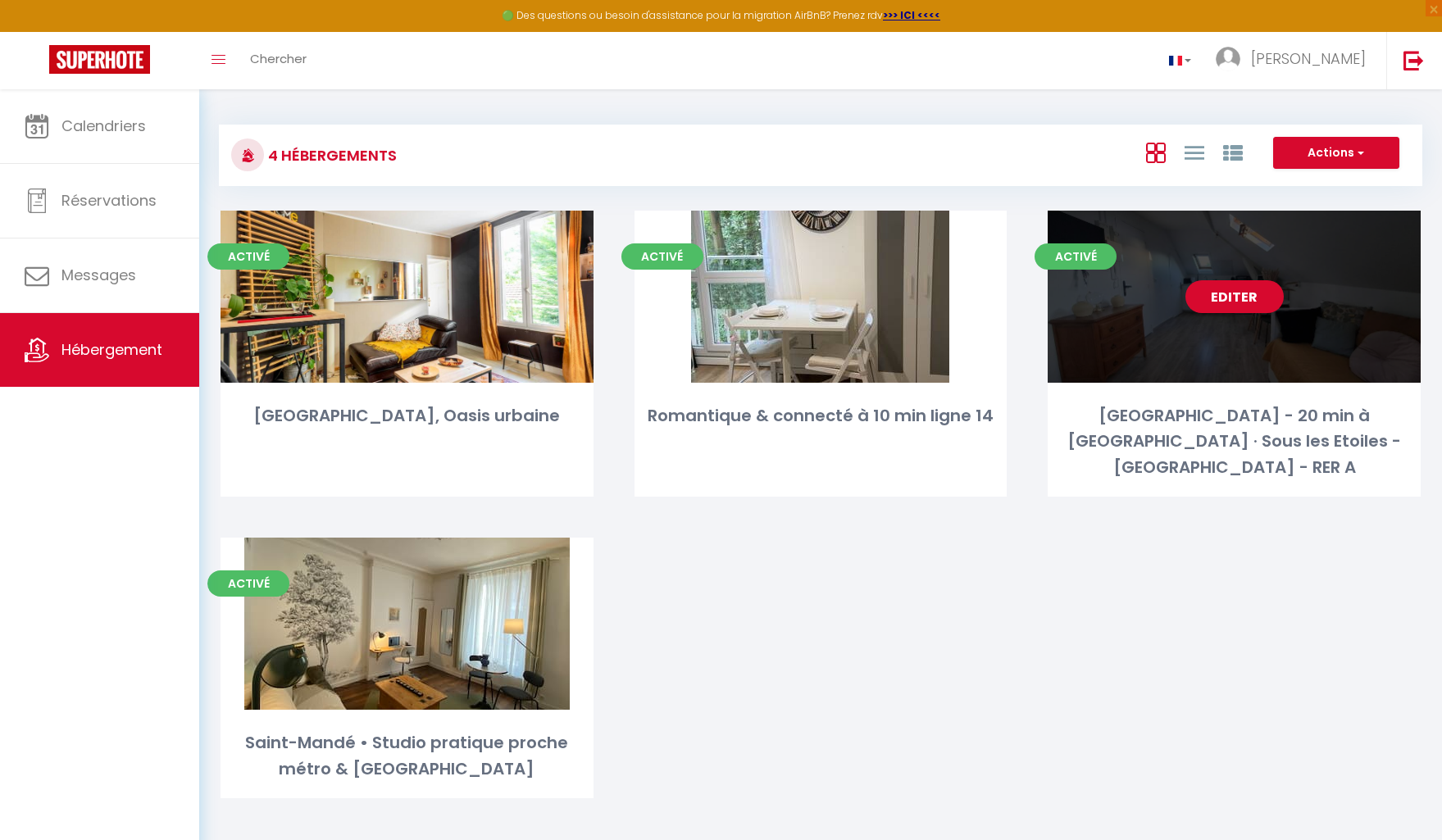
click at [1191, 354] on div "Editer" at bounding box center [1234, 297] width 373 height 172
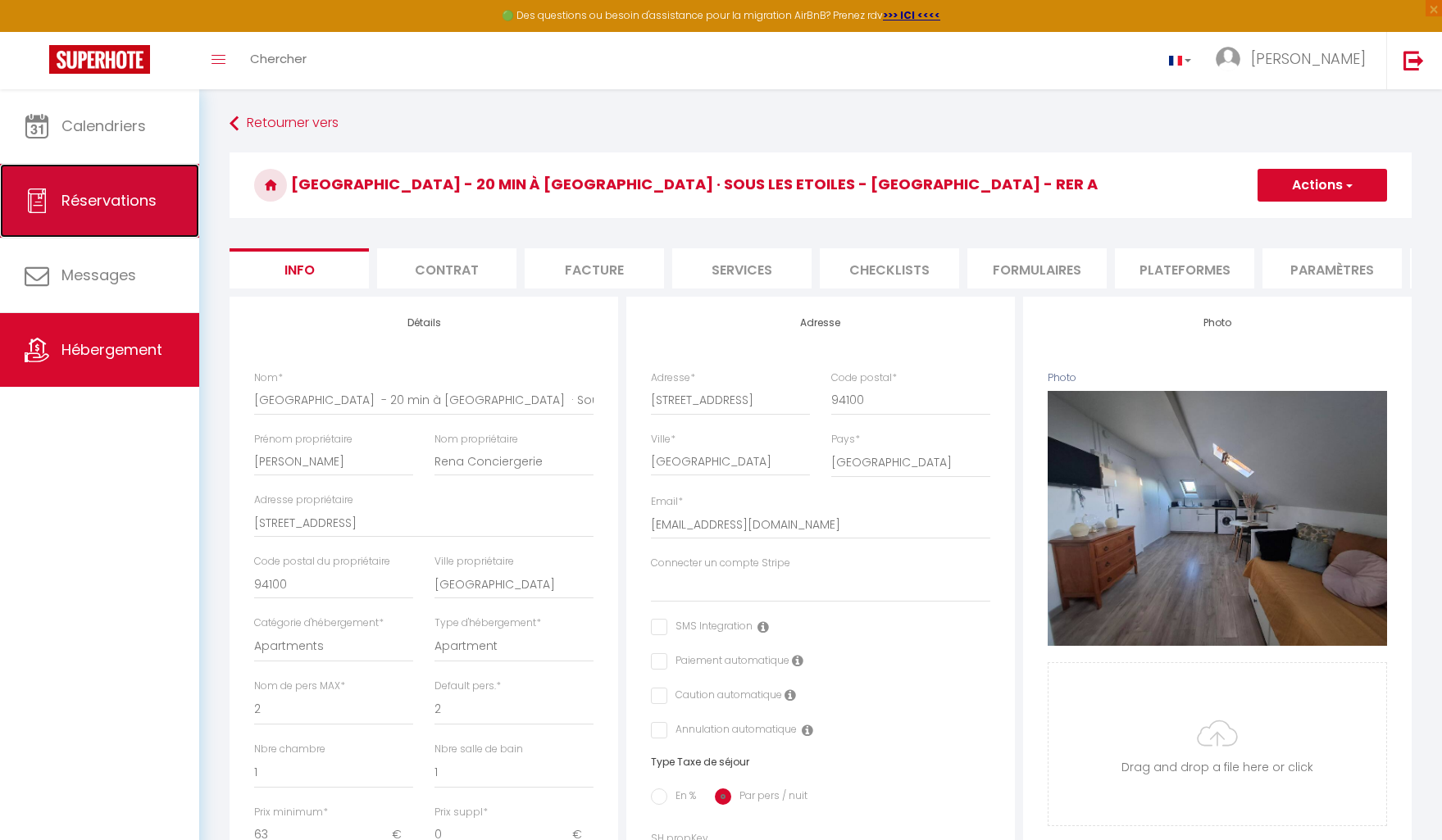
click at [115, 210] on span "Réservations" at bounding box center [108, 201] width 95 height 20
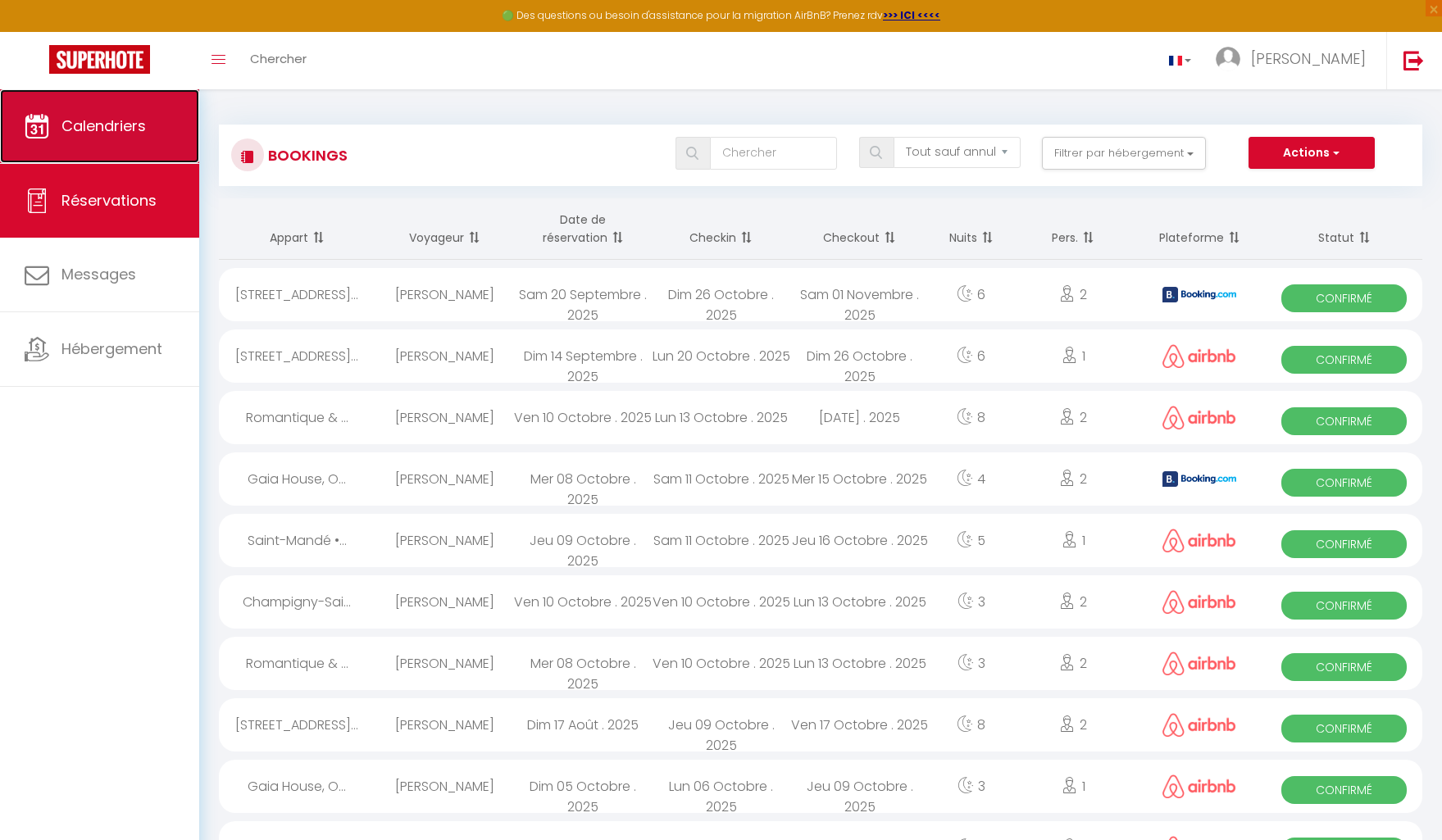
click at [134, 132] on span "Calendriers" at bounding box center [103, 125] width 85 height 20
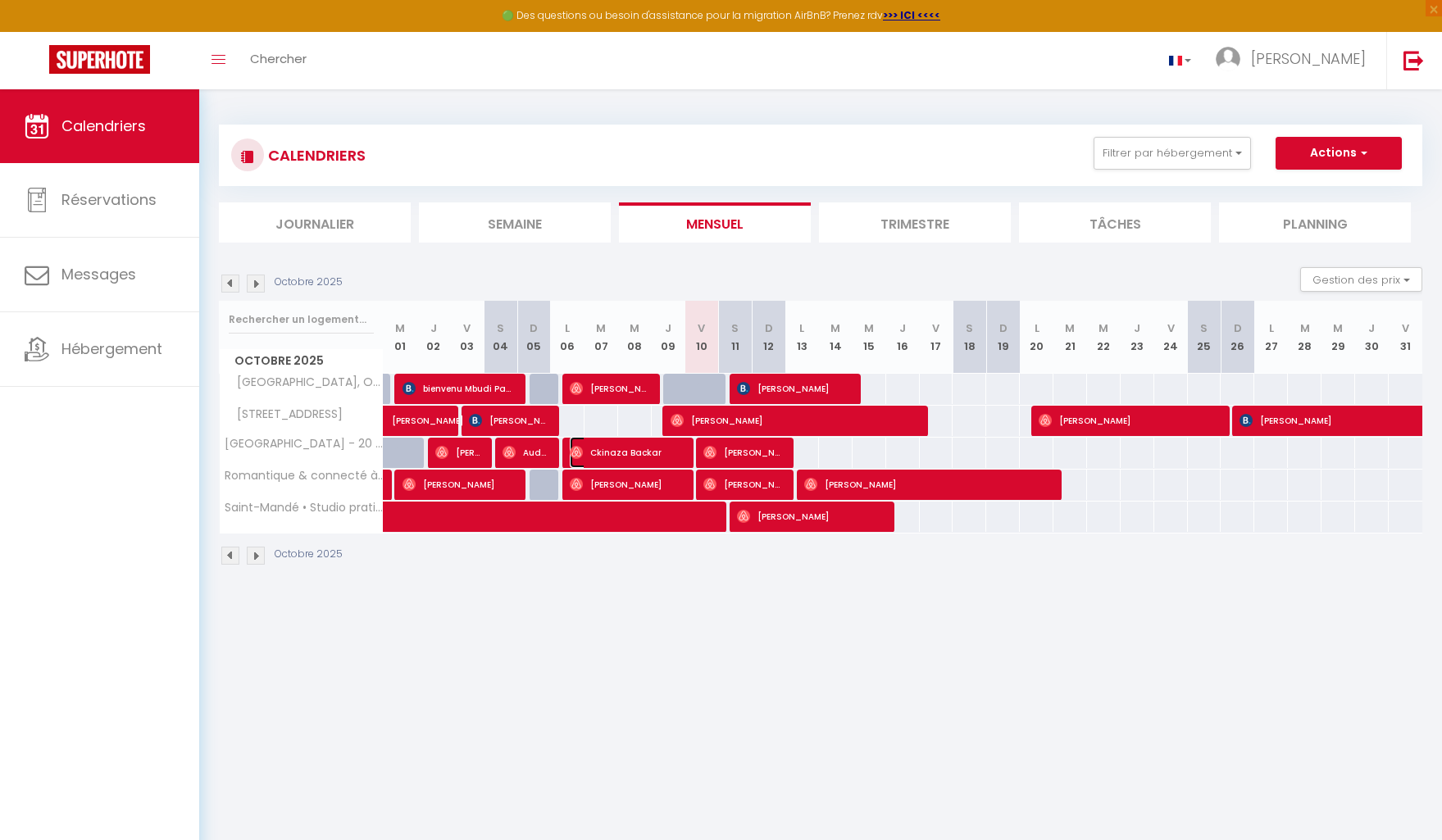
click at [652, 447] on span "Ckinaza Backar" at bounding box center [626, 452] width 113 height 31
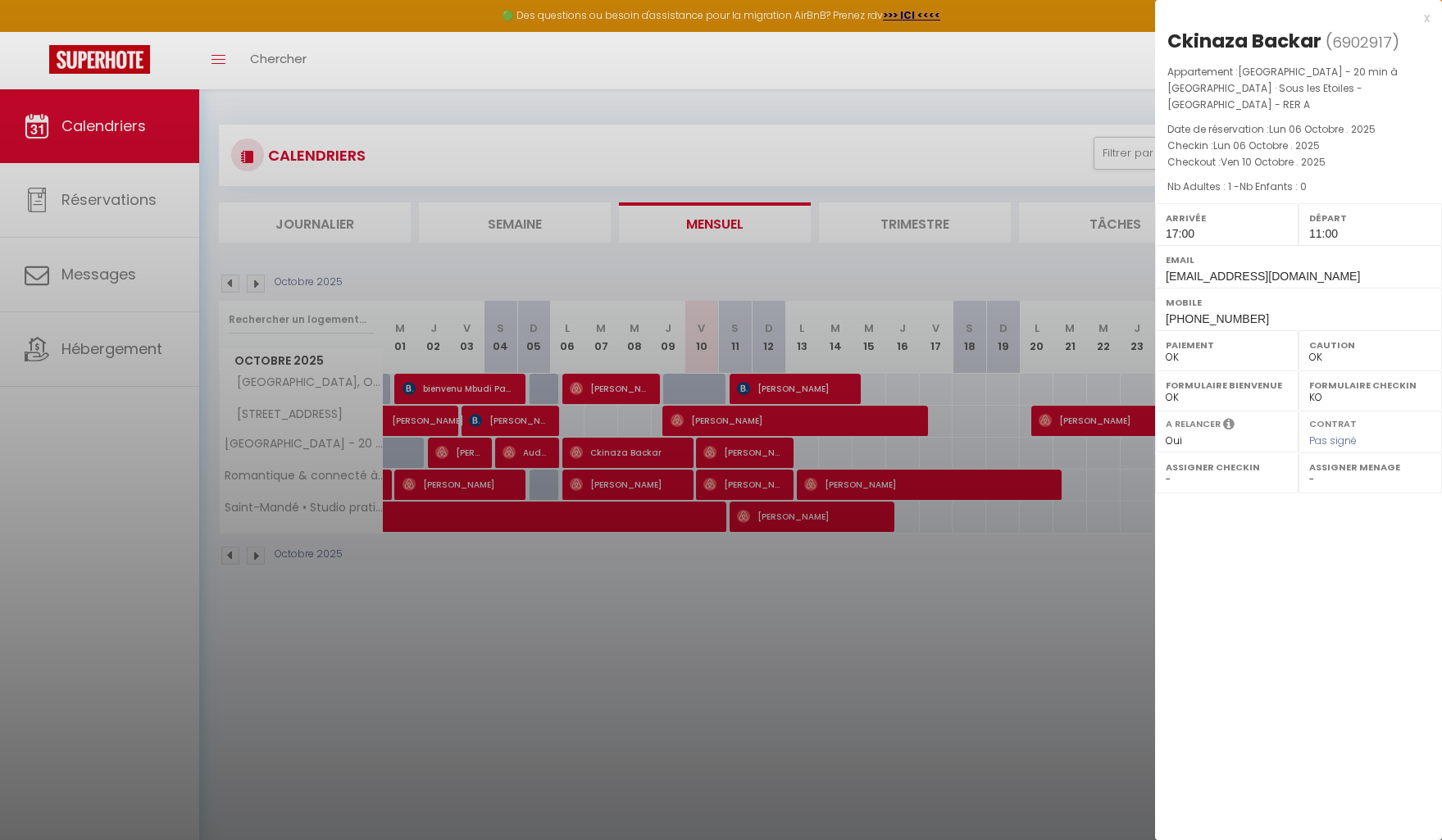
click at [777, 615] on div at bounding box center [721, 420] width 1442 height 840
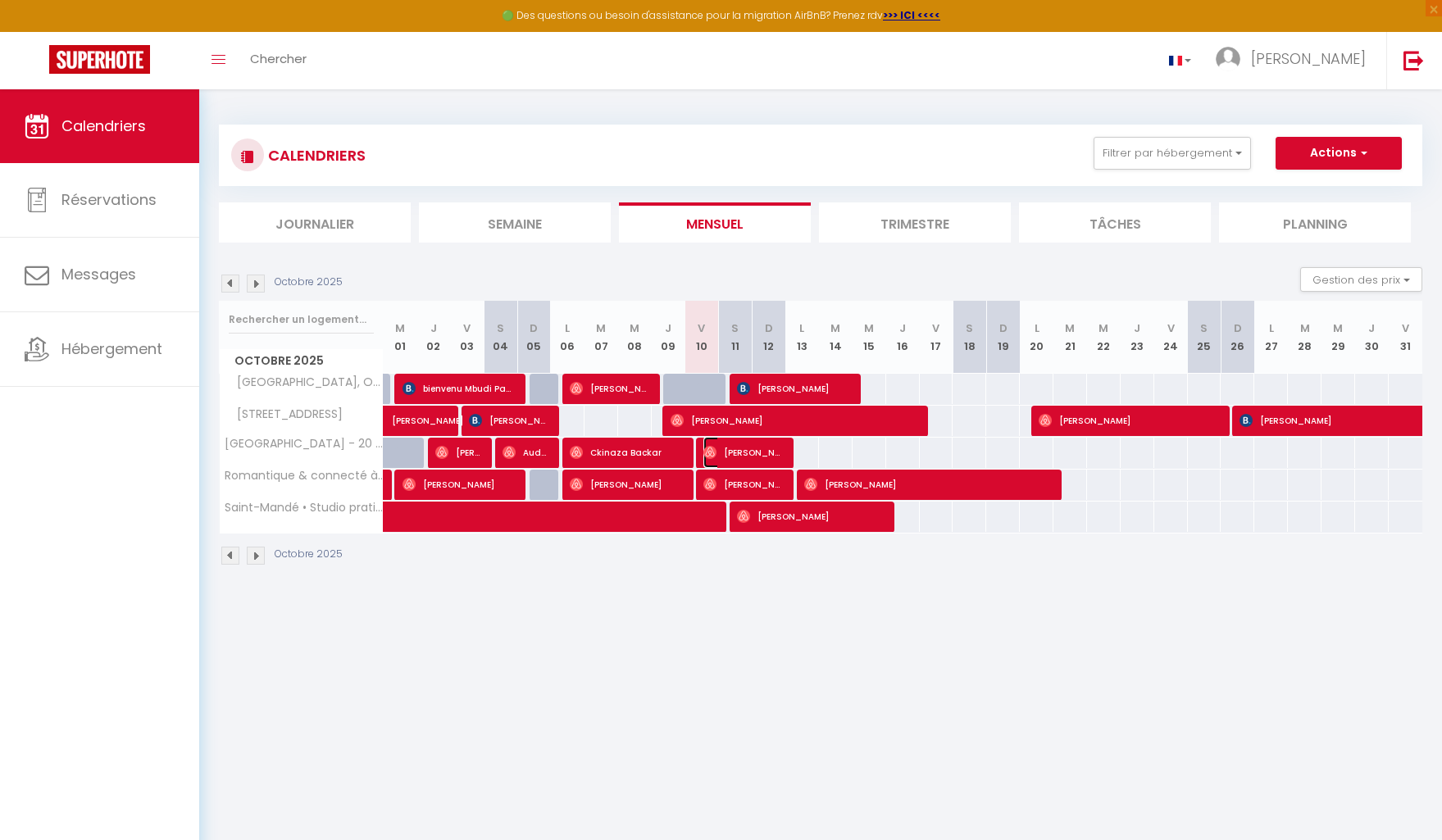
click at [754, 446] on span "[PERSON_NAME]" at bounding box center [743, 452] width 79 height 31
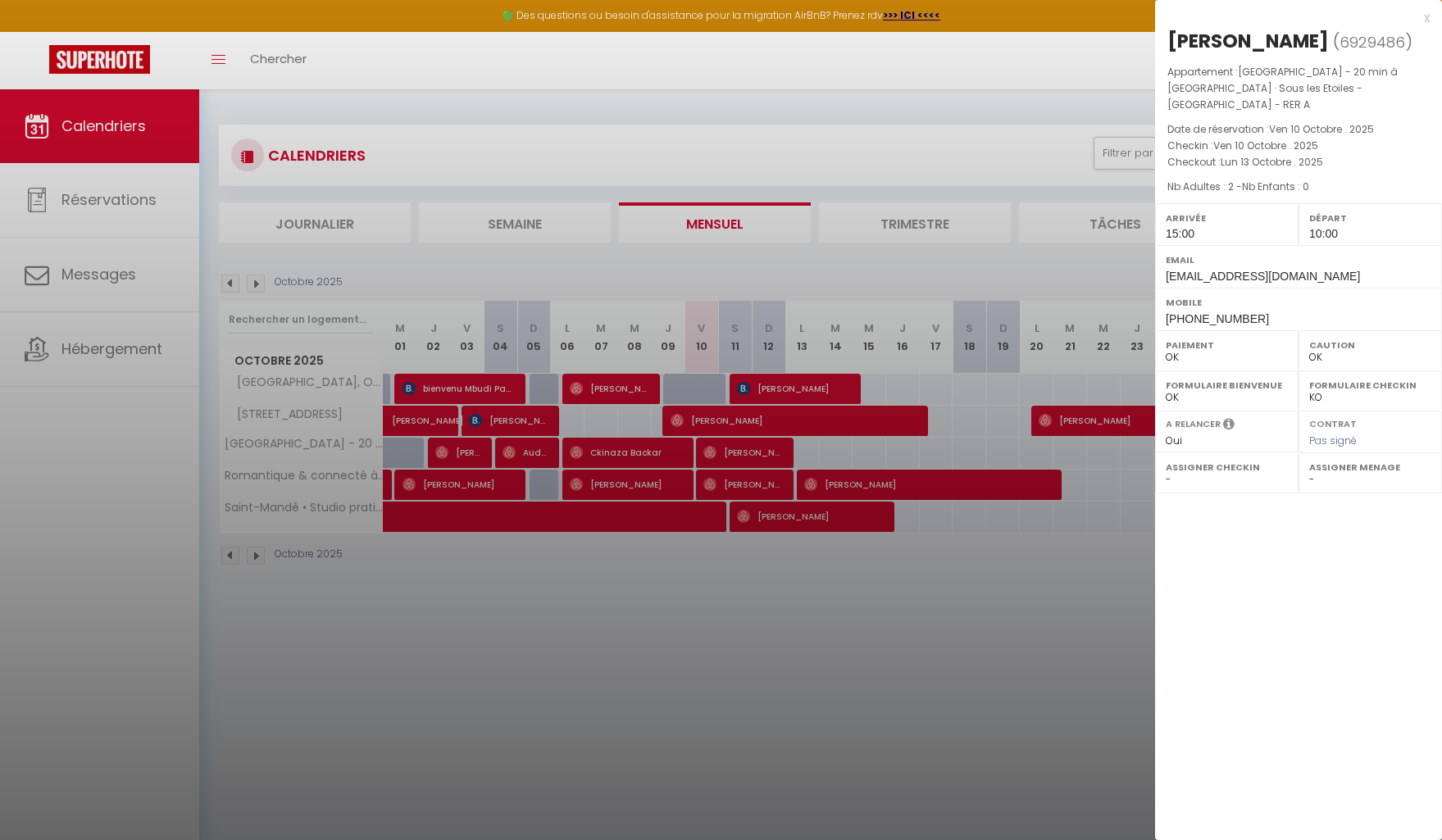
click at [819, 664] on div at bounding box center [721, 420] width 1442 height 840
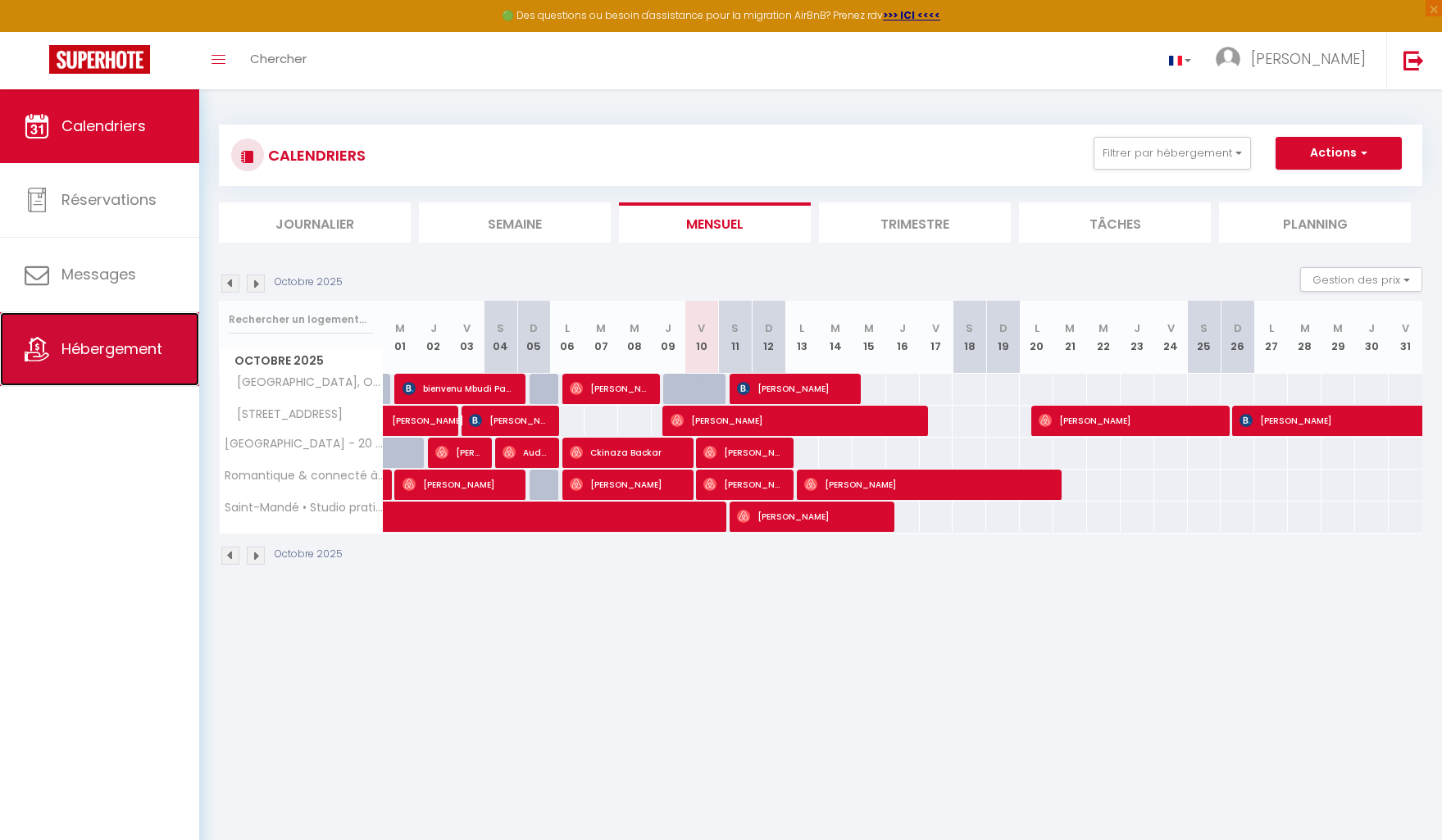
click at [132, 348] on span "Hébergement" at bounding box center [112, 349] width 101 height 20
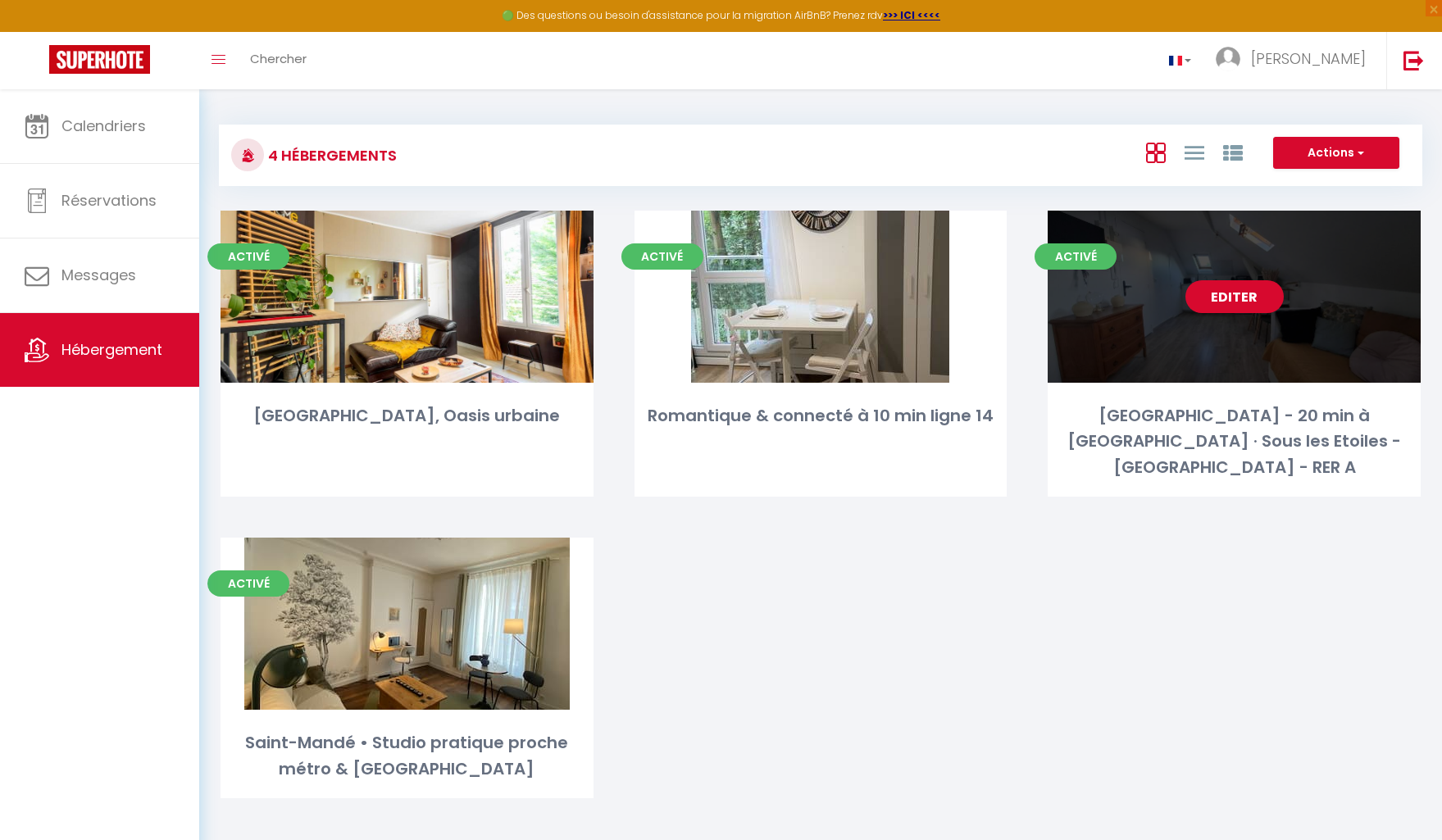
click at [1203, 330] on div "Editer" at bounding box center [1234, 297] width 373 height 172
click at [1200, 306] on link "Editer" at bounding box center [1234, 296] width 98 height 32
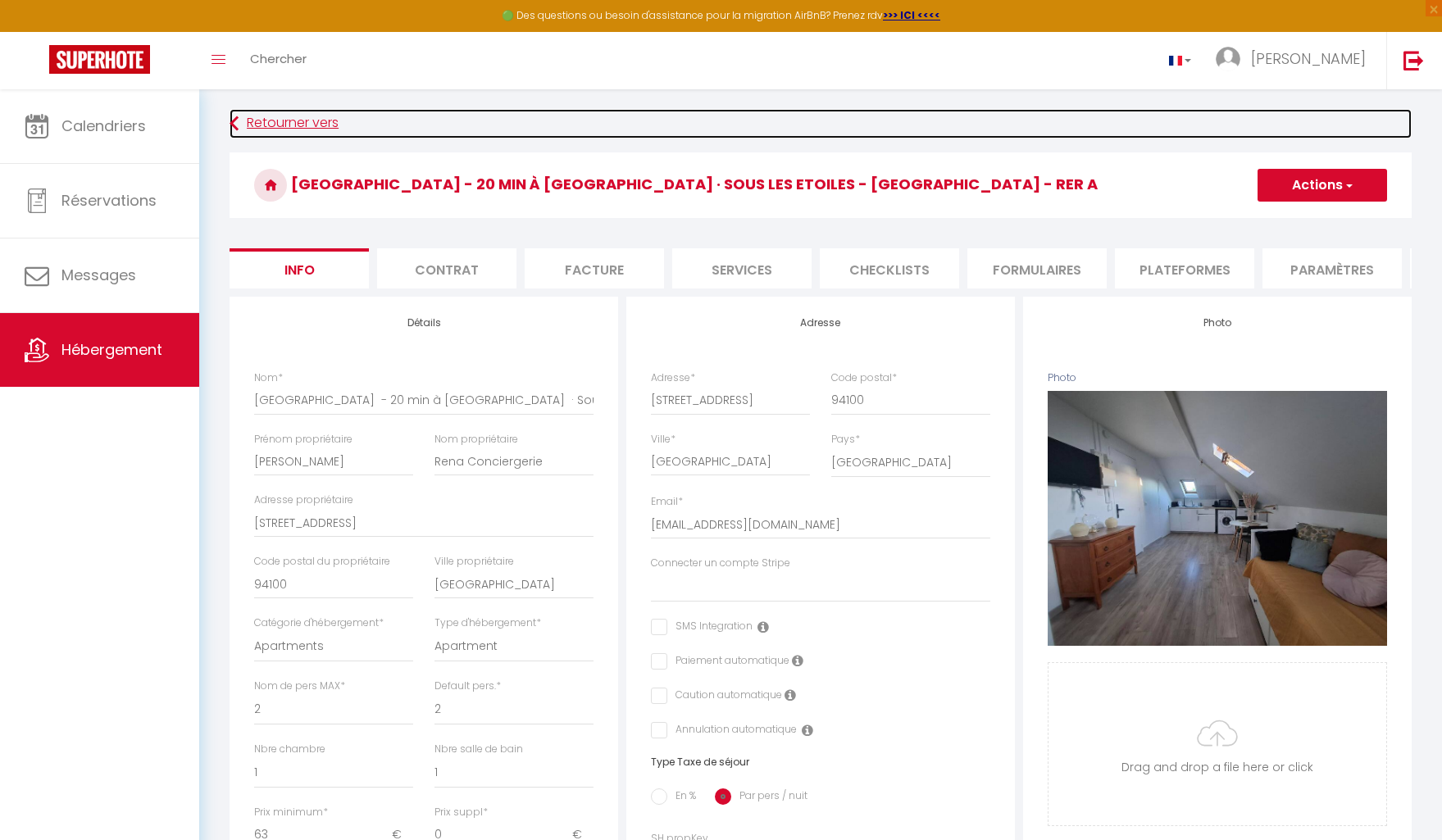
click at [236, 128] on icon at bounding box center [234, 124] width 9 height 30
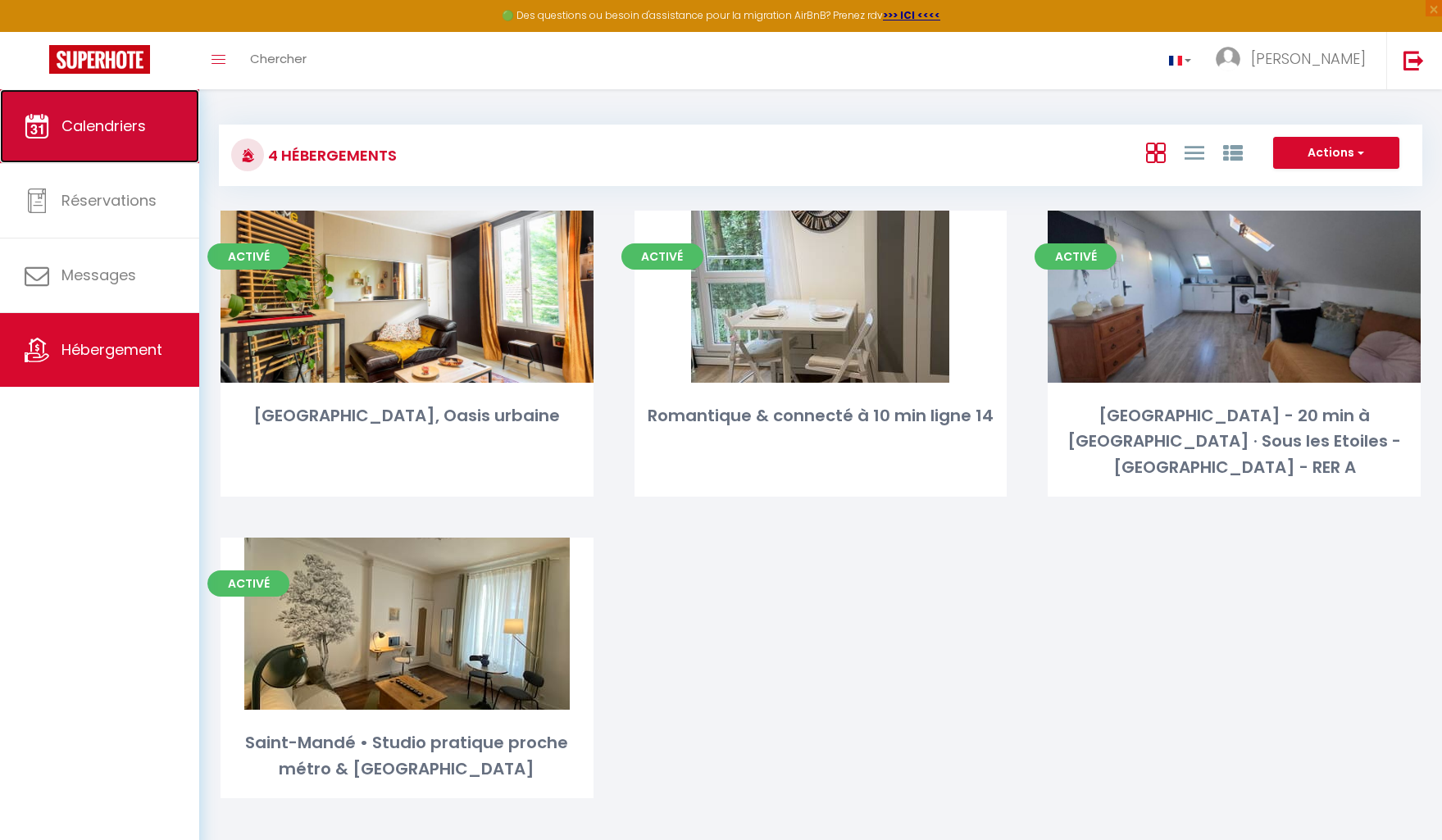
click at [114, 135] on span "Calendriers" at bounding box center [103, 125] width 85 height 20
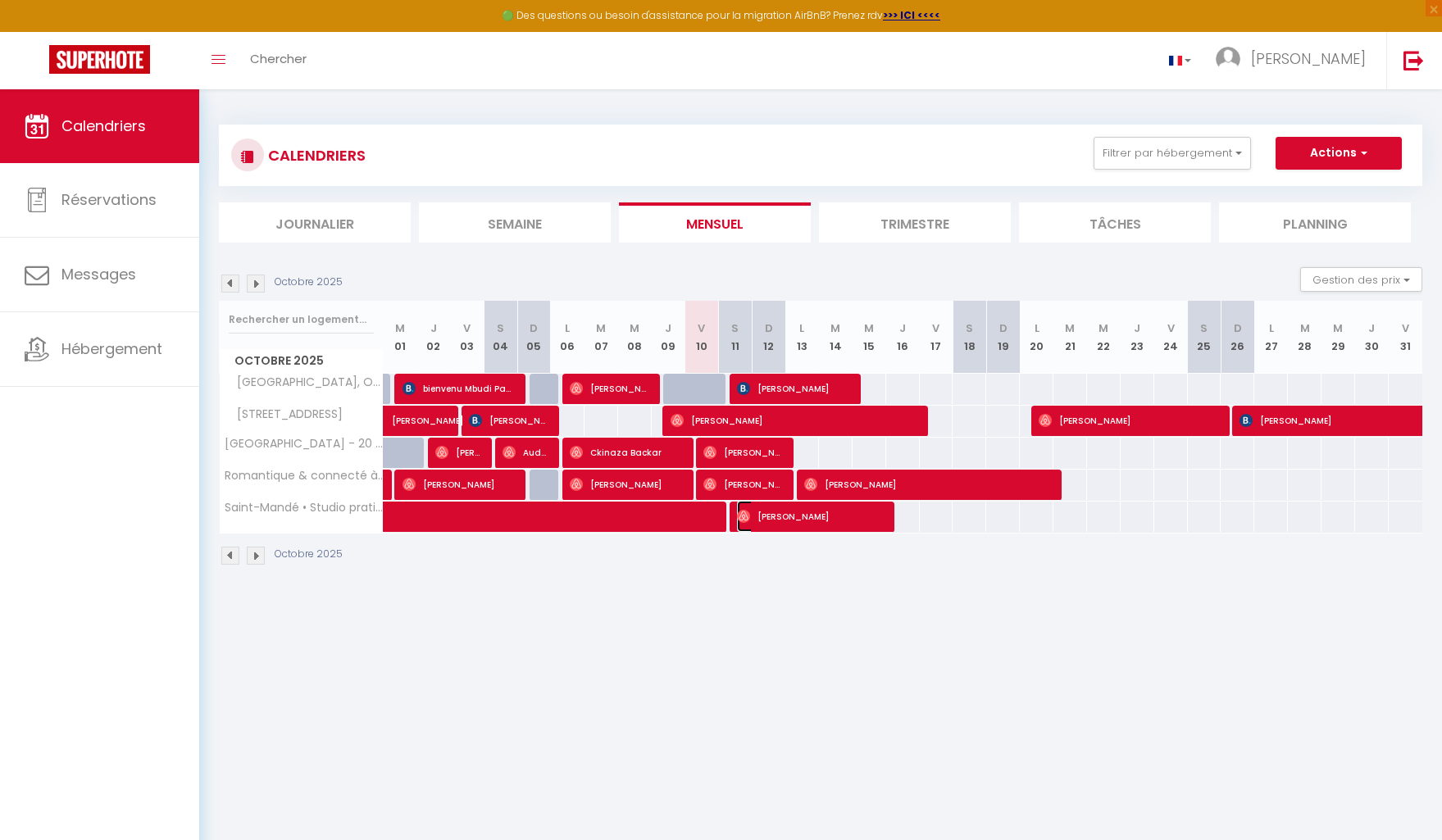
click at [781, 515] on span "[PERSON_NAME]" at bounding box center [809, 516] width 146 height 31
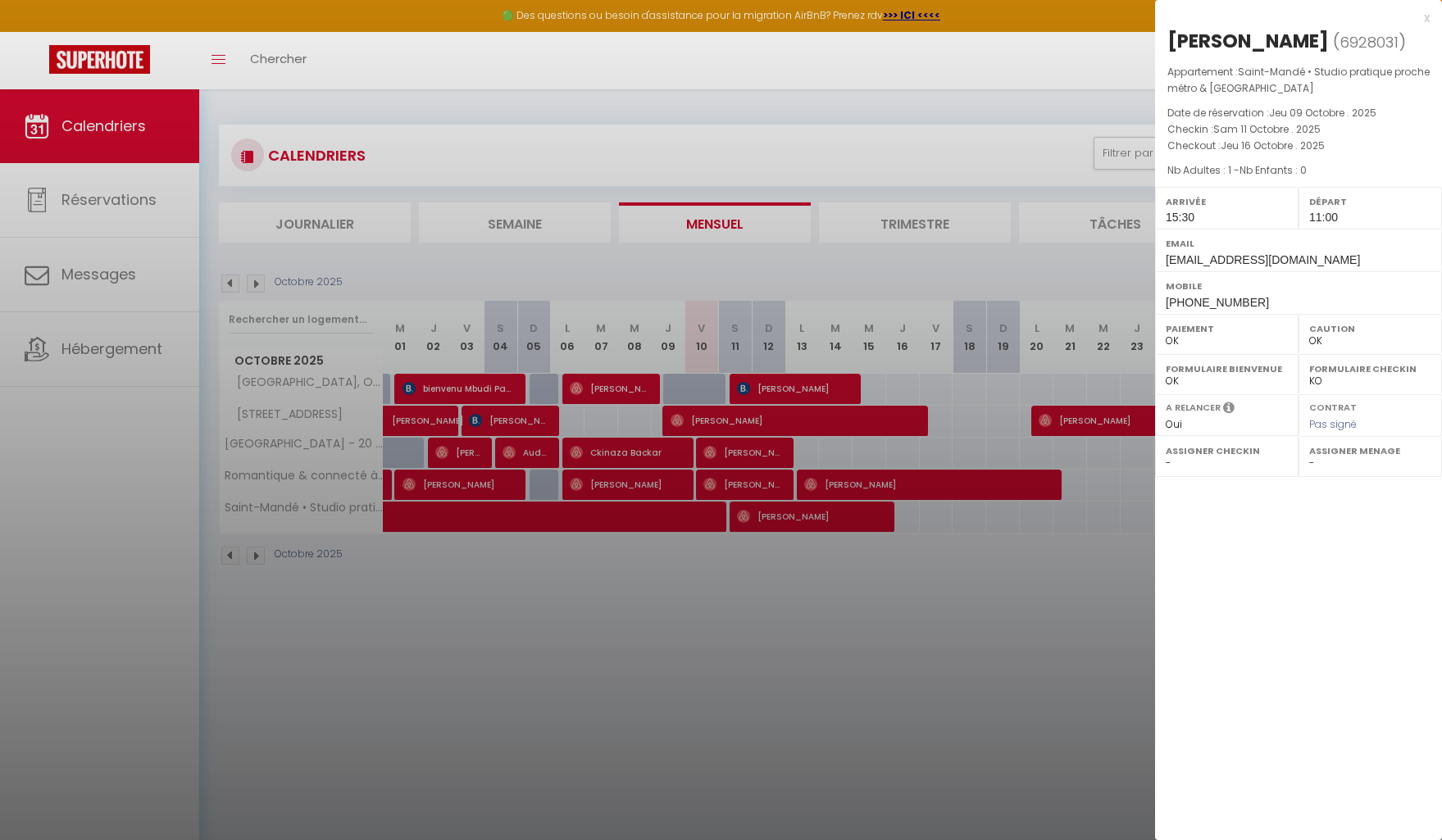
click at [776, 574] on div at bounding box center [721, 420] width 1442 height 840
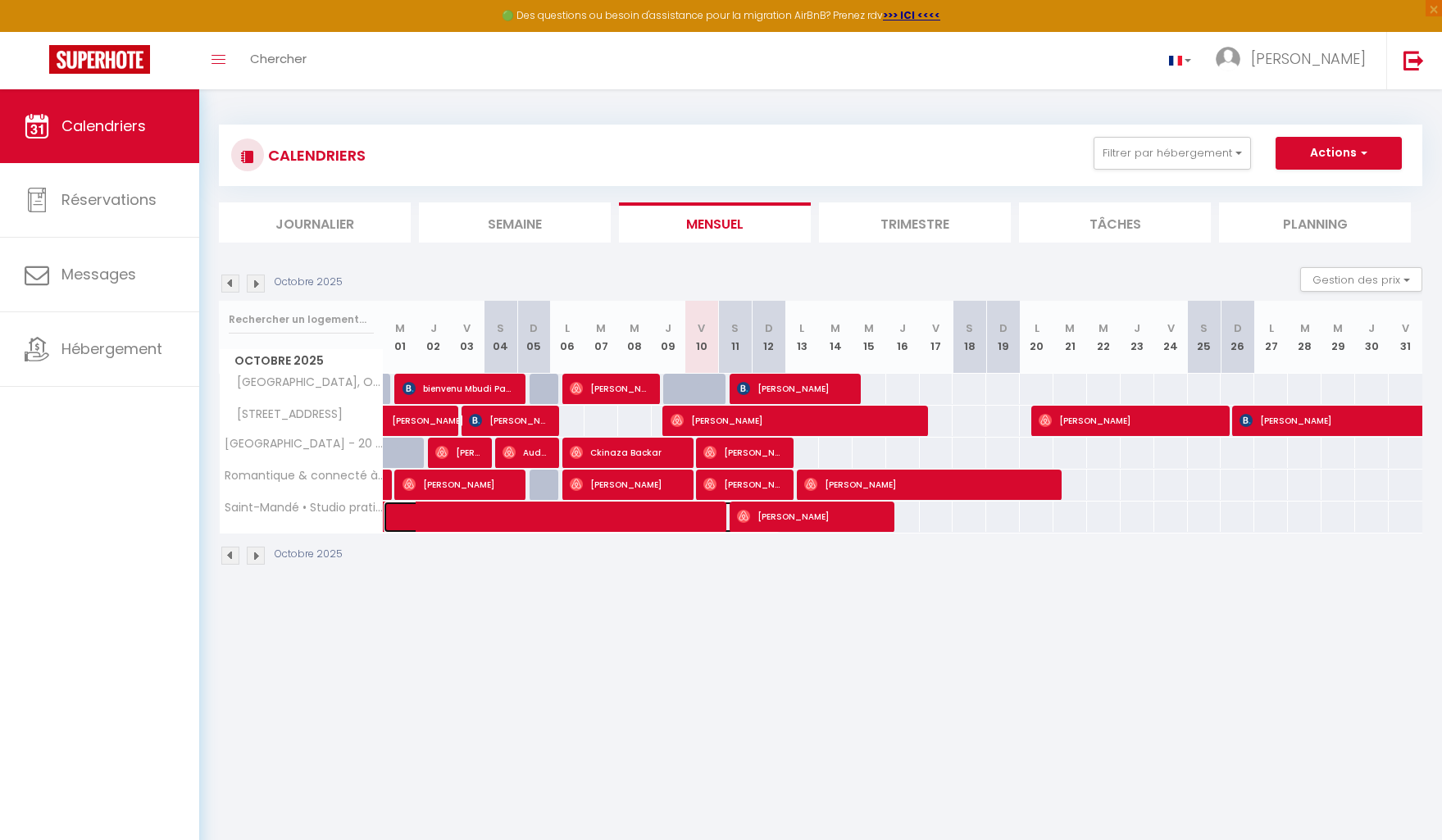
click at [707, 525] on span at bounding box center [591, 517] width 377 height 31
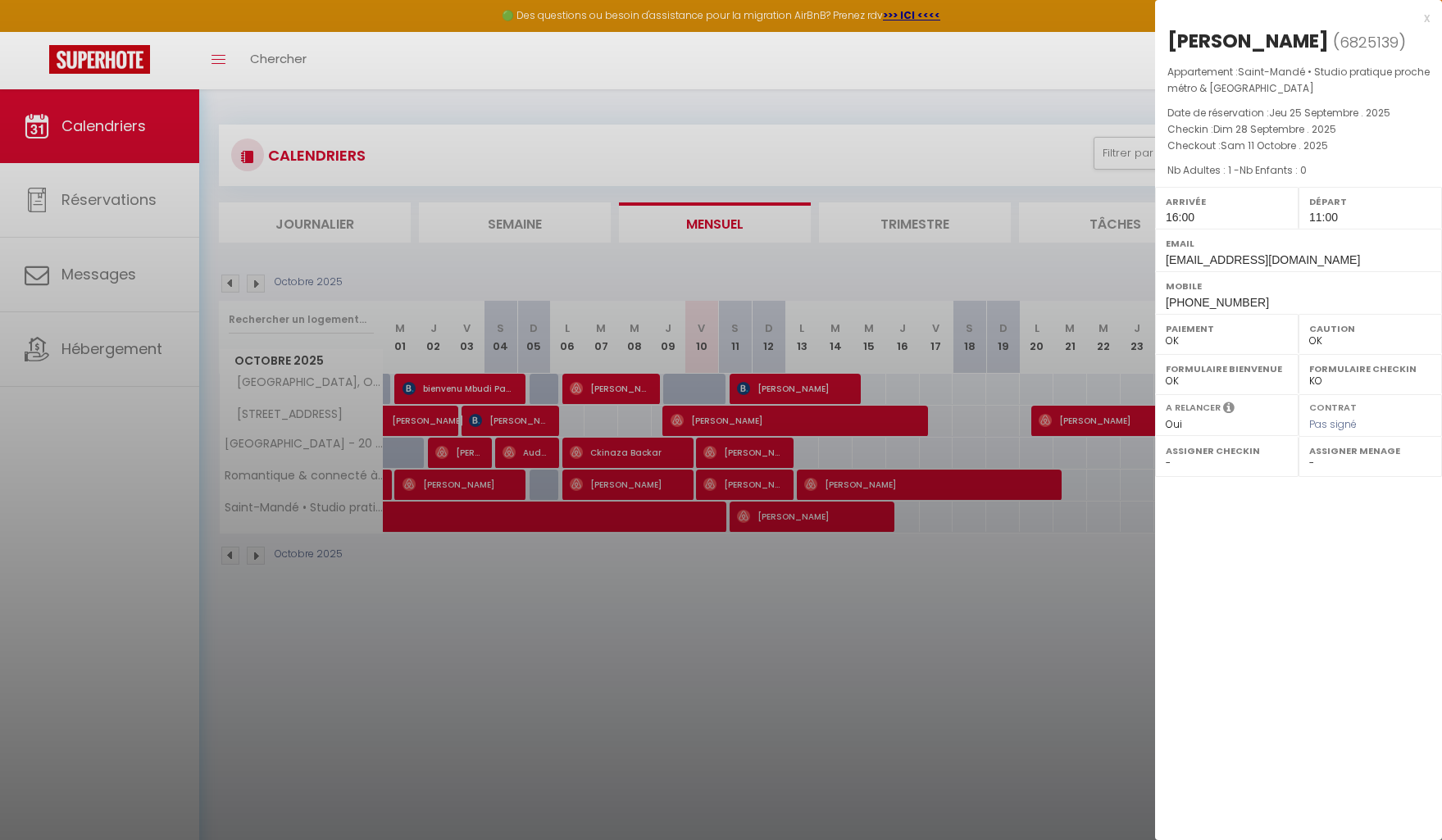
click at [827, 591] on div at bounding box center [721, 420] width 1442 height 840
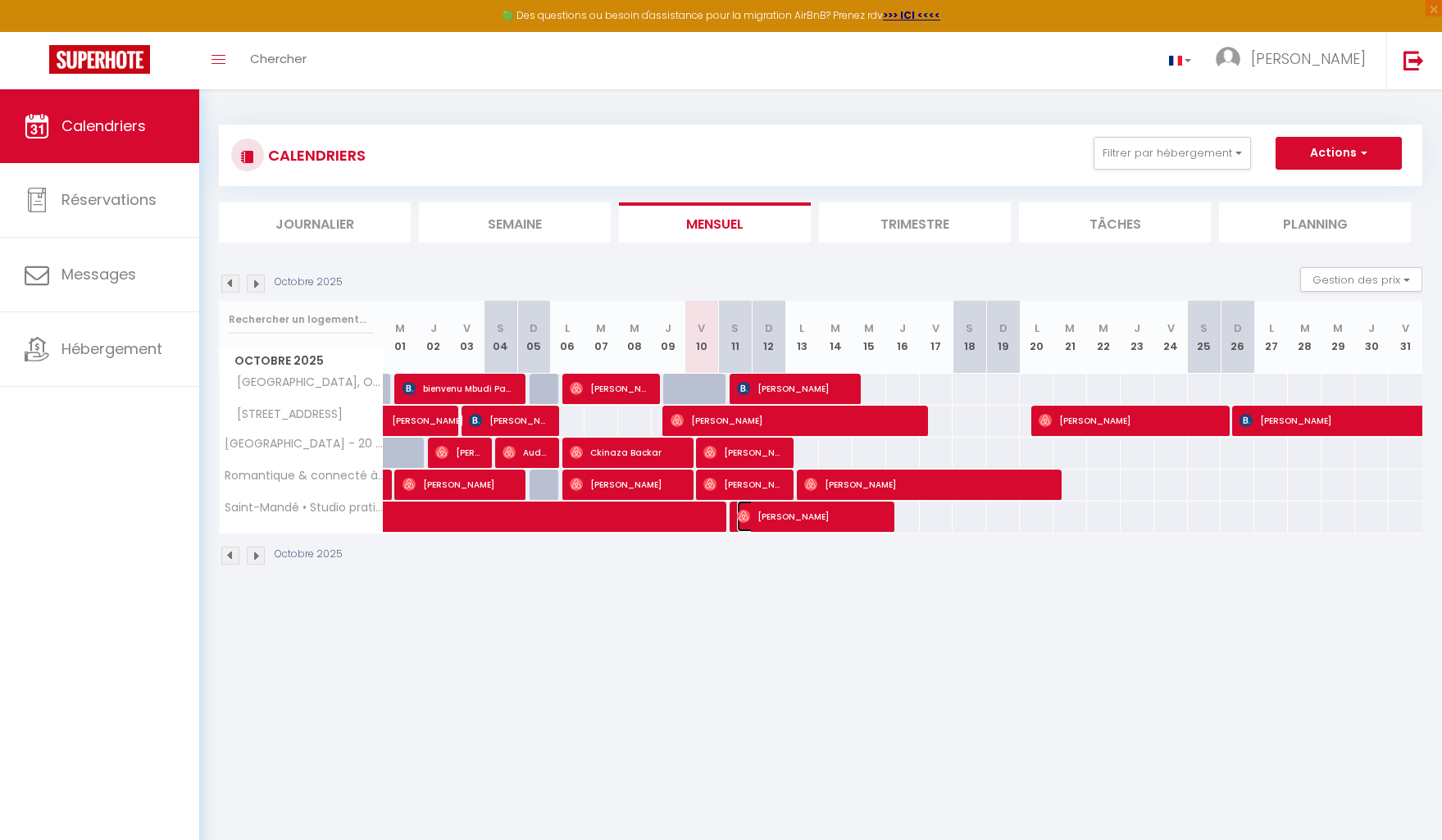
click at [870, 517] on span "[PERSON_NAME]" at bounding box center [809, 516] width 146 height 31
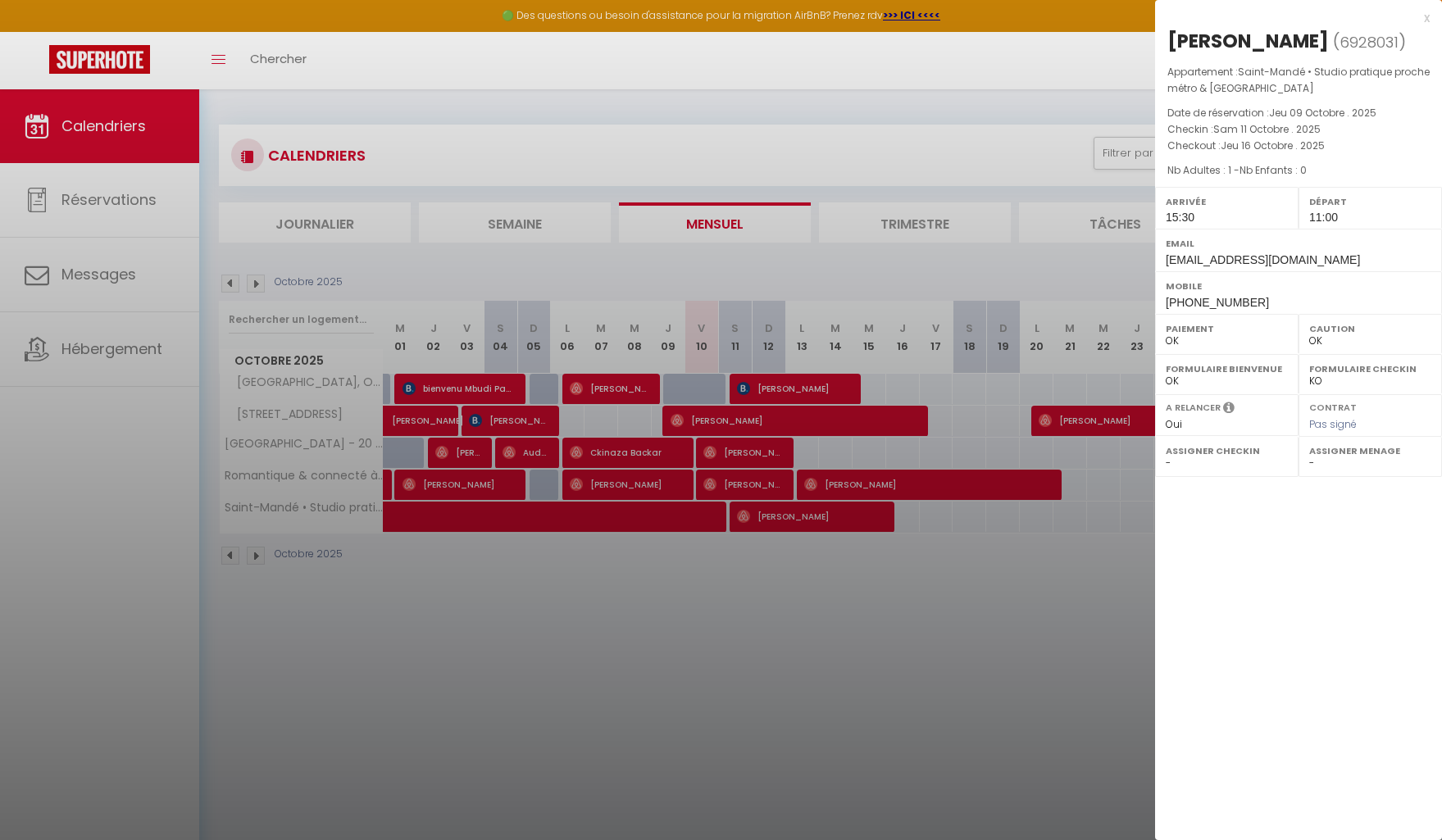
click at [447, 602] on div at bounding box center [721, 420] width 1442 height 840
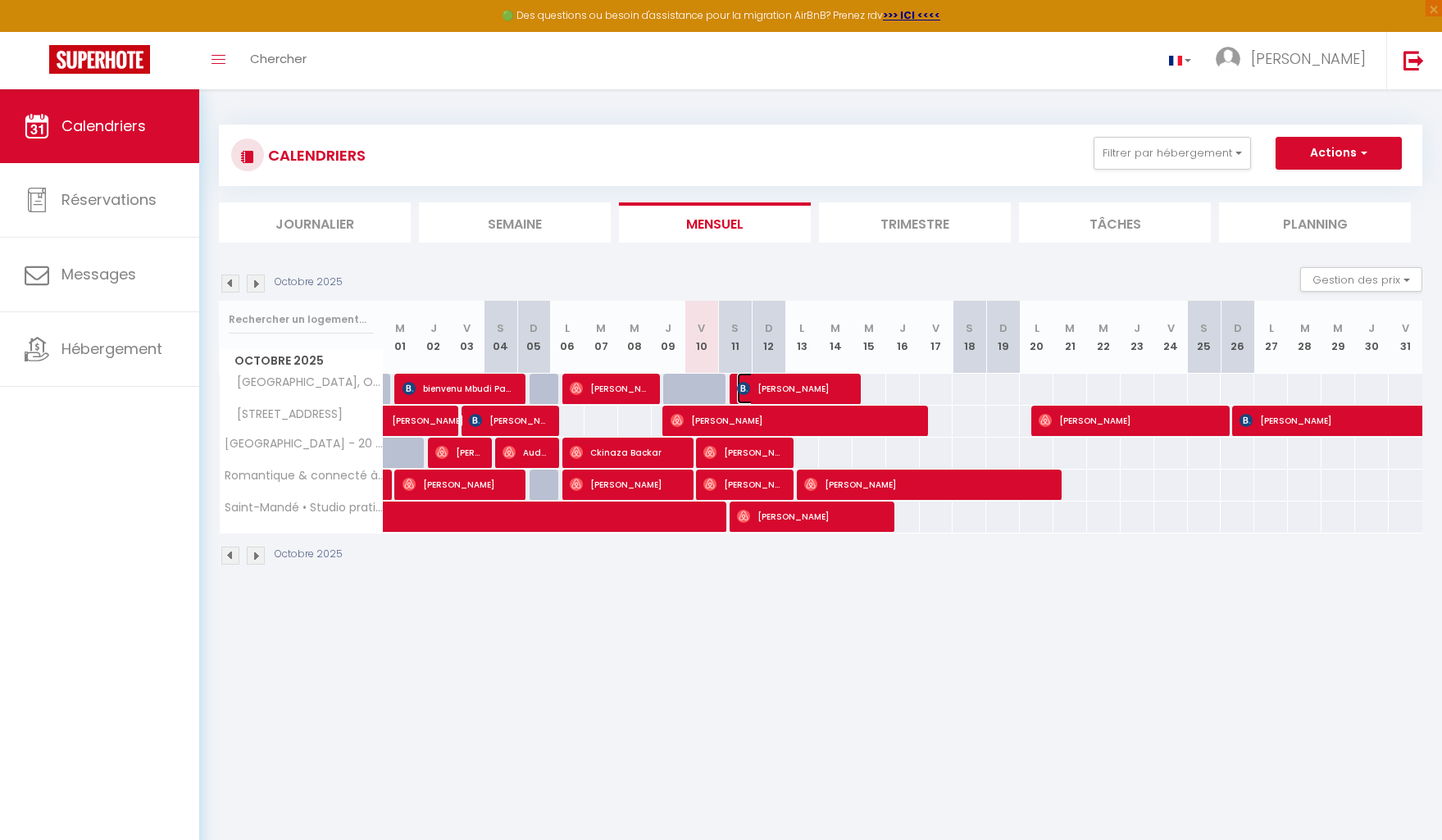
click at [826, 388] on span "[PERSON_NAME]" at bounding box center [793, 388] width 113 height 31
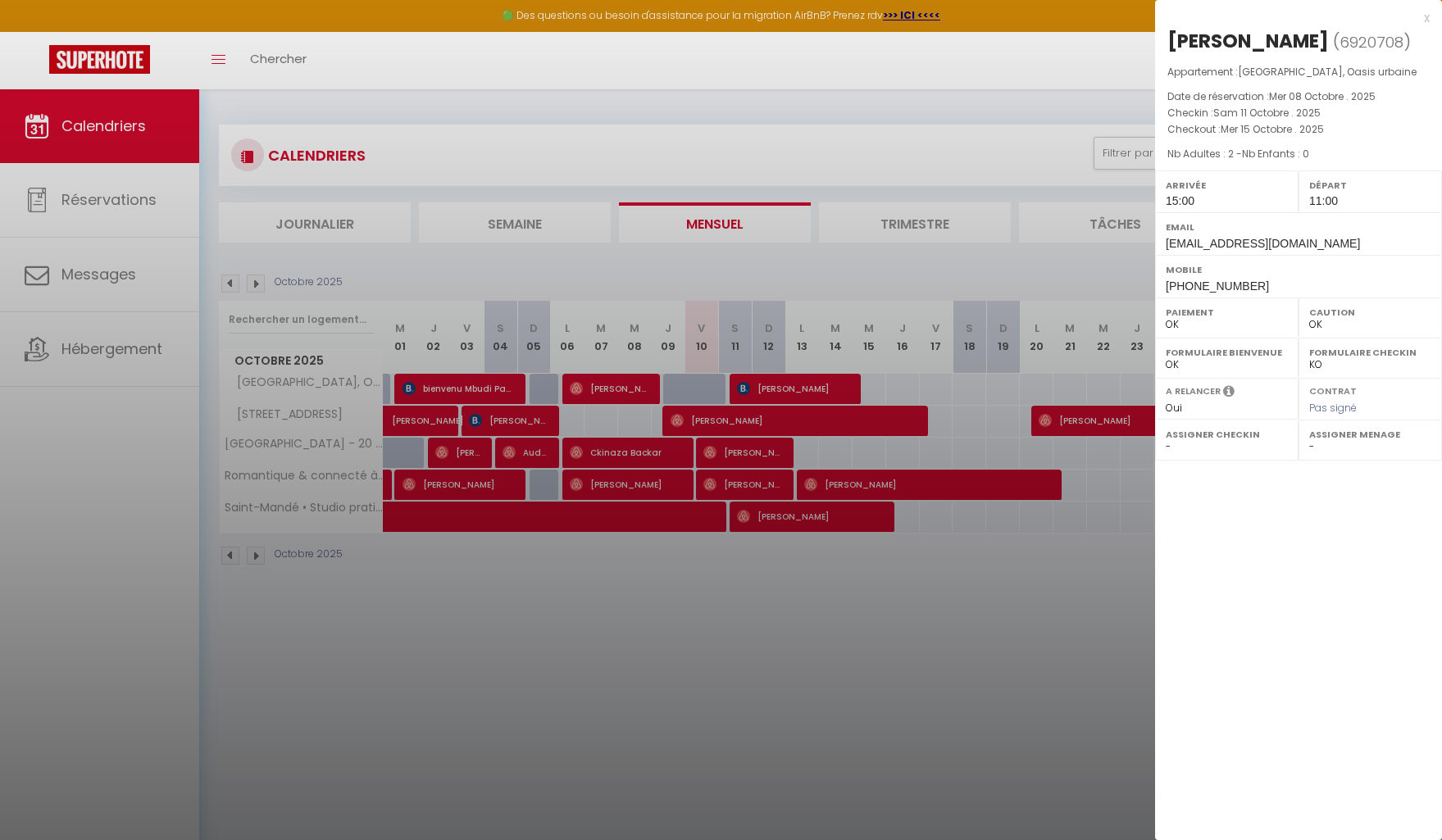
click at [672, 634] on div at bounding box center [721, 420] width 1442 height 840
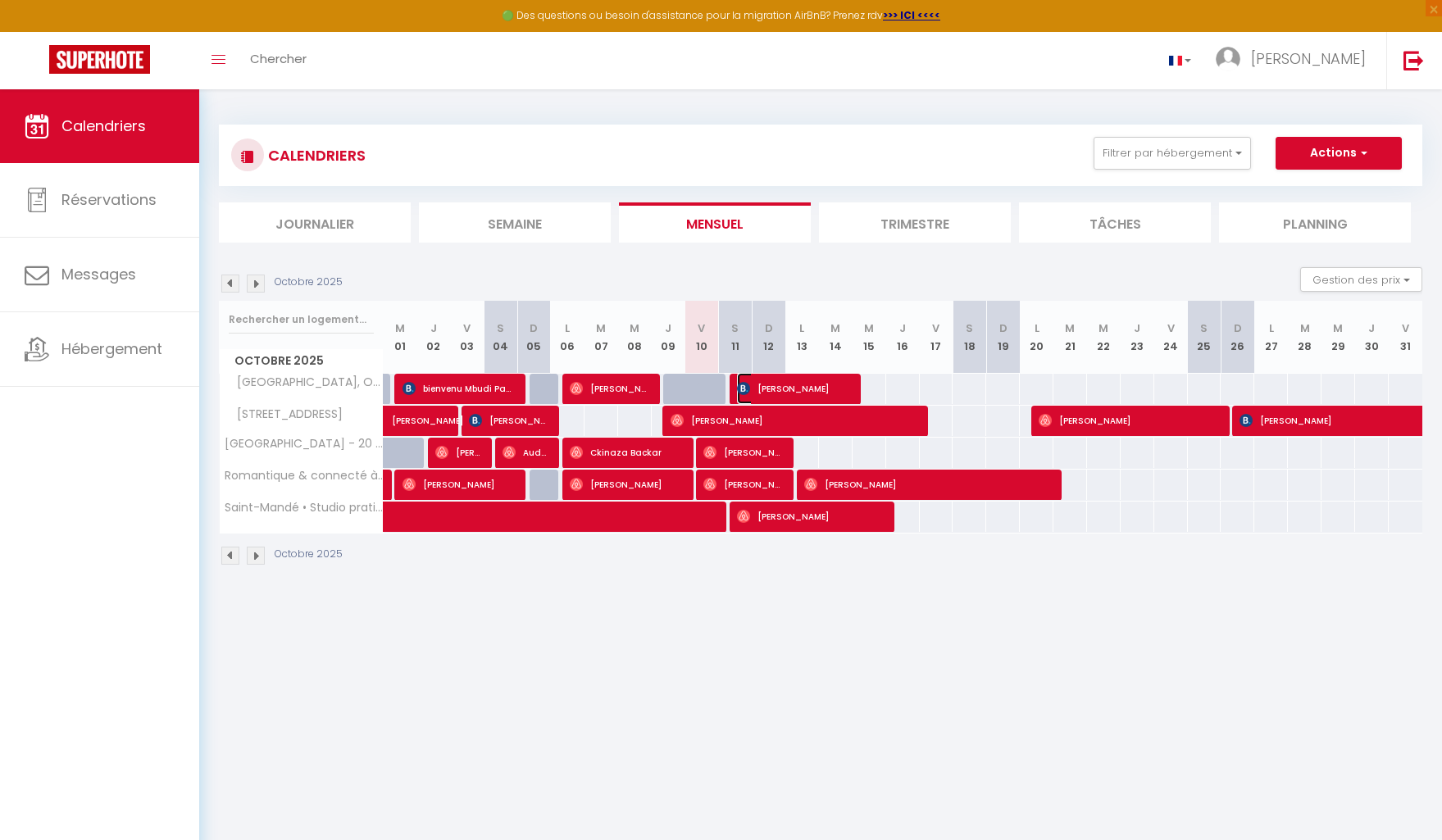
click at [771, 392] on span "[PERSON_NAME]" at bounding box center [793, 388] width 113 height 31
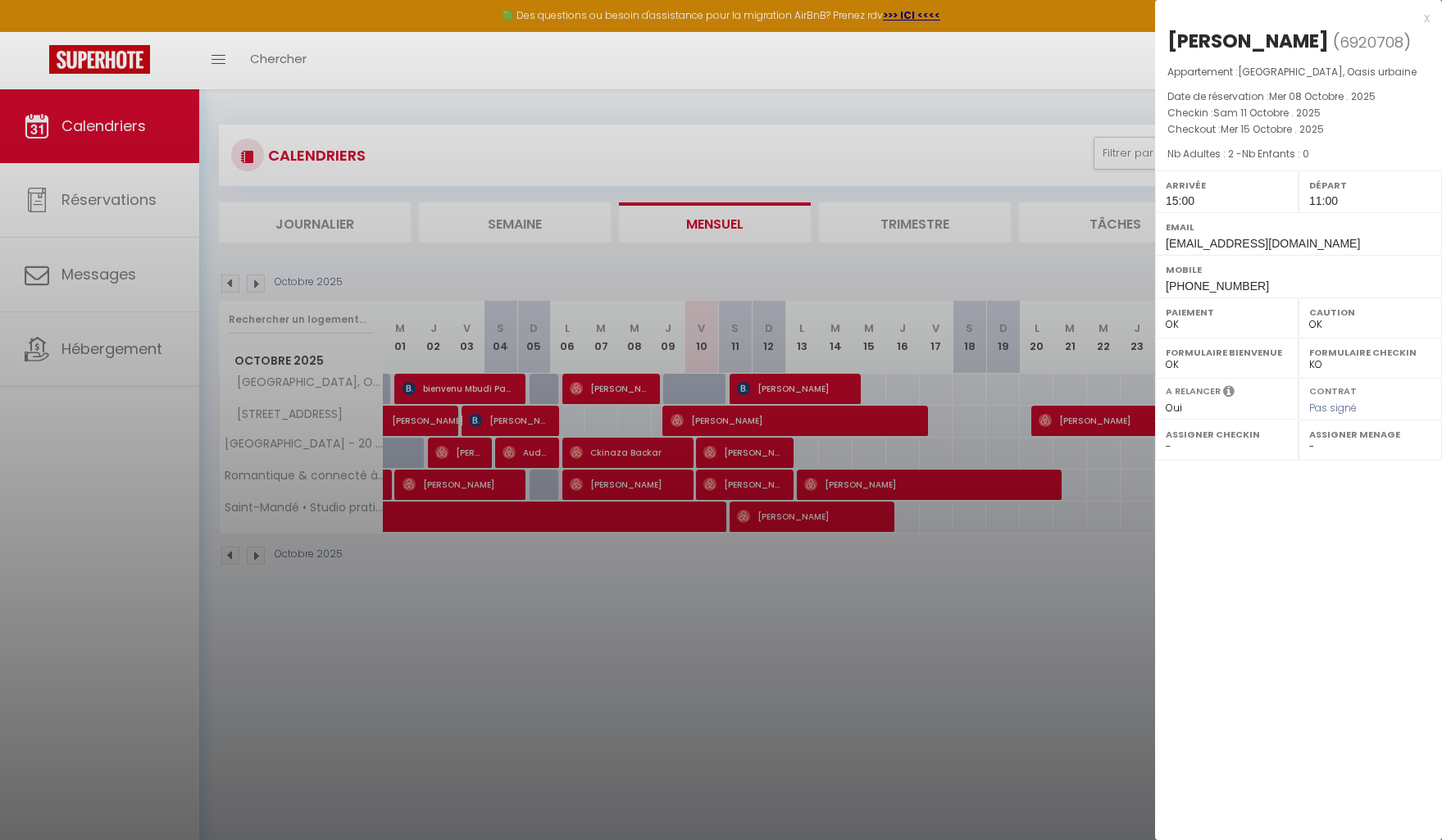
drag, startPoint x: 760, startPoint y: 627, endPoint x: 814, endPoint y: 551, distance: 93.2
click at [760, 627] on div at bounding box center [721, 420] width 1442 height 840
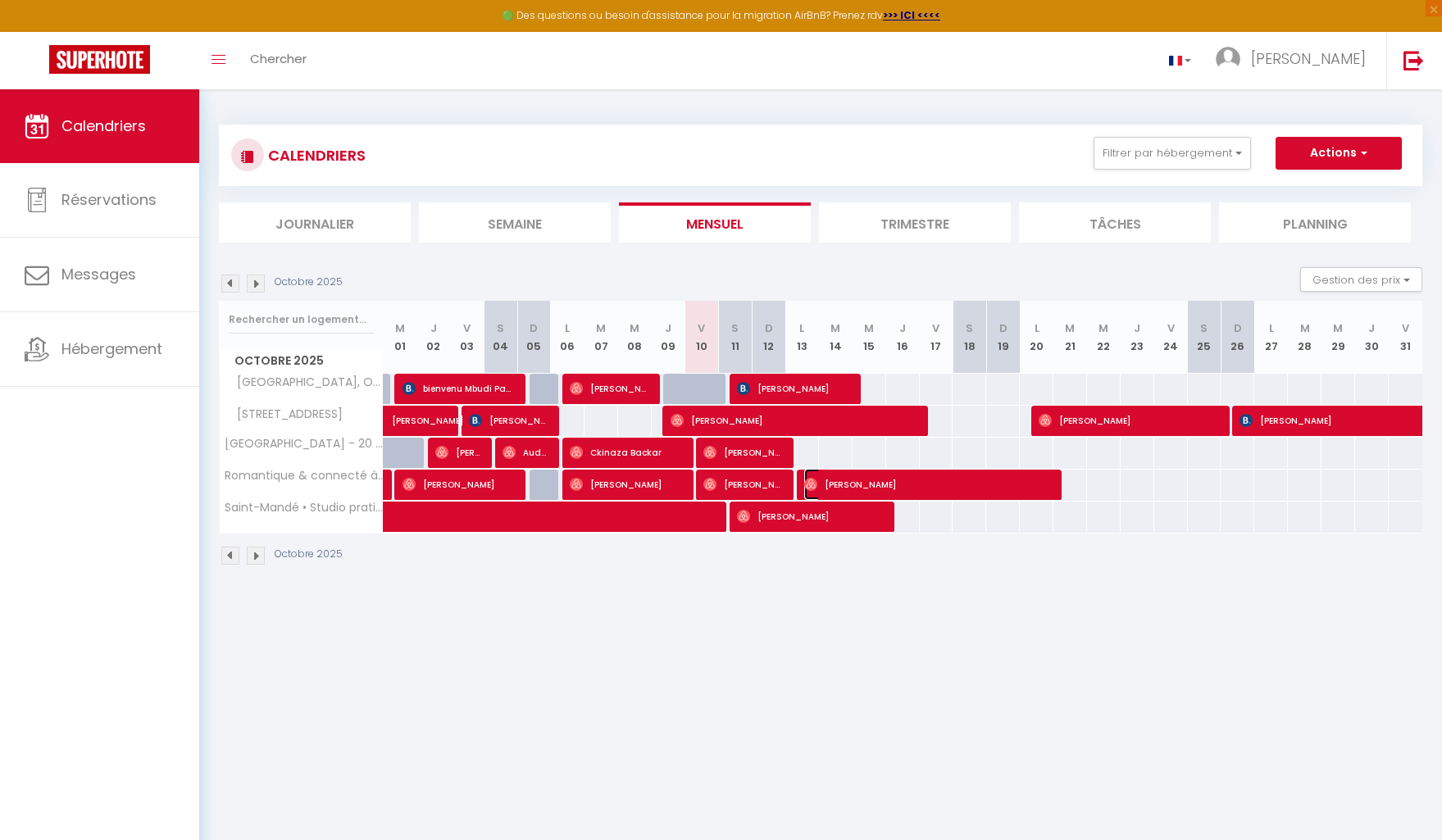
click at [953, 487] on span "[PERSON_NAME]" at bounding box center [927, 484] width 247 height 31
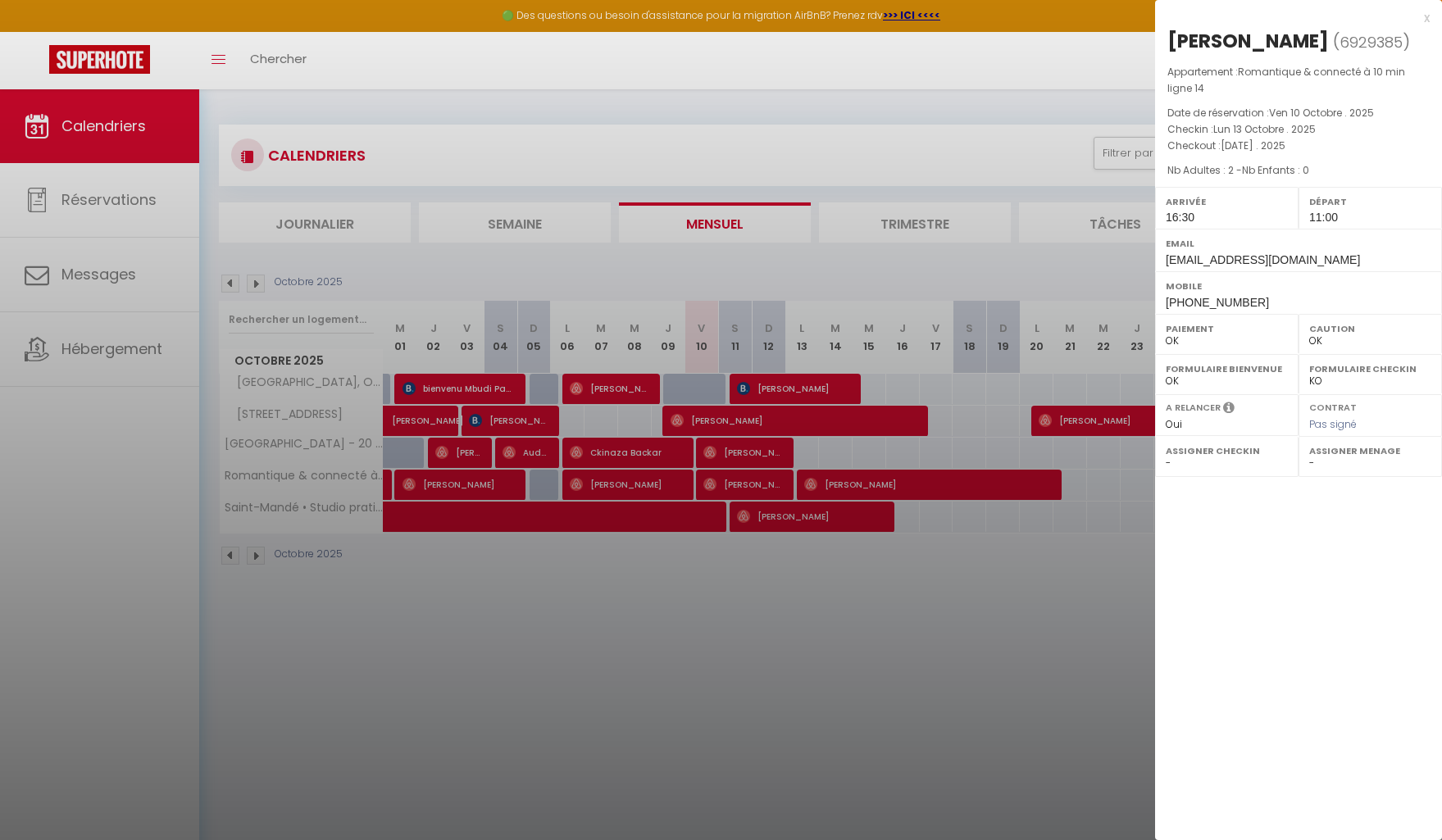
click at [951, 594] on div at bounding box center [721, 420] width 1442 height 840
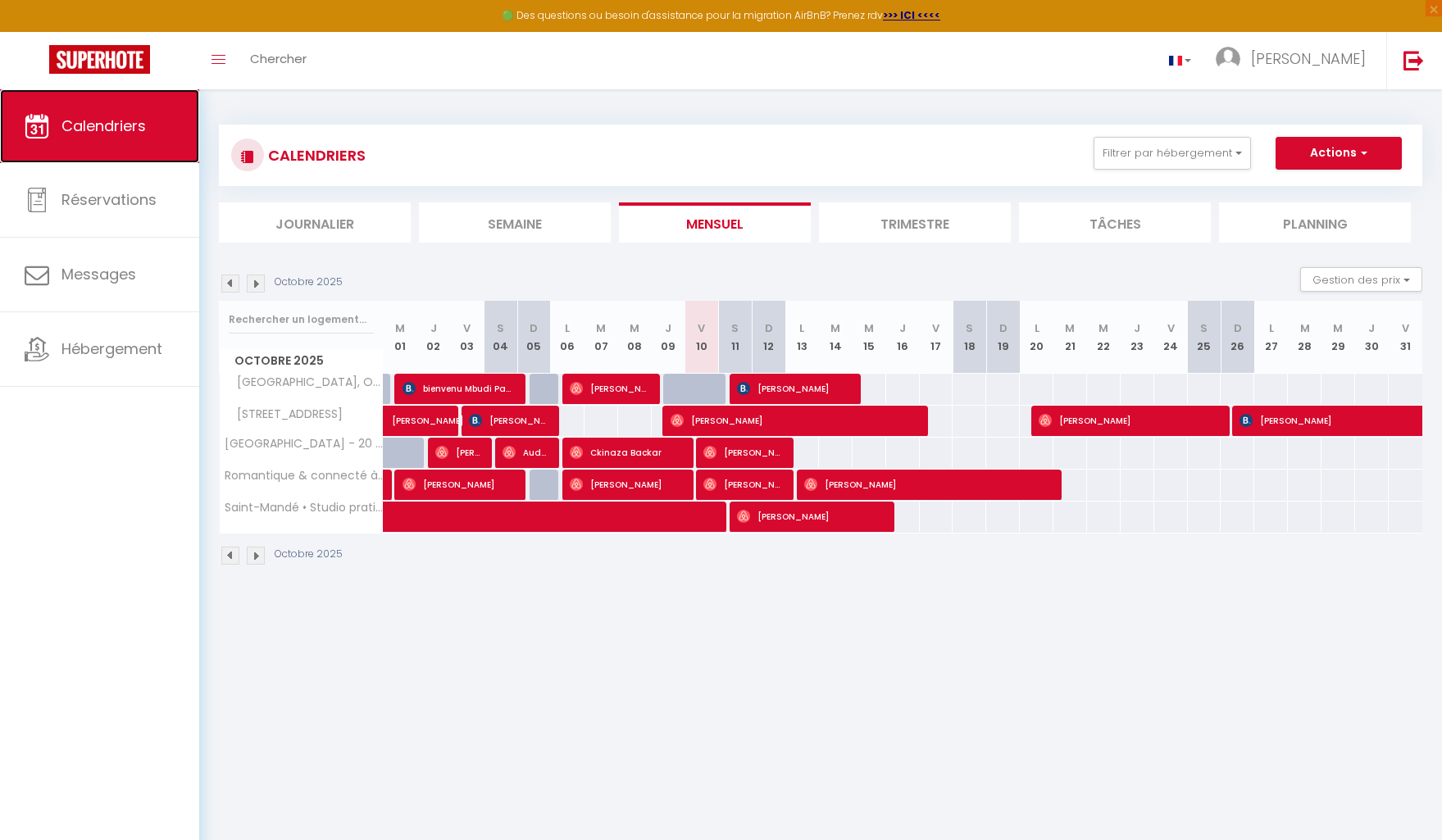
click at [105, 125] on span "Calendriers" at bounding box center [103, 125] width 85 height 20
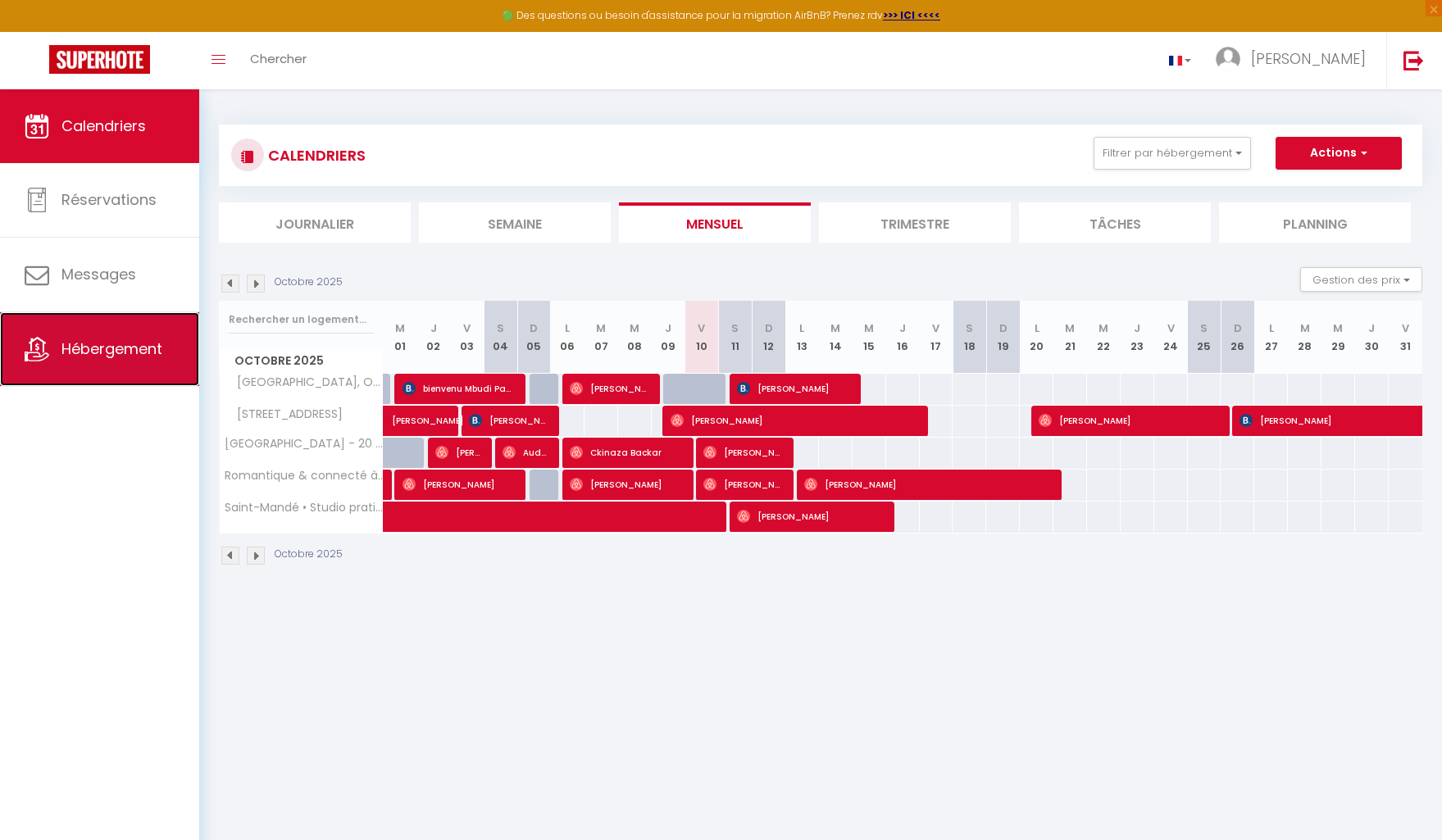
click at [149, 340] on span "Hébergement" at bounding box center [112, 349] width 101 height 20
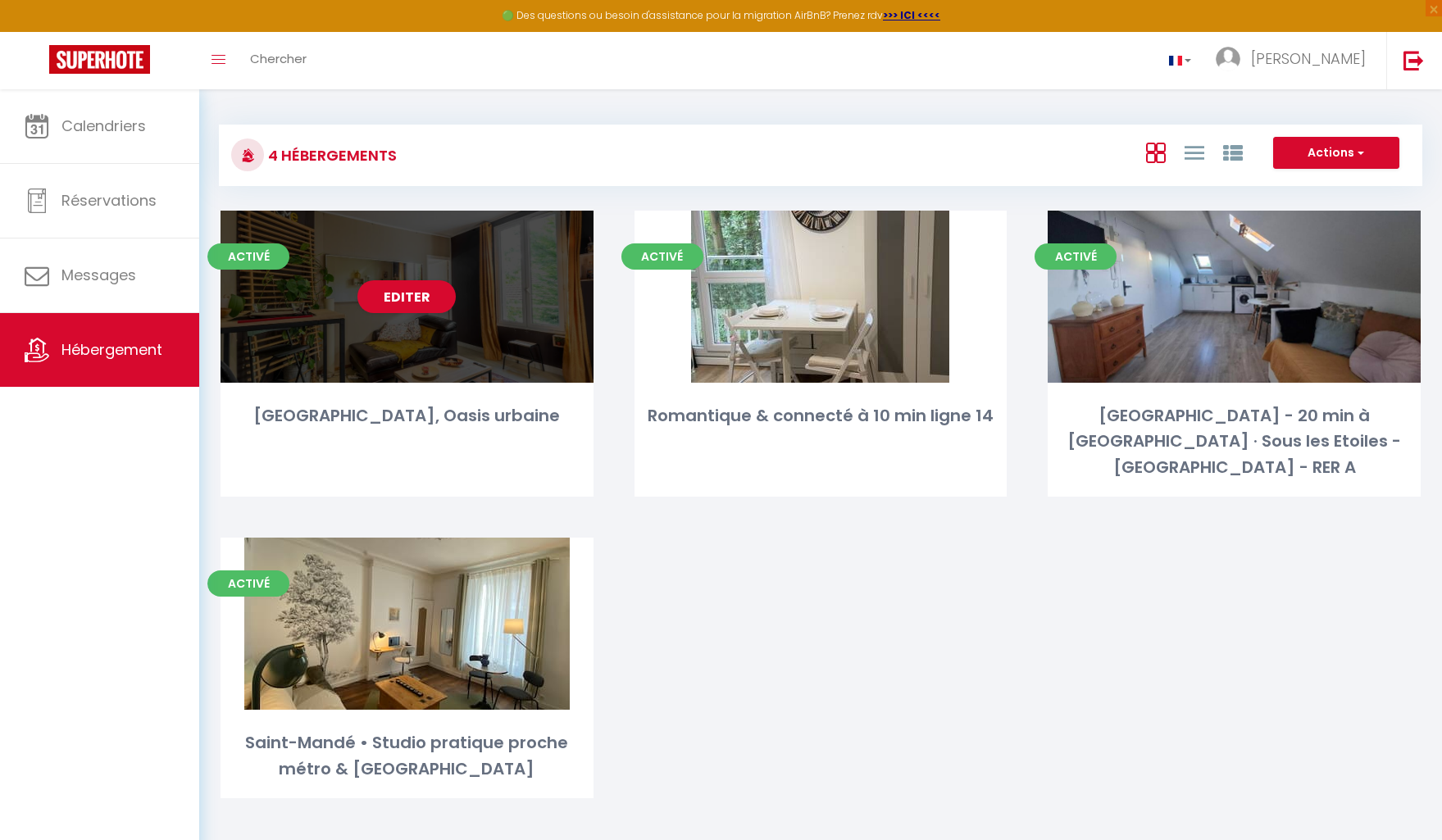
click at [351, 322] on div "Editer" at bounding box center [406, 297] width 373 height 172
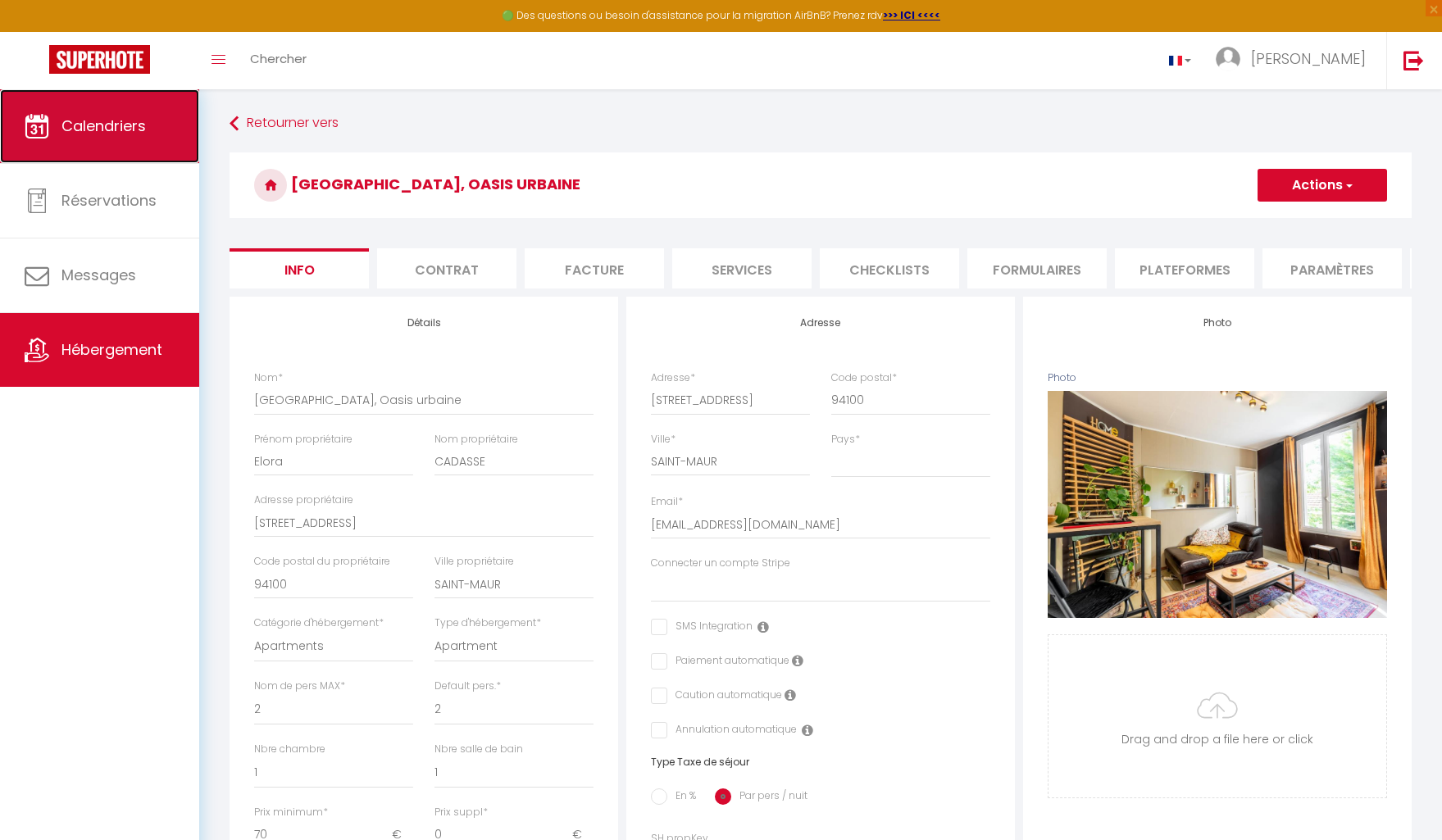
click at [90, 124] on span "Calendriers" at bounding box center [103, 125] width 85 height 20
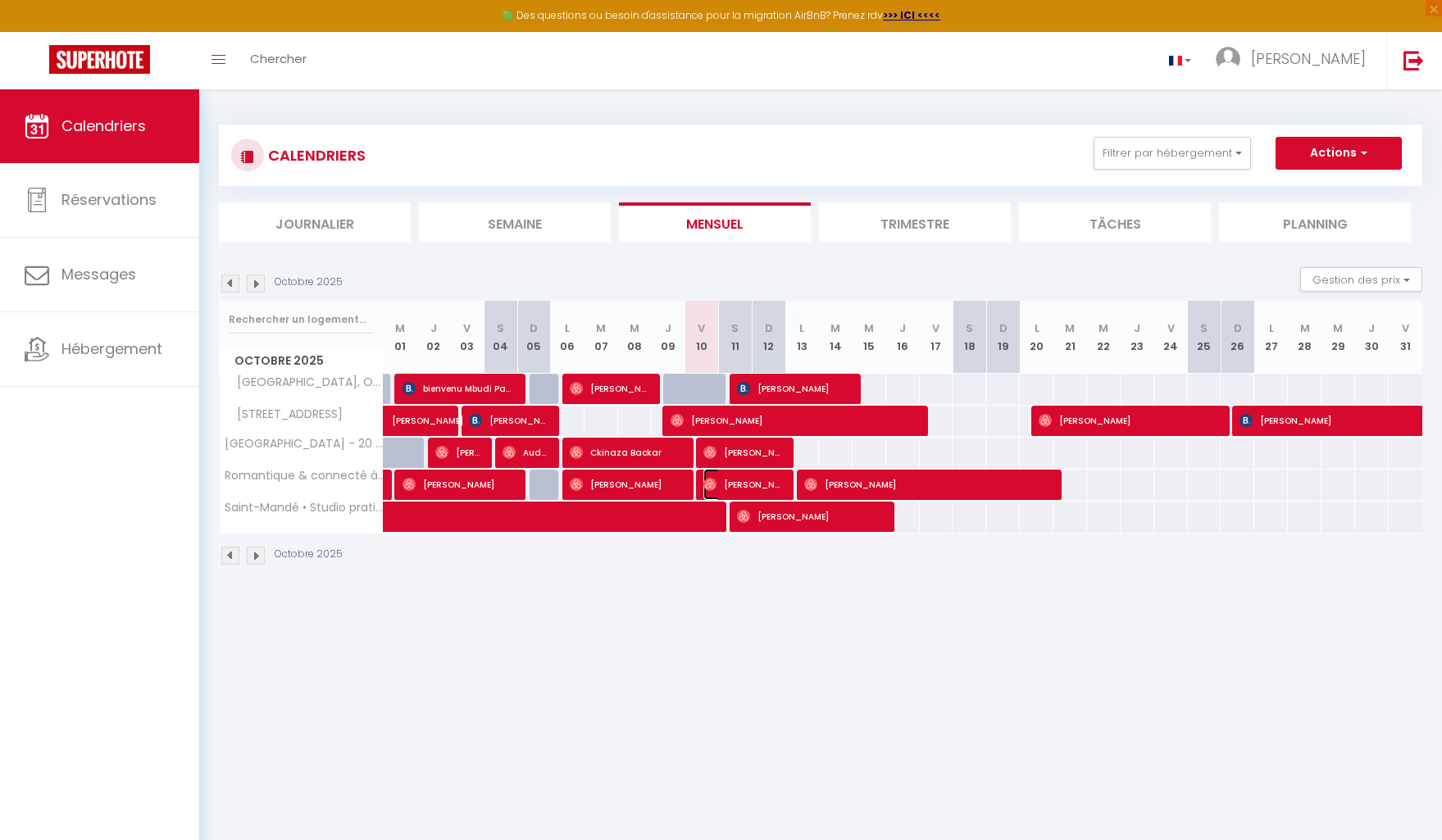
click at [774, 488] on span "[PERSON_NAME]" at bounding box center [743, 484] width 79 height 31
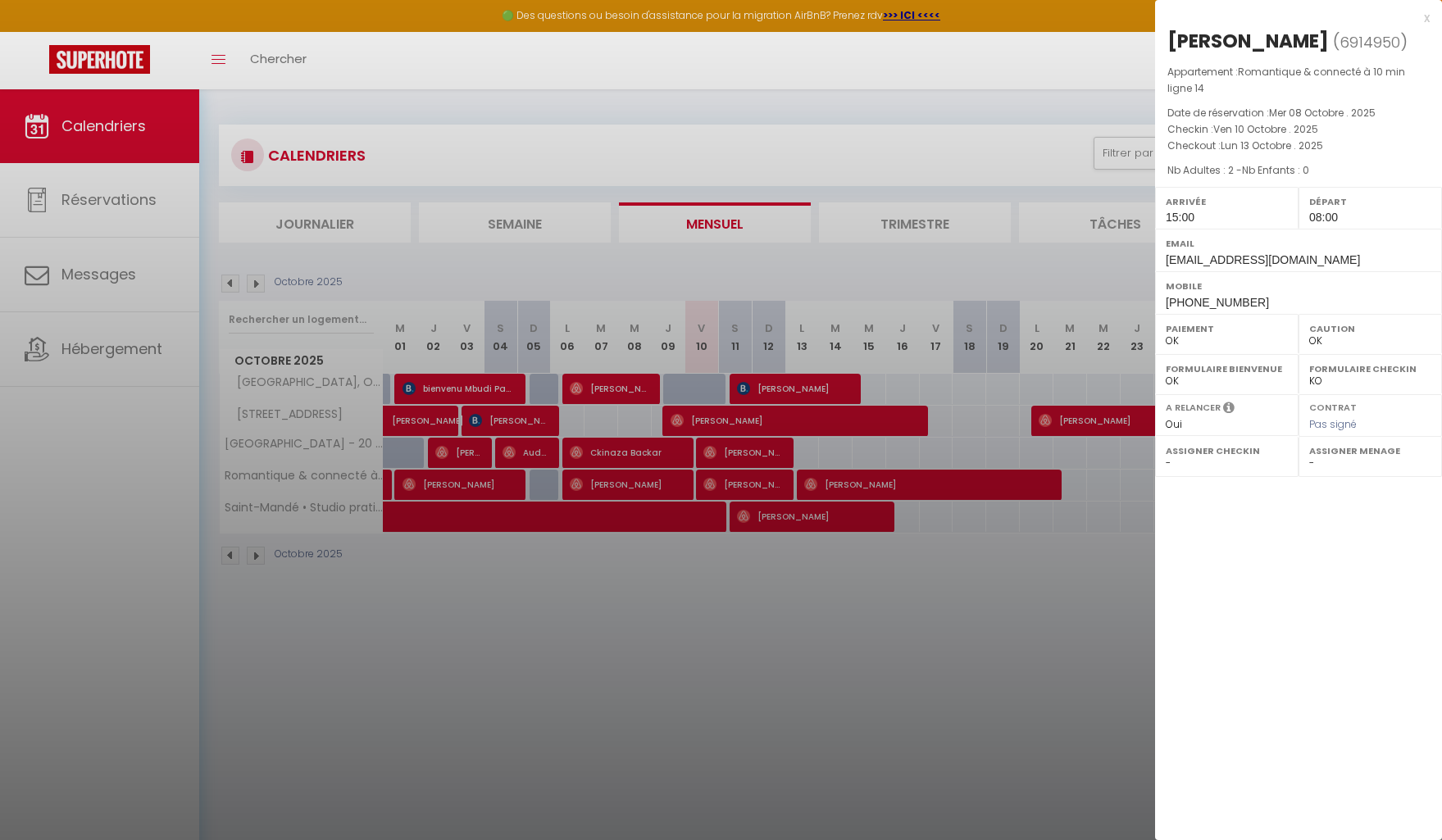
drag, startPoint x: 665, startPoint y: 633, endPoint x: 668, endPoint y: 611, distance: 22.2
click at [665, 633] on div at bounding box center [721, 420] width 1442 height 840
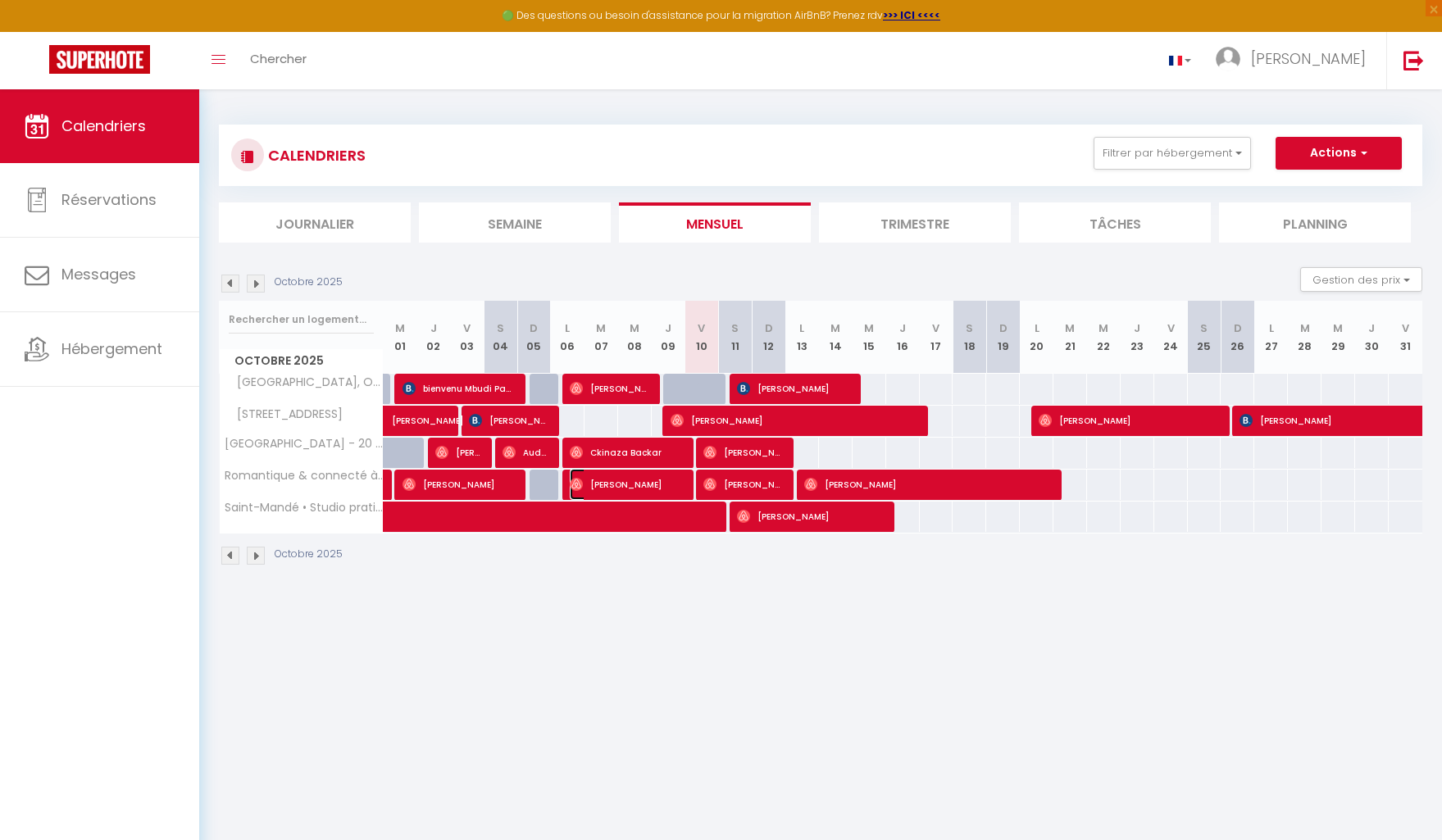
click at [654, 493] on span "[PERSON_NAME]" at bounding box center [626, 484] width 113 height 31
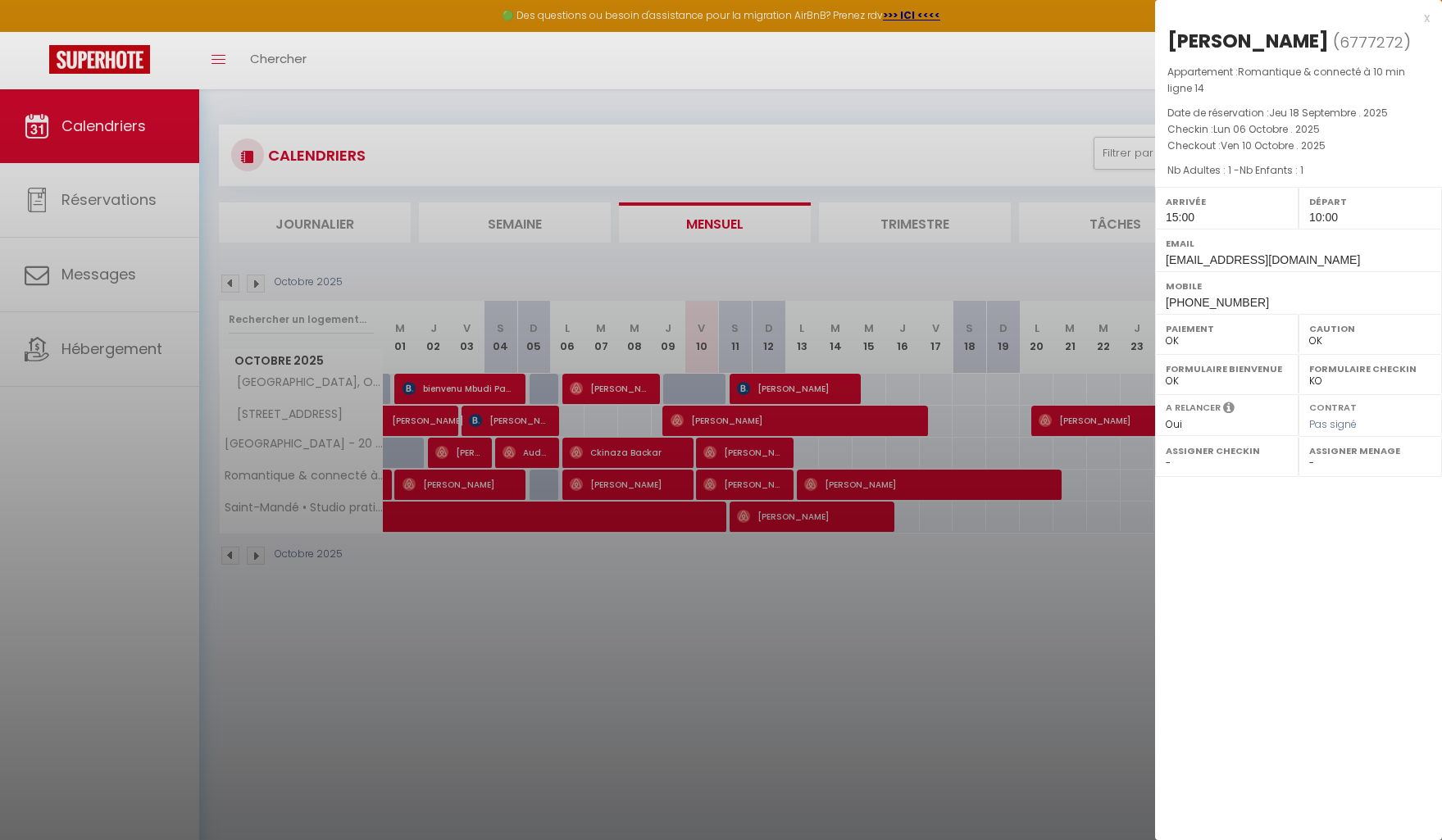
click at [769, 607] on div at bounding box center [721, 420] width 1442 height 840
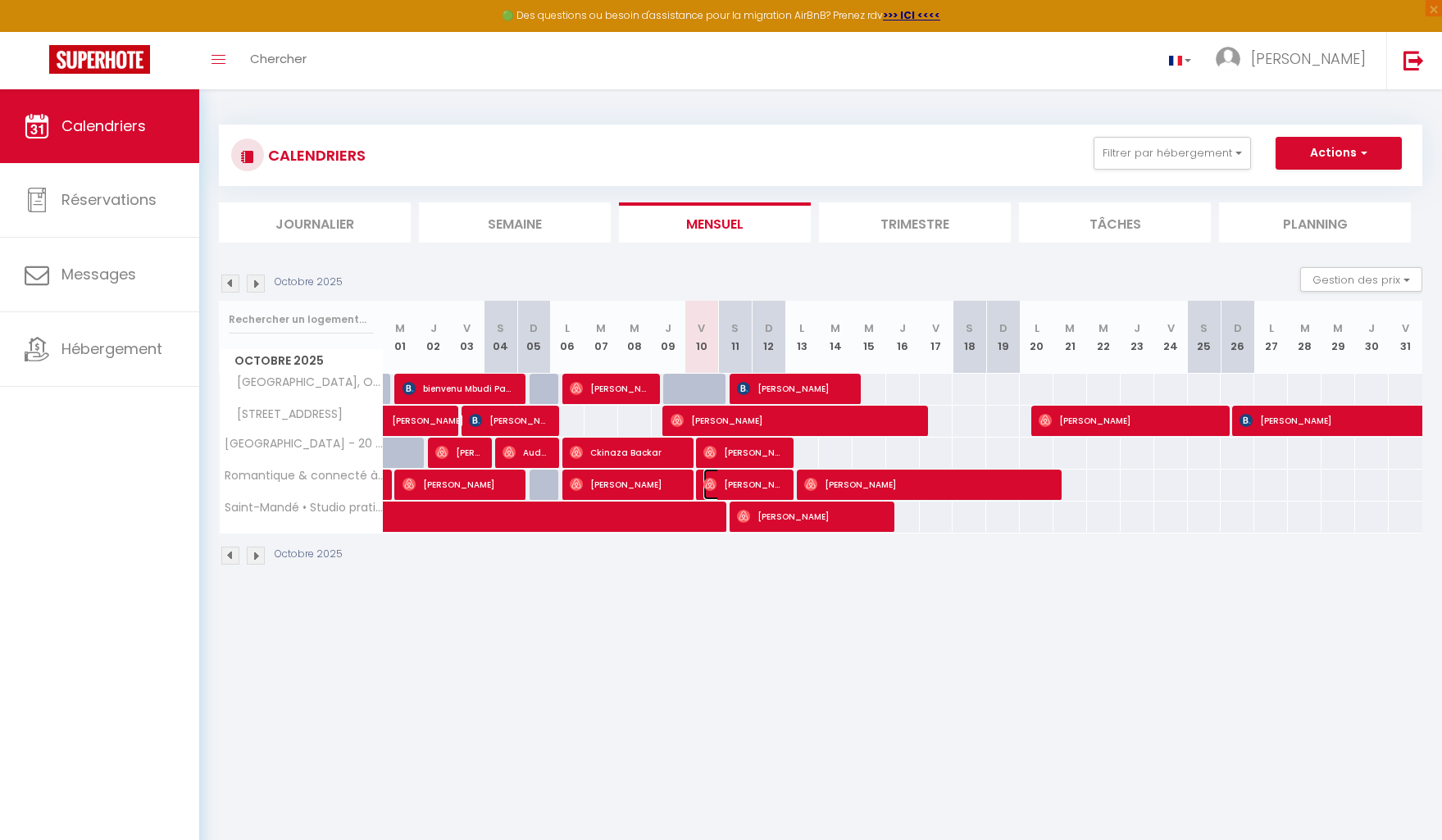
click at [768, 480] on span "[PERSON_NAME]" at bounding box center [743, 484] width 79 height 31
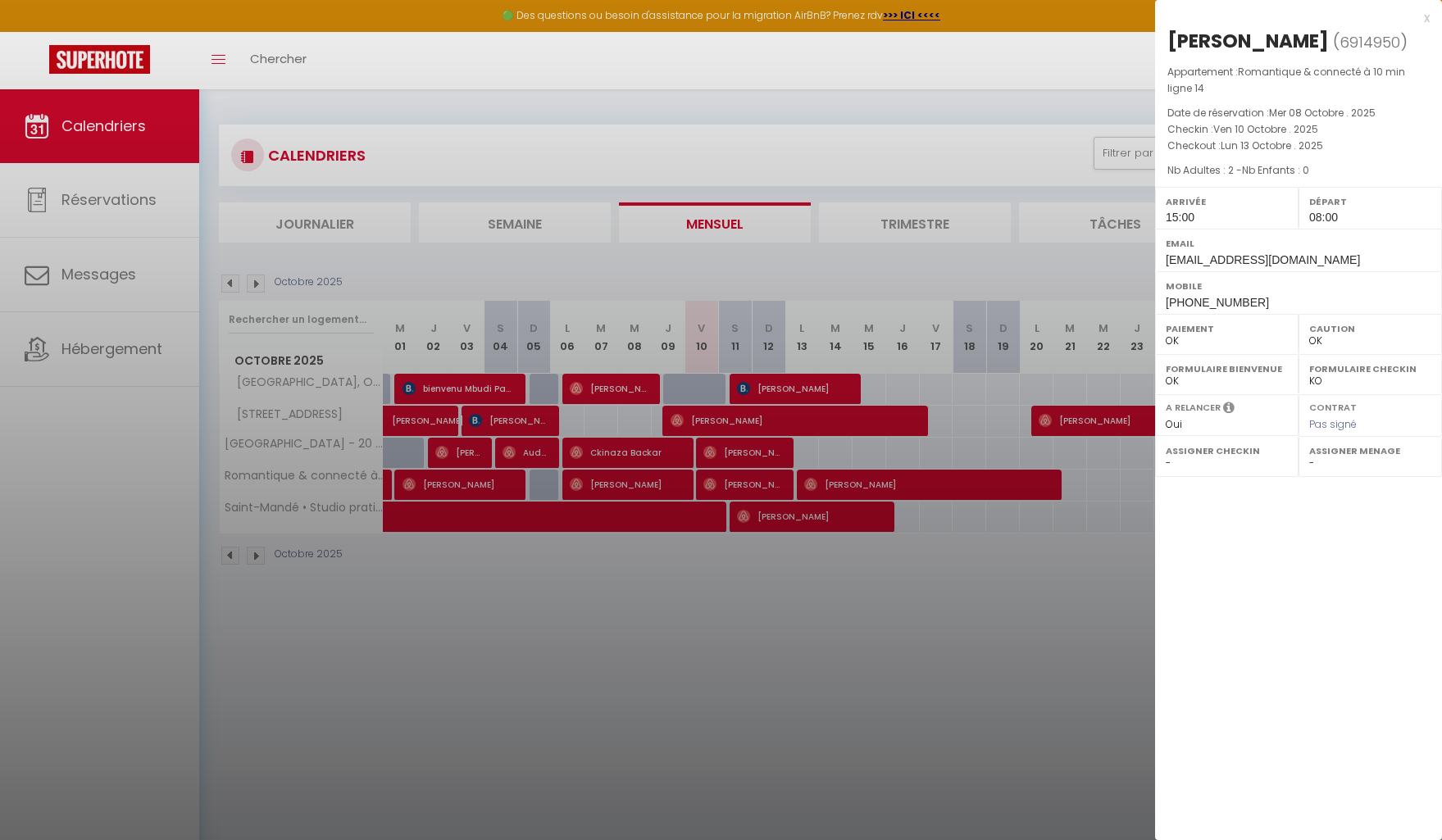
drag, startPoint x: 835, startPoint y: 621, endPoint x: 841, endPoint y: 611, distance: 11.7
click at [835, 621] on div at bounding box center [721, 420] width 1442 height 840
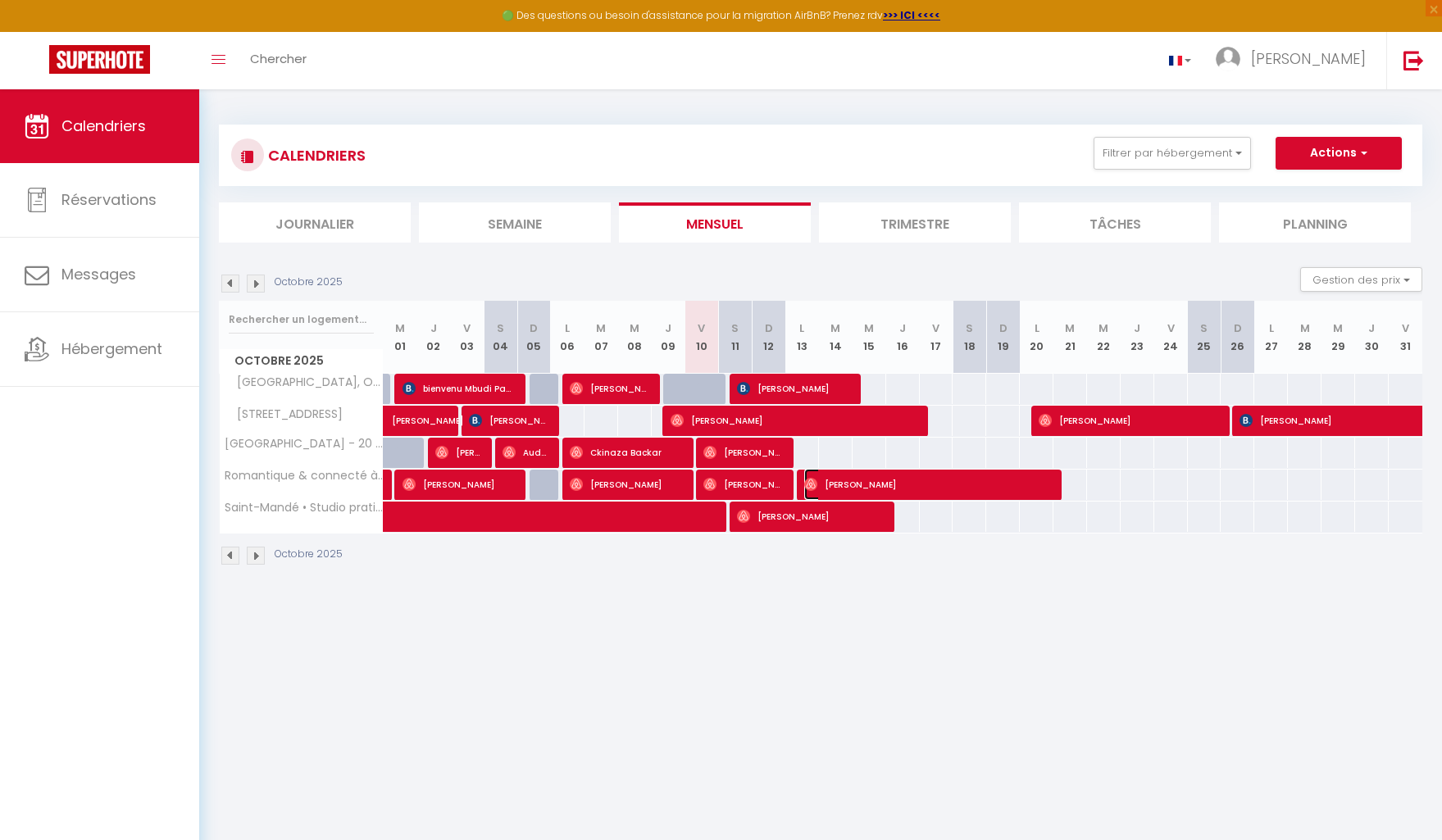
click at [891, 487] on span "[PERSON_NAME]" at bounding box center [927, 484] width 247 height 31
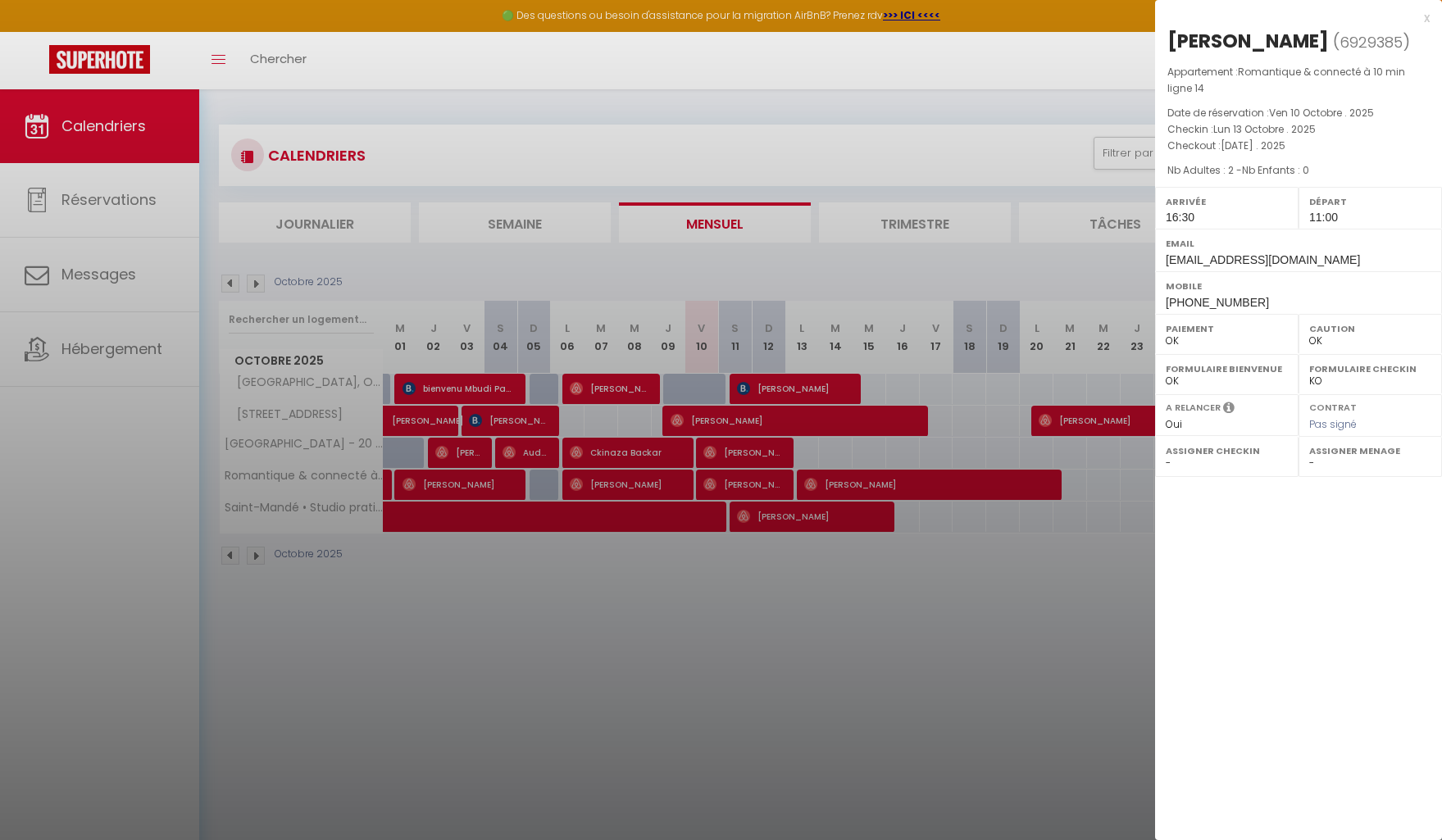
click at [926, 608] on div at bounding box center [721, 420] width 1442 height 840
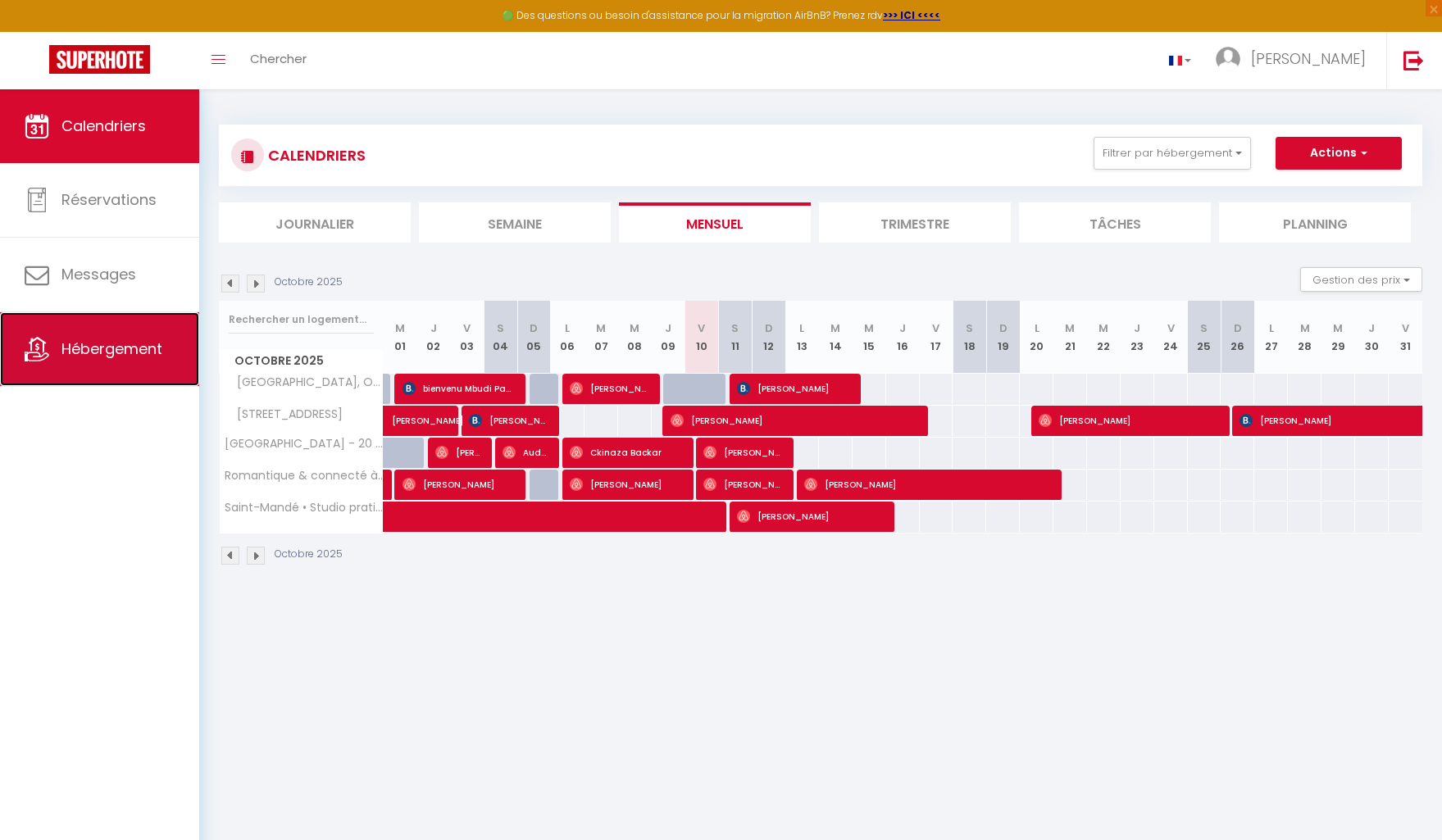
click at [111, 371] on link "Hébergement" at bounding box center [99, 349] width 199 height 73
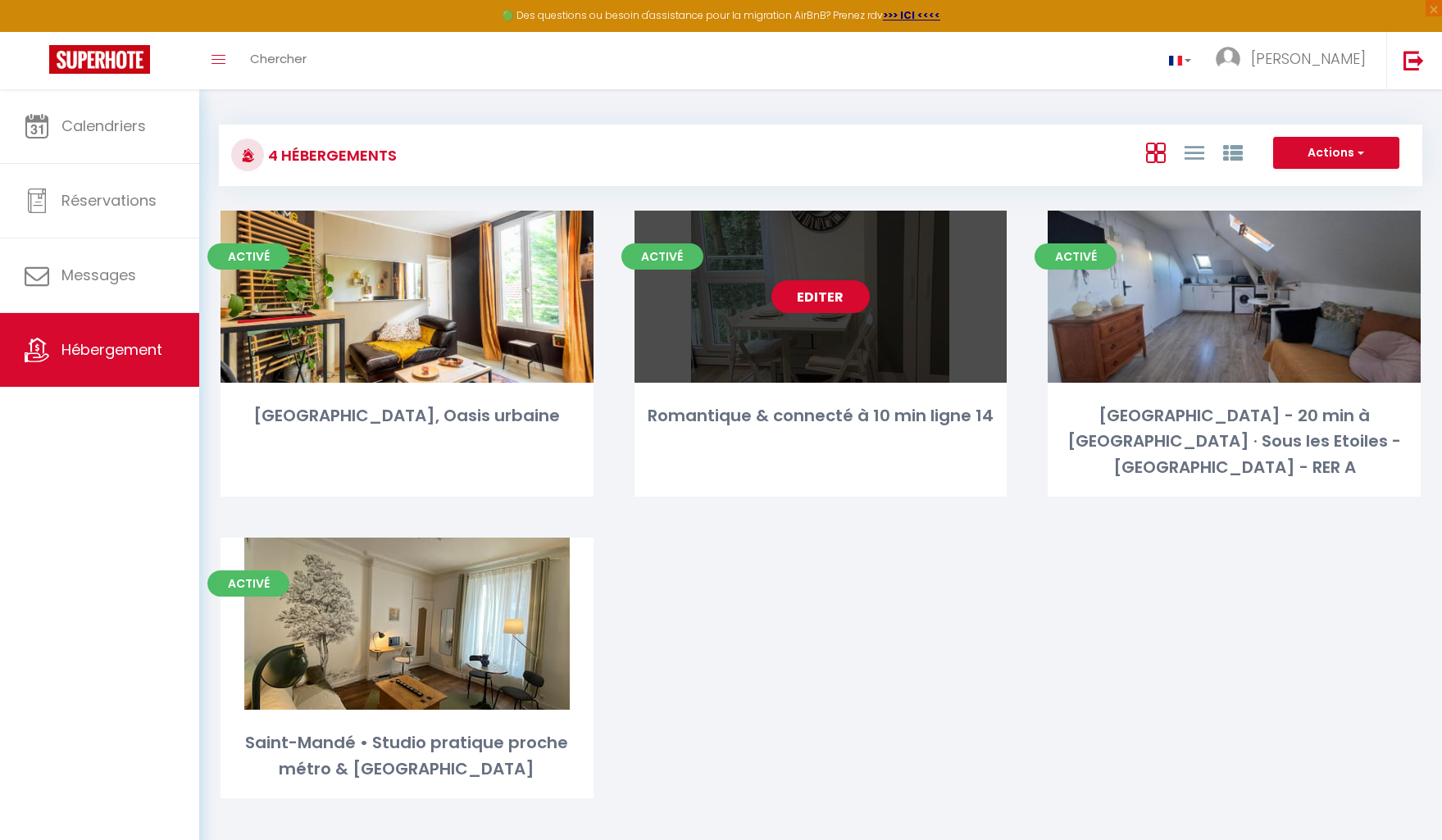
click at [797, 349] on div "Editer" at bounding box center [820, 297] width 373 height 172
click at [824, 308] on link "Editer" at bounding box center [820, 296] width 98 height 32
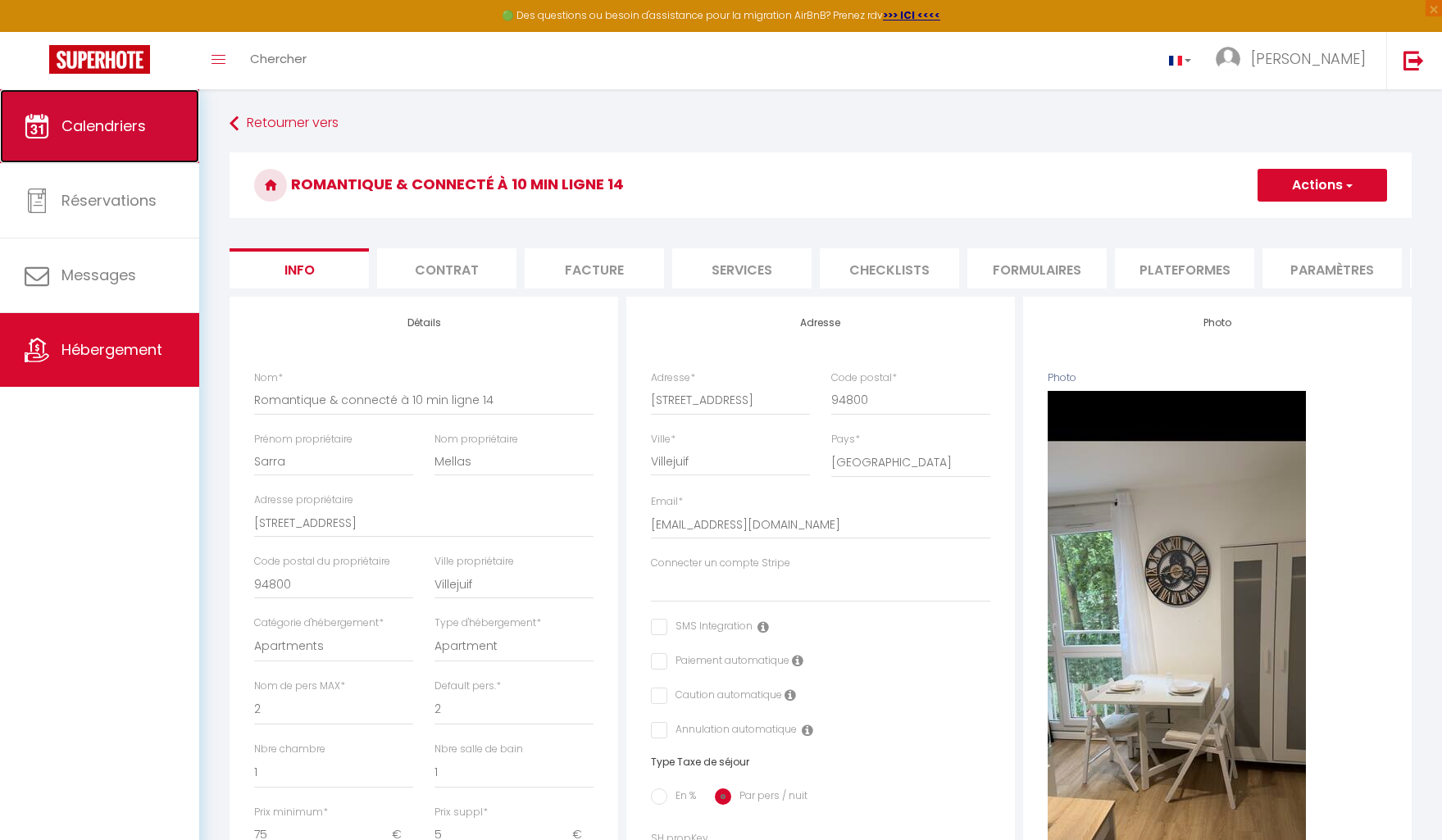
click at [114, 132] on span "Calendriers" at bounding box center [103, 125] width 85 height 20
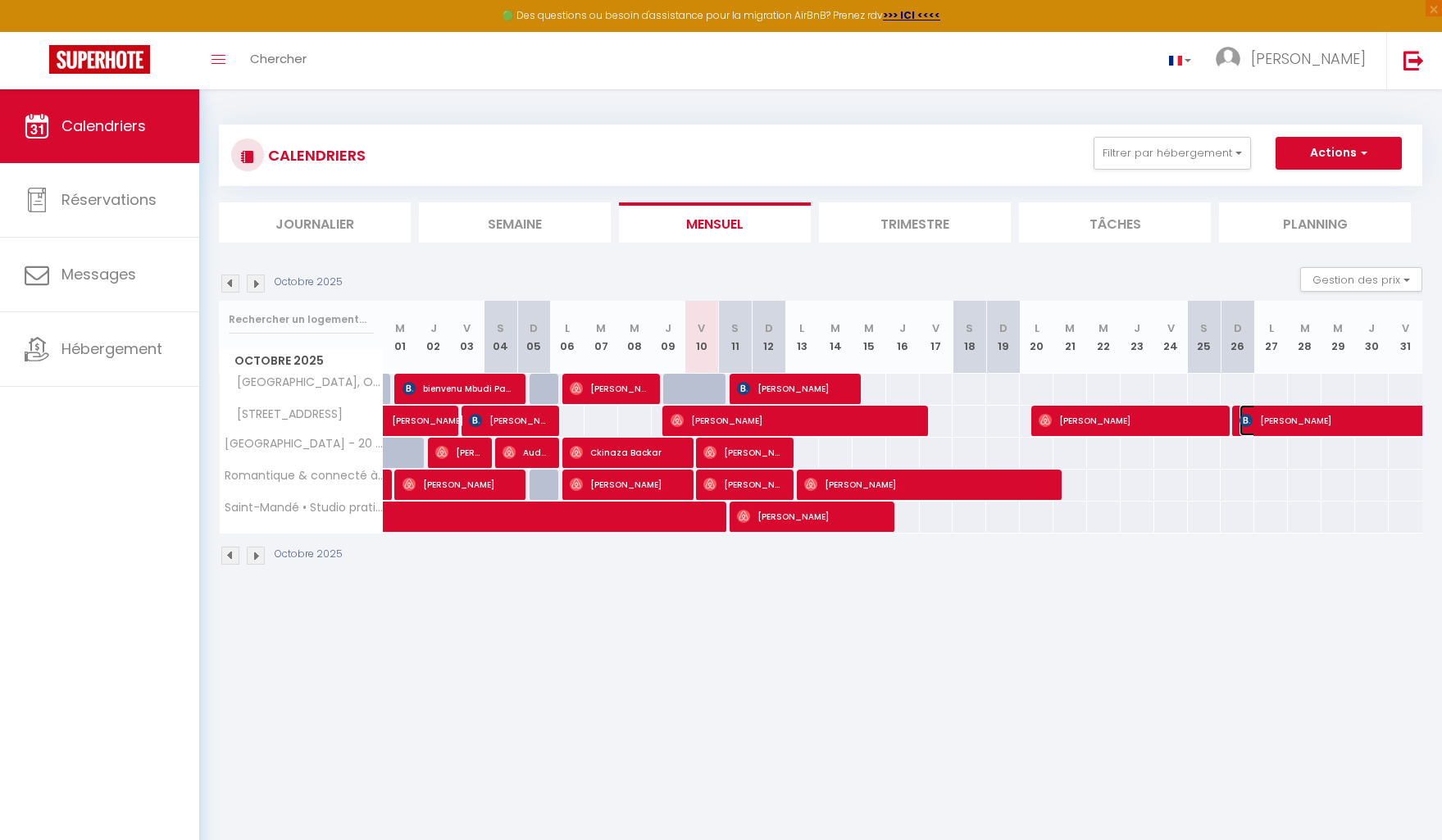
click at [1296, 423] on span "[PERSON_NAME]" at bounding box center [1352, 420] width 226 height 31
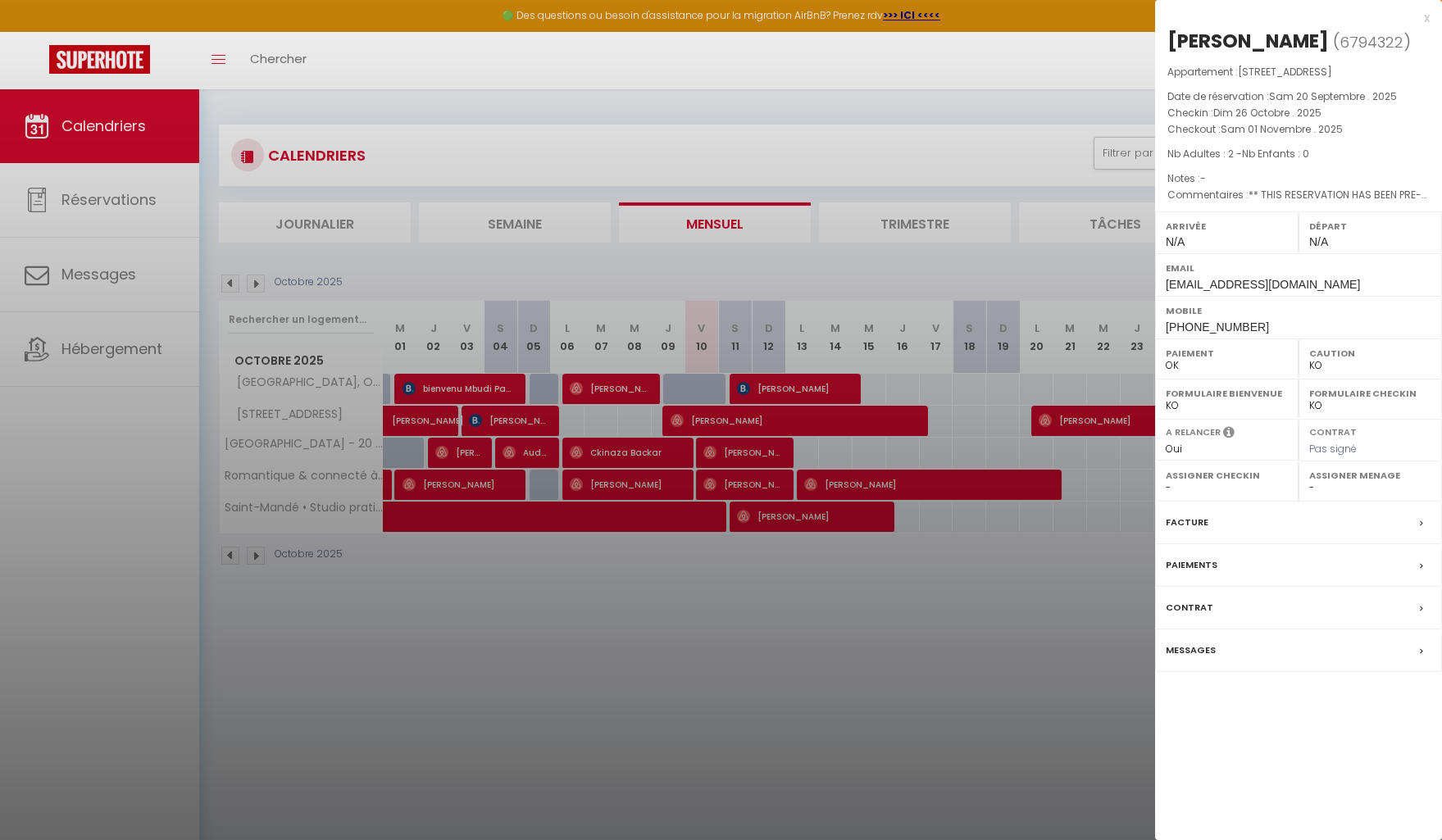
click at [1019, 592] on div at bounding box center [721, 420] width 1442 height 840
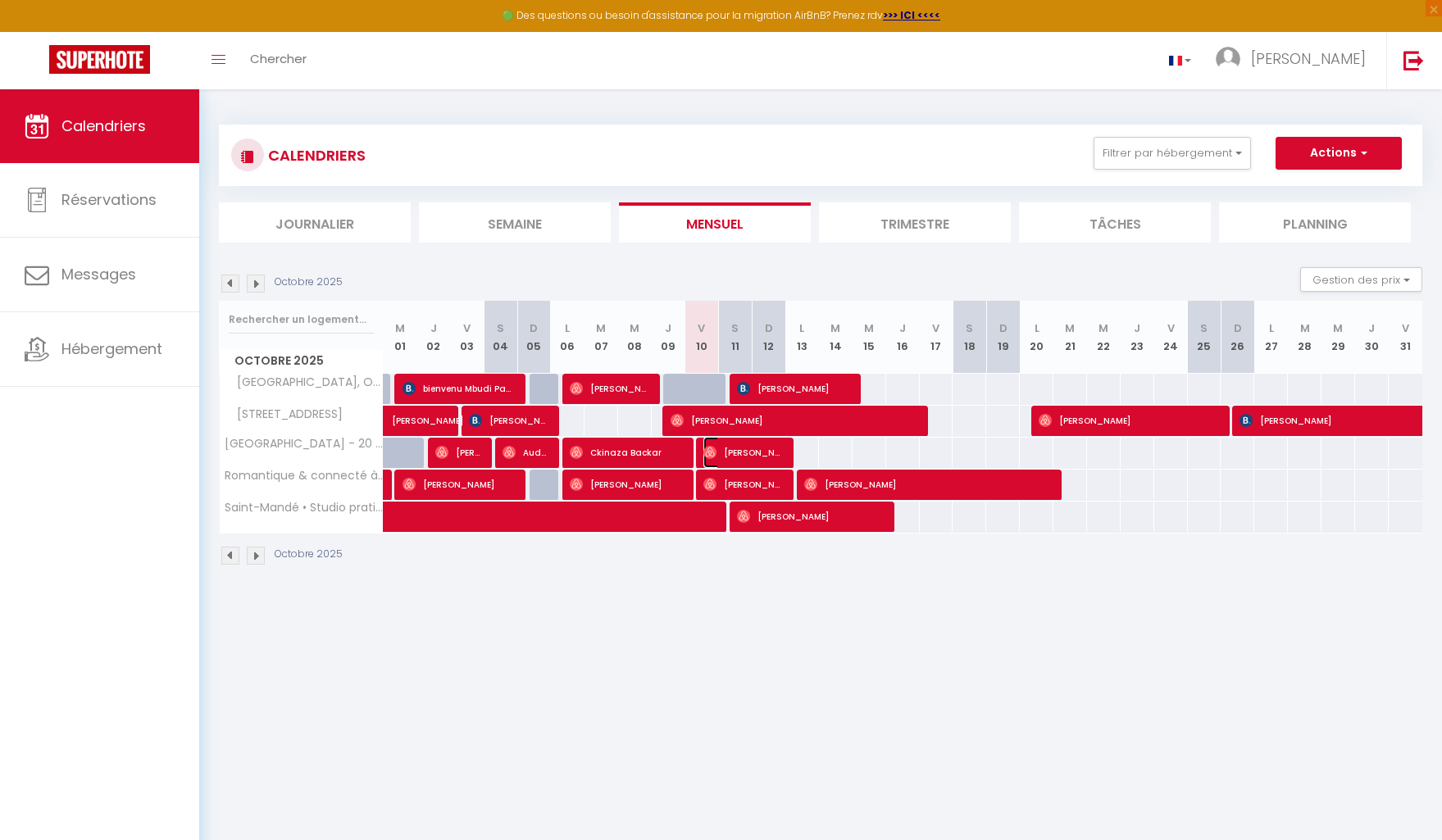
click at [741, 455] on span "[PERSON_NAME]" at bounding box center [743, 452] width 79 height 31
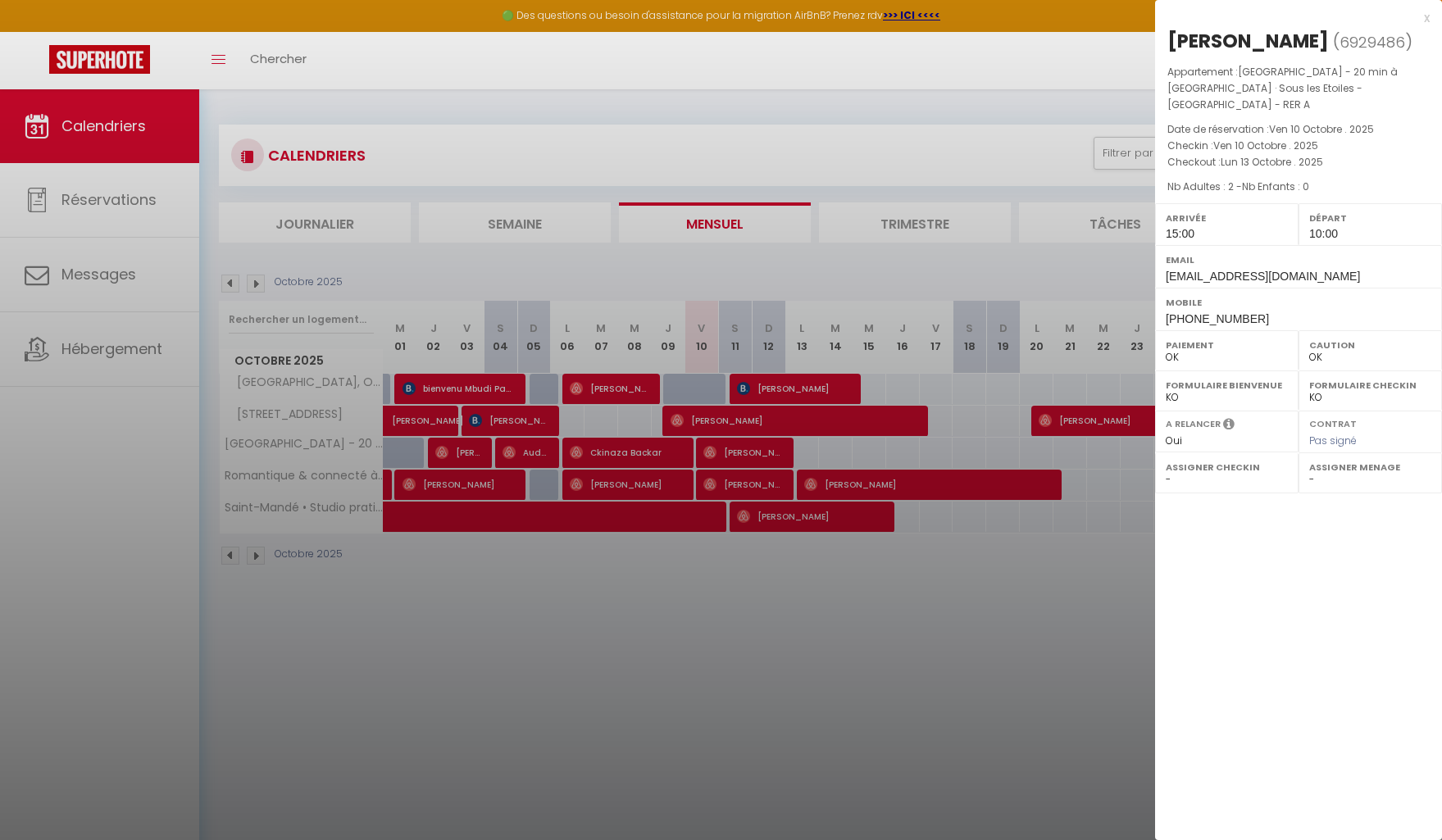
drag, startPoint x: 729, startPoint y: 596, endPoint x: 729, endPoint y: 579, distance: 17.0
click at [727, 596] on div at bounding box center [721, 420] width 1442 height 840
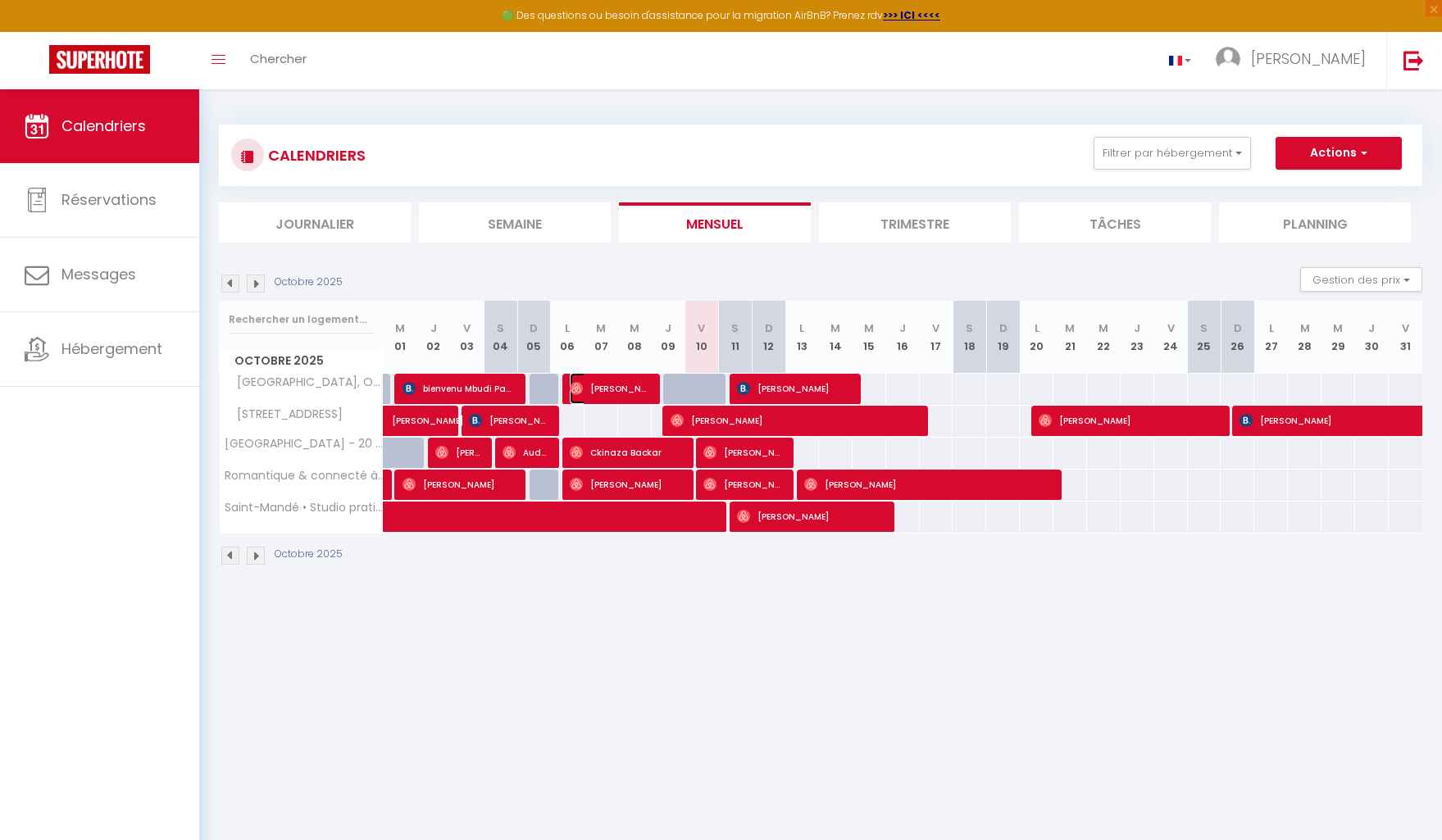
click at [640, 382] on span "[PERSON_NAME]" at bounding box center [609, 388] width 79 height 31
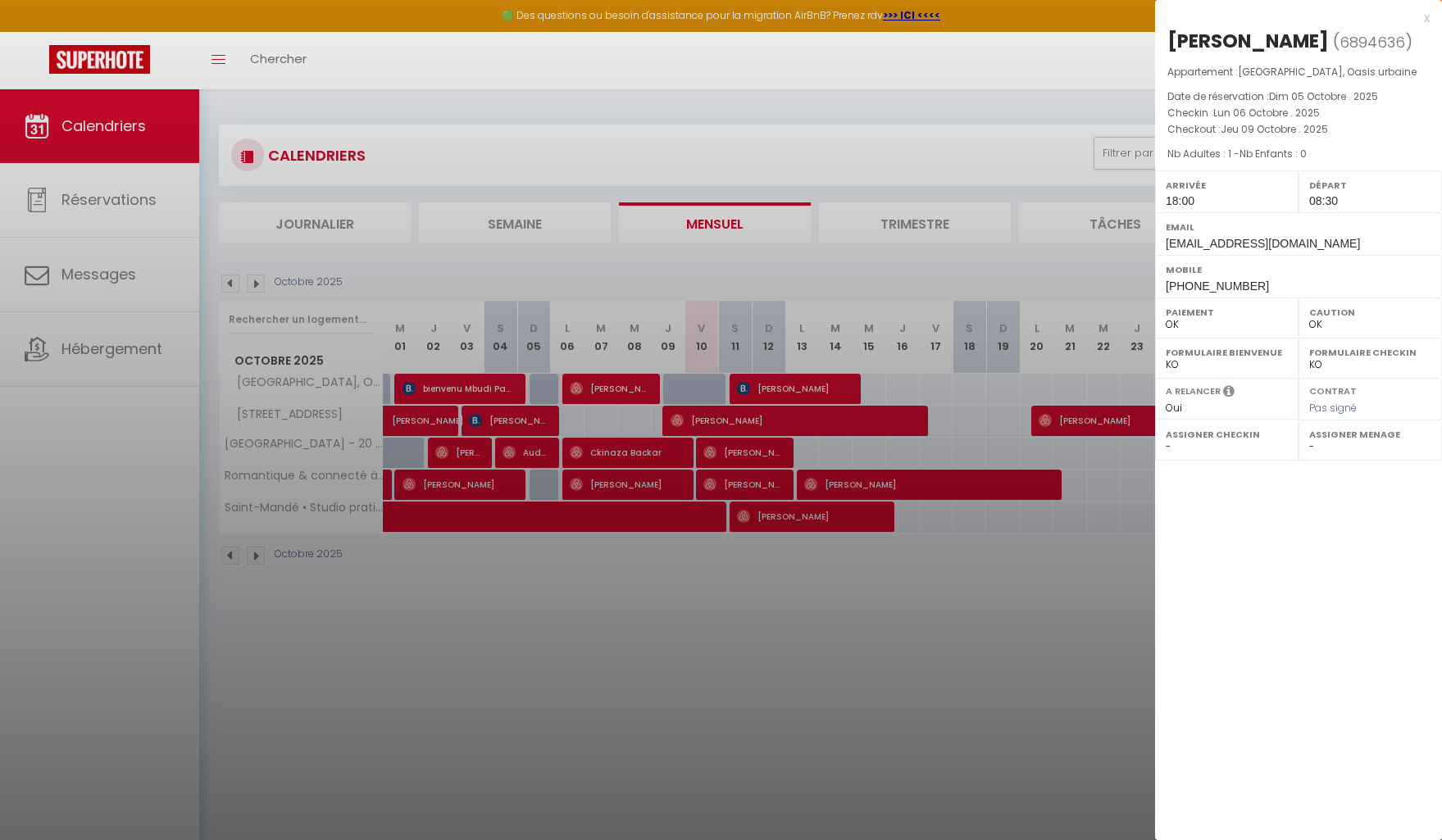
click at [796, 611] on div at bounding box center [721, 420] width 1442 height 840
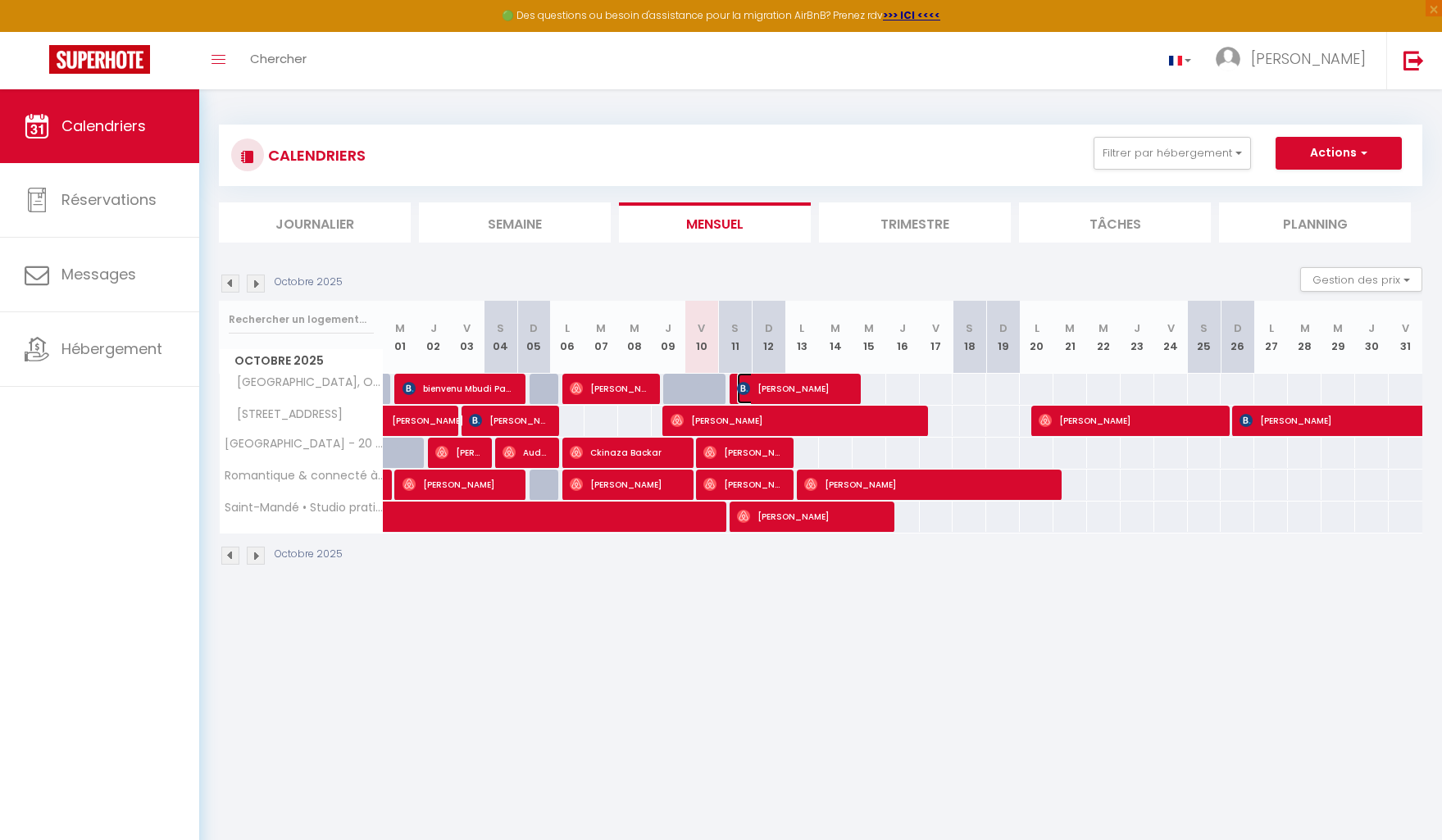
click at [811, 388] on span "[PERSON_NAME]" at bounding box center [793, 388] width 113 height 31
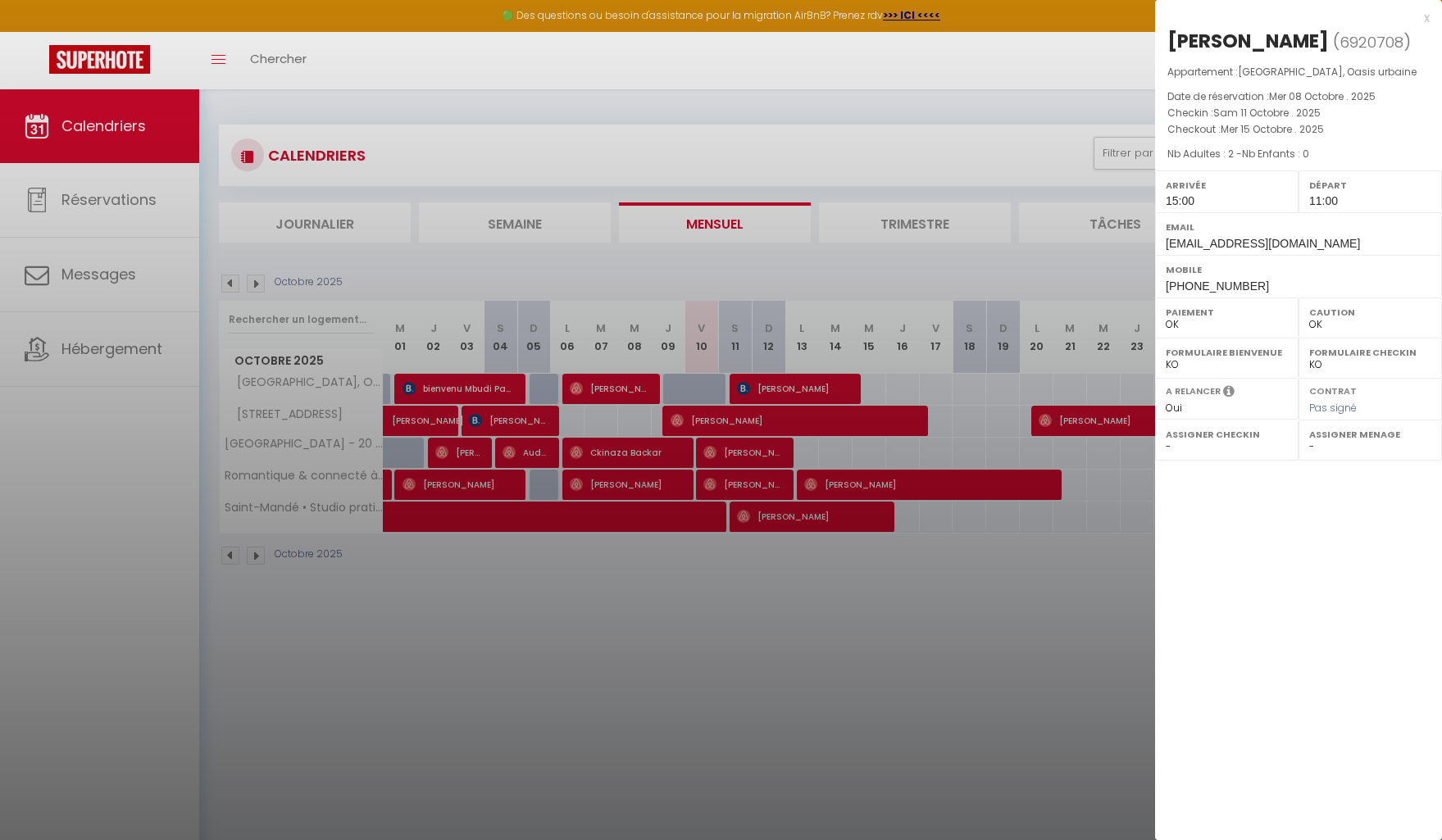
click at [804, 603] on div at bounding box center [721, 420] width 1442 height 840
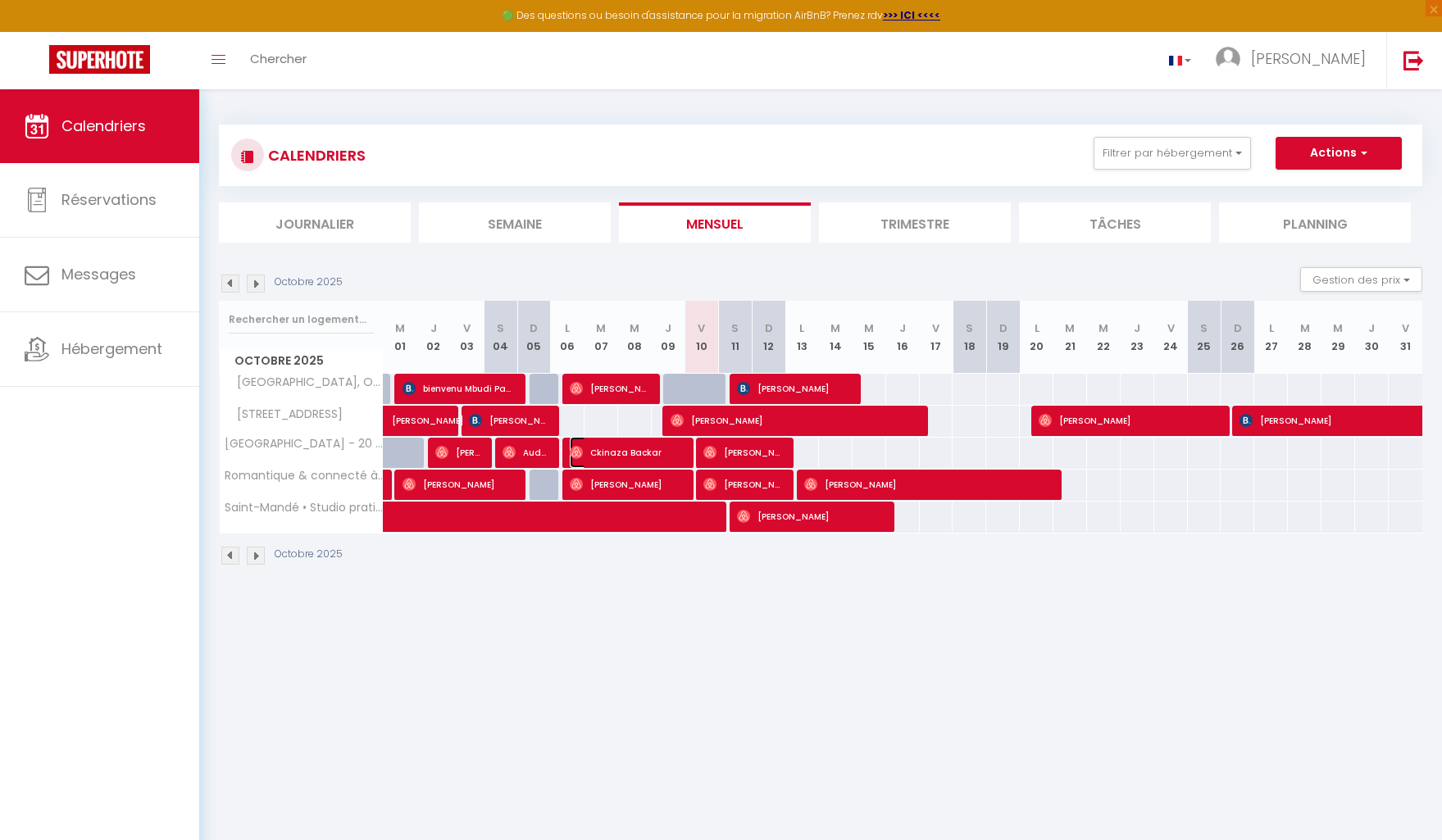
click at [669, 452] on span "Ckinaza Backar" at bounding box center [626, 452] width 113 height 31
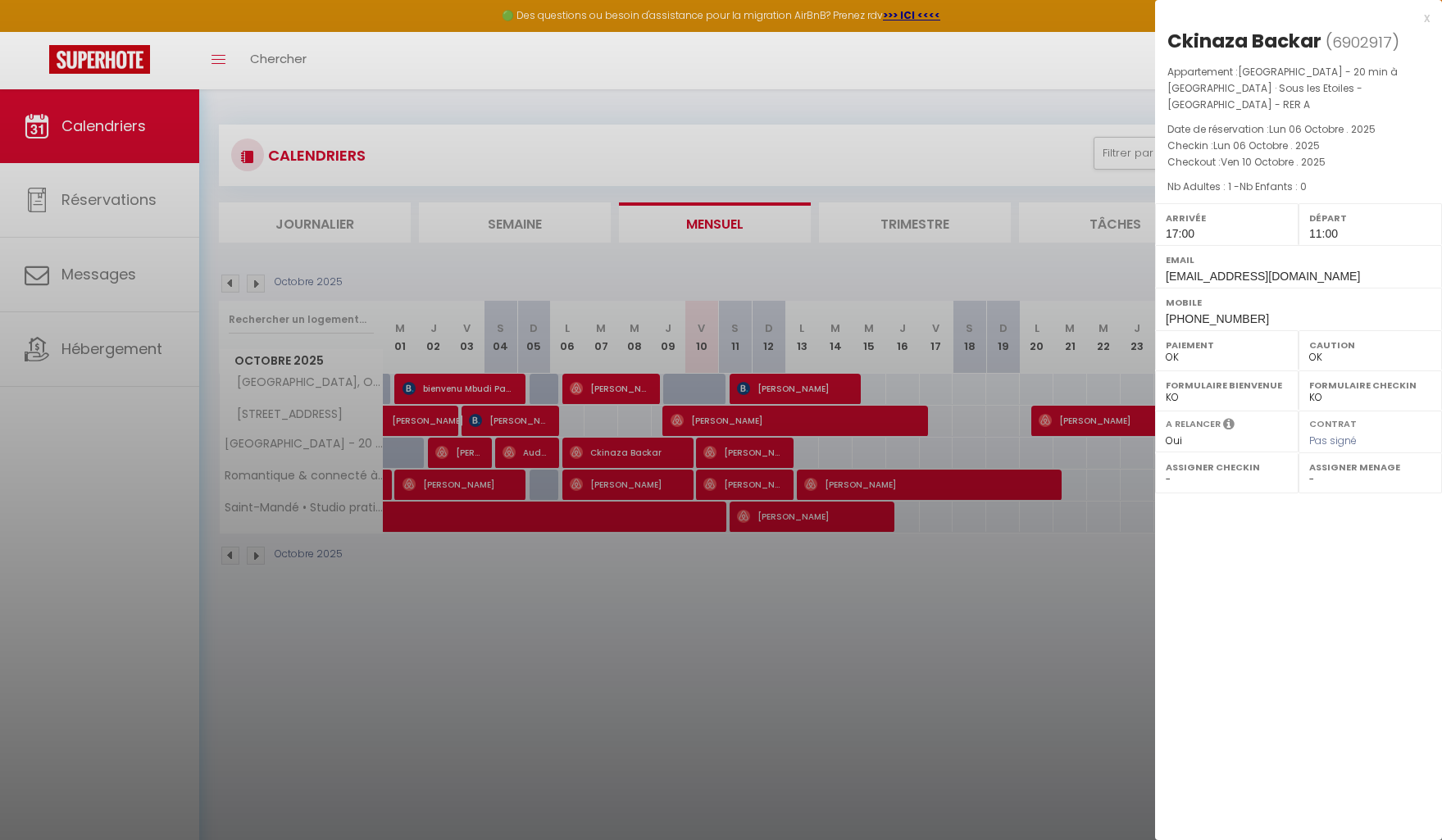
drag, startPoint x: 714, startPoint y: 607, endPoint x: 740, endPoint y: 499, distance: 111.1
click at [712, 606] on div at bounding box center [721, 420] width 1442 height 840
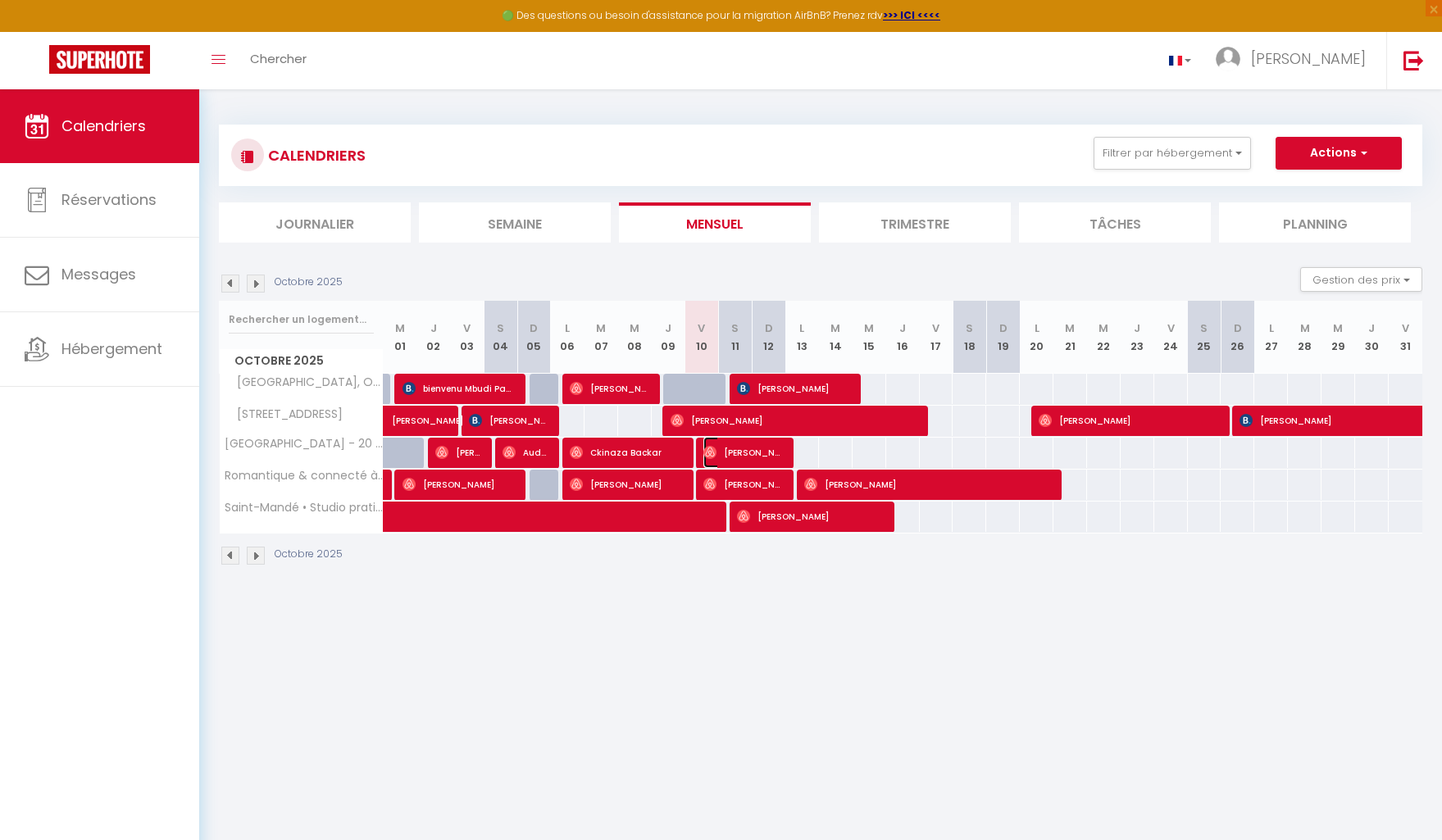
click at [749, 458] on span "[PERSON_NAME]" at bounding box center [743, 452] width 79 height 31
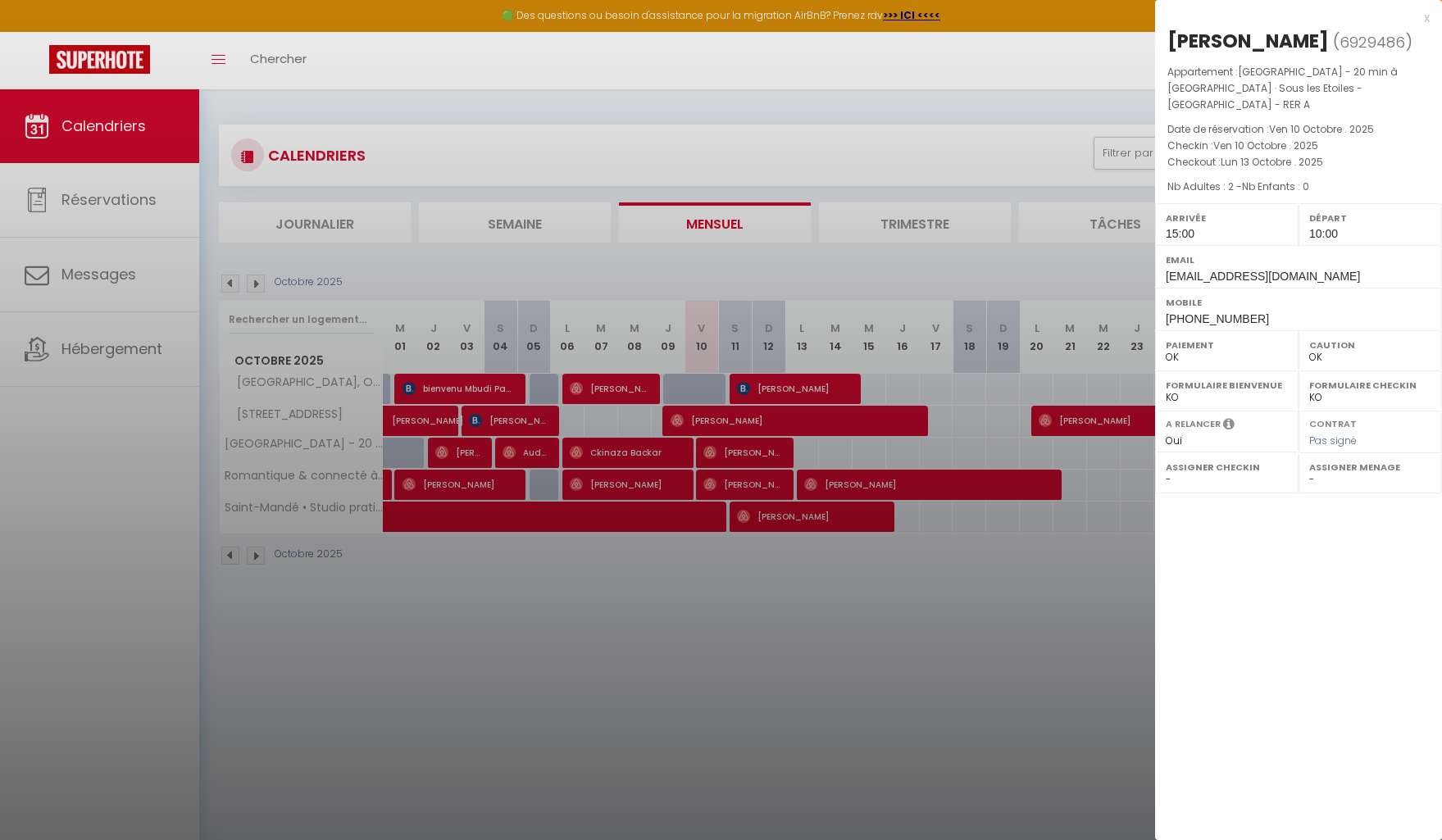
click at [773, 605] on div at bounding box center [721, 420] width 1442 height 840
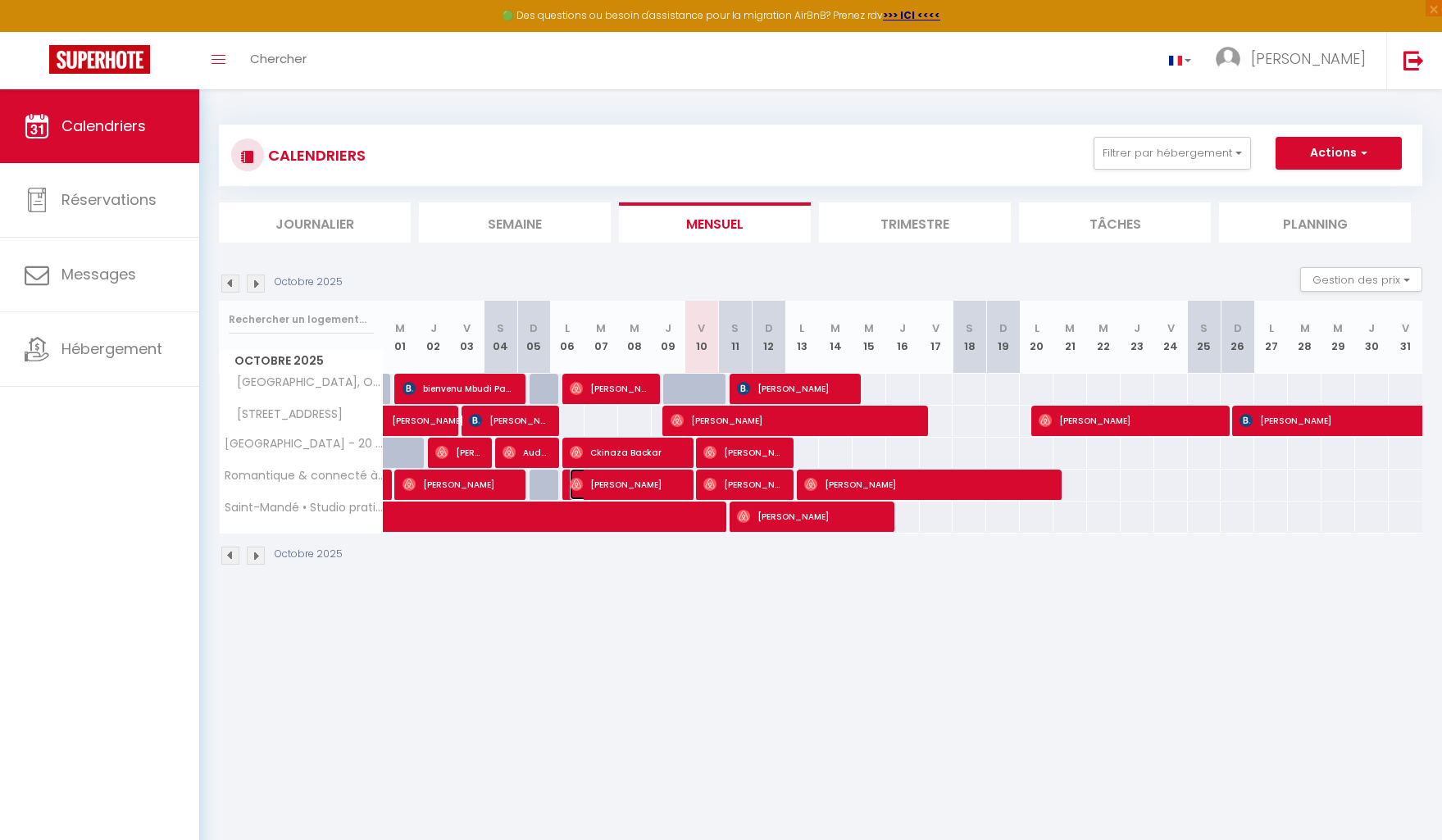
click at [678, 483] on span "[PERSON_NAME]" at bounding box center [626, 484] width 113 height 31
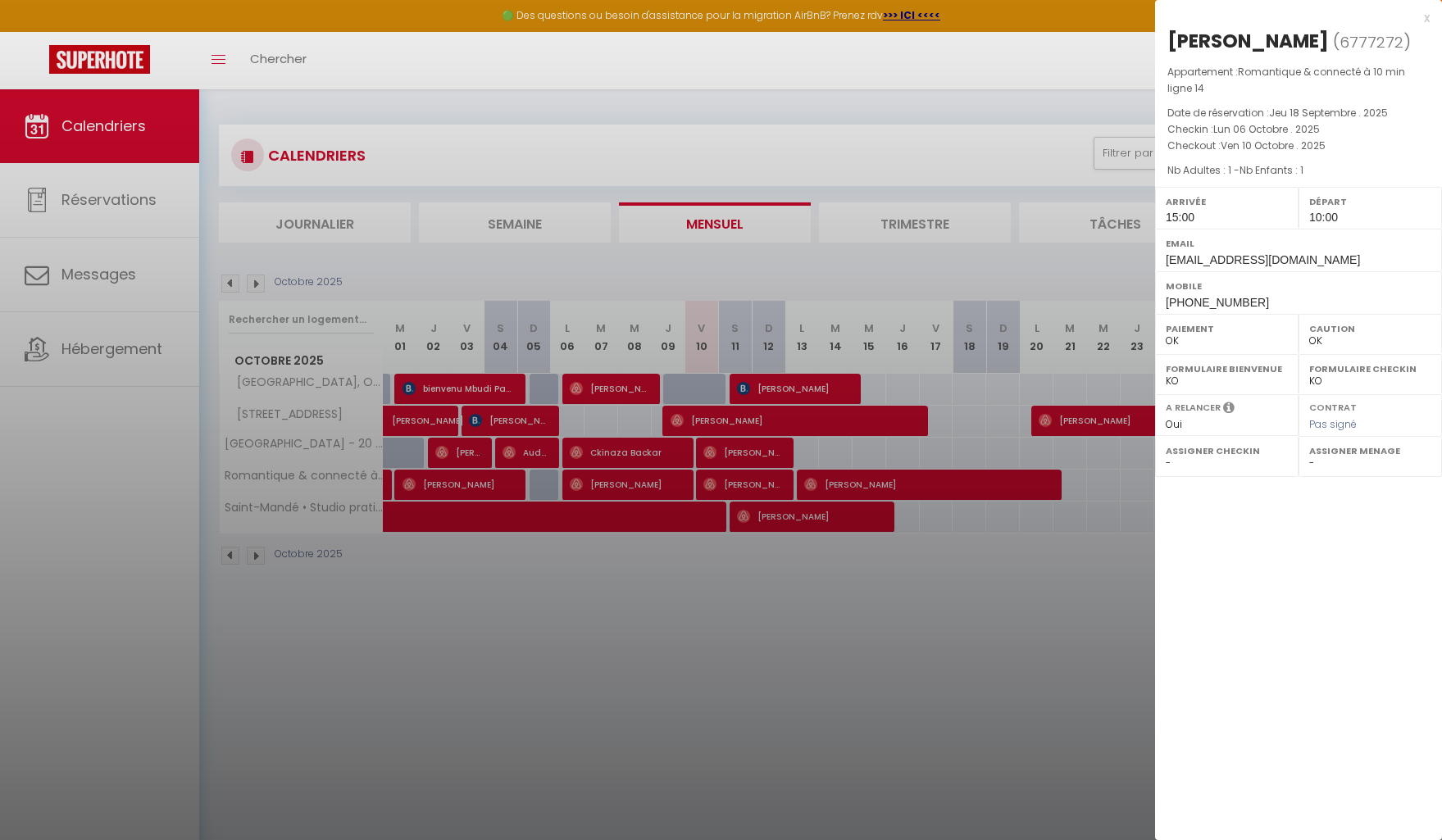
click at [762, 600] on div at bounding box center [721, 420] width 1442 height 840
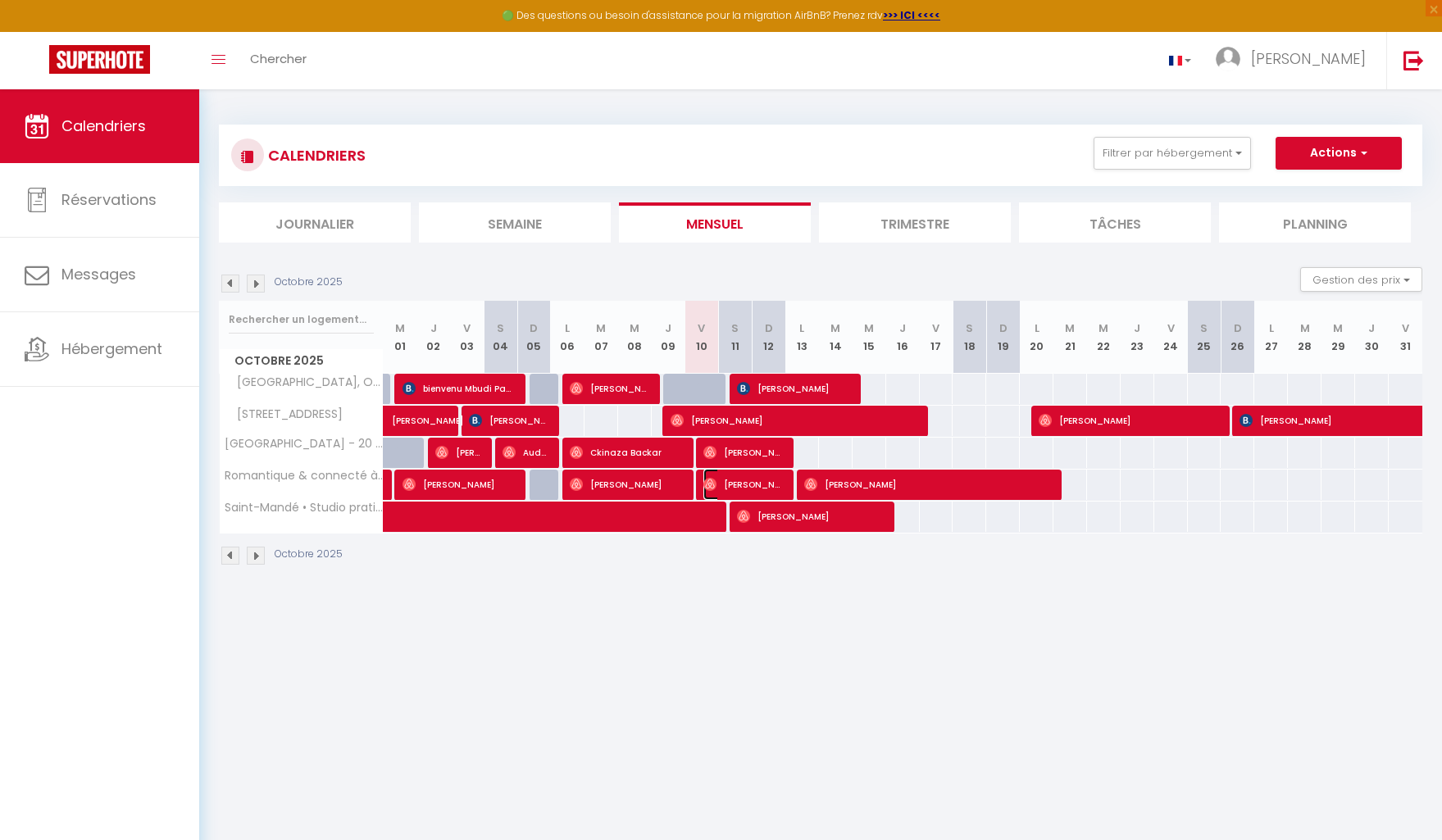
click at [771, 483] on span "[PERSON_NAME]" at bounding box center [743, 484] width 79 height 31
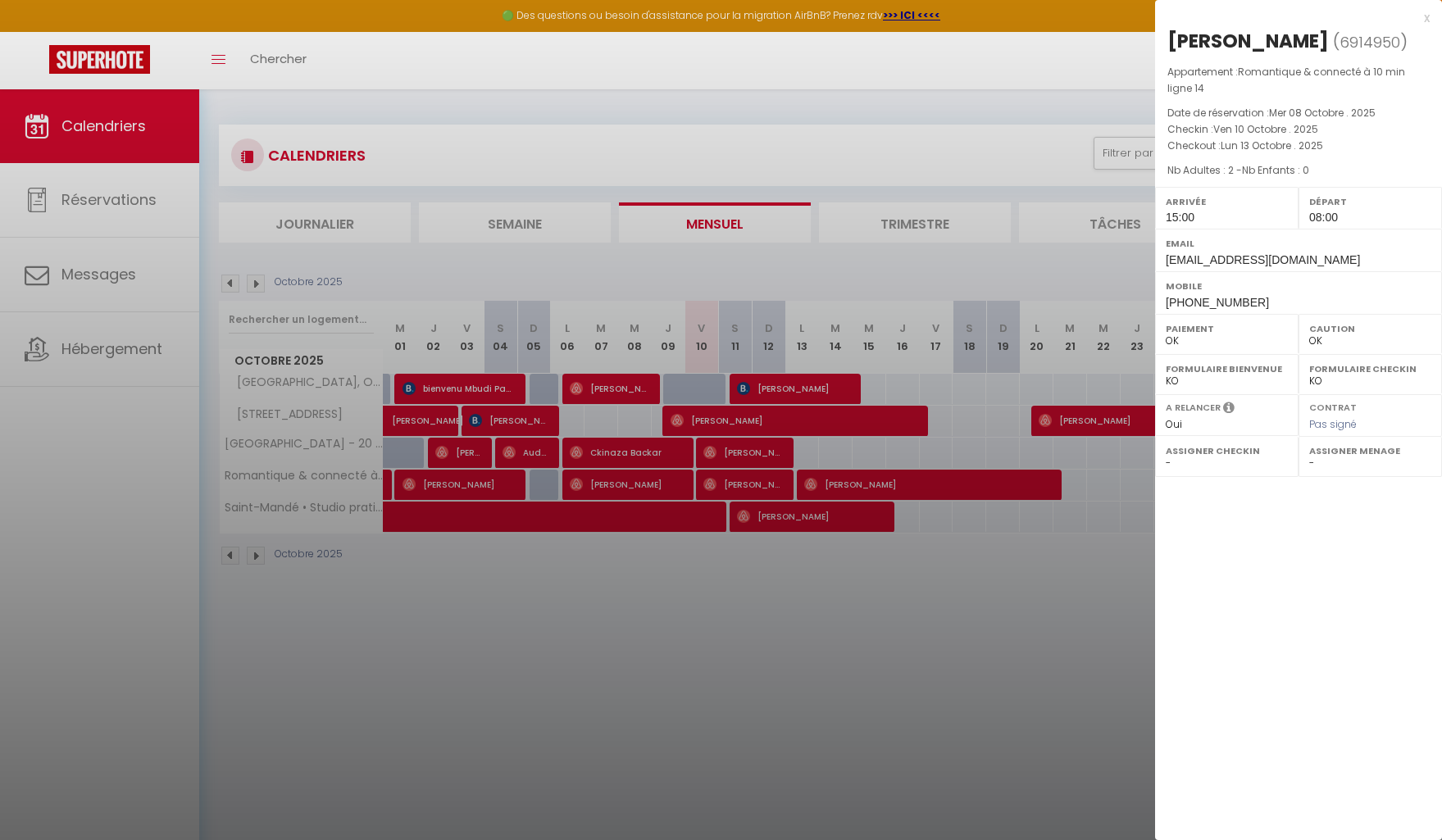
click at [817, 598] on div at bounding box center [721, 420] width 1442 height 840
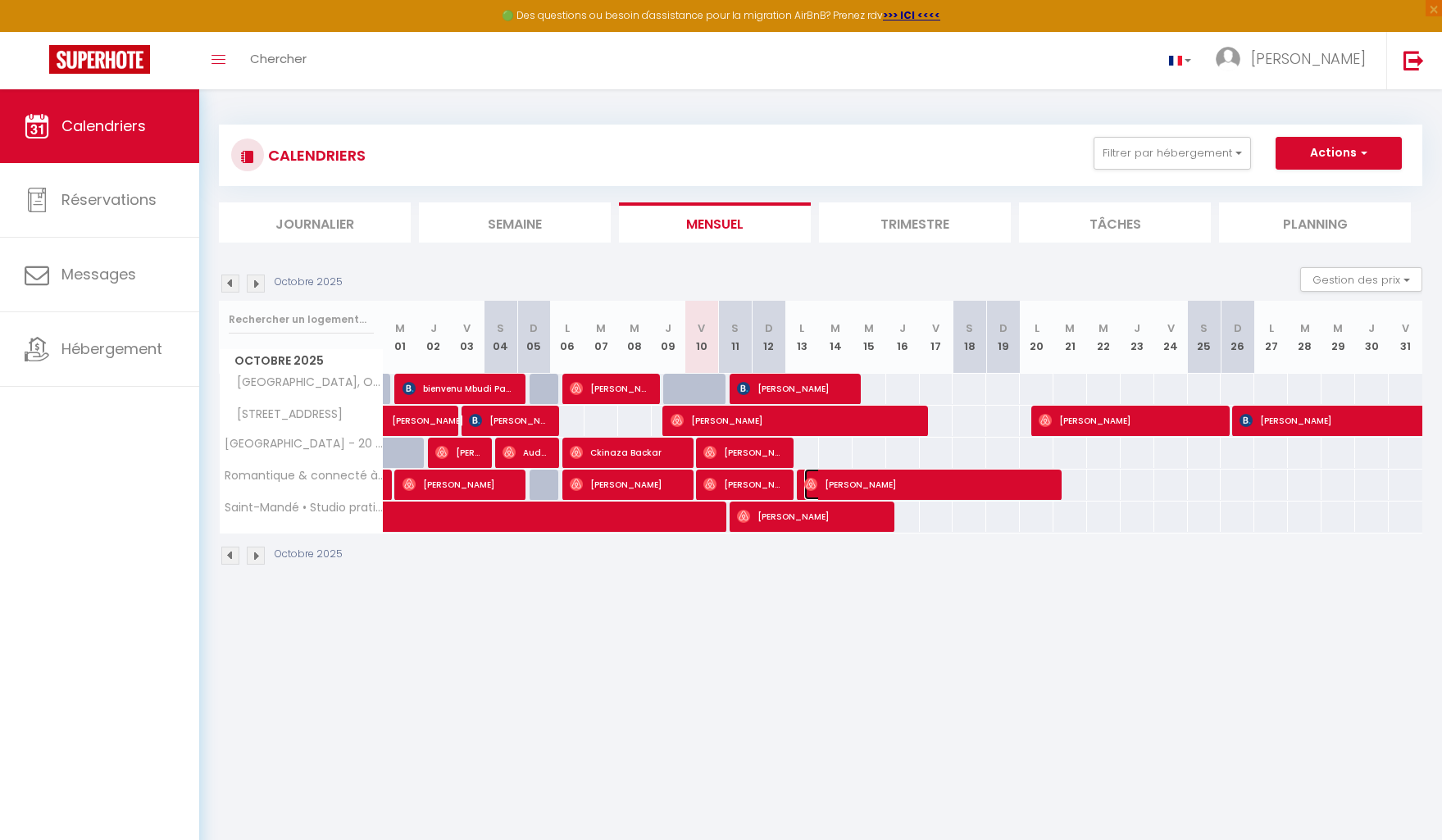
click at [894, 485] on span "[PERSON_NAME]" at bounding box center [927, 484] width 247 height 31
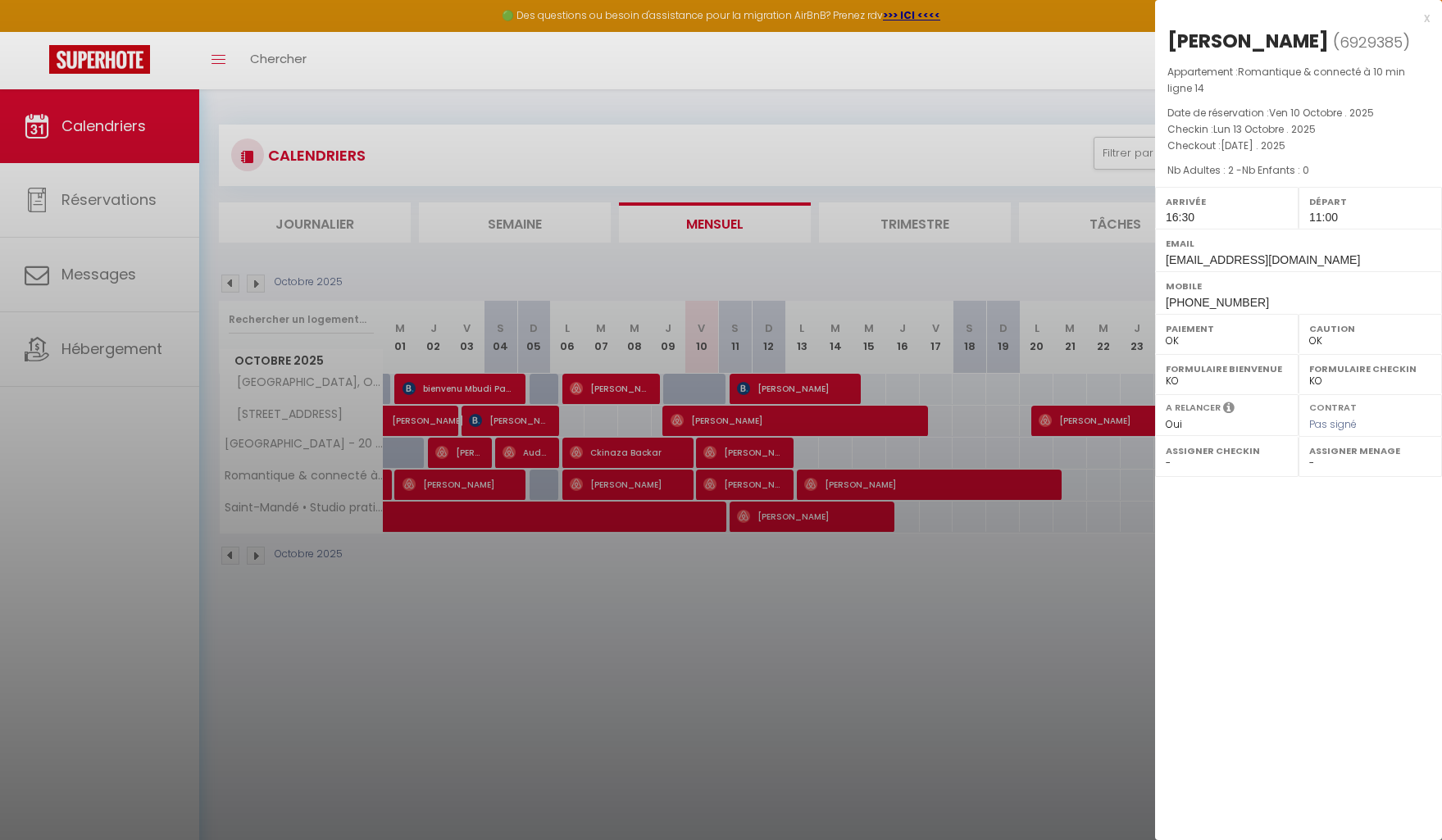
click at [791, 599] on div at bounding box center [721, 420] width 1442 height 840
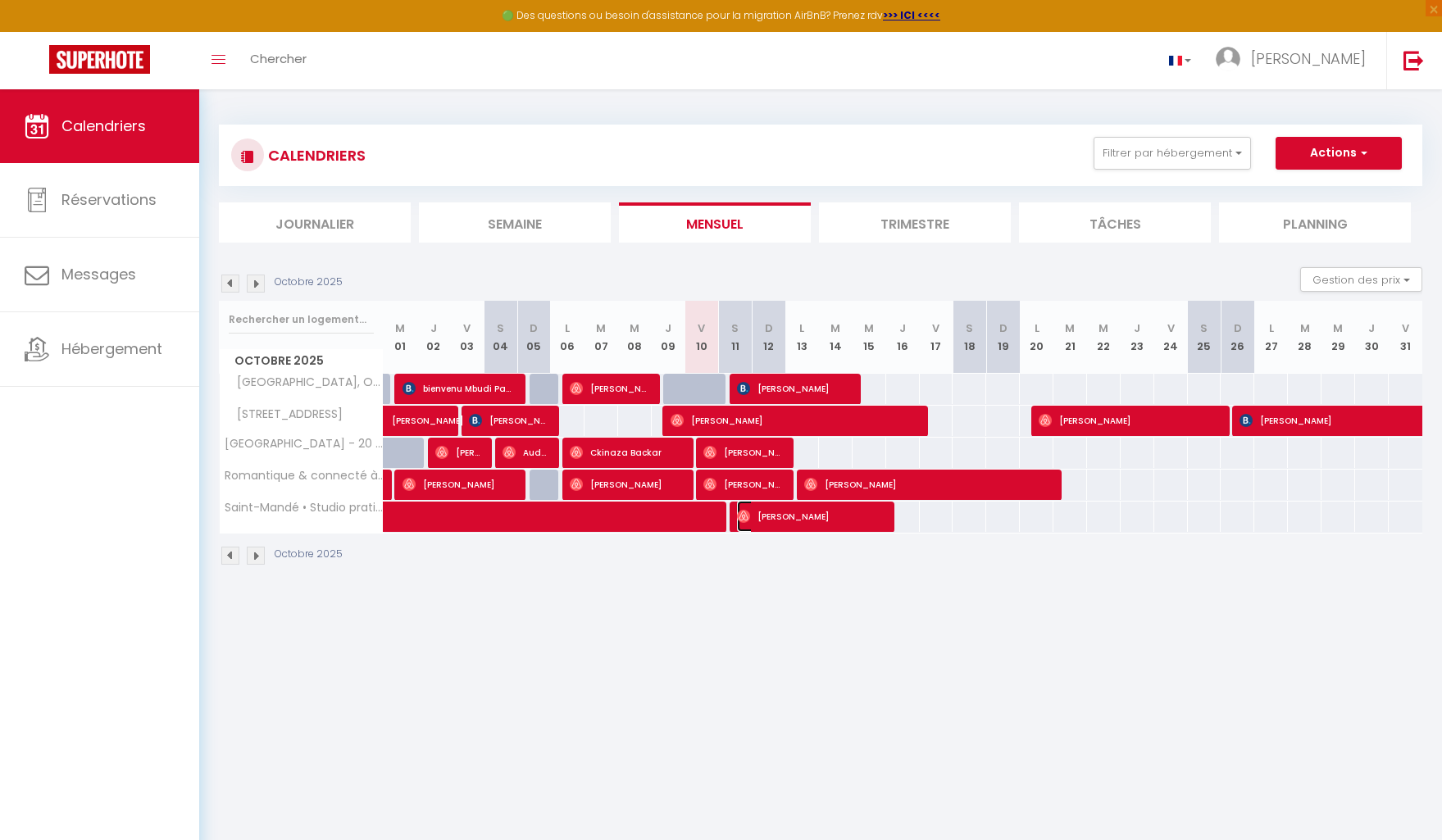
click at [779, 522] on span "[PERSON_NAME]" at bounding box center [809, 516] width 146 height 31
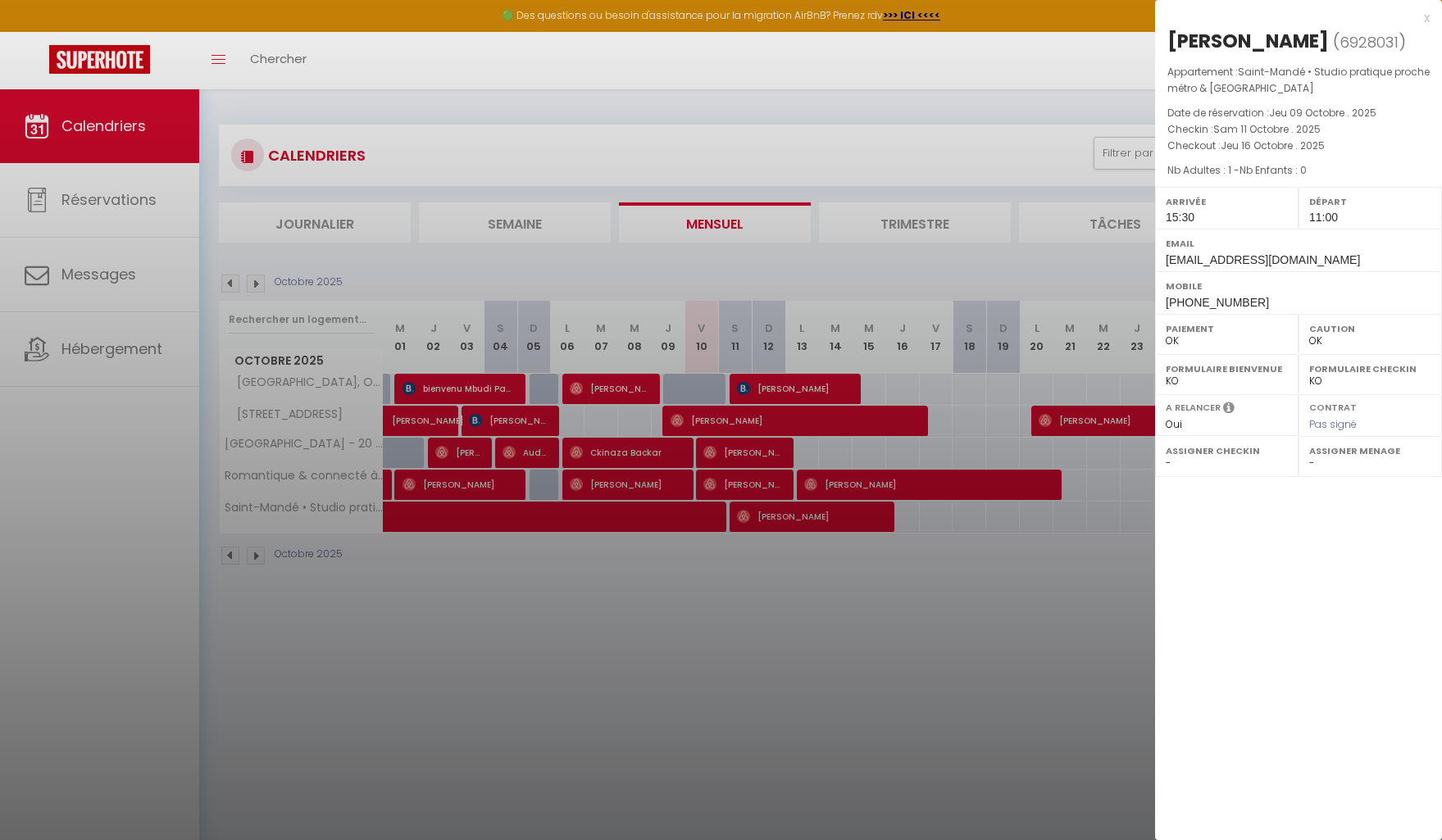
click at [779, 584] on div at bounding box center [721, 420] width 1442 height 840
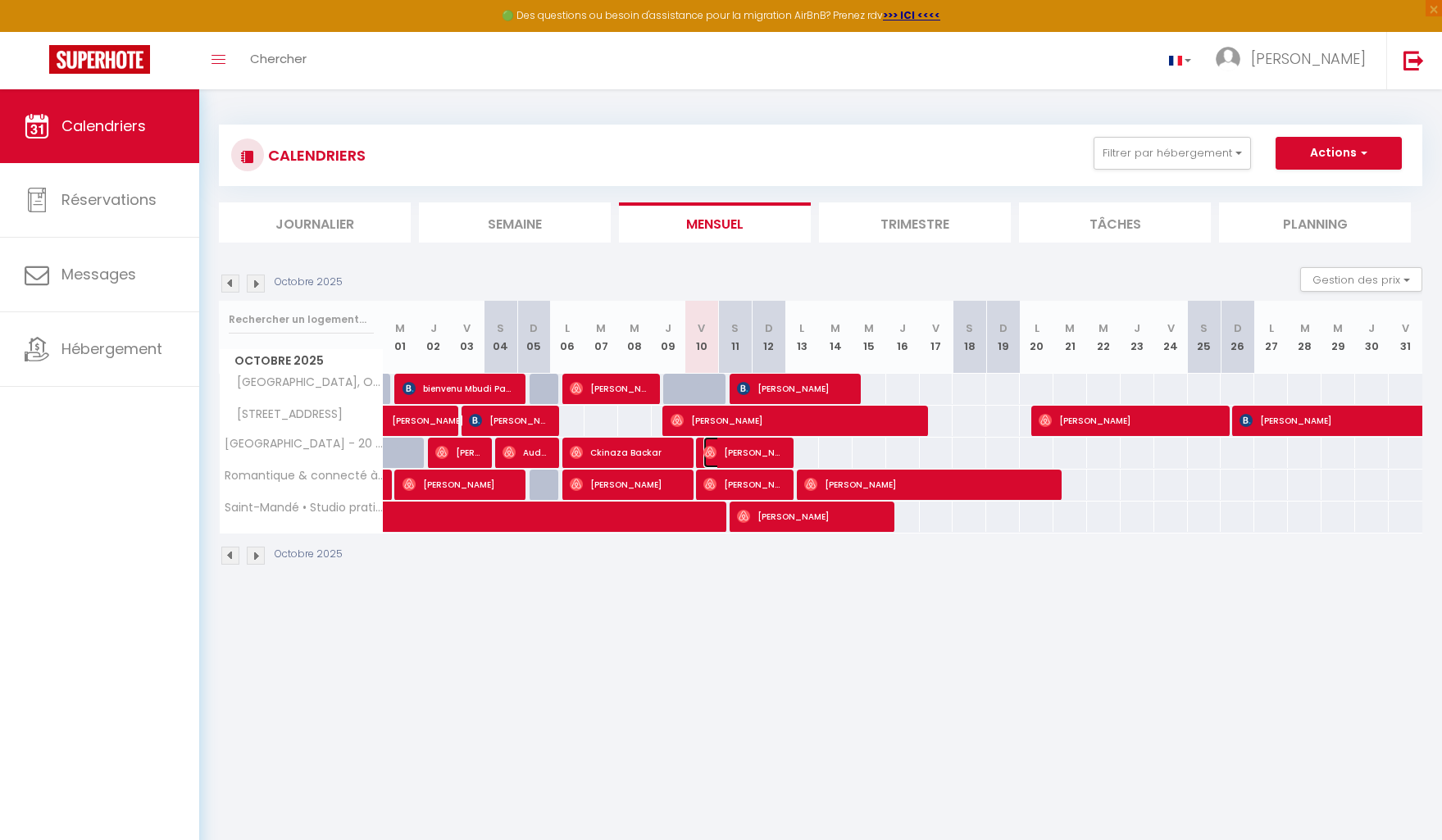
click at [772, 458] on span "[PERSON_NAME]" at bounding box center [743, 452] width 79 height 31
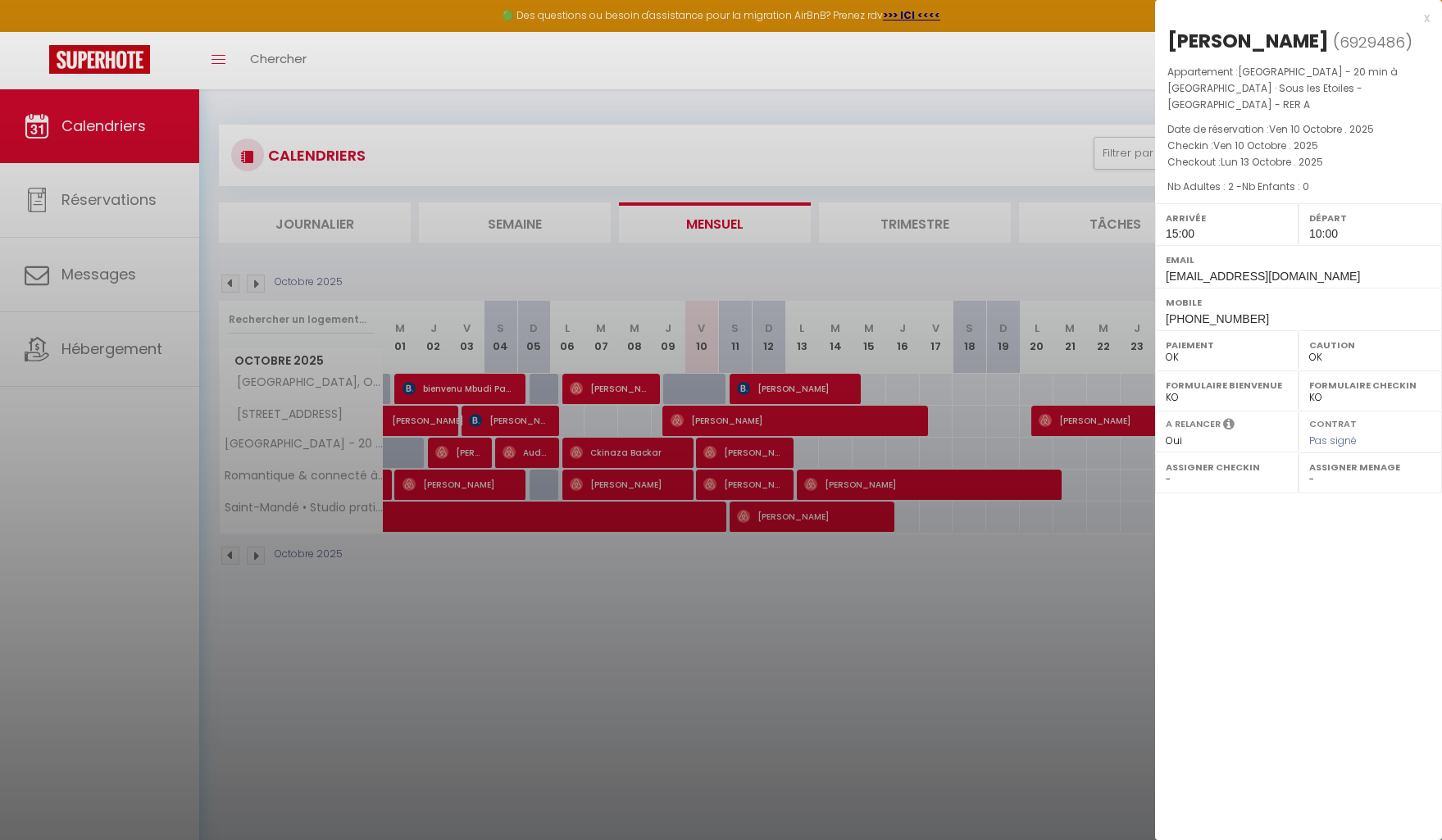
click at [752, 628] on div at bounding box center [721, 420] width 1442 height 840
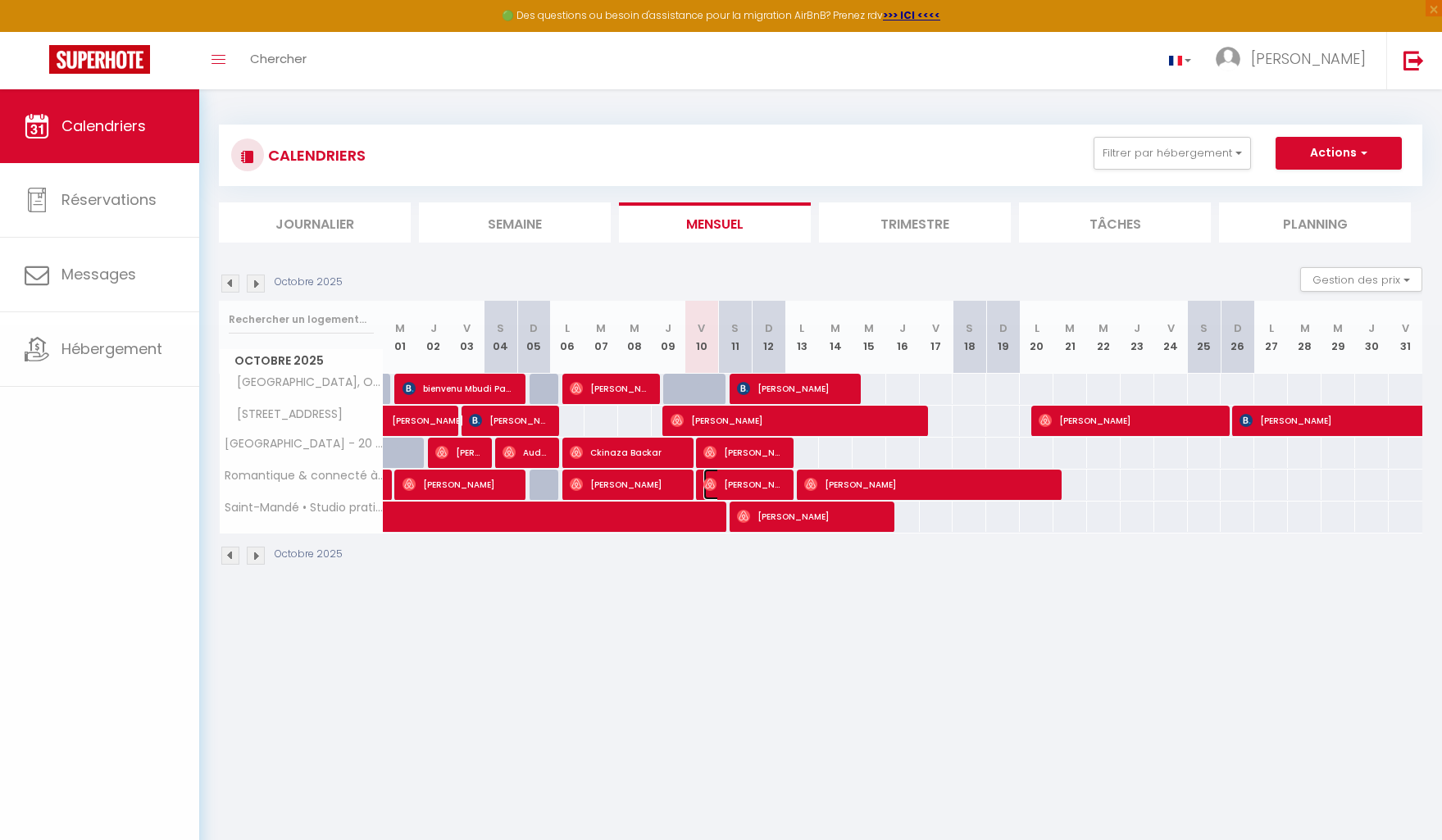
click at [756, 483] on span "[PERSON_NAME]" at bounding box center [743, 484] width 79 height 31
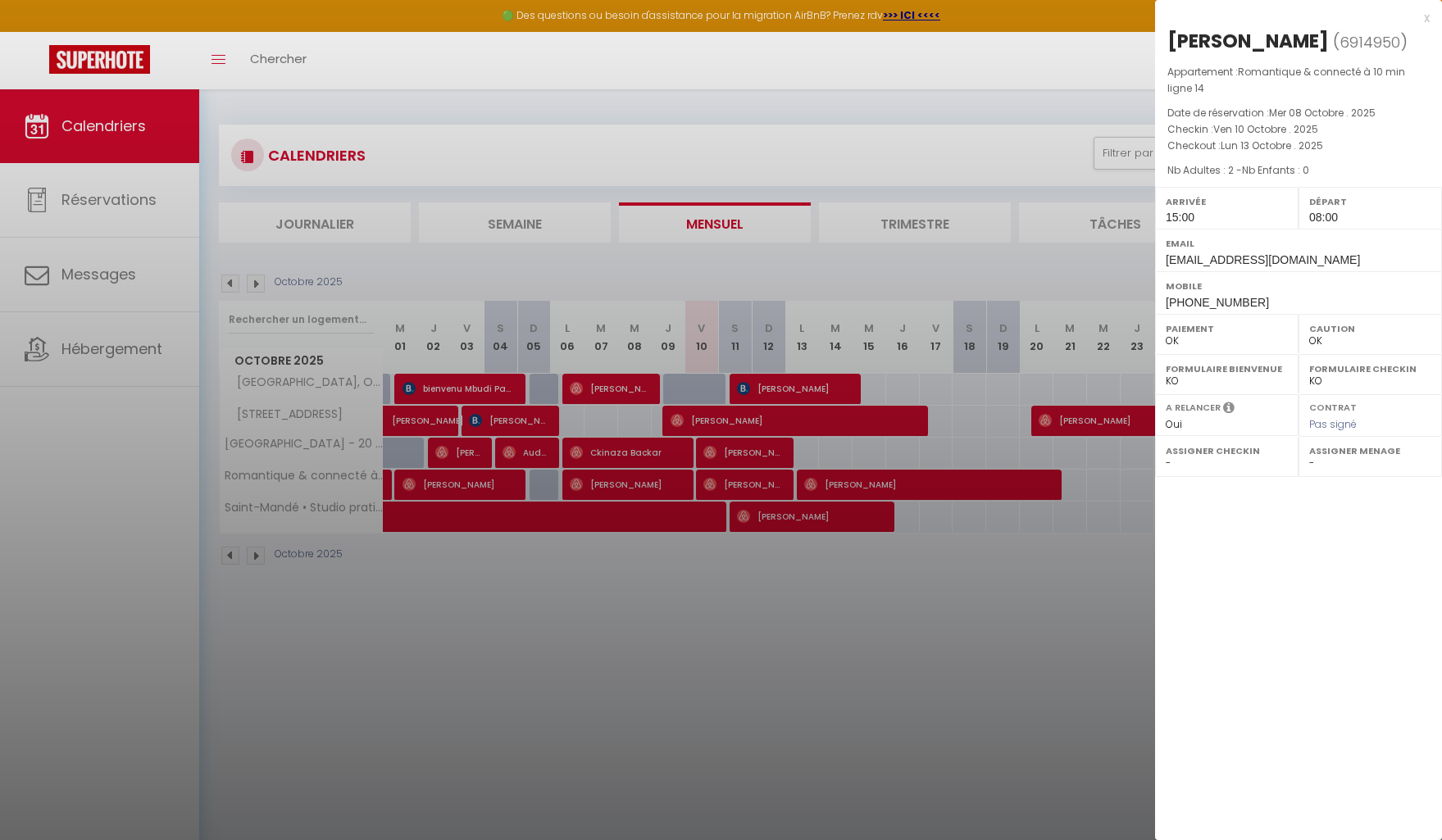
click at [797, 566] on div at bounding box center [721, 420] width 1442 height 840
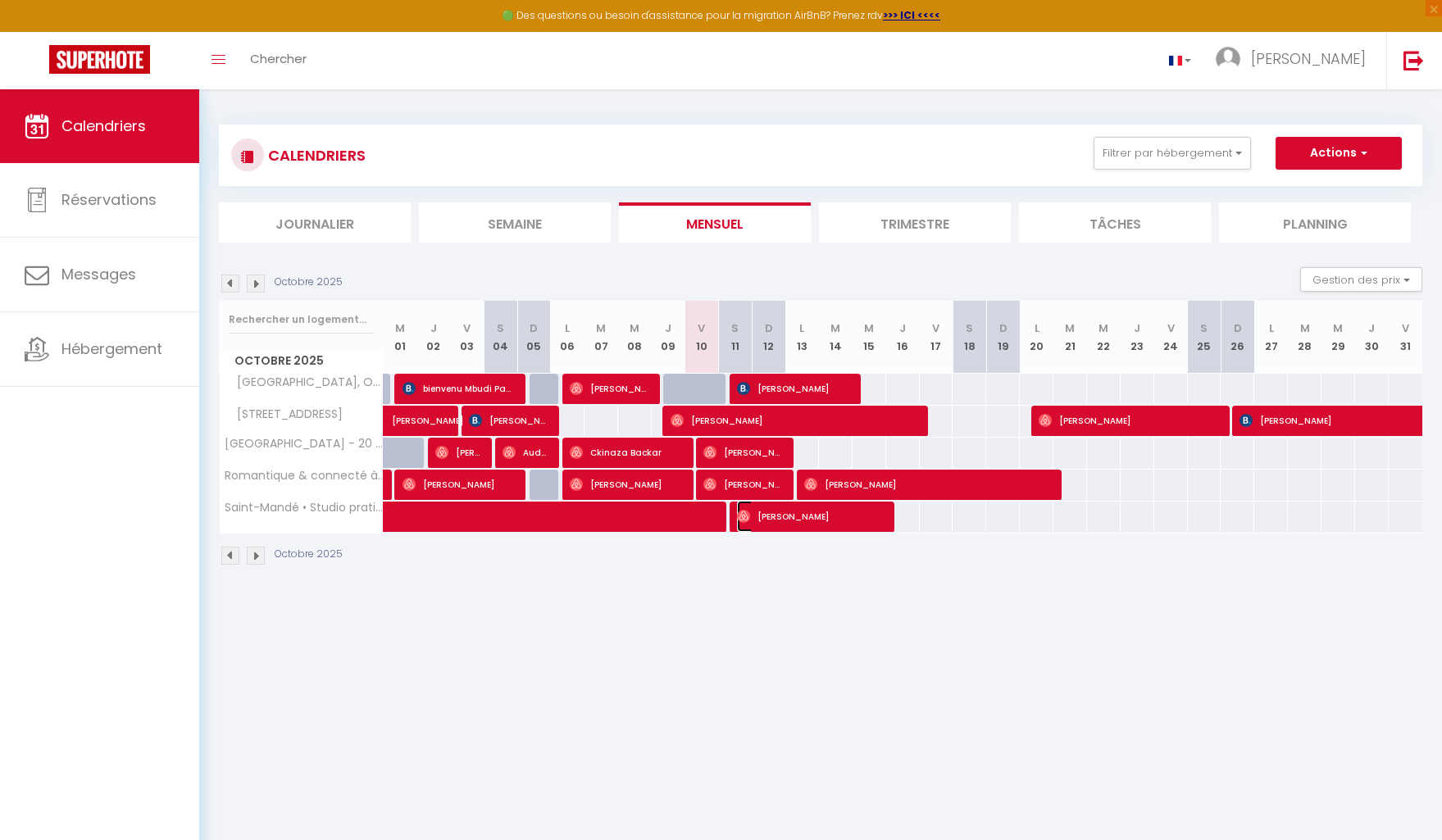
click at [859, 522] on span "[PERSON_NAME]" at bounding box center [809, 516] width 146 height 31
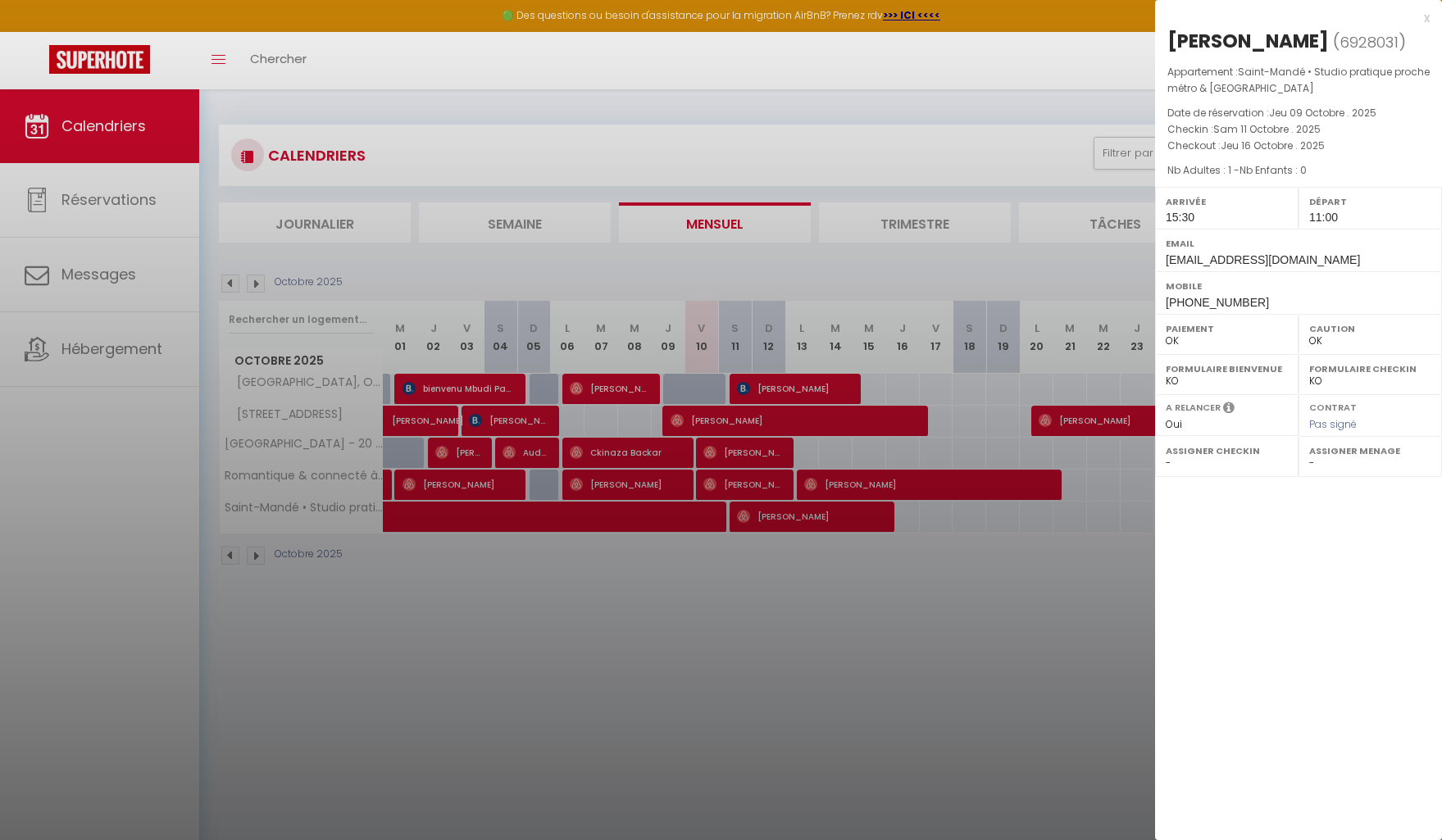
click at [726, 661] on div at bounding box center [721, 420] width 1442 height 840
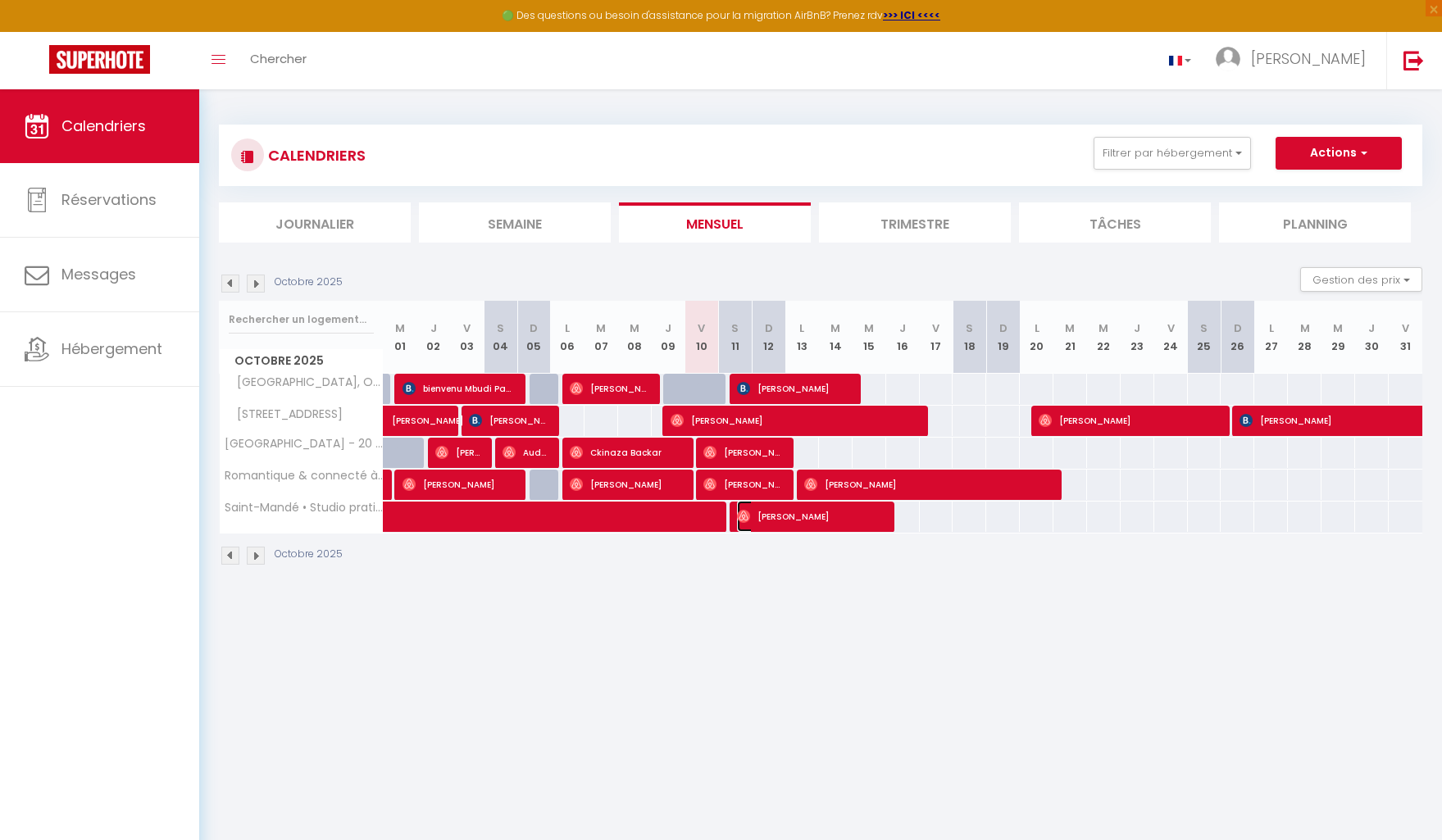
click at [840, 516] on span "[PERSON_NAME]" at bounding box center [809, 516] width 146 height 31
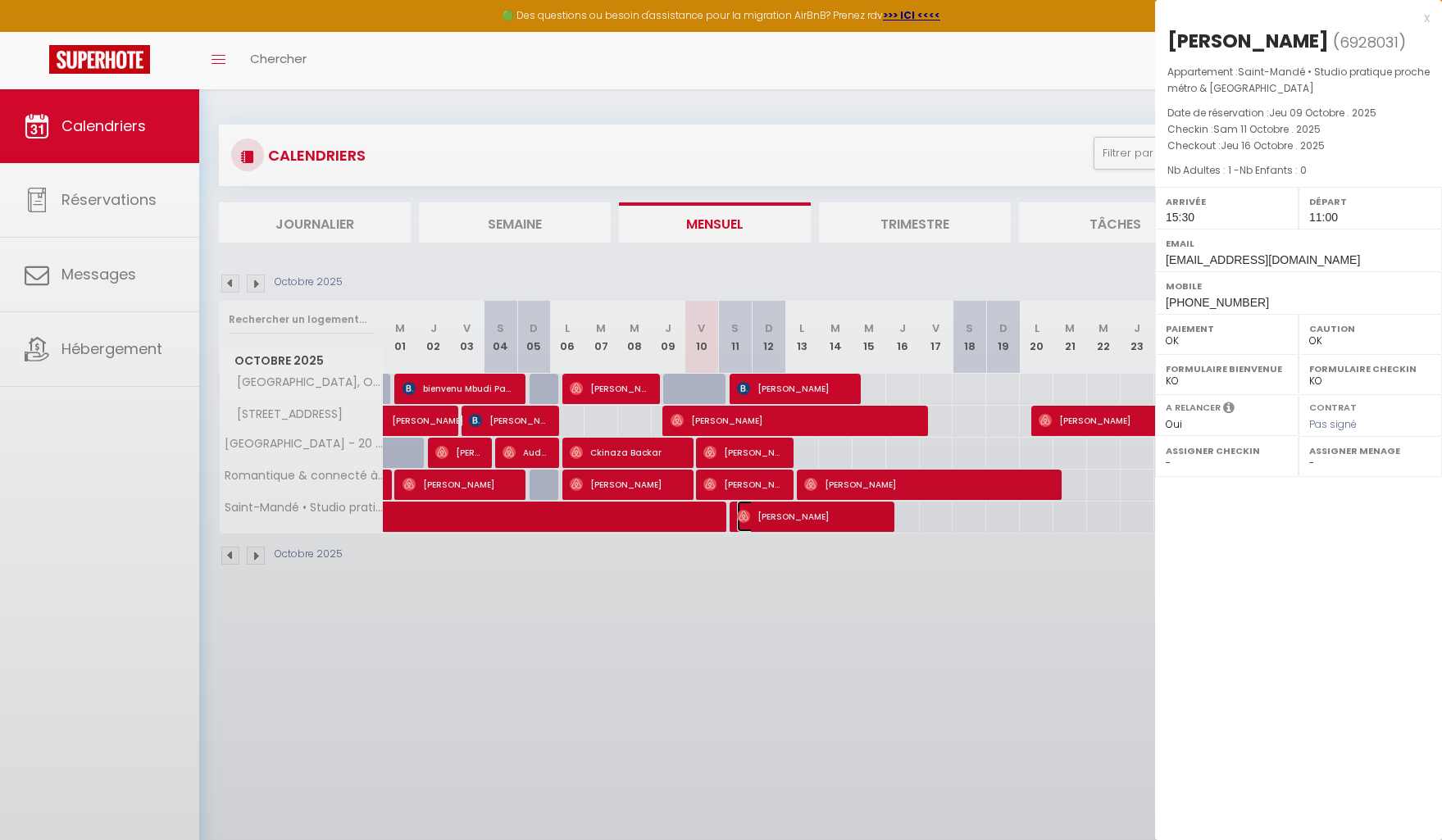
scroll to position [2, 0]
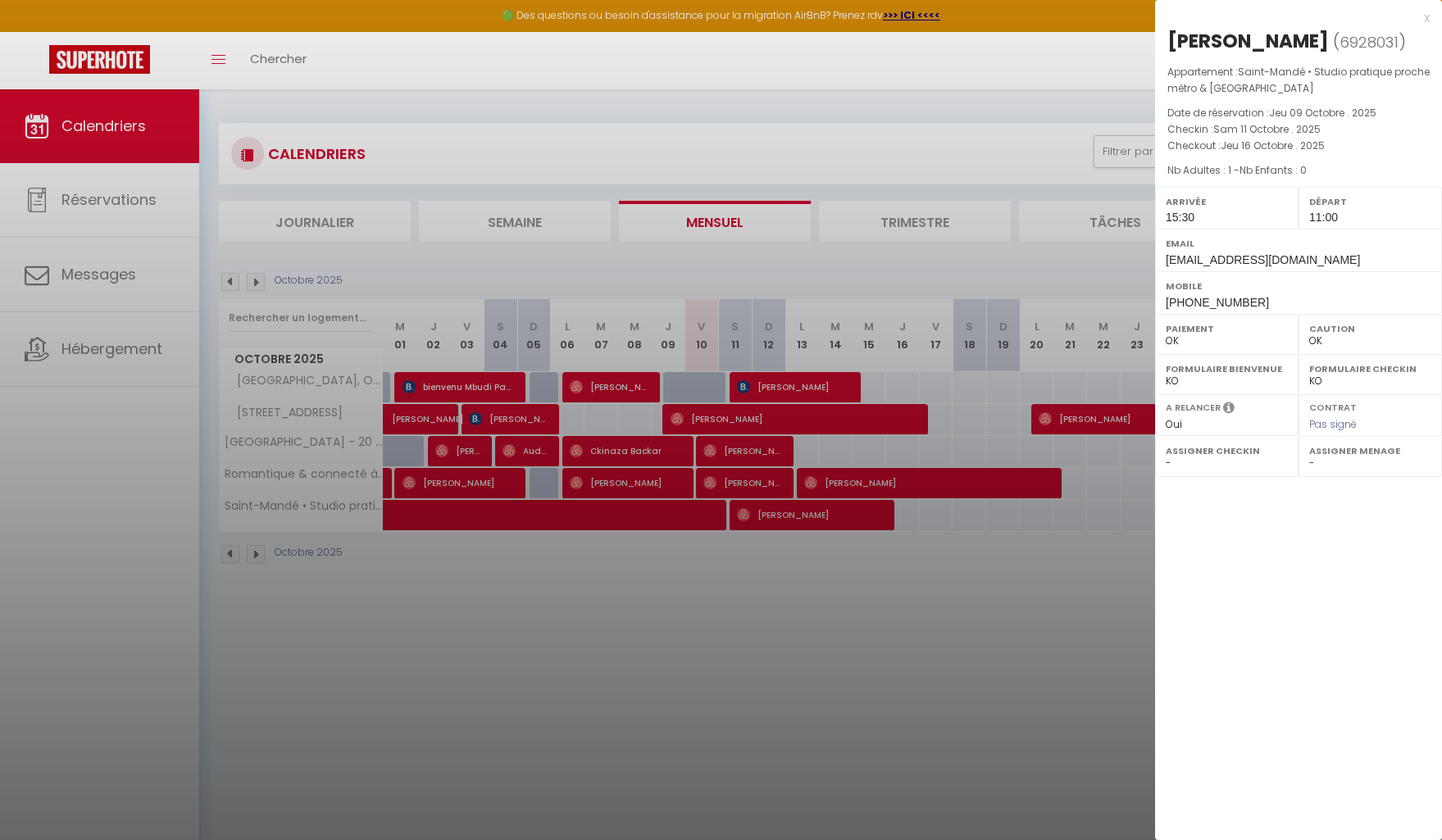
click at [868, 568] on div at bounding box center [721, 420] width 1442 height 840
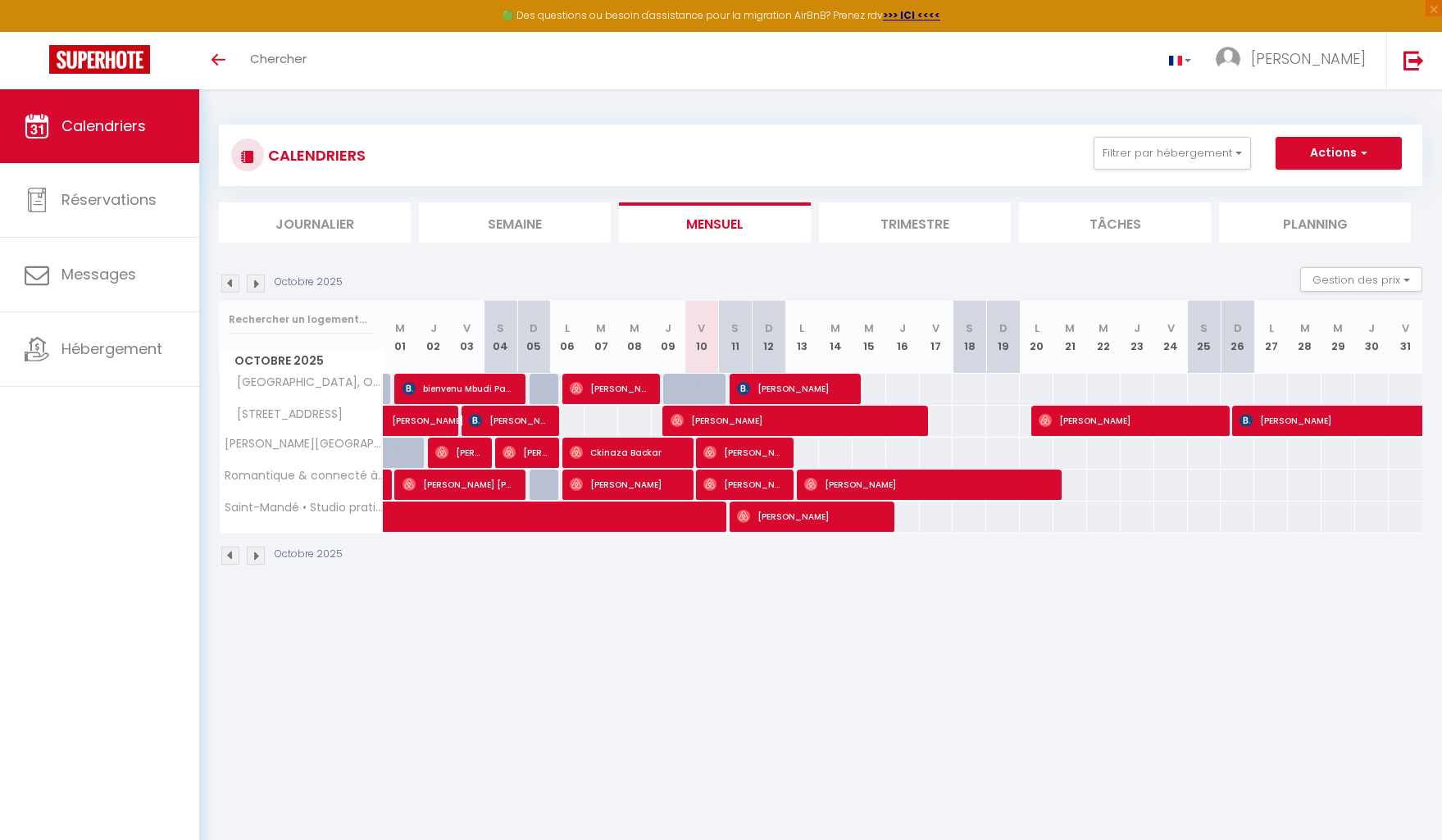
scroll to position [2, 0]
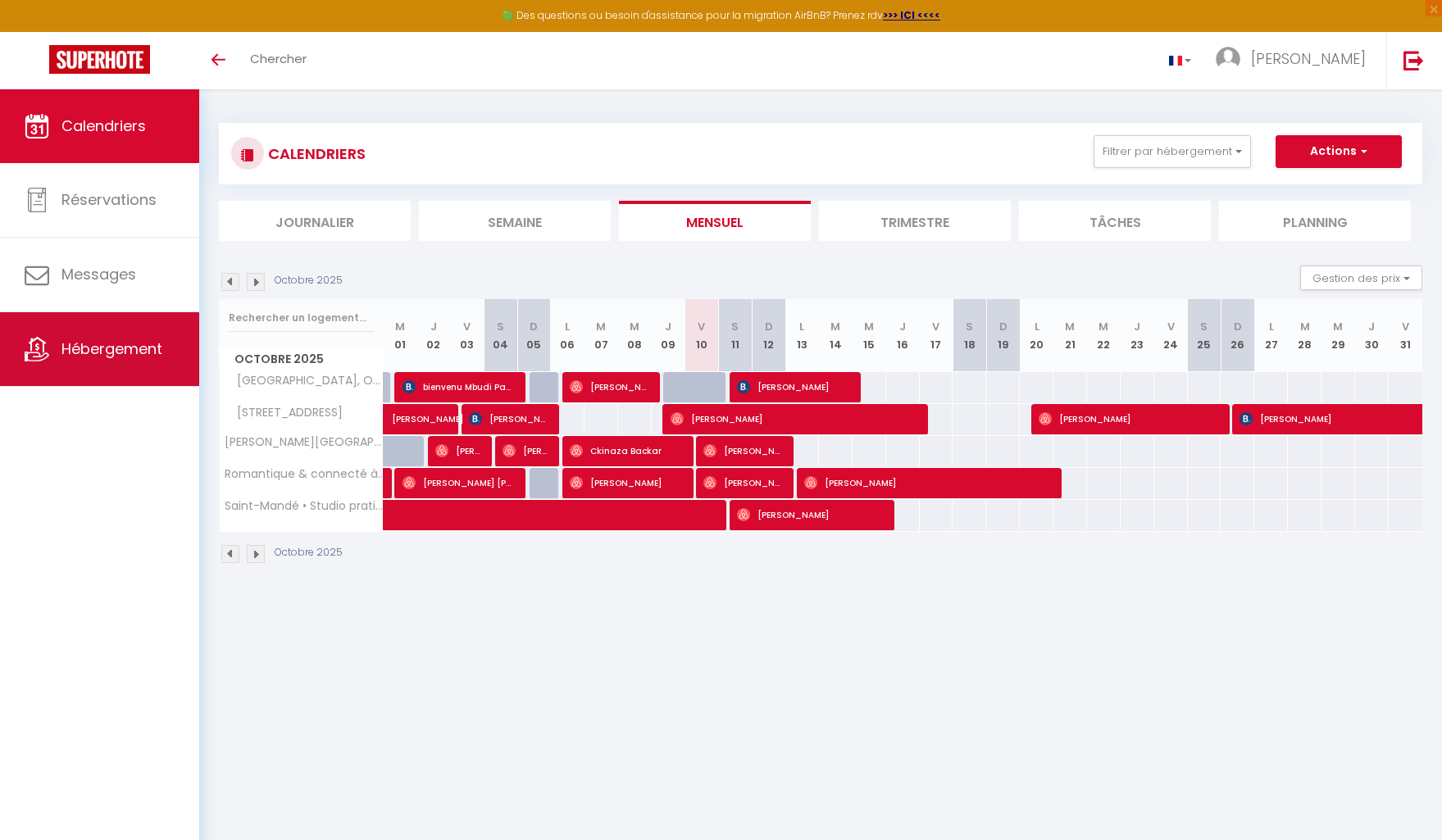
click at [114, 340] on span "Hébergement" at bounding box center [112, 349] width 101 height 20
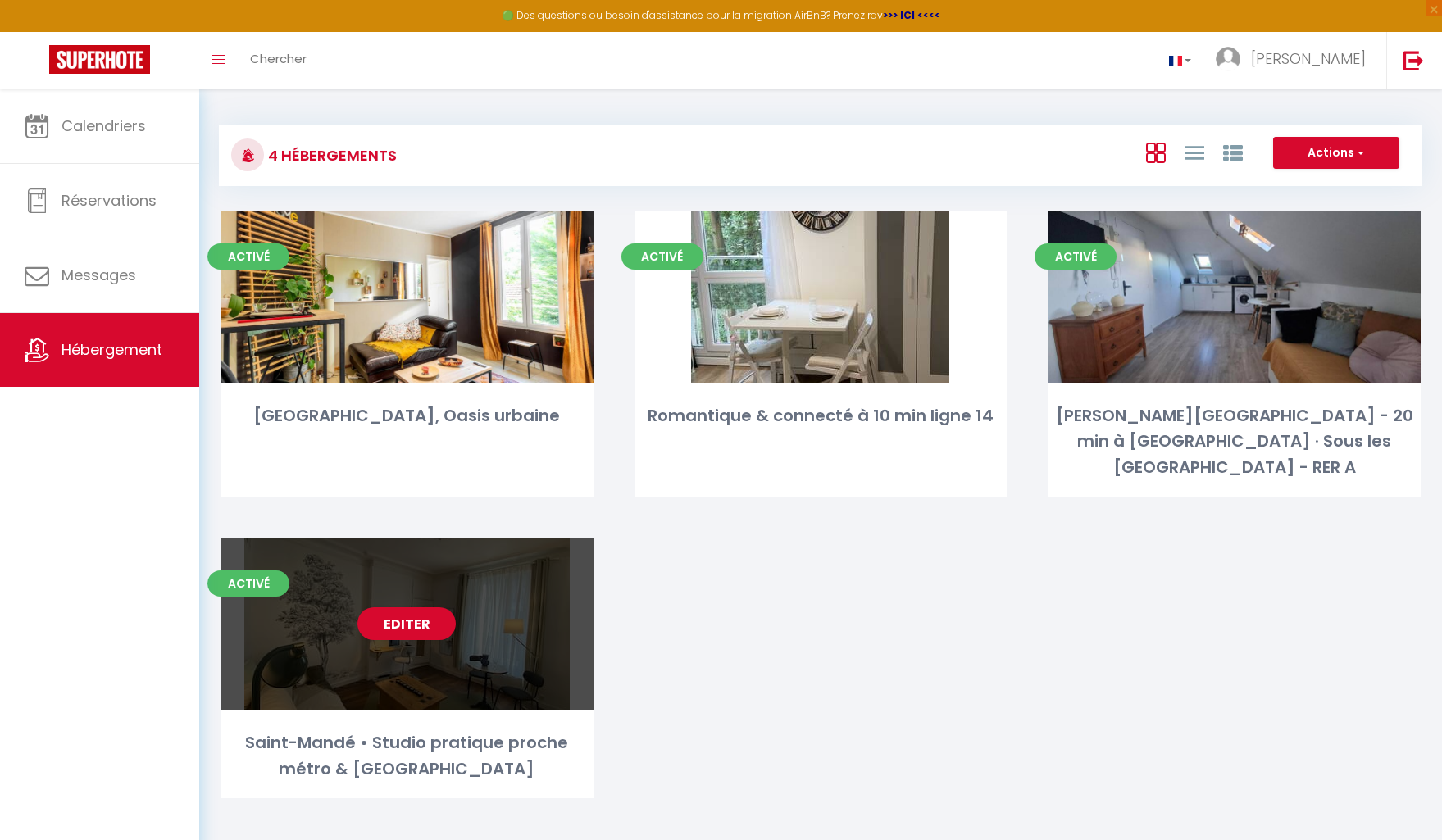
click at [419, 543] on div "Editer" at bounding box center [406, 624] width 373 height 172
select select "3"
select select "2"
select select "1"
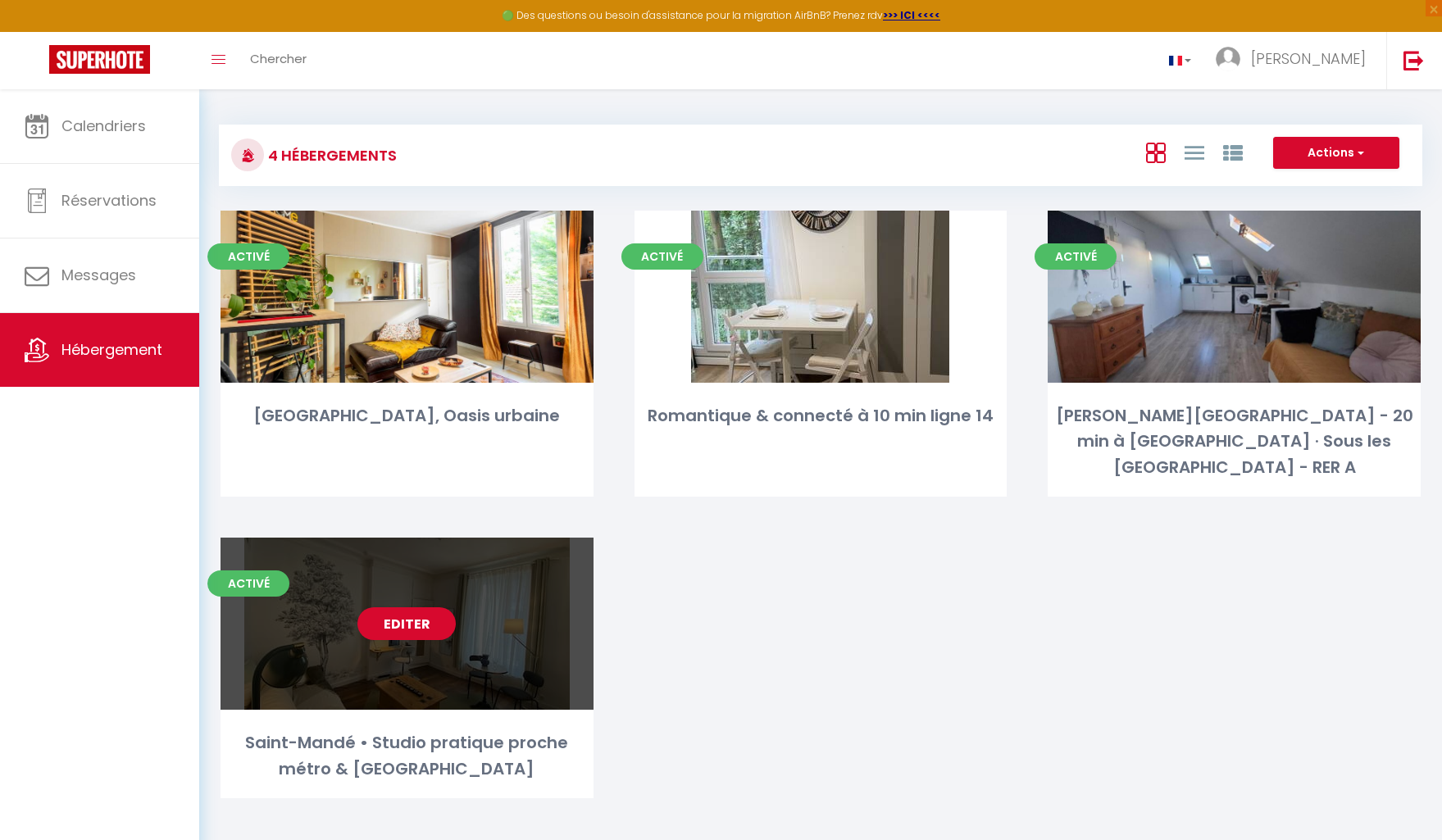
select select "28"
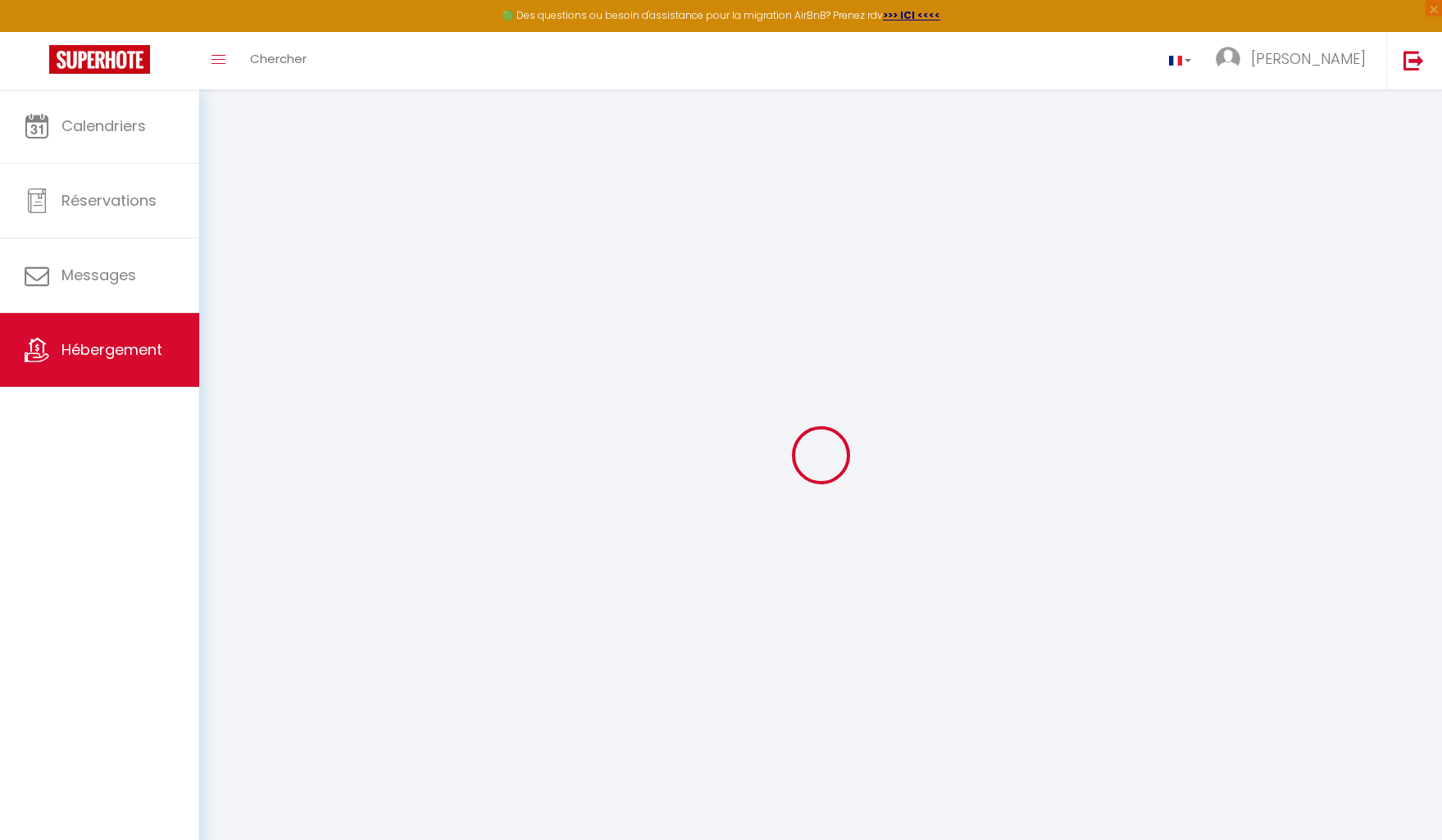
select select
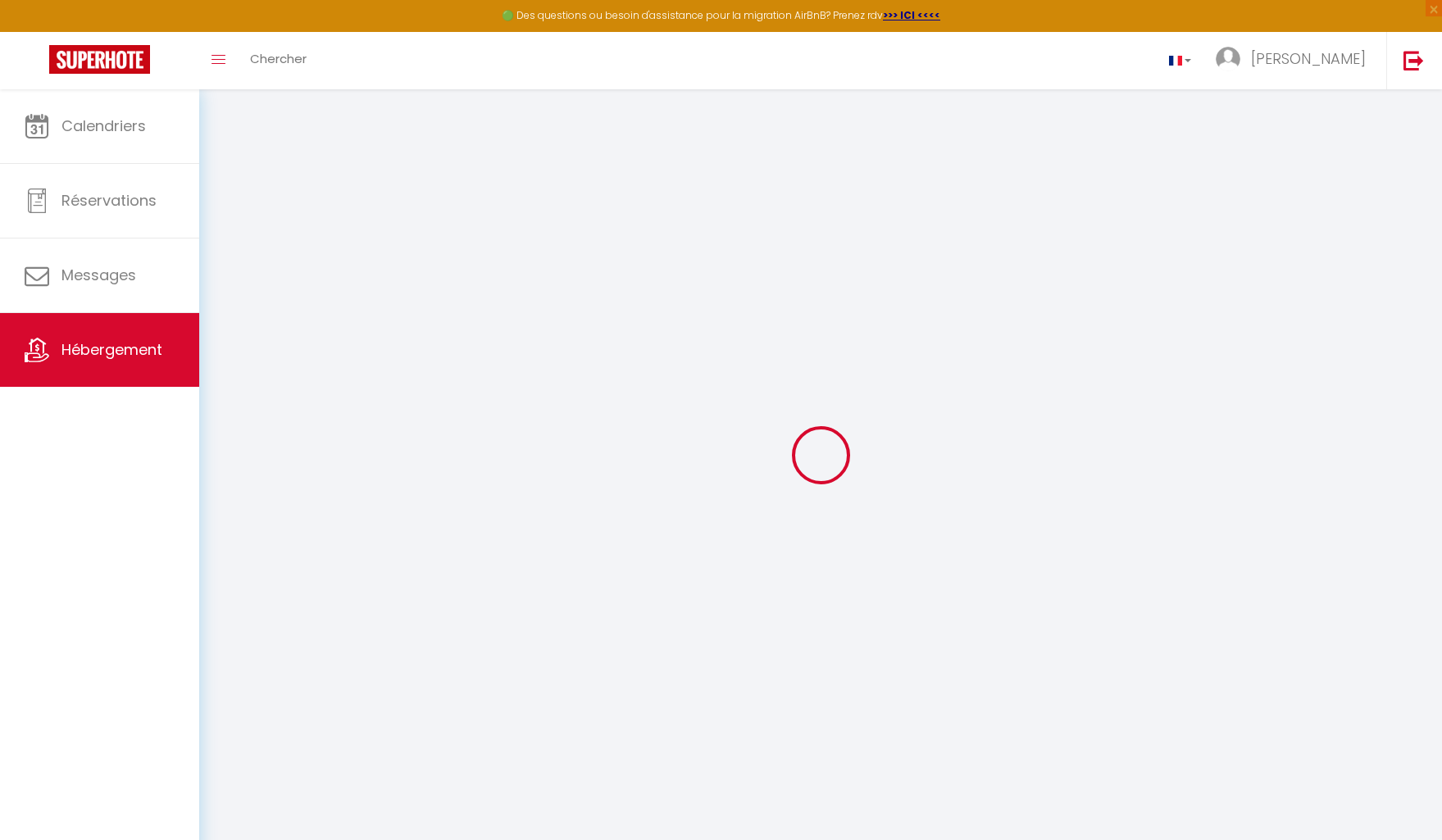
select select
checkbox input "false"
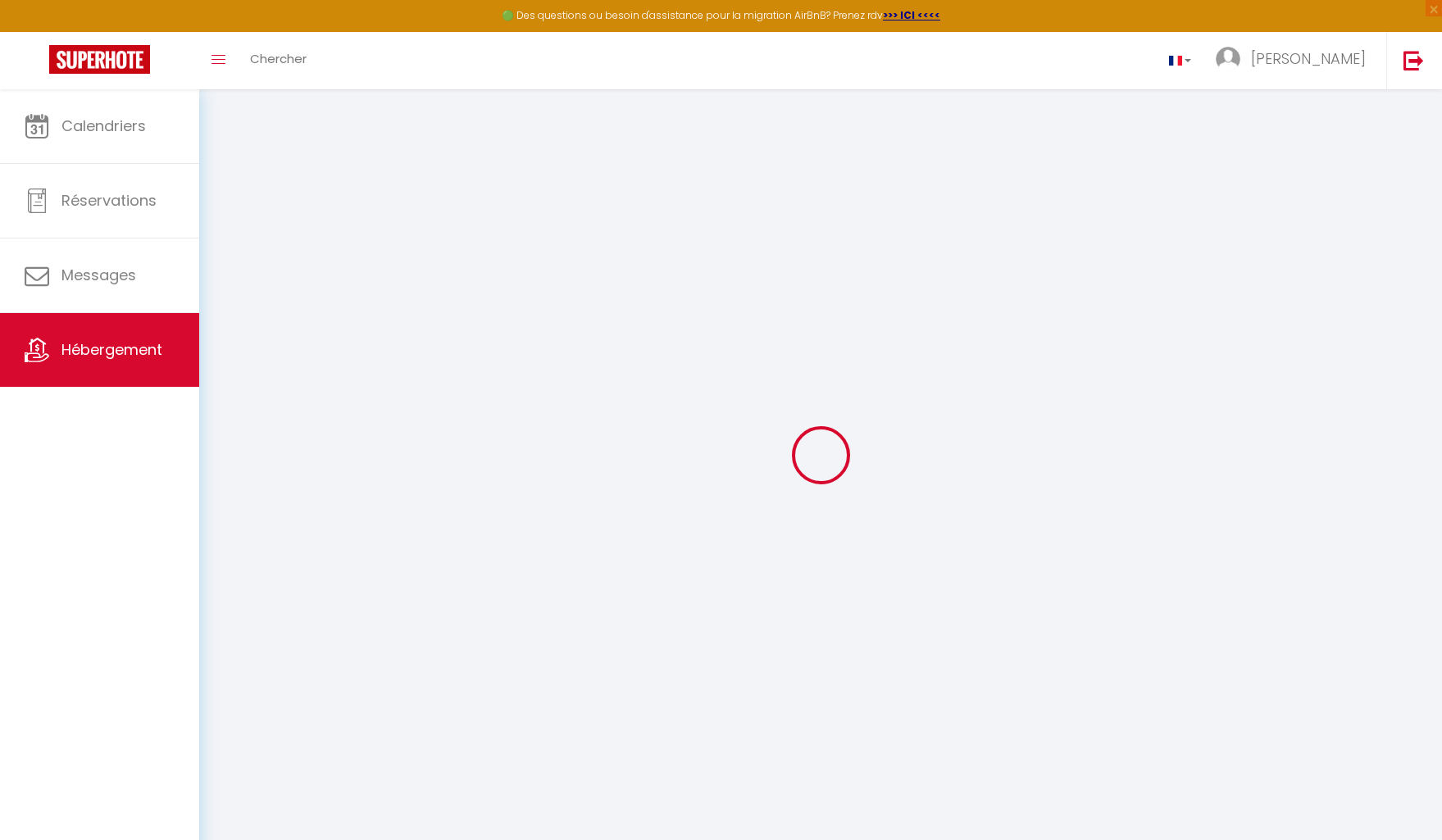
select select
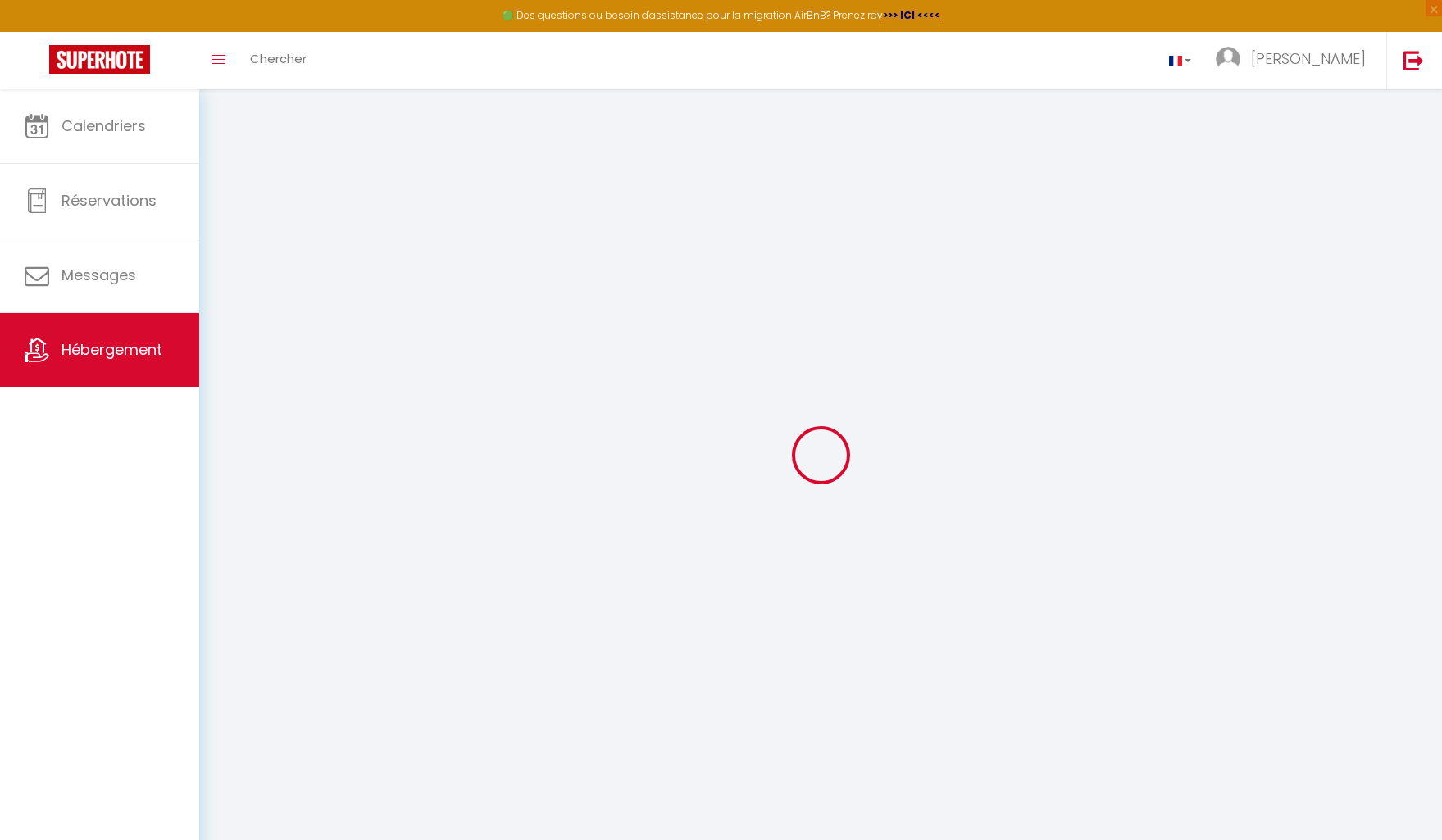
select select
checkbox input "false"
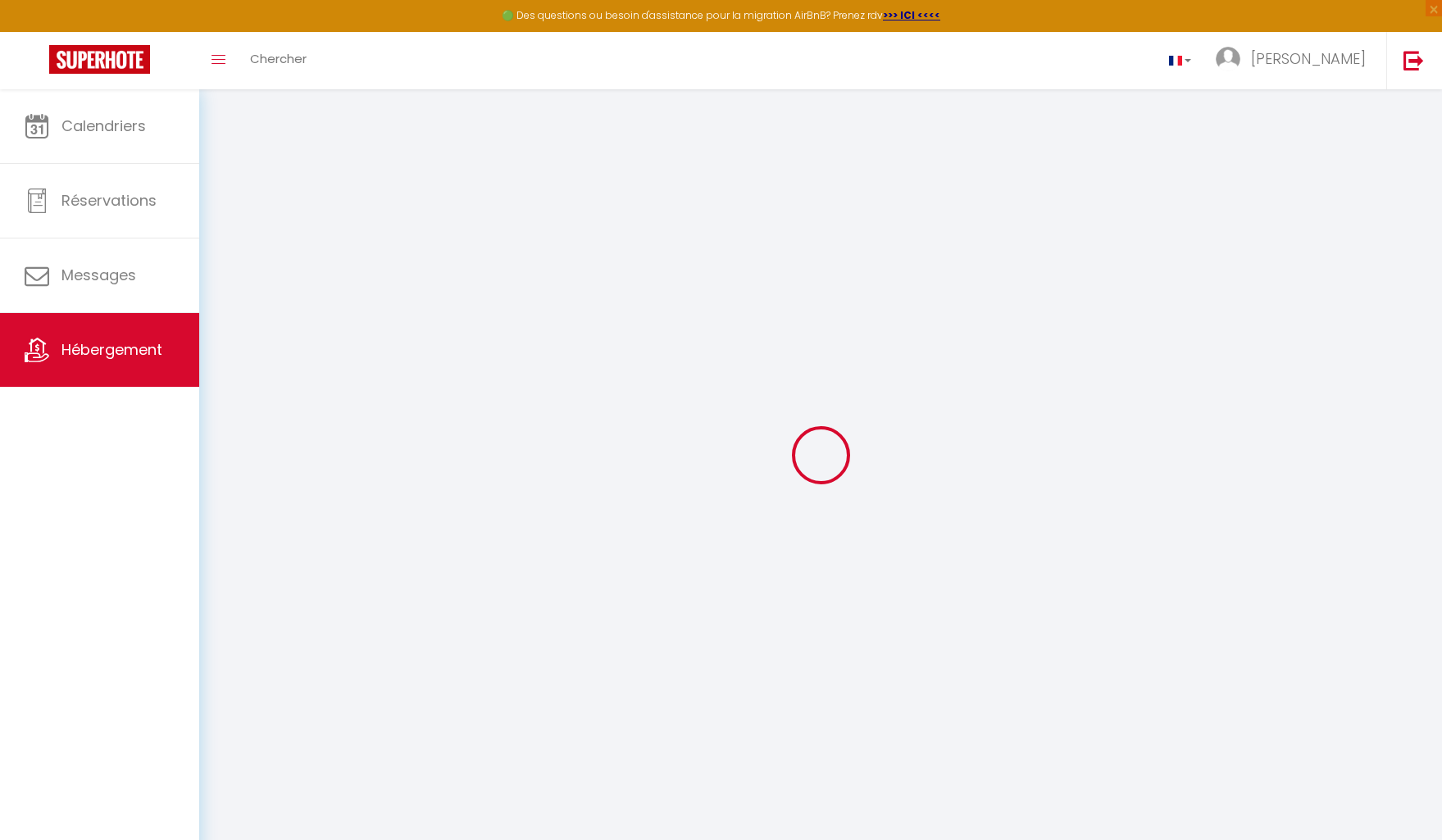
checkbox input "false"
select select
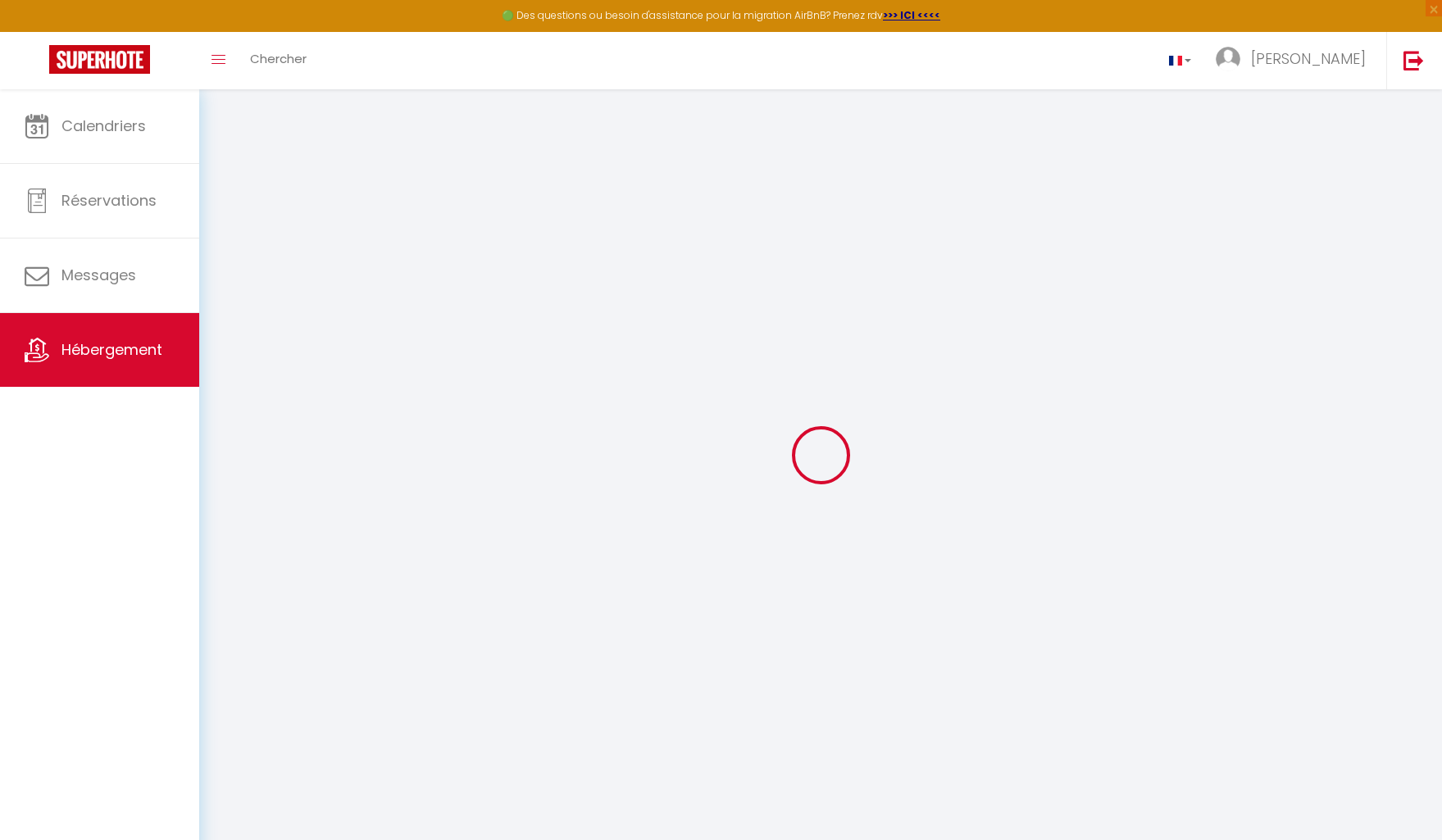
select select
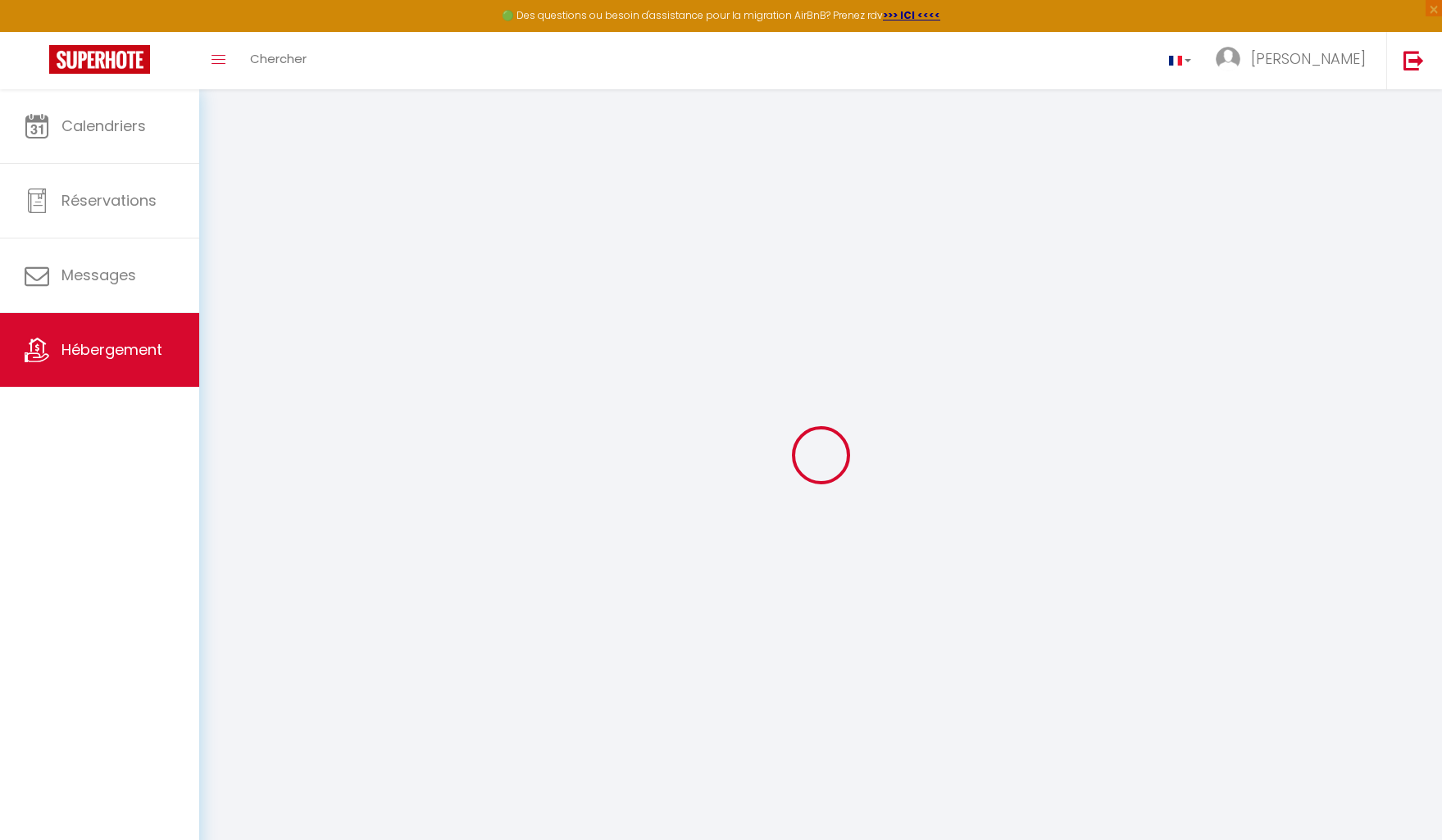
checkbox input "false"
select select
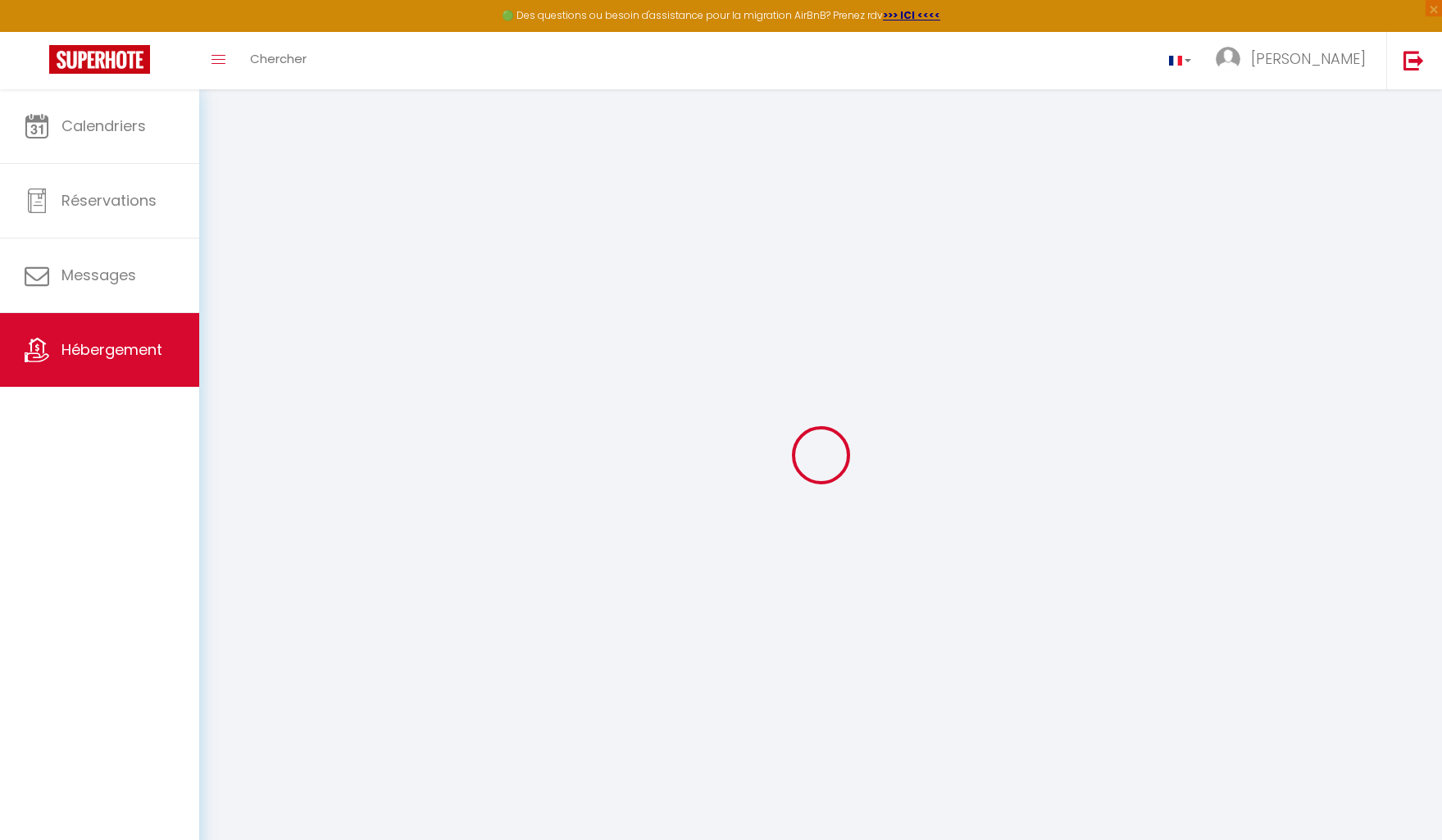
select select
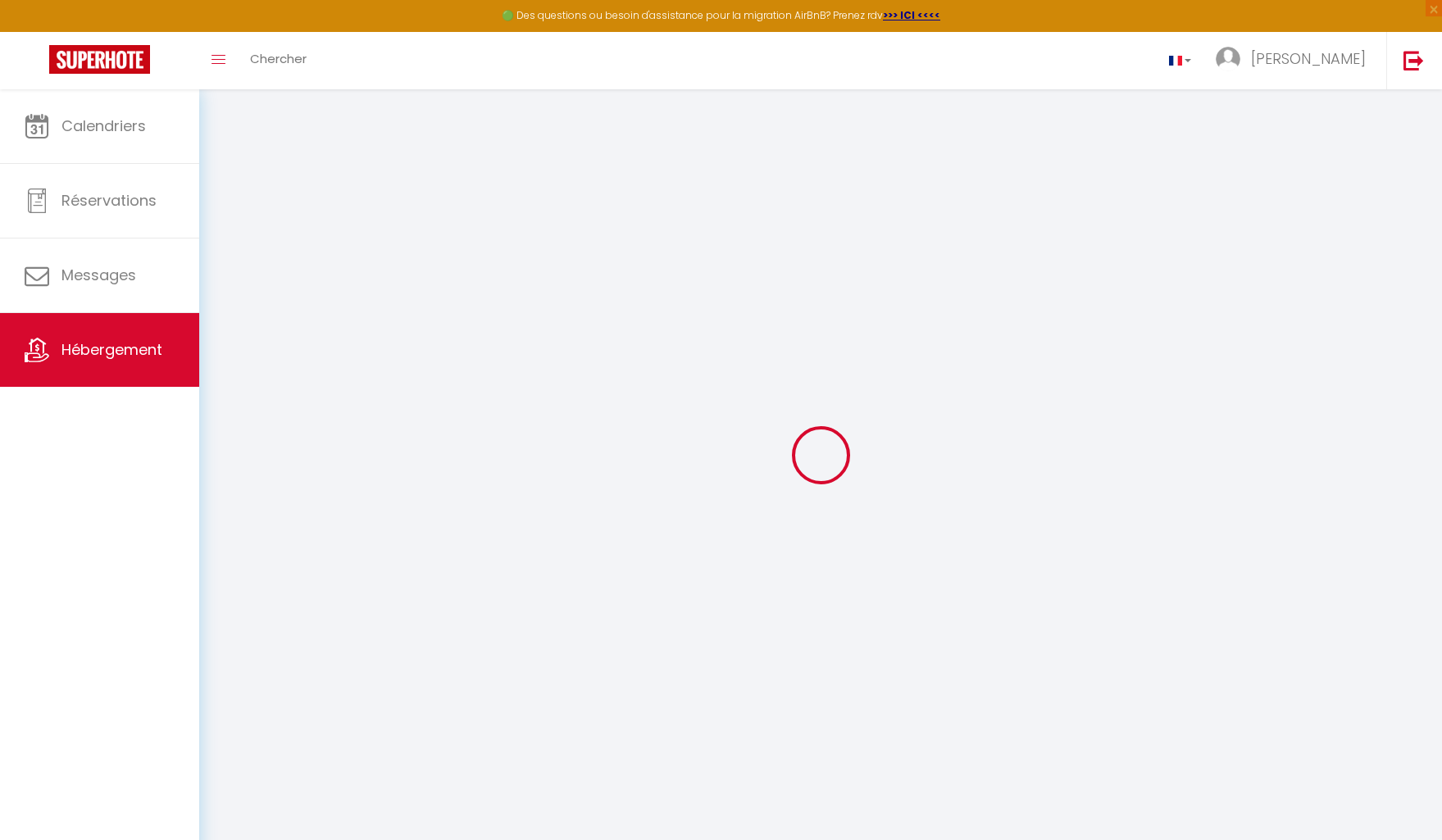
select select
checkbox input "false"
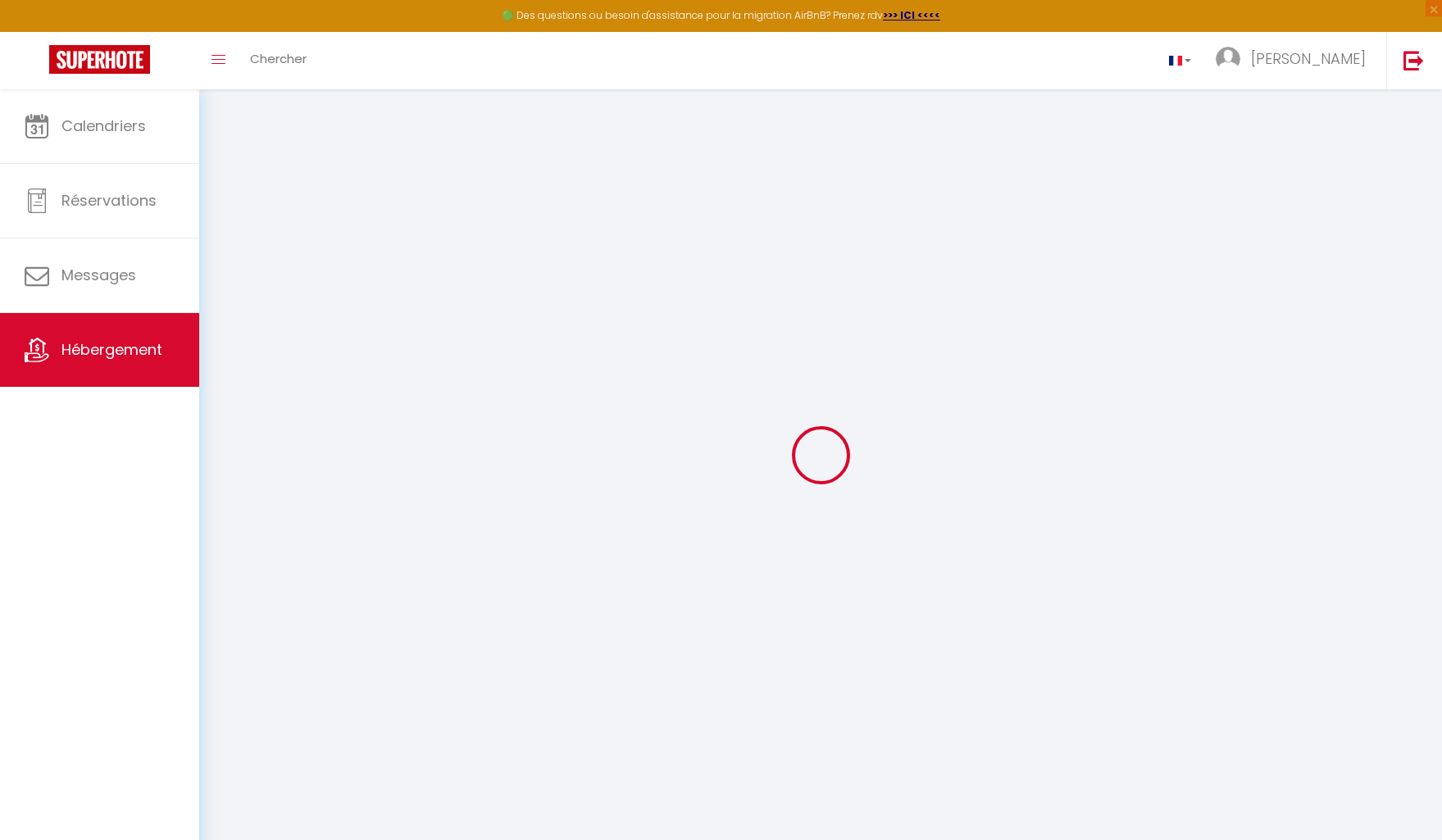
checkbox input "false"
select select
type input "Saint-Mandé • Studio pratique proche métro & [GEOGRAPHIC_DATA]"
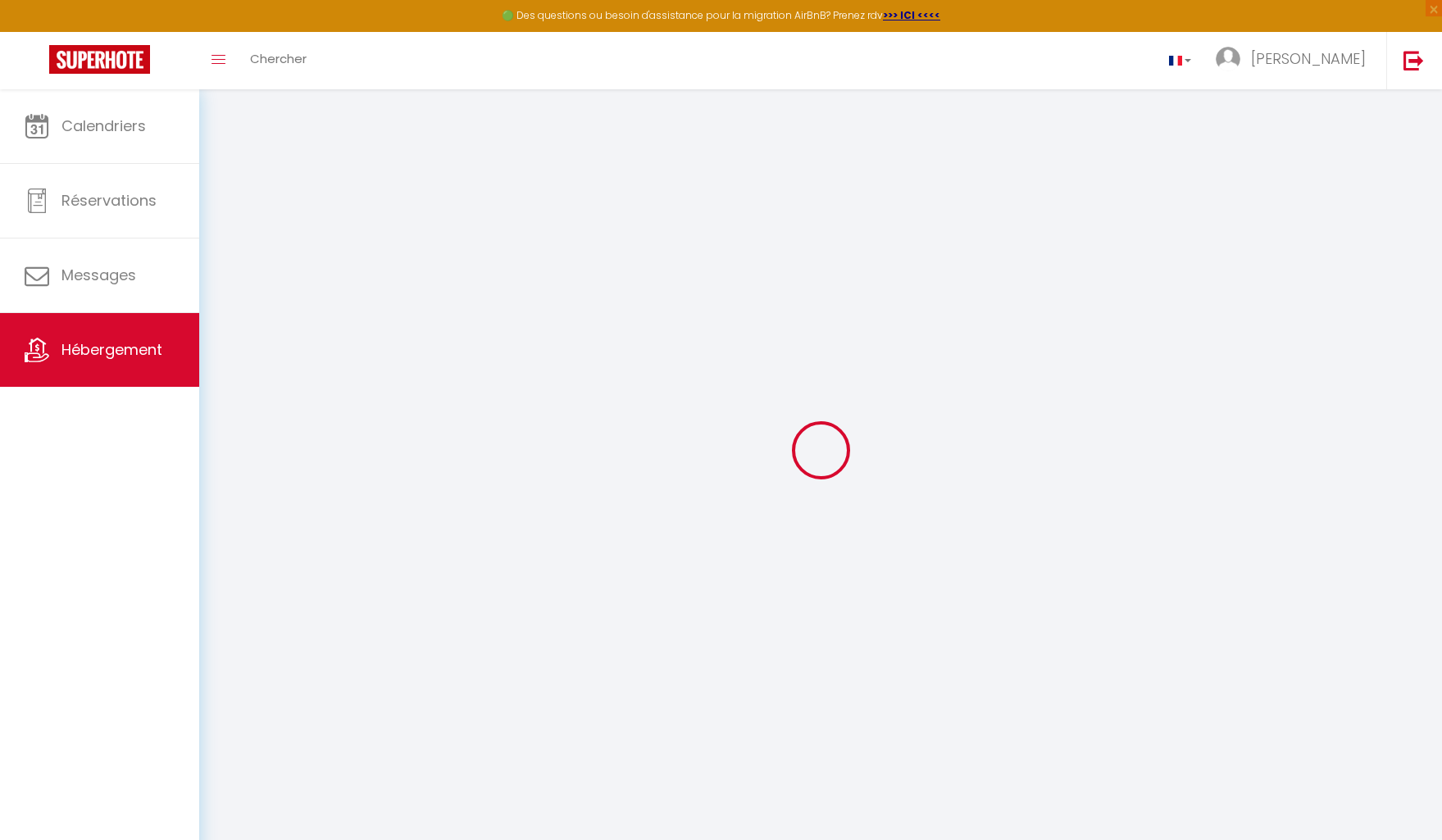
select select "2"
type input "90"
type input "60"
select select
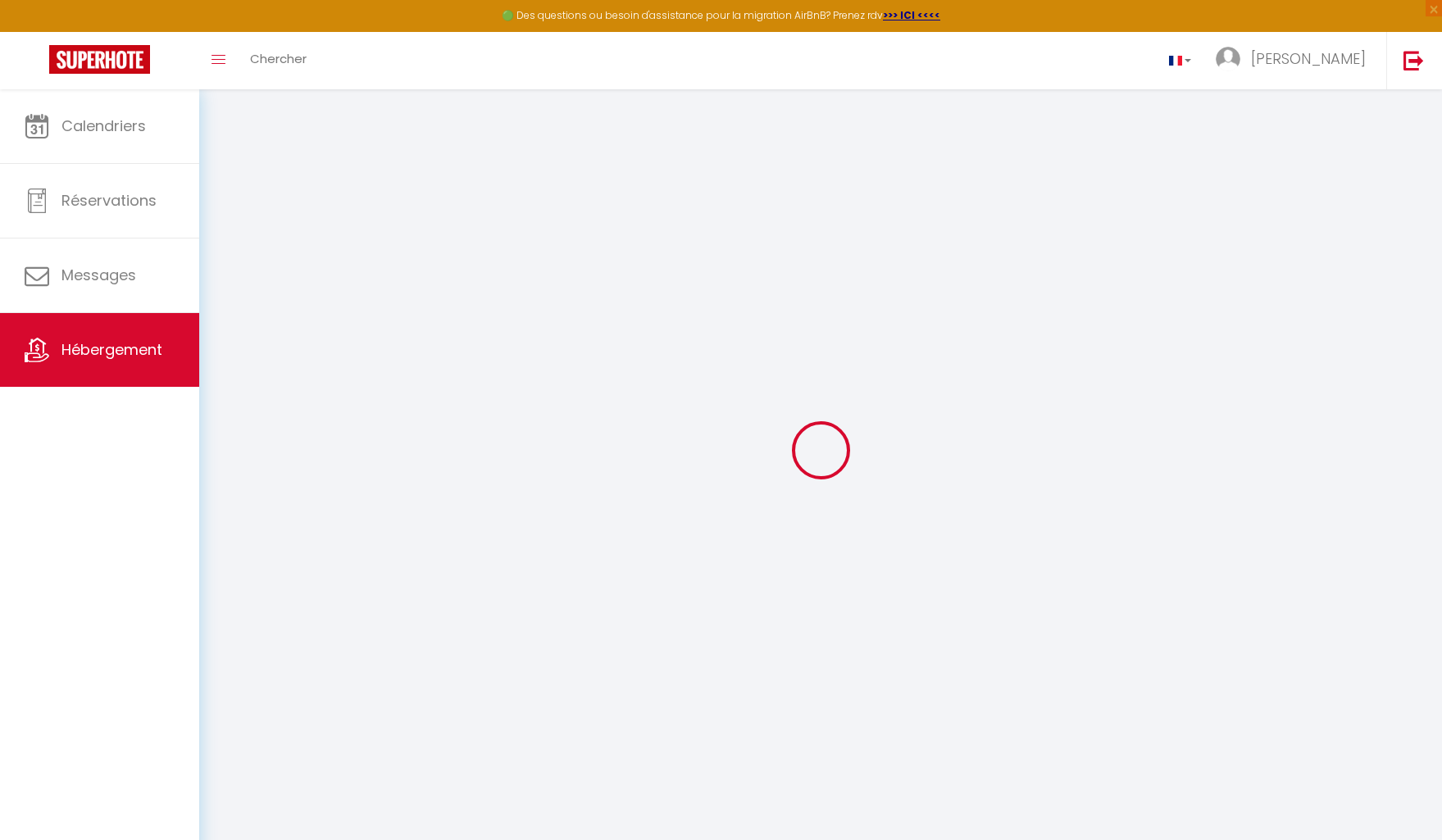
select select
type input "17 Rue Paul Bert"
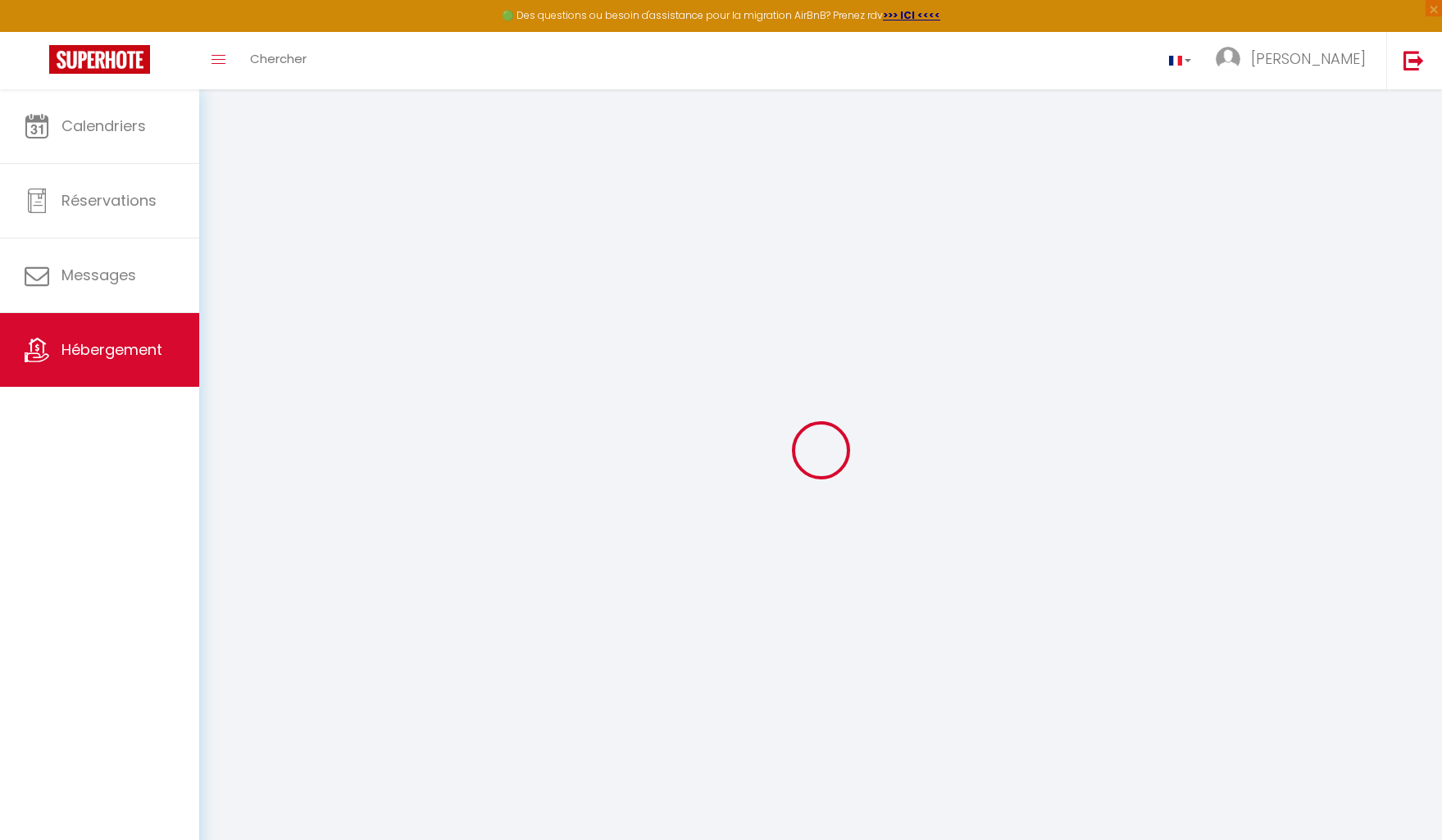
type input "94160"
type input "Saint-Mandé"
type input "[EMAIL_ADDRESS][DOMAIN_NAME]"
select select
checkbox input "false"
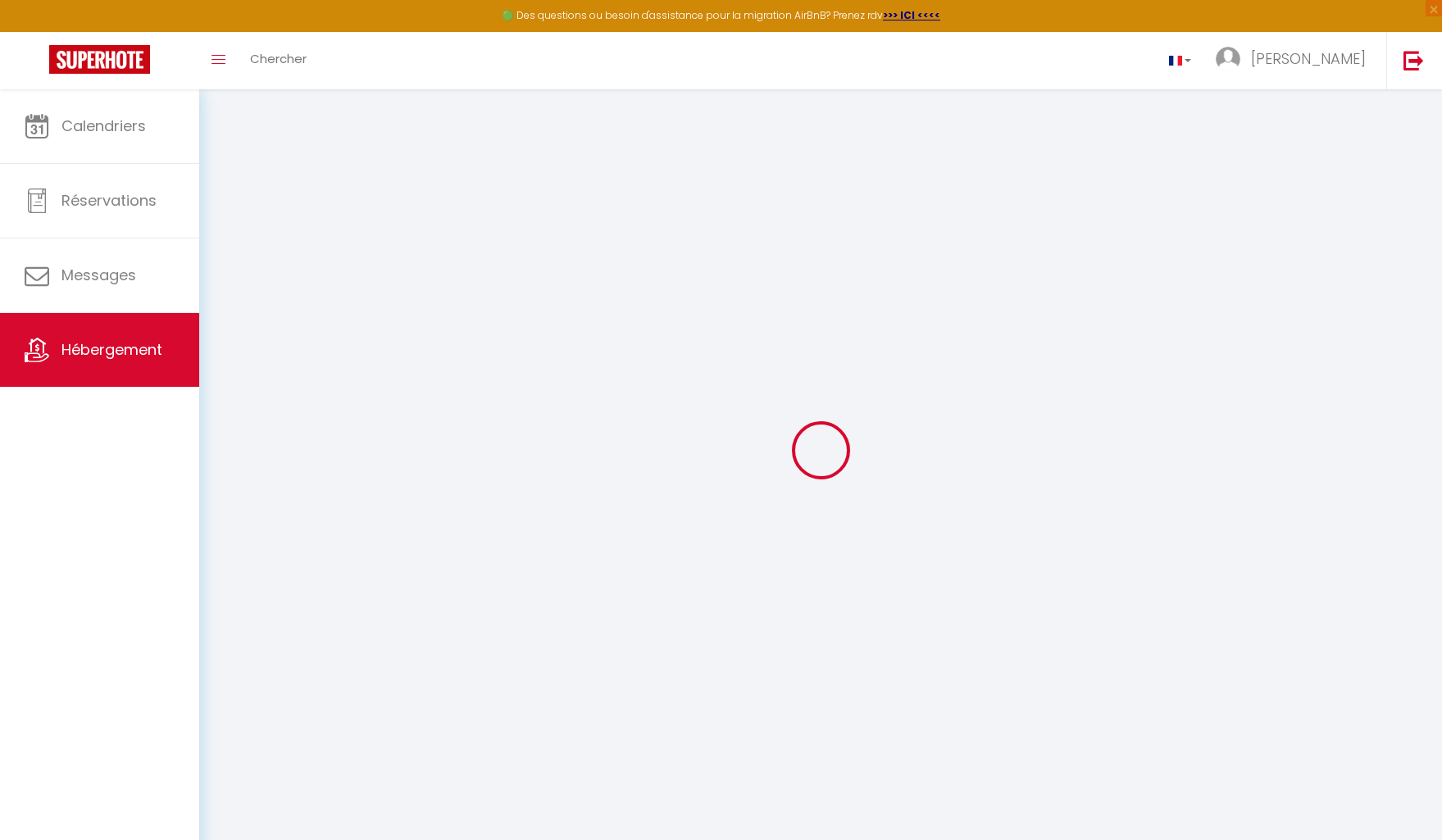
checkbox input "false"
select select
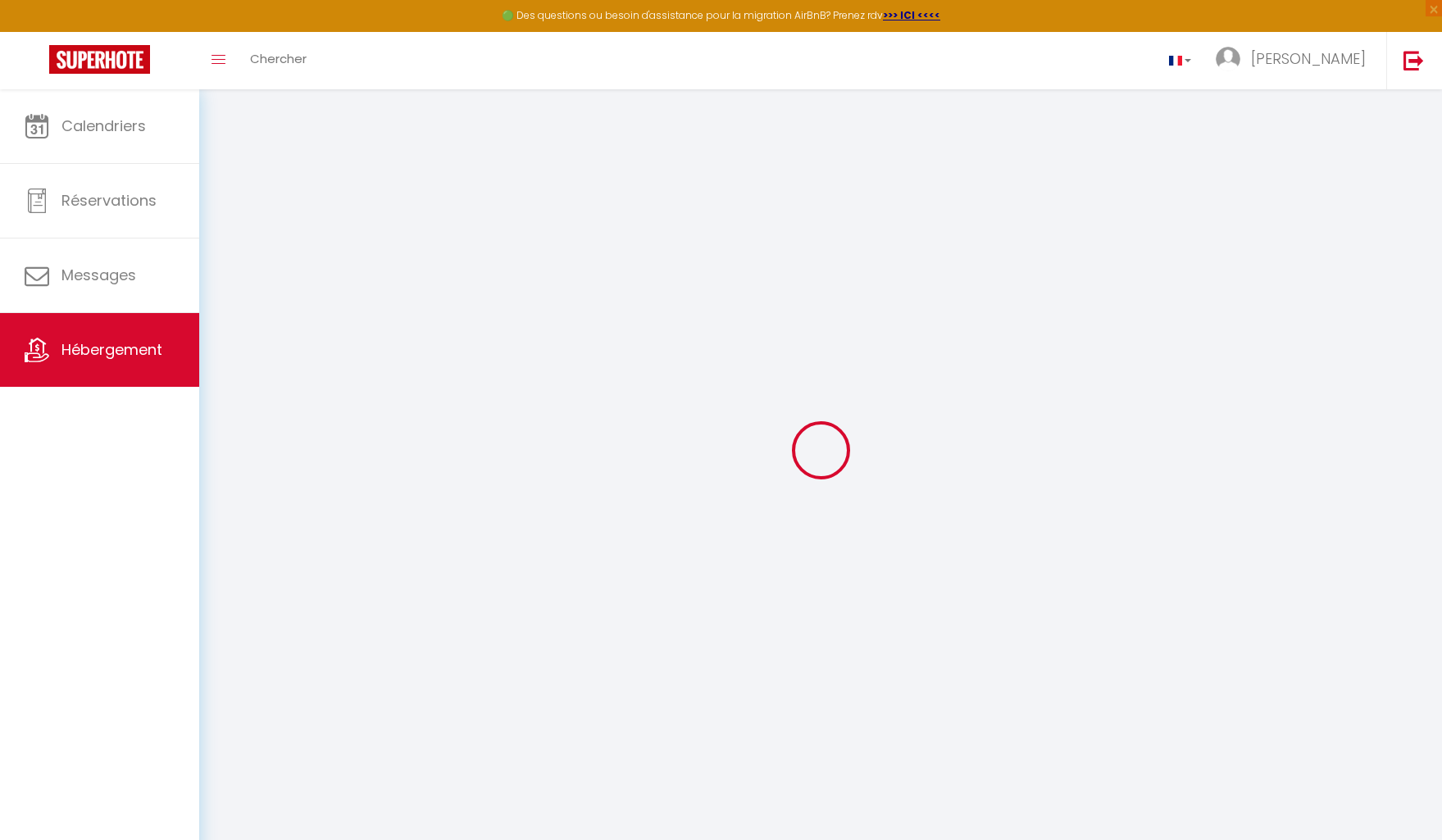
type input "0"
select select
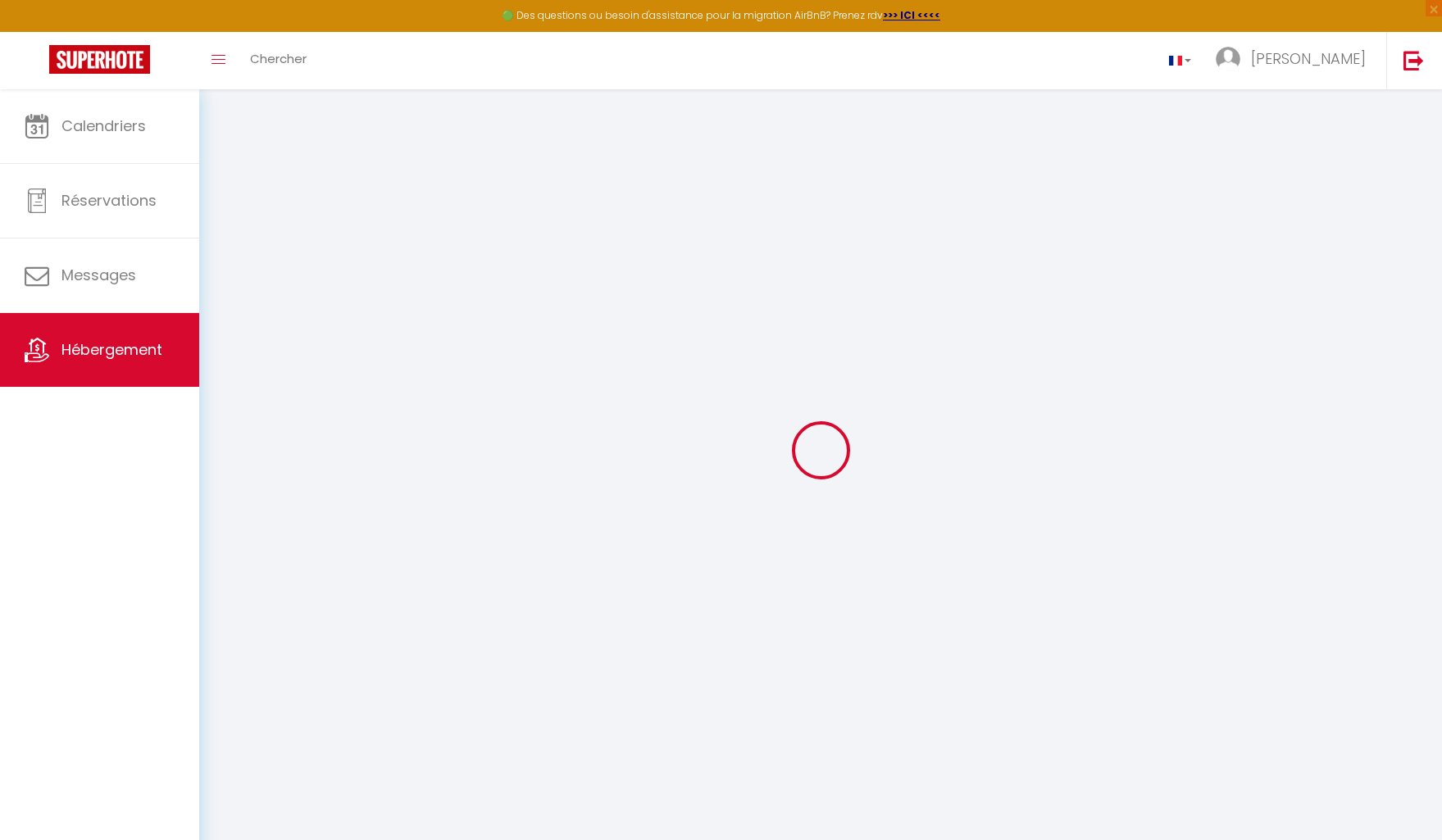
select select
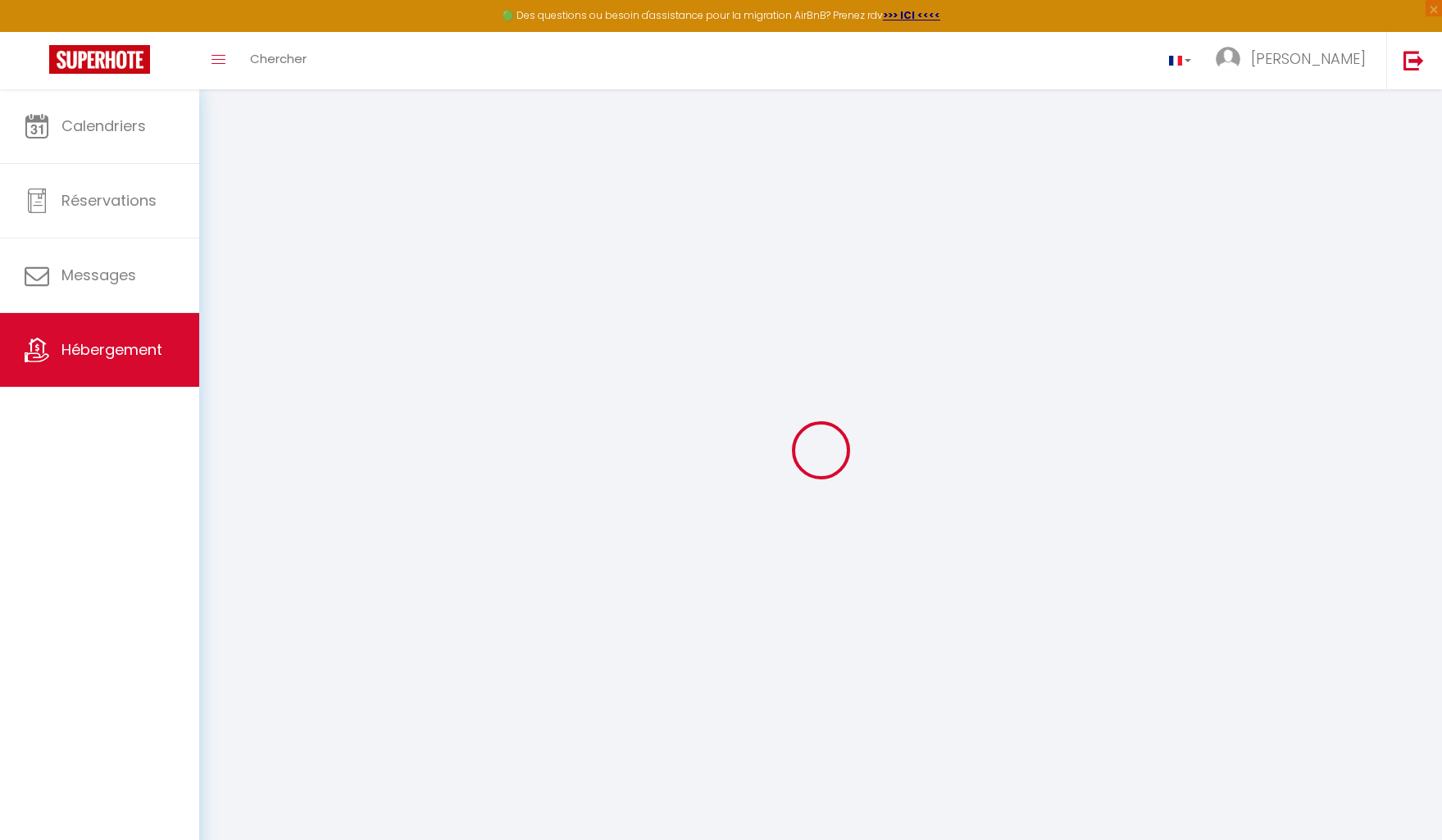
select select
checkbox input "false"
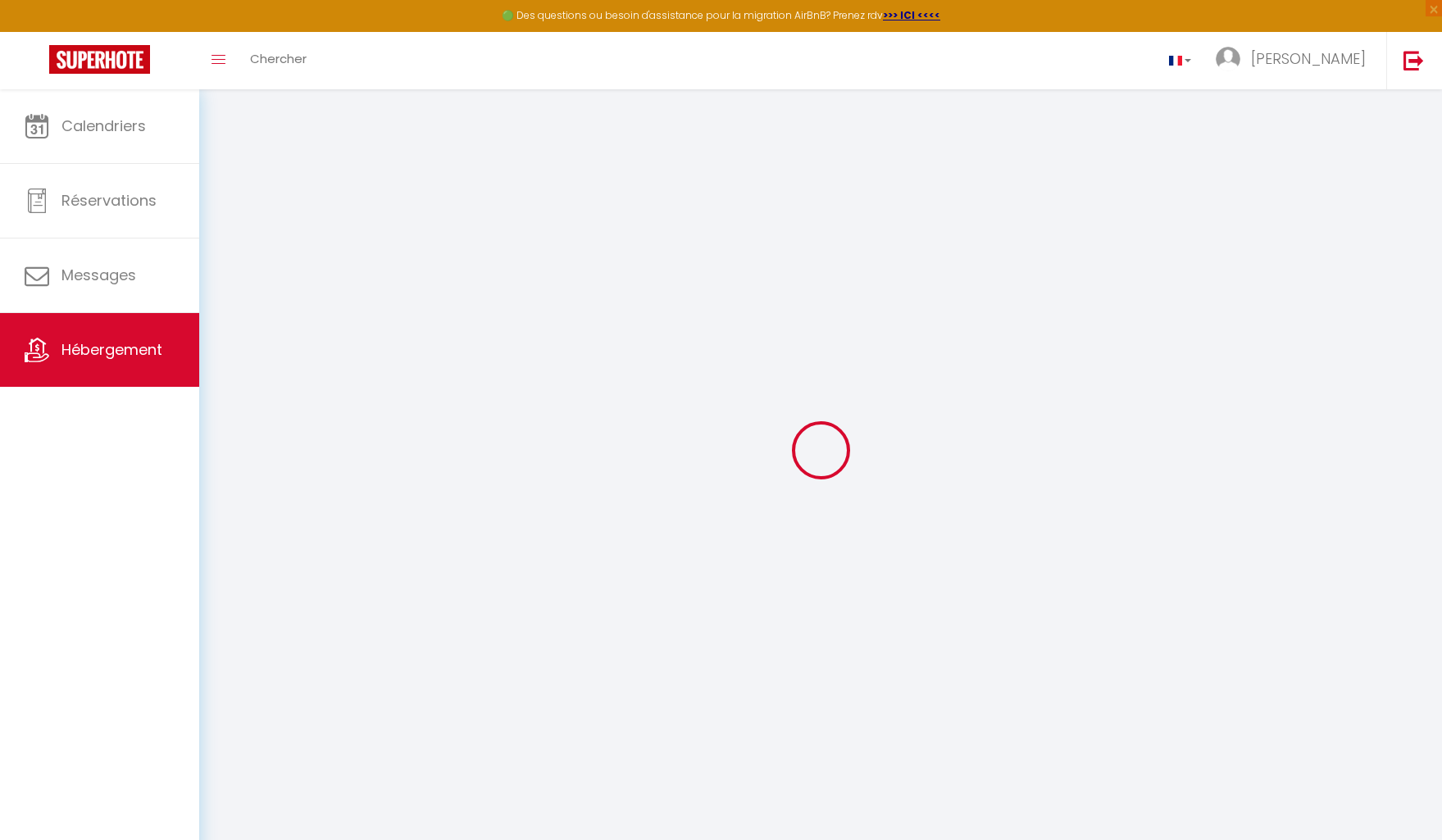
select select
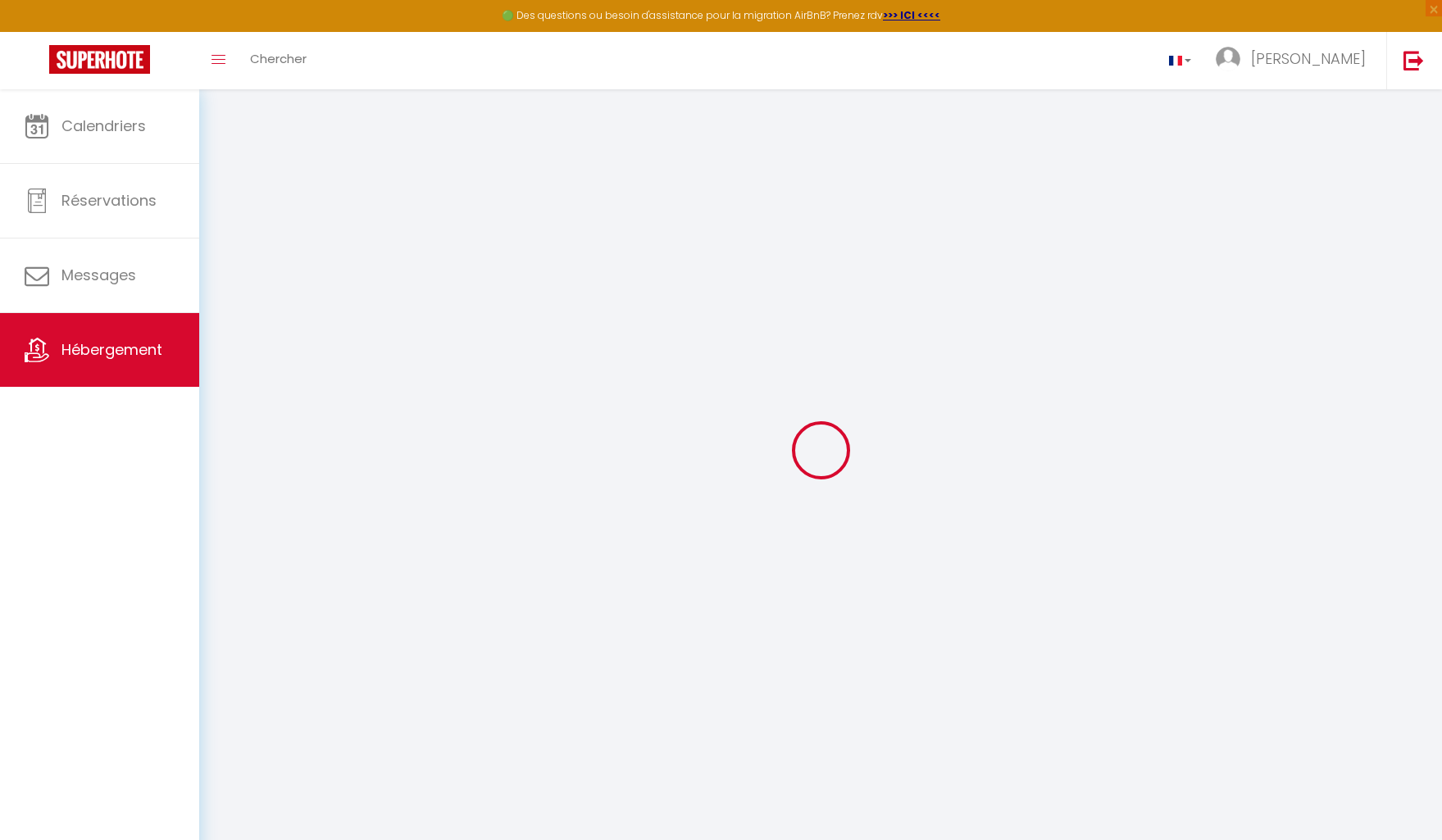
select select
checkbox input "false"
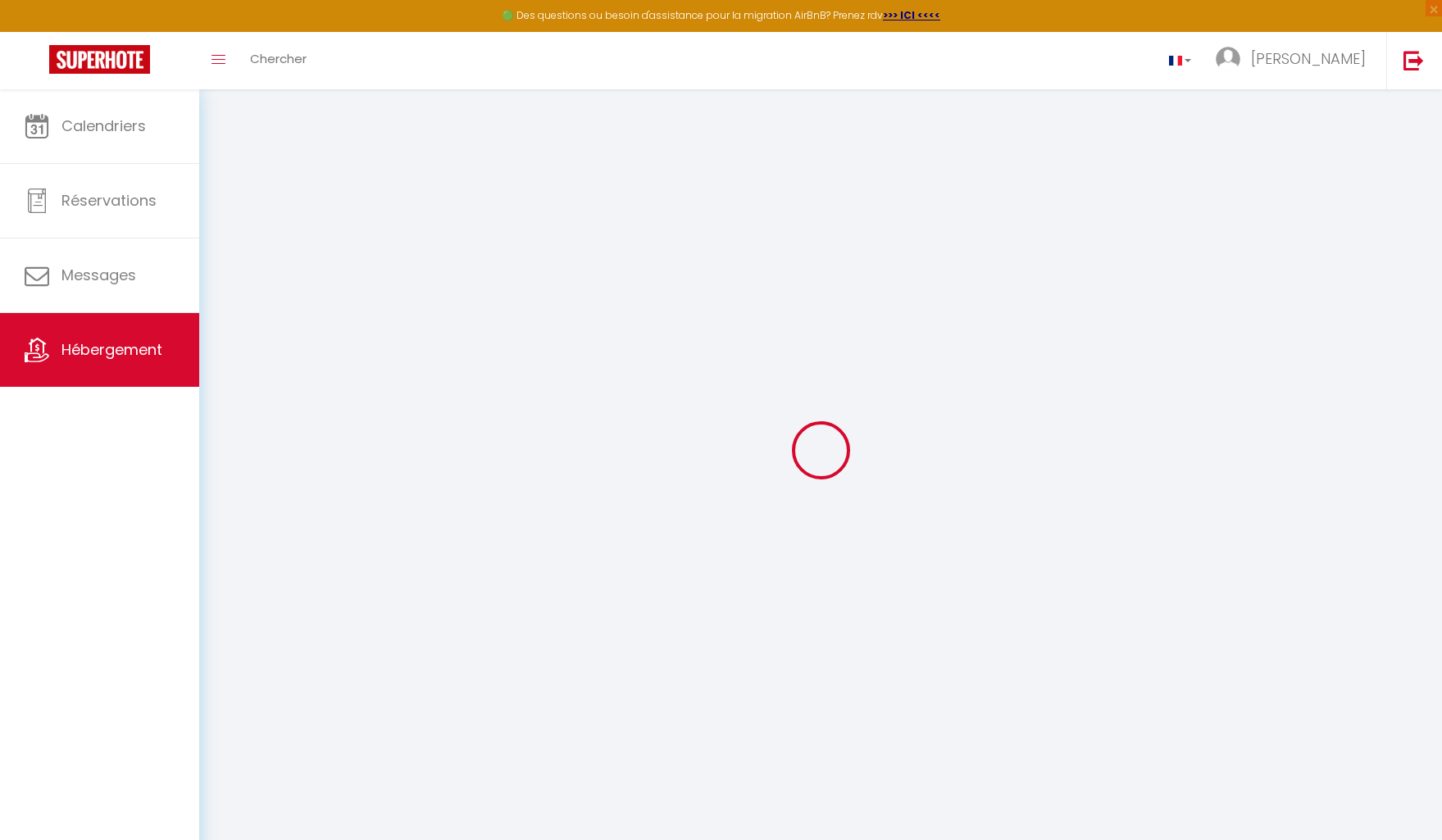
checkbox input "false"
select select
checkbox input "false"
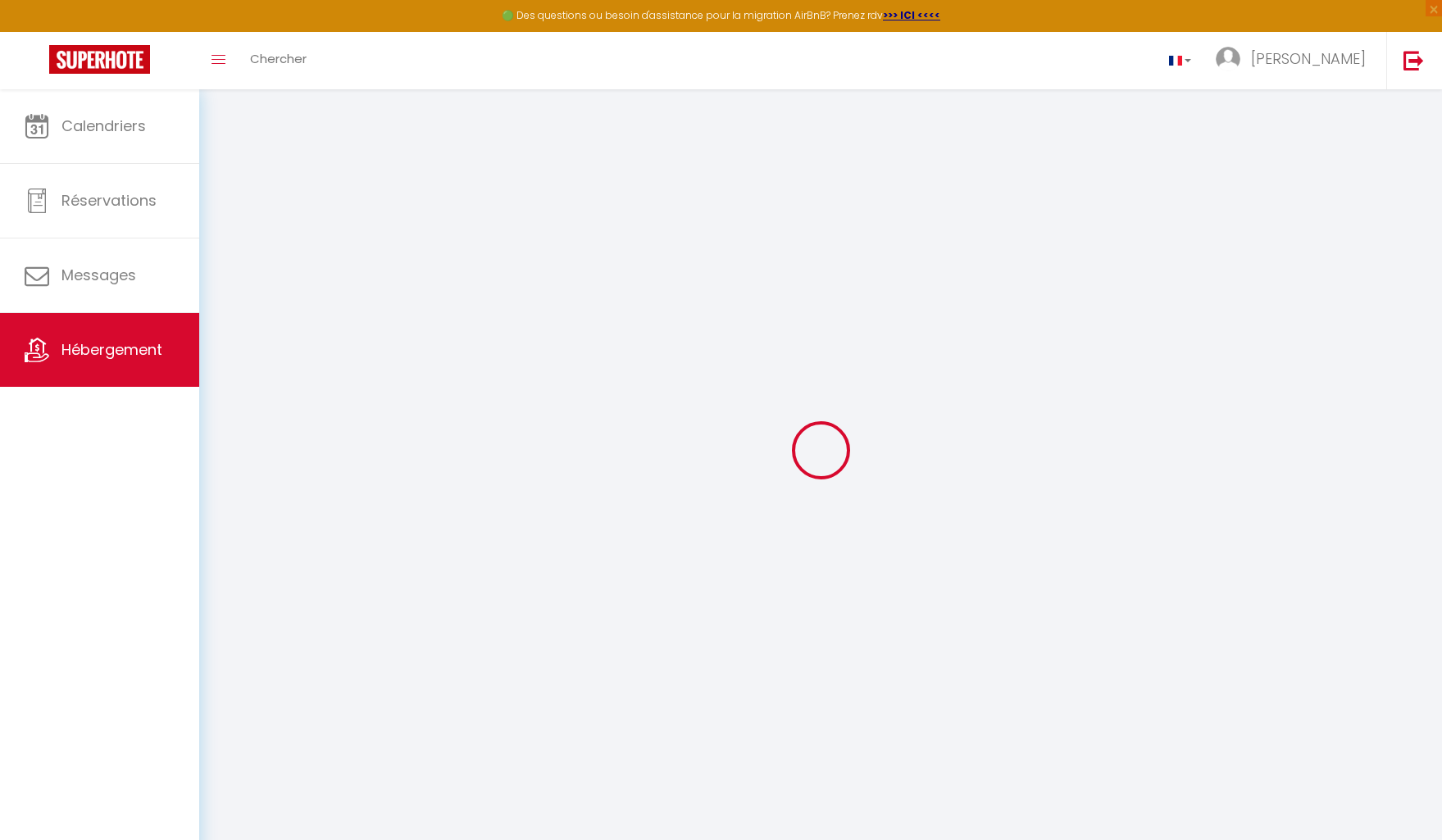
checkbox input "false"
select select "15:00"
select select "23:45"
select select "11:00"
select select "30"
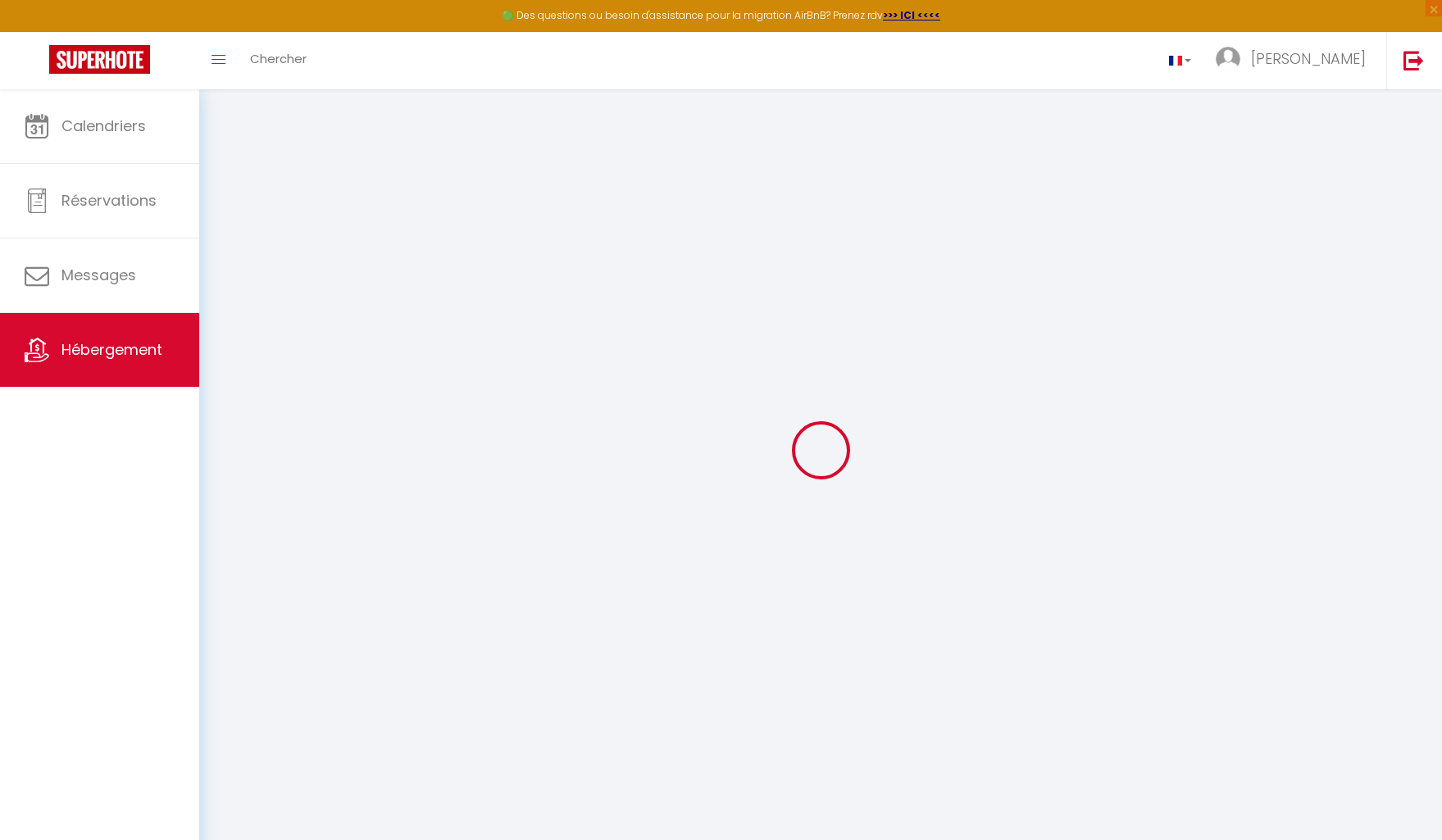
select select "120"
select select "18:00"
select select
checkbox input "false"
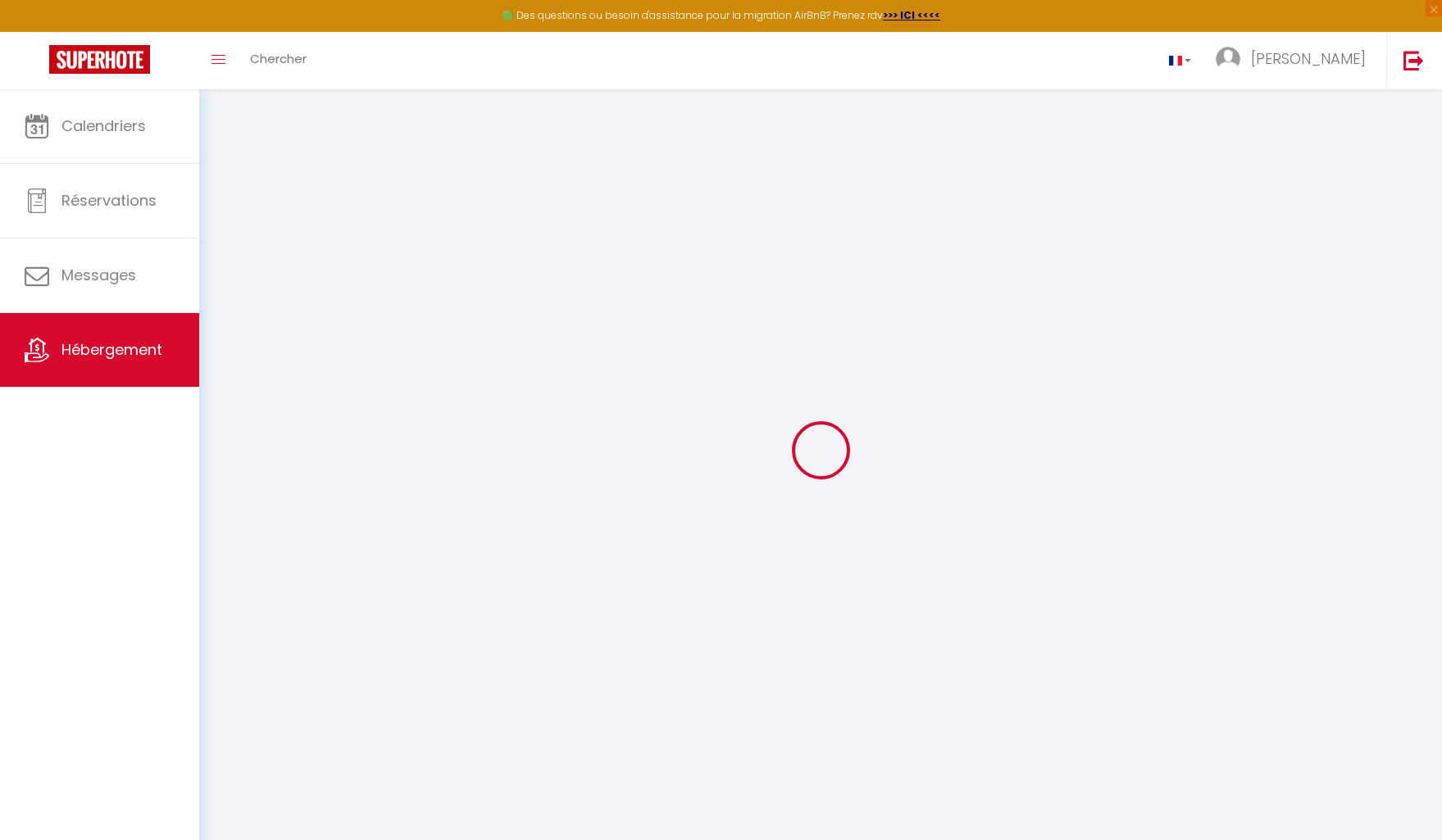
checkbox input "false"
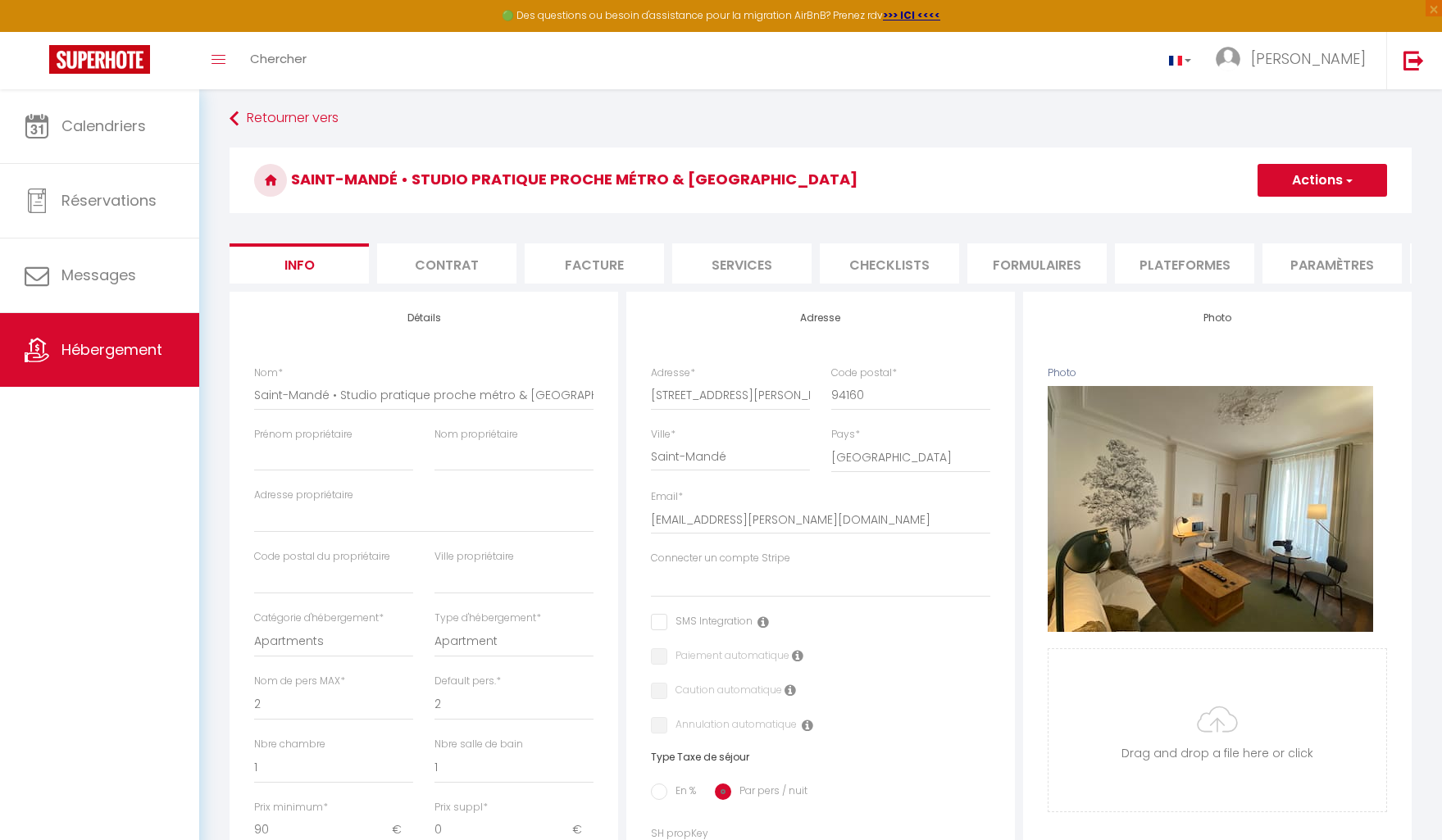
select select
checkbox input "false"
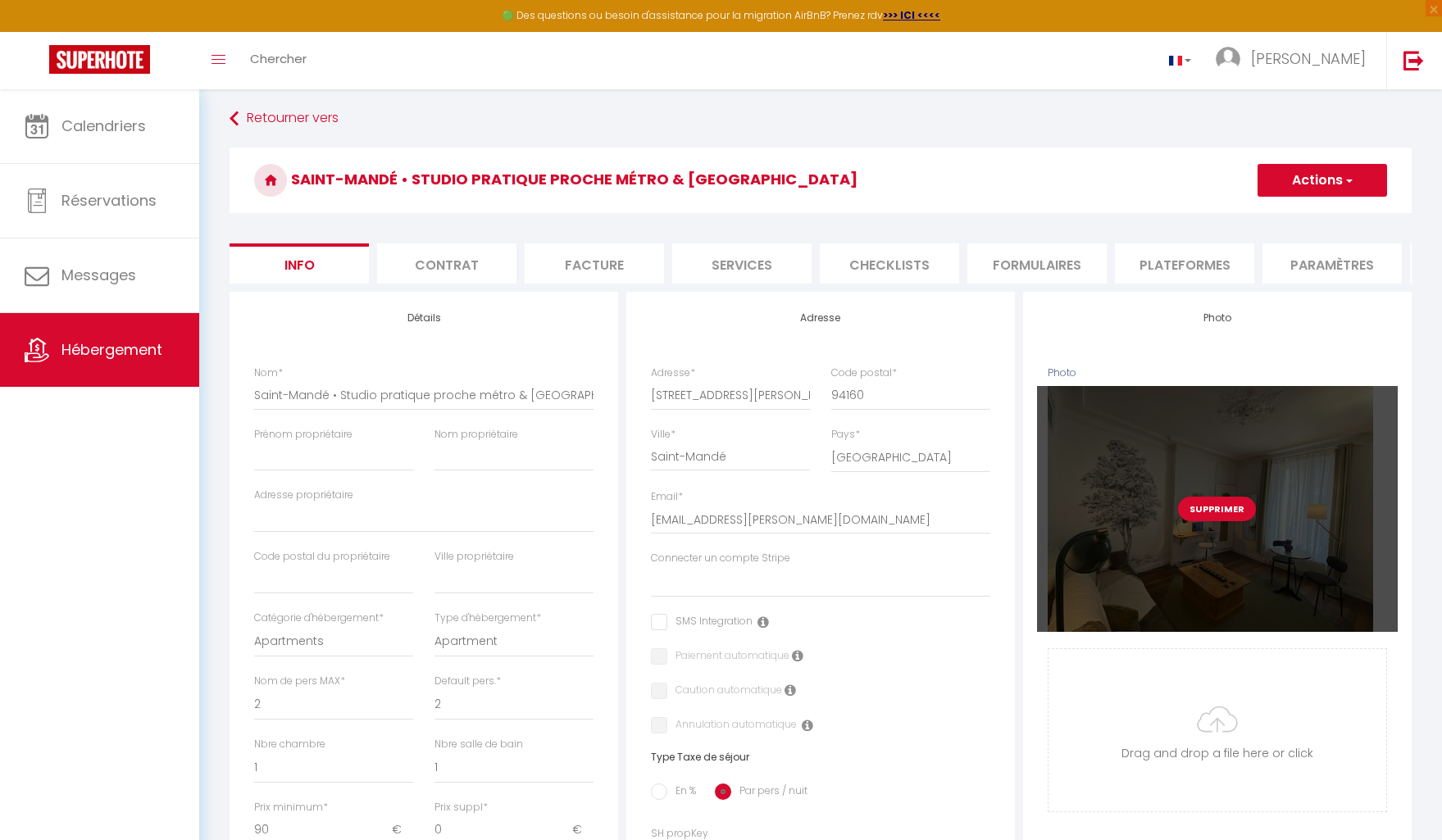
click at [1197, 464] on div "Supprimer" at bounding box center [1217, 509] width 360 height 246
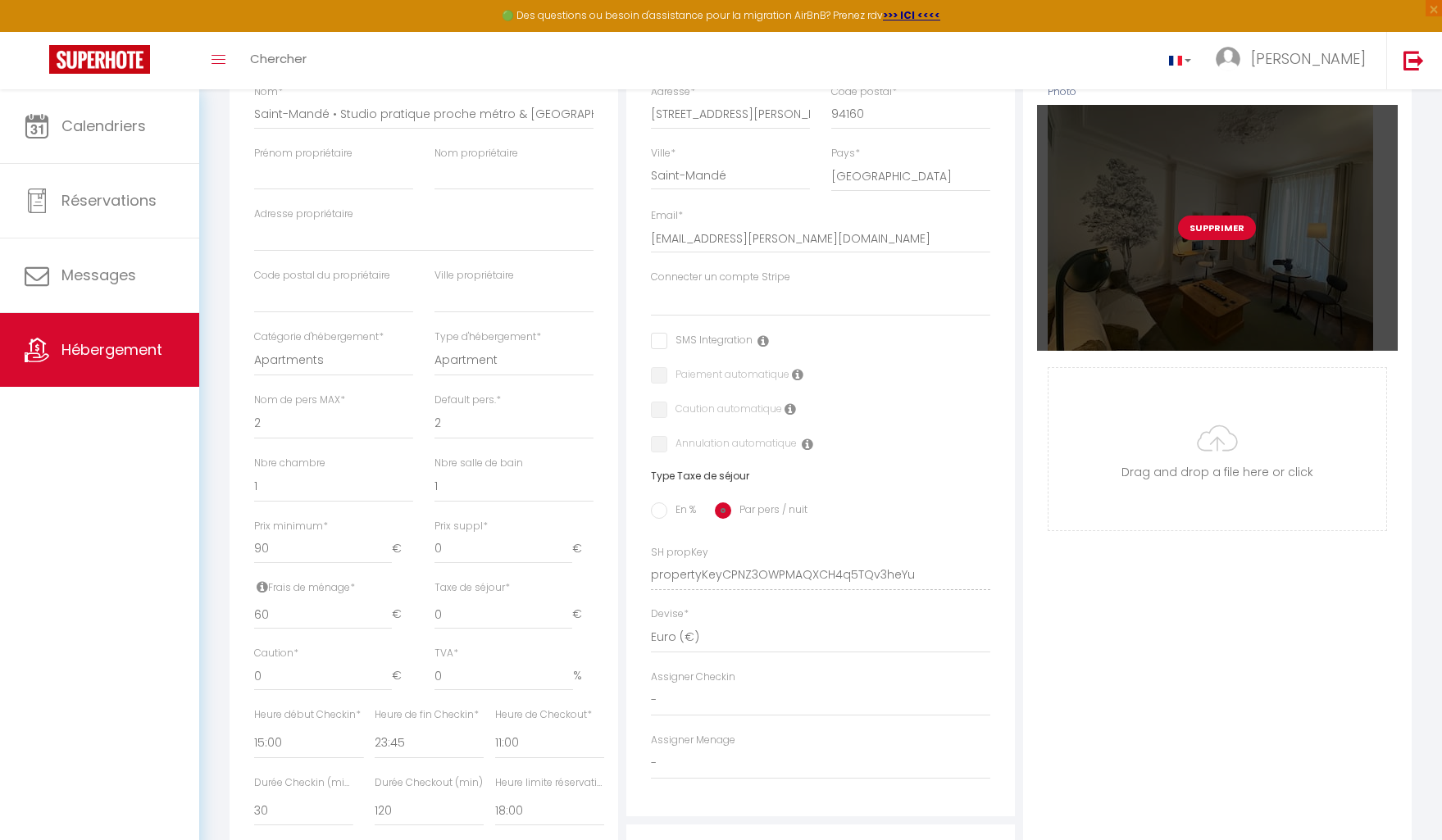
scroll to position [281, 0]
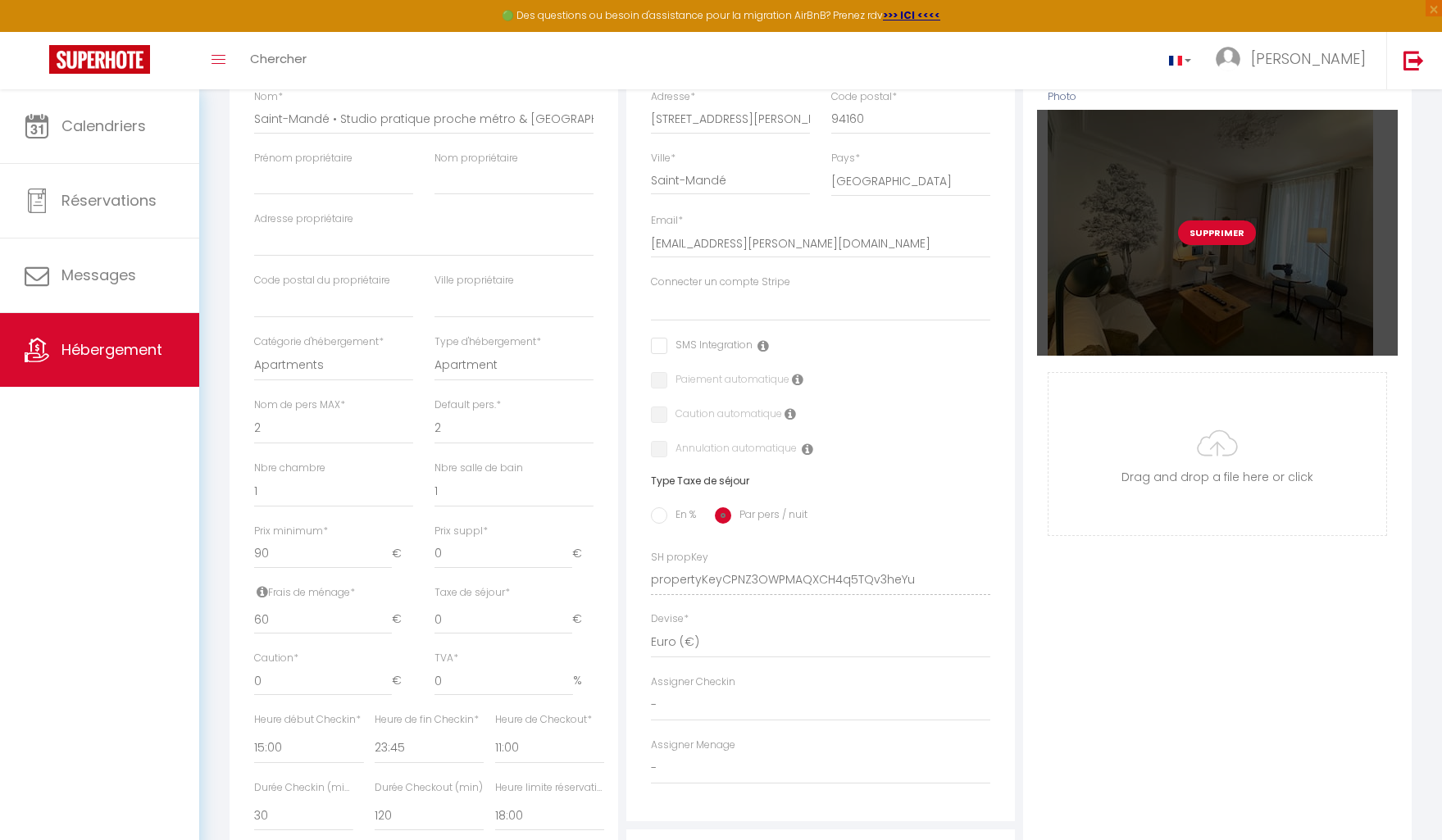
click at [1229, 259] on div "Supprimer" at bounding box center [1217, 233] width 360 height 246
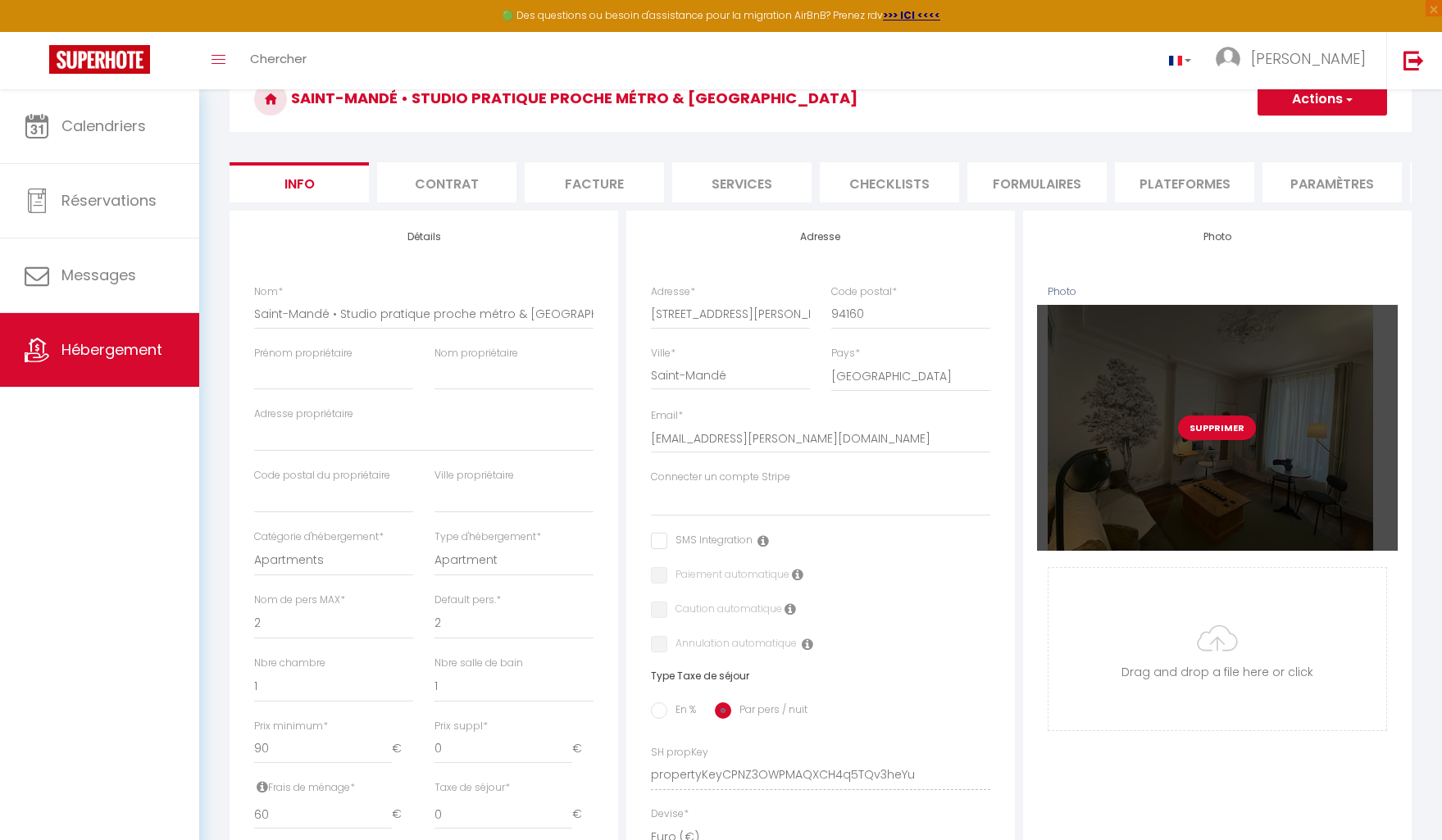
scroll to position [85, 0]
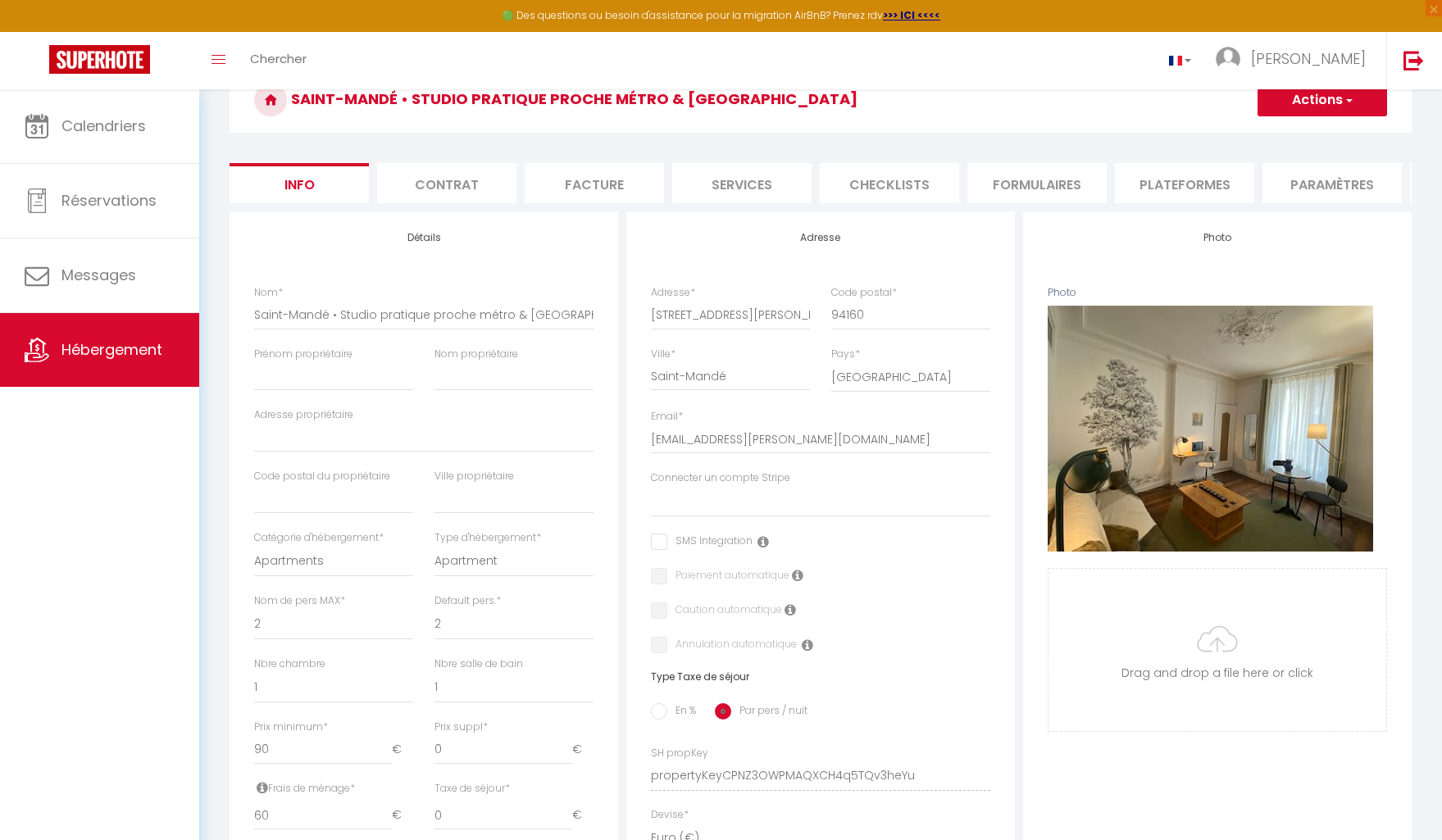
click at [879, 188] on li "Checklists" at bounding box center [889, 183] width 139 height 40
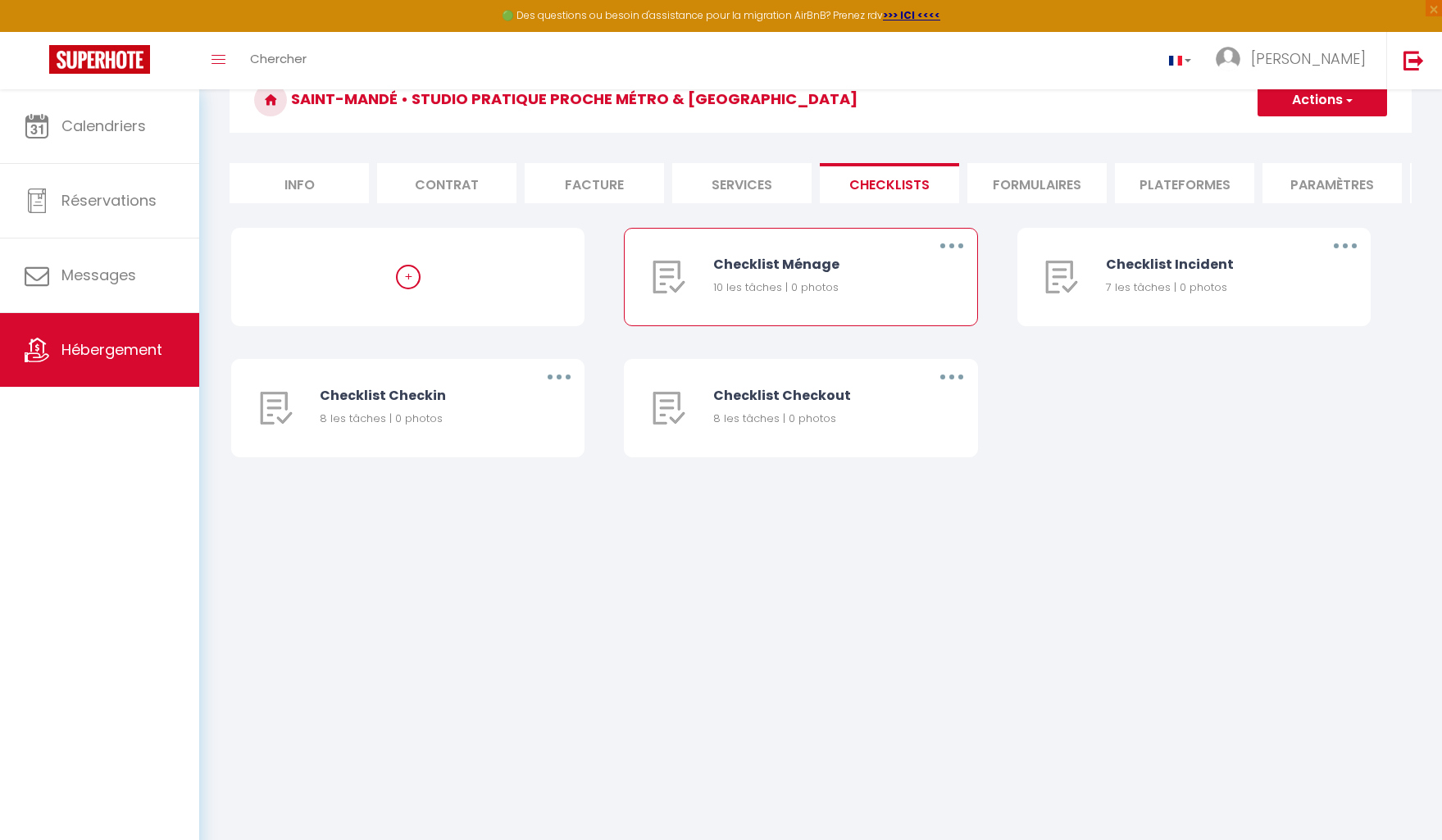
click at [746, 265] on div "Checklist Ménage" at bounding box center [810, 265] width 195 height 20
click at [674, 278] on img at bounding box center [668, 277] width 32 height 32
click at [796, 271] on div "Checklist Ménage" at bounding box center [810, 265] width 195 height 20
click at [1336, 191] on li "Paramètres" at bounding box center [1332, 183] width 139 height 40
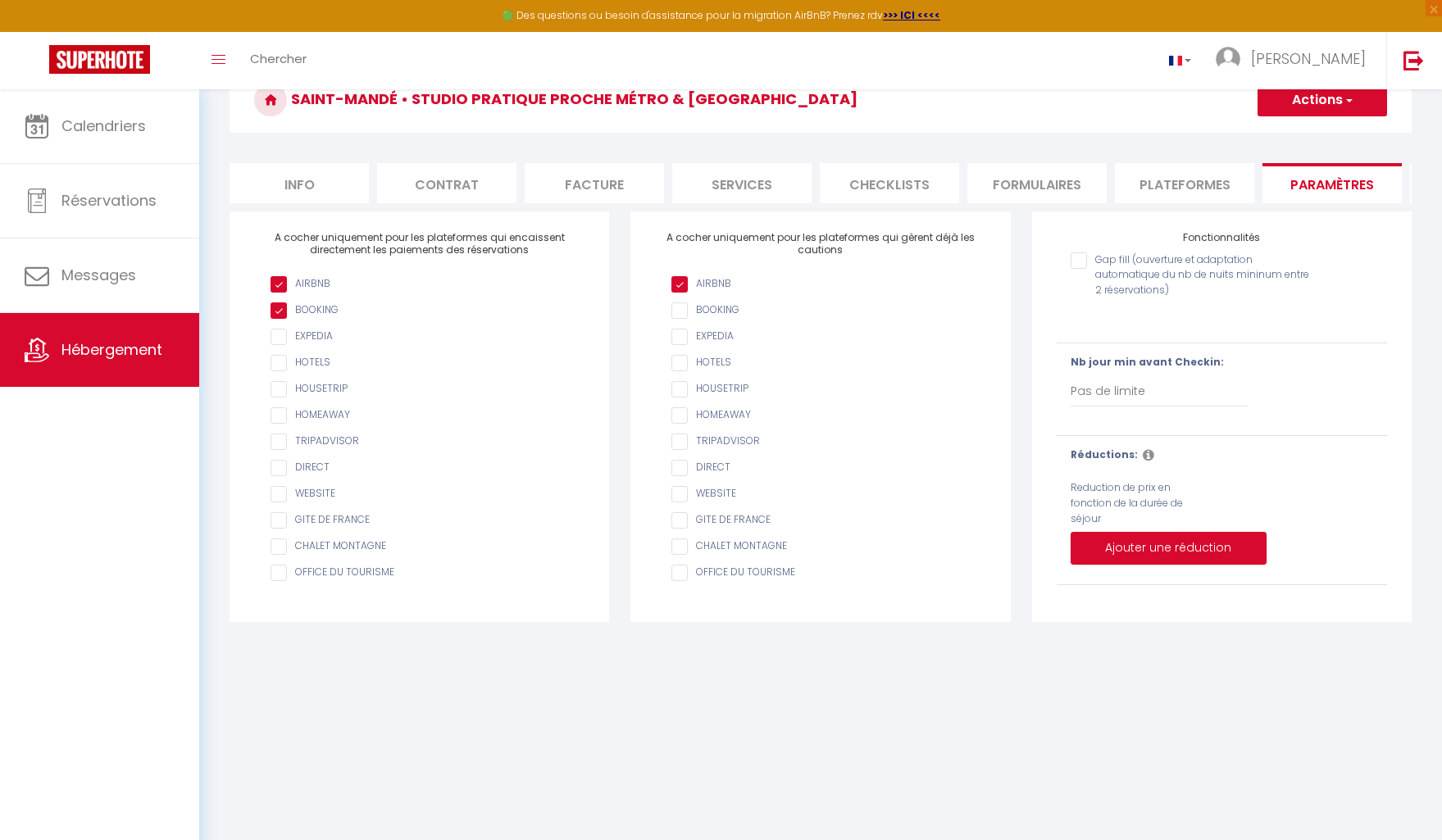
click at [331, 184] on li "Info" at bounding box center [299, 183] width 139 height 40
select select
checkbox input "false"
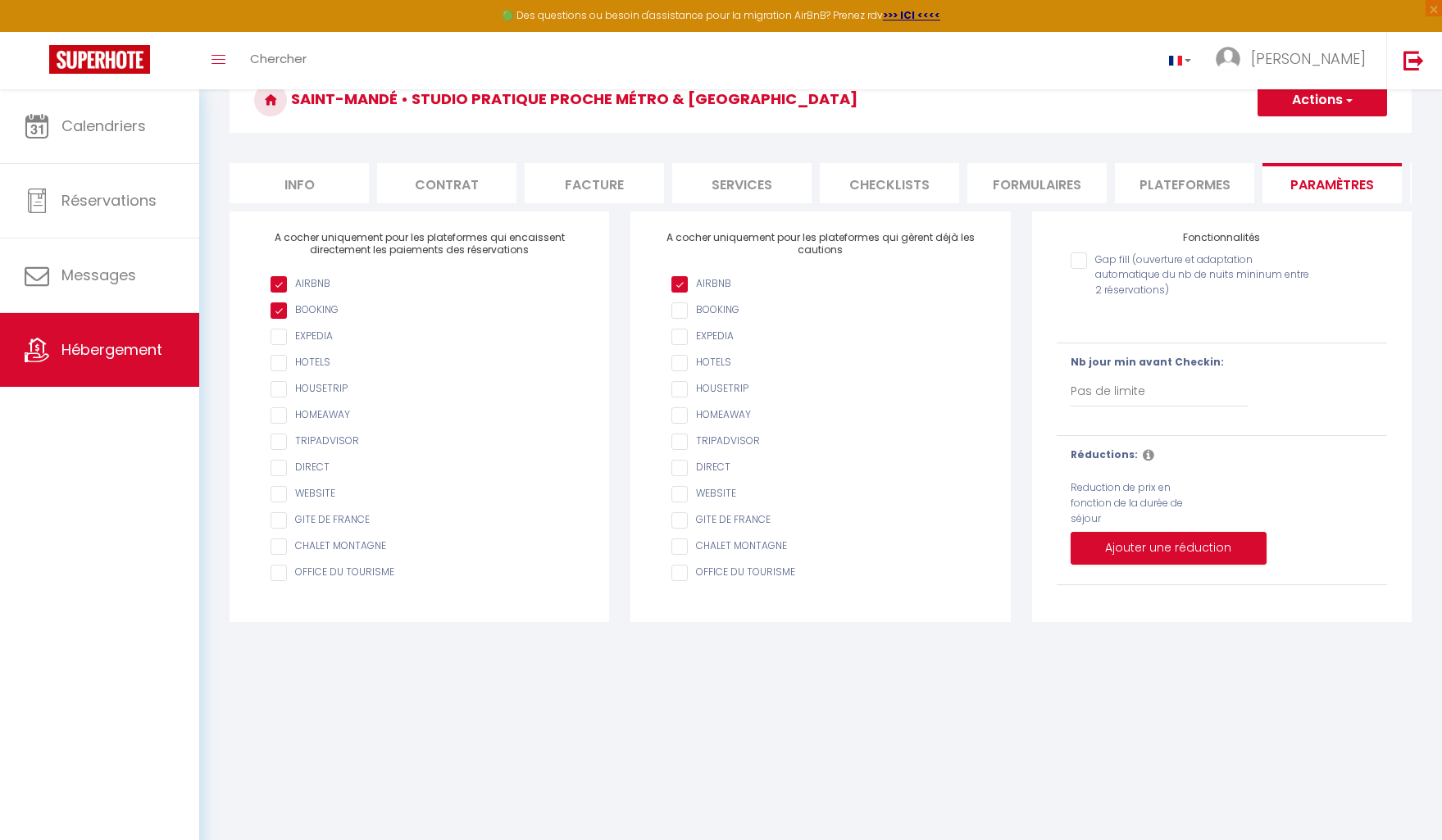
checkbox input "false"
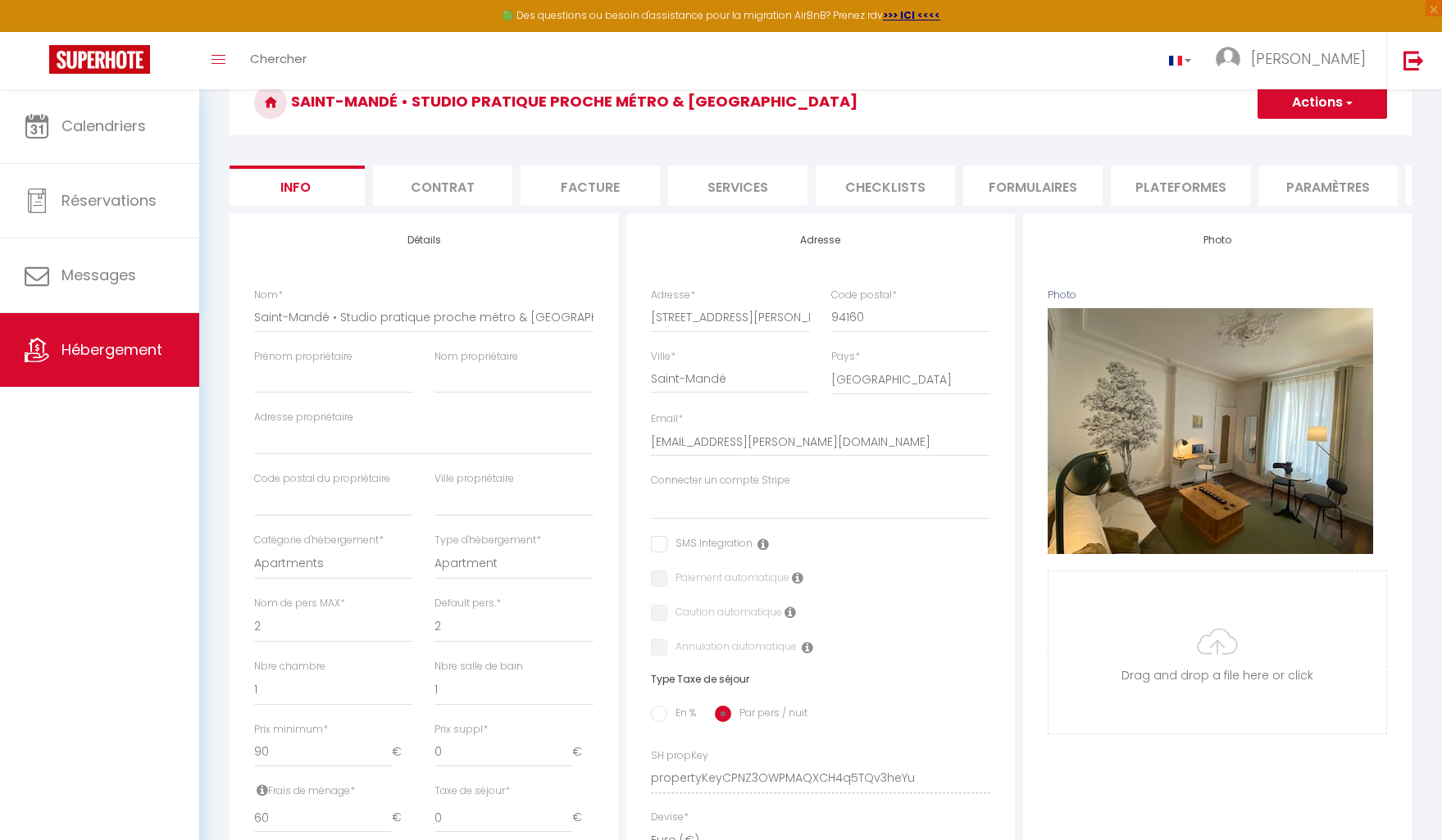
scroll to position [82, 0]
click at [1215, 707] on input "Photo" at bounding box center [1217, 653] width 338 height 162
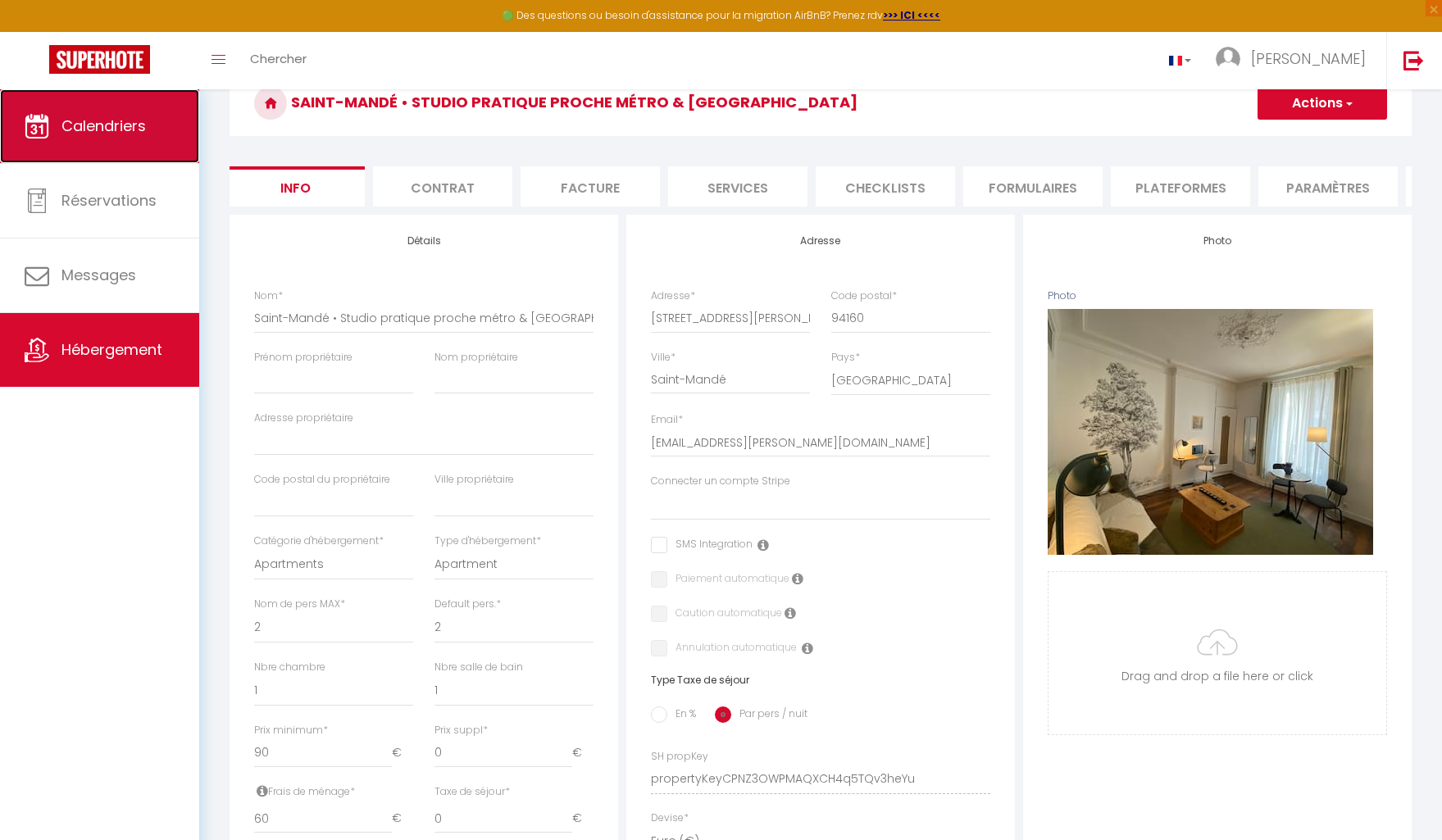
click at [90, 128] on span "Calendriers" at bounding box center [103, 125] width 85 height 20
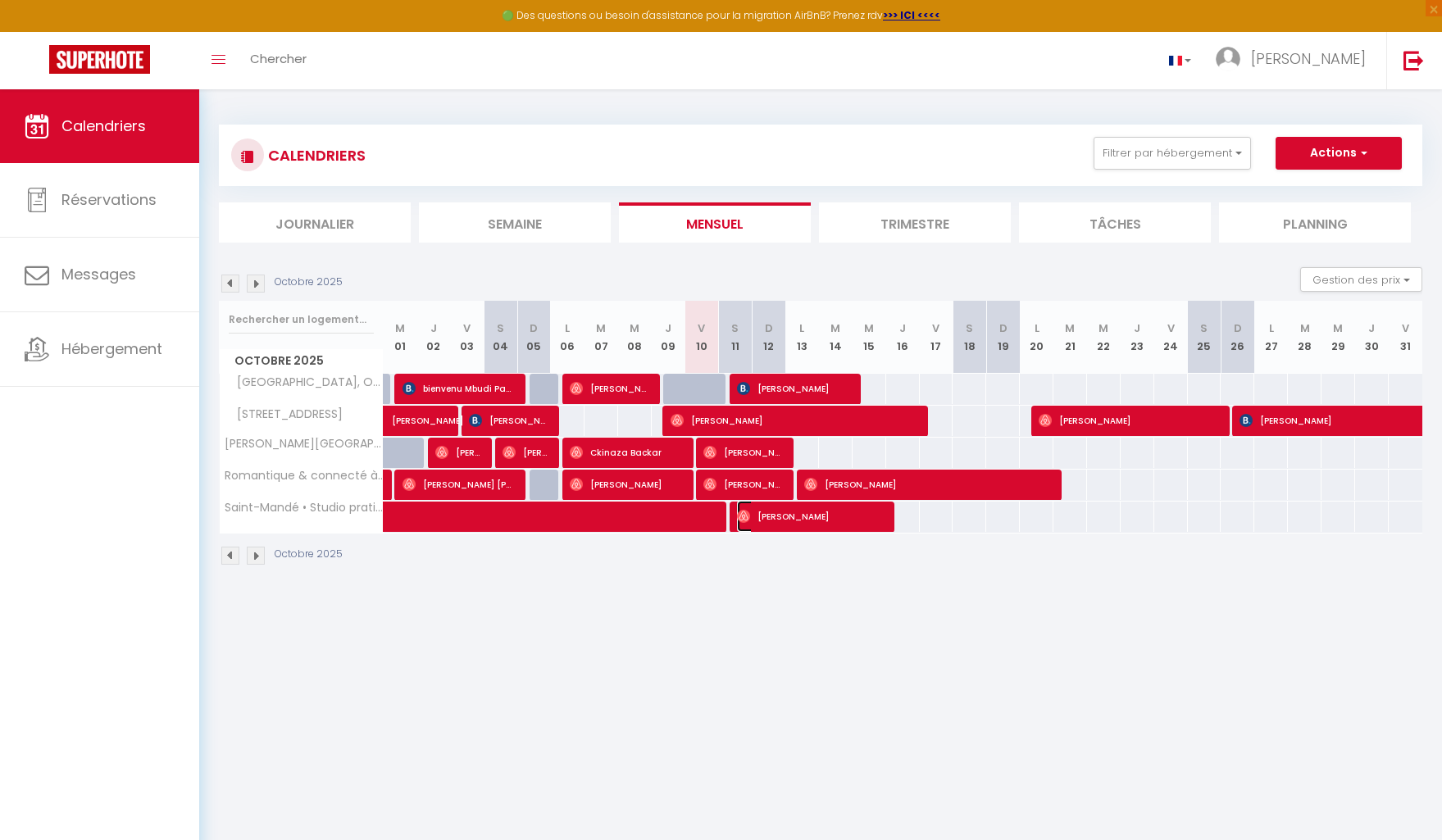
click at [766, 522] on span "[PERSON_NAME]" at bounding box center [809, 516] width 146 height 31
select select "OK"
select select "1"
select select "0"
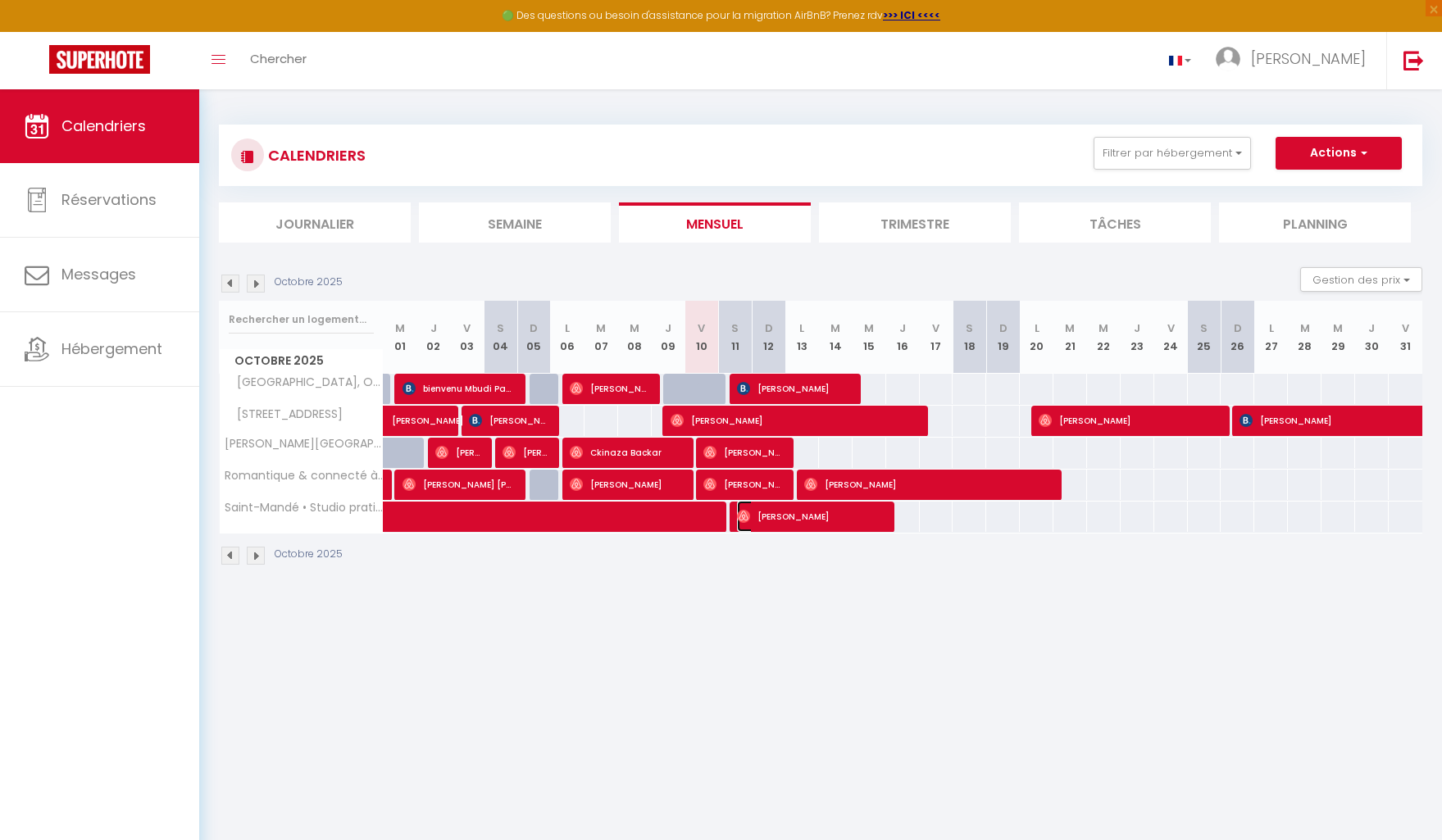
select select "1"
select select
